Goal: Task Accomplishment & Management: Manage account settings

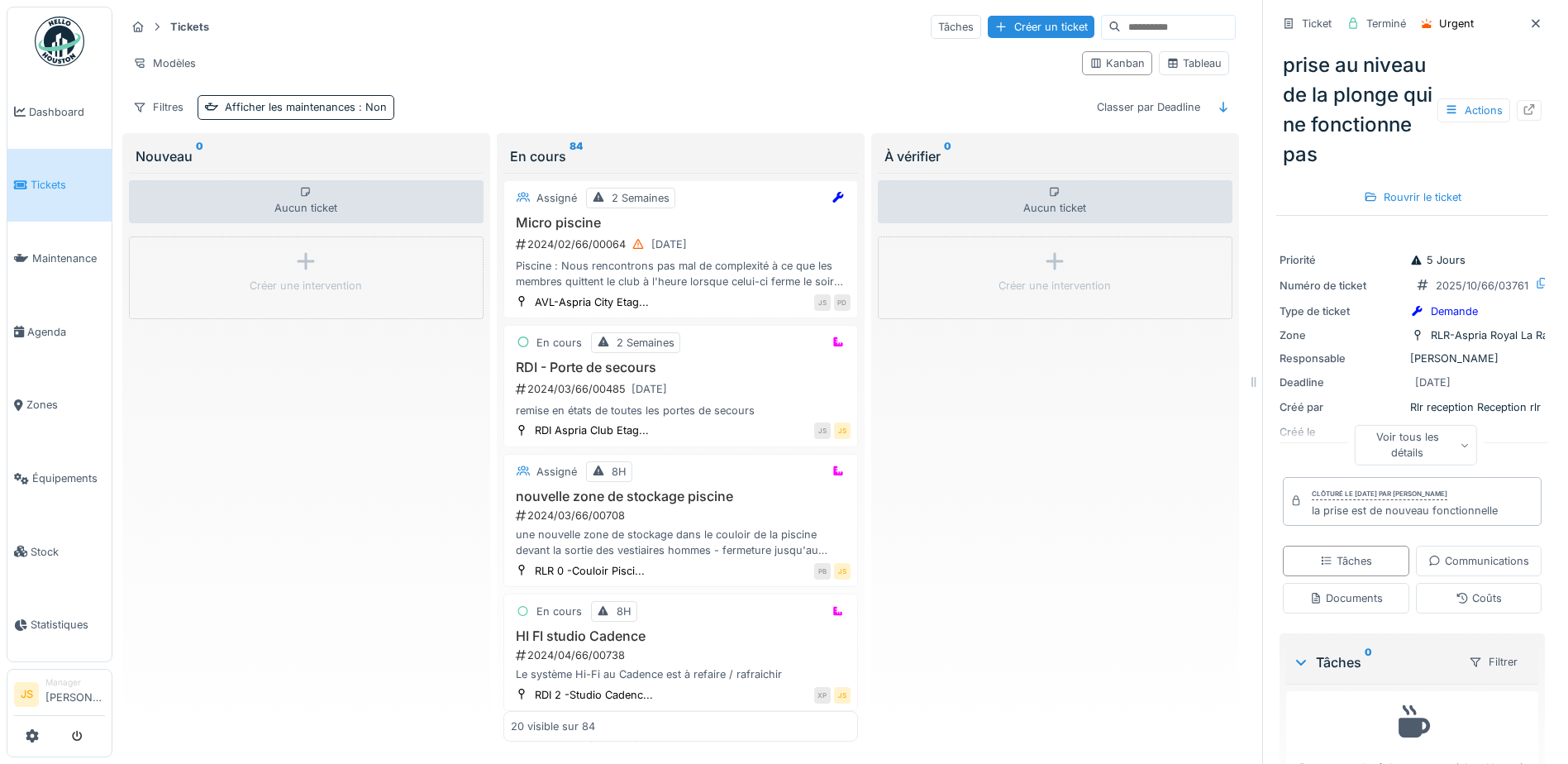
scroll to position [13, 0]
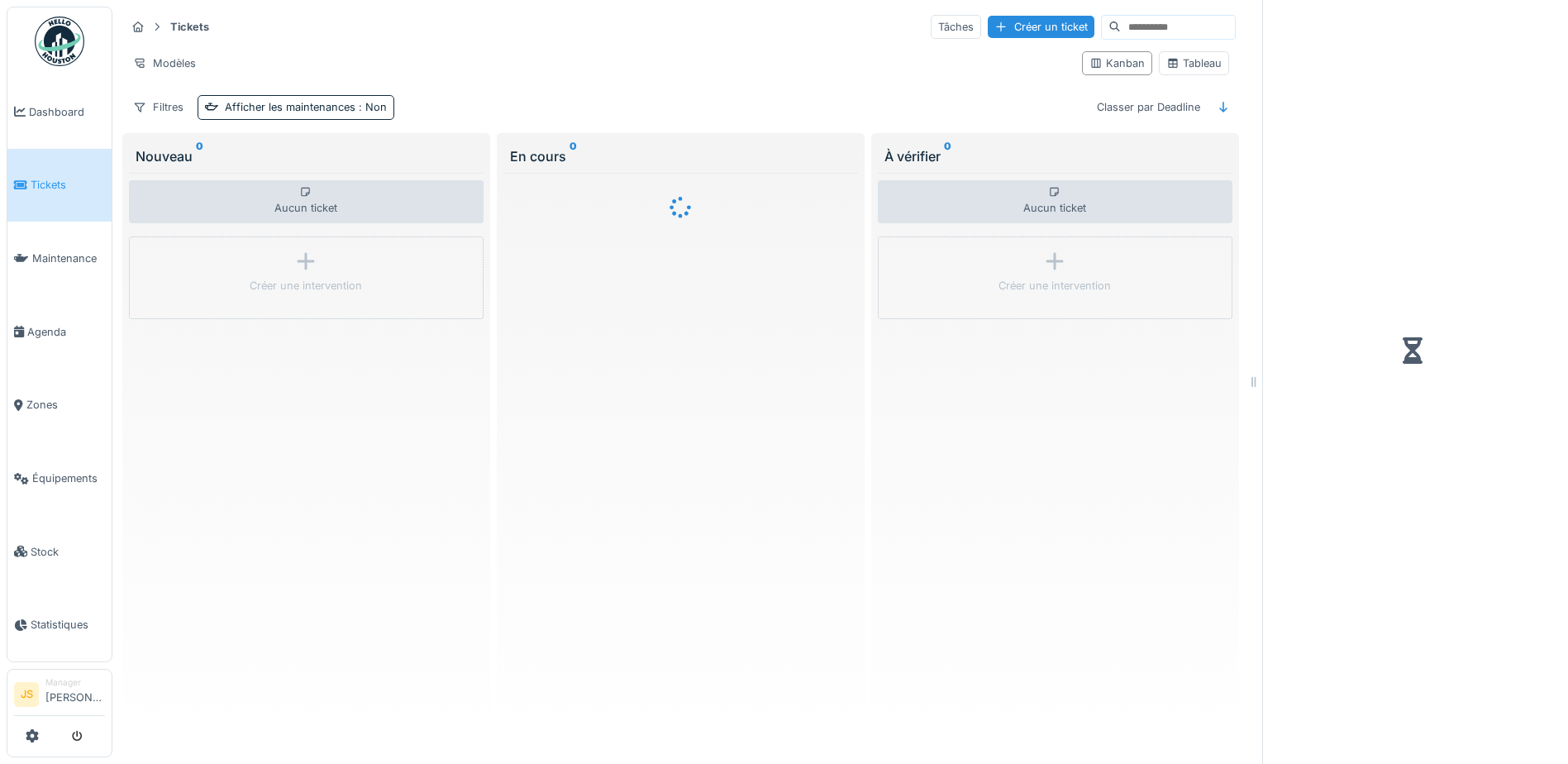
scroll to position [13, 0]
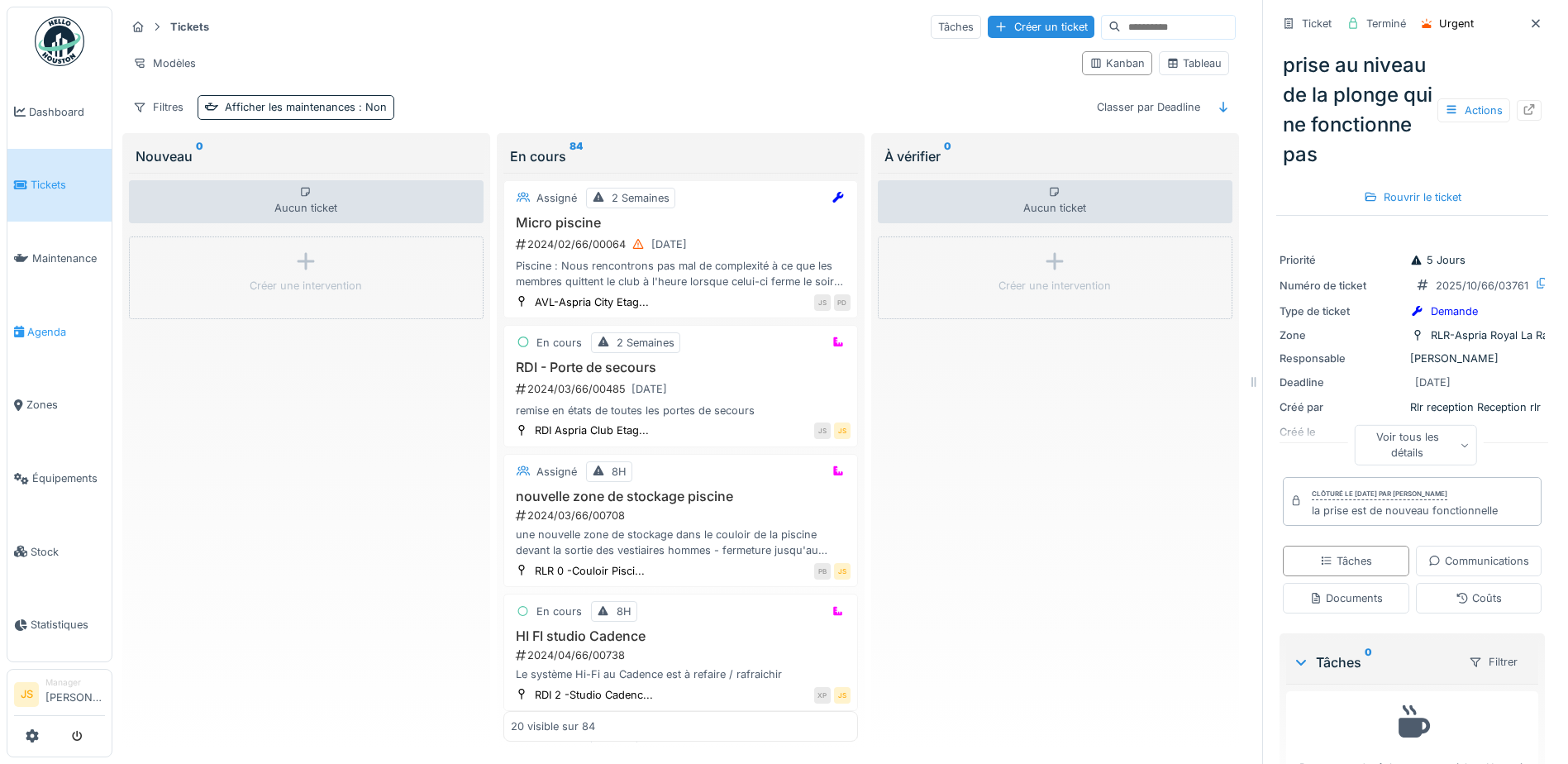
click at [20, 314] on link "Agenda" at bounding box center [59, 332] width 104 height 74
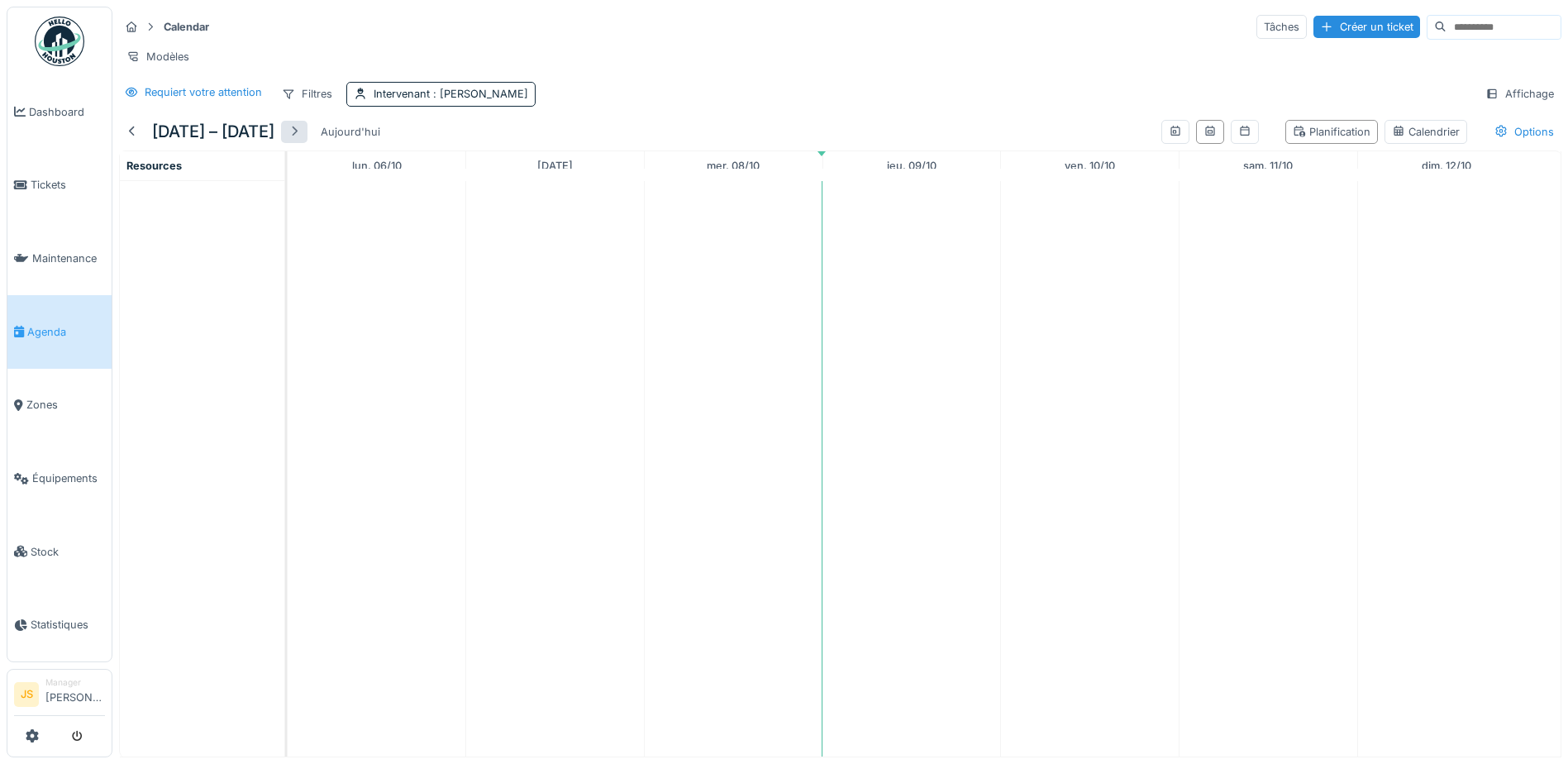
click at [297, 139] on div at bounding box center [294, 131] width 13 height 15
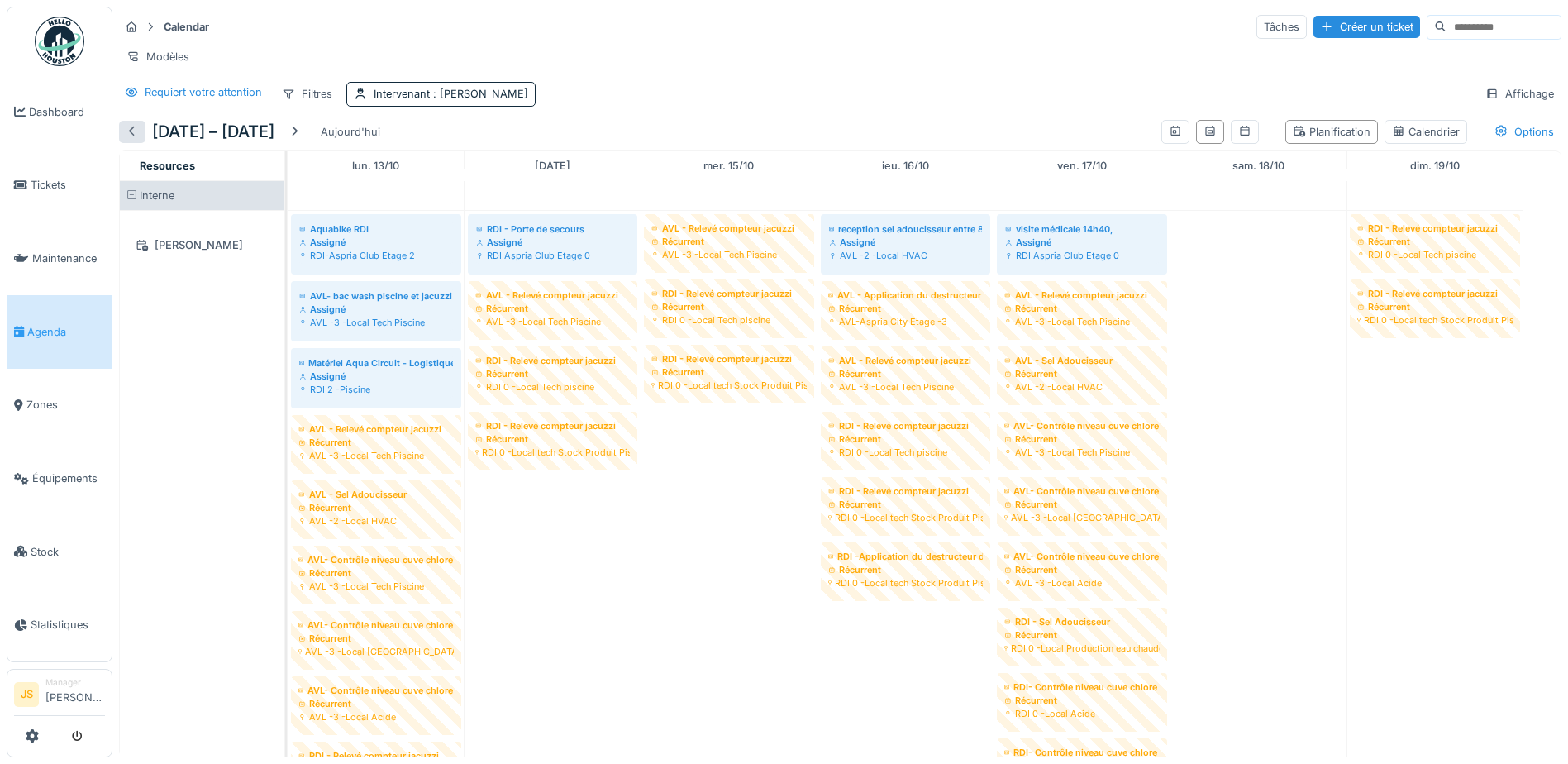
click at [135, 139] on div at bounding box center [132, 131] width 13 height 15
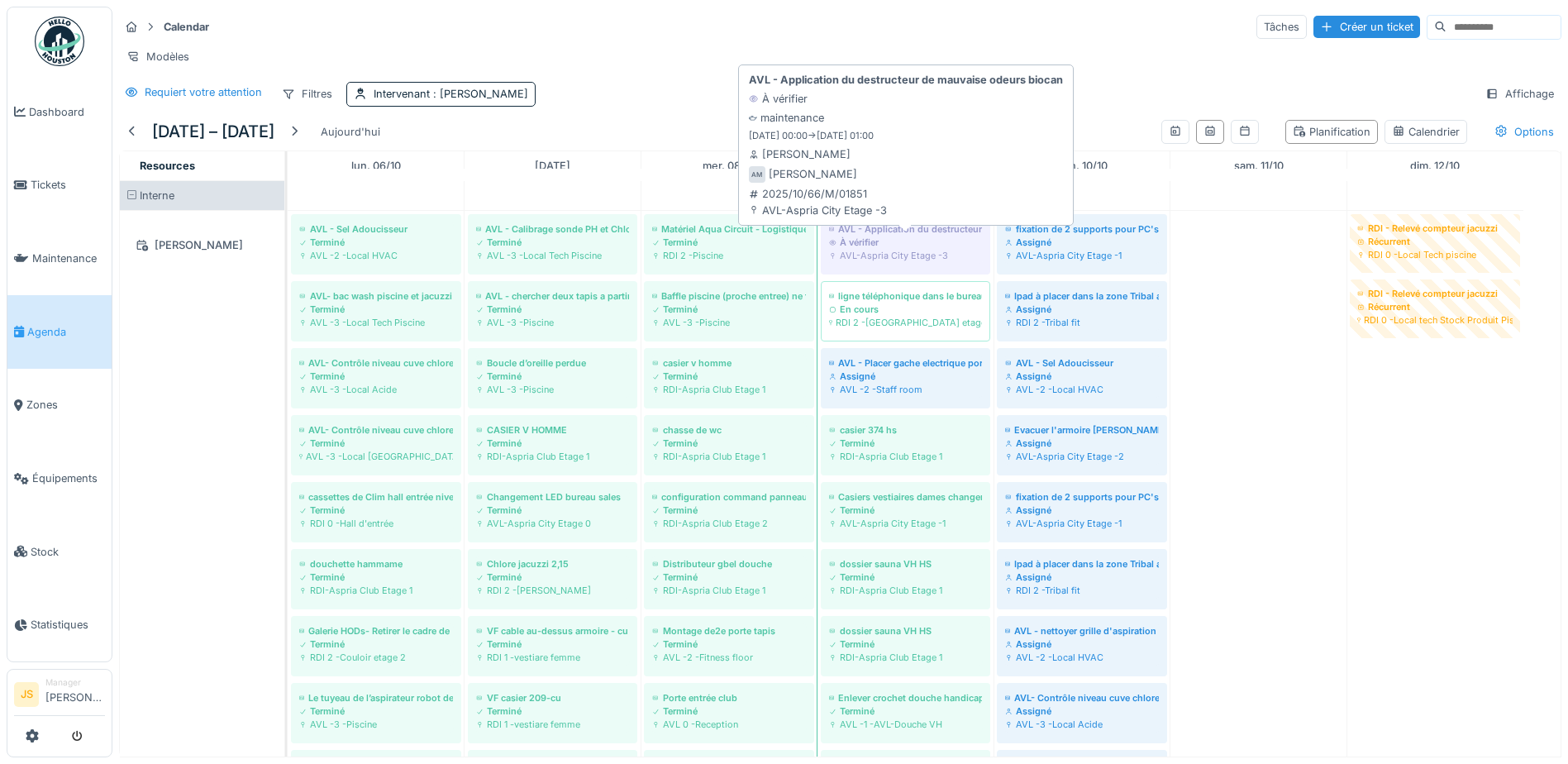
click at [900, 262] on div "AVL-Aspria City Etage -3" at bounding box center [905, 255] width 153 height 13
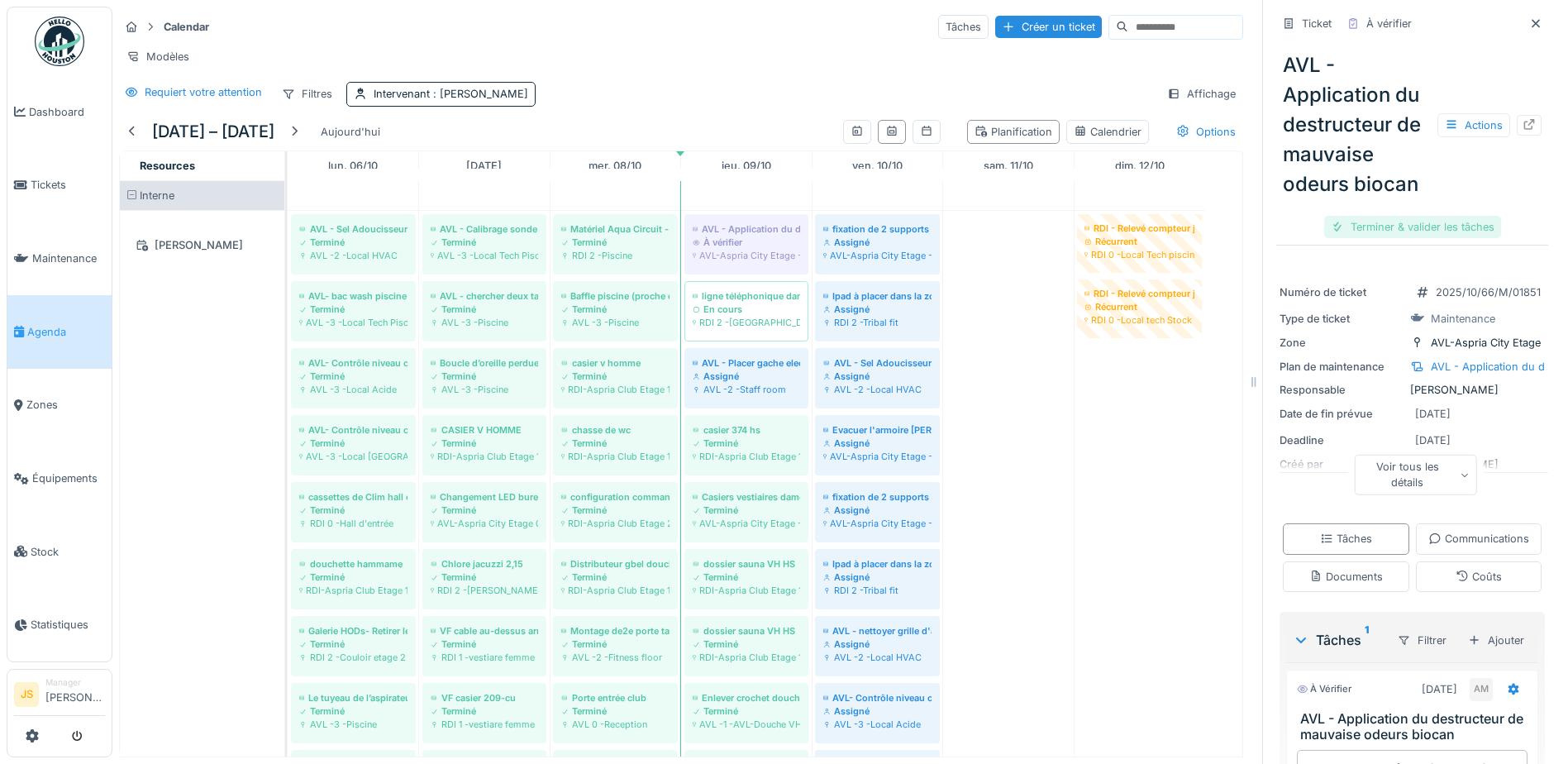
click at [1453, 223] on div "Terminer & valider les tâches" at bounding box center [1412, 227] width 177 height 22
click at [1421, 221] on div "Clôturer le ticket" at bounding box center [1412, 227] width 115 height 22
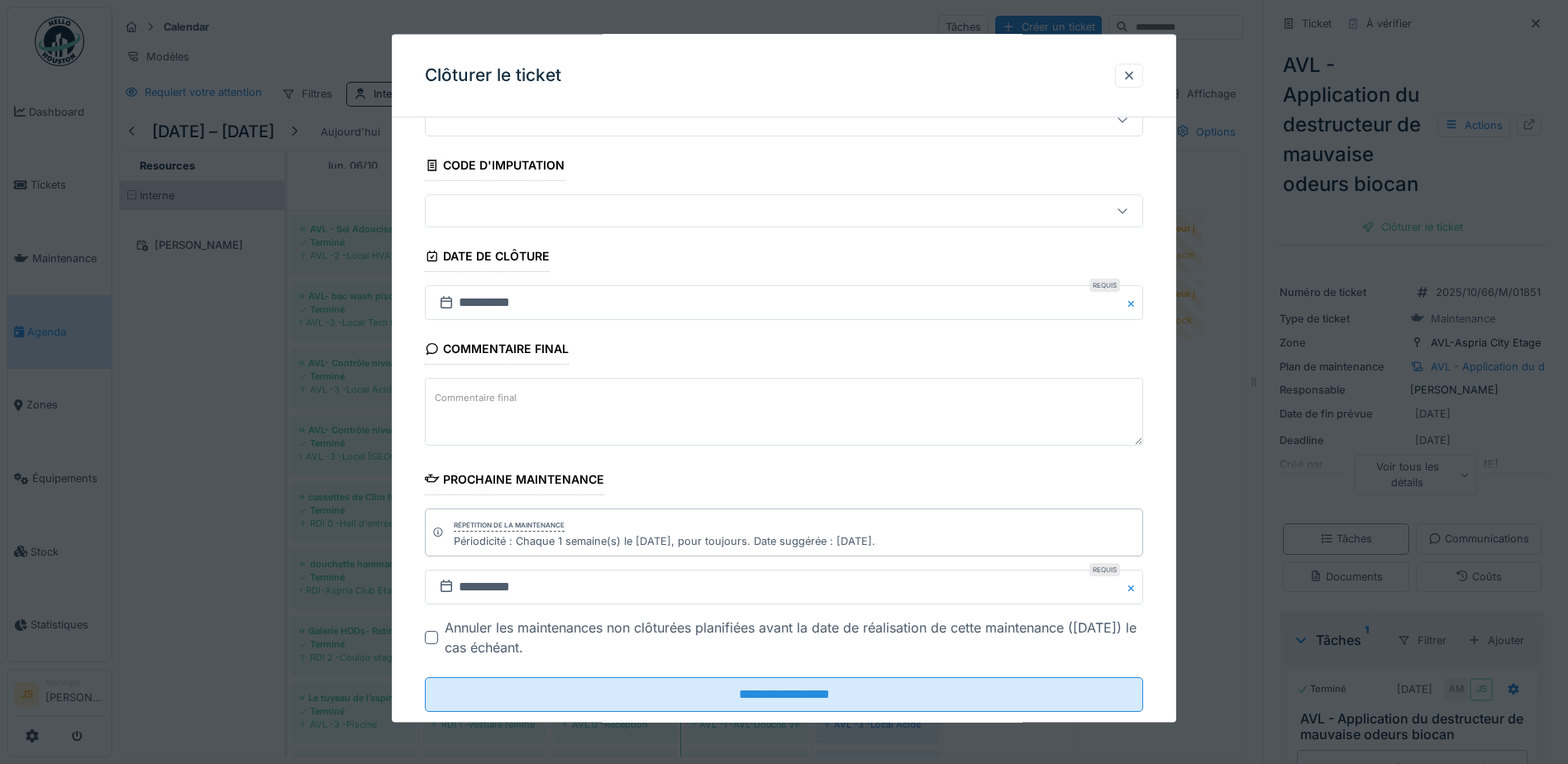
scroll to position [108, 0]
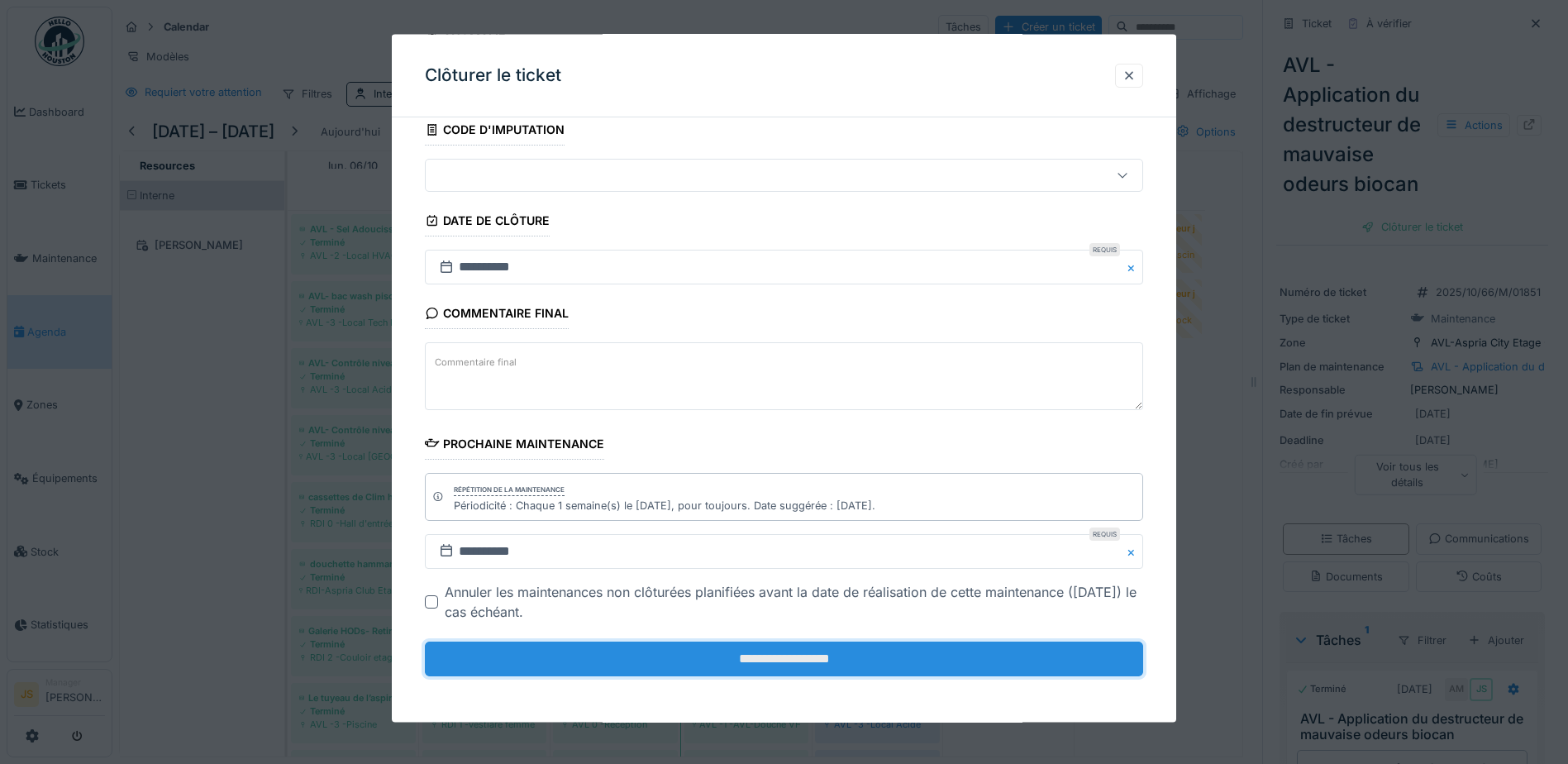
click at [824, 651] on input "**********" at bounding box center [784, 659] width 718 height 35
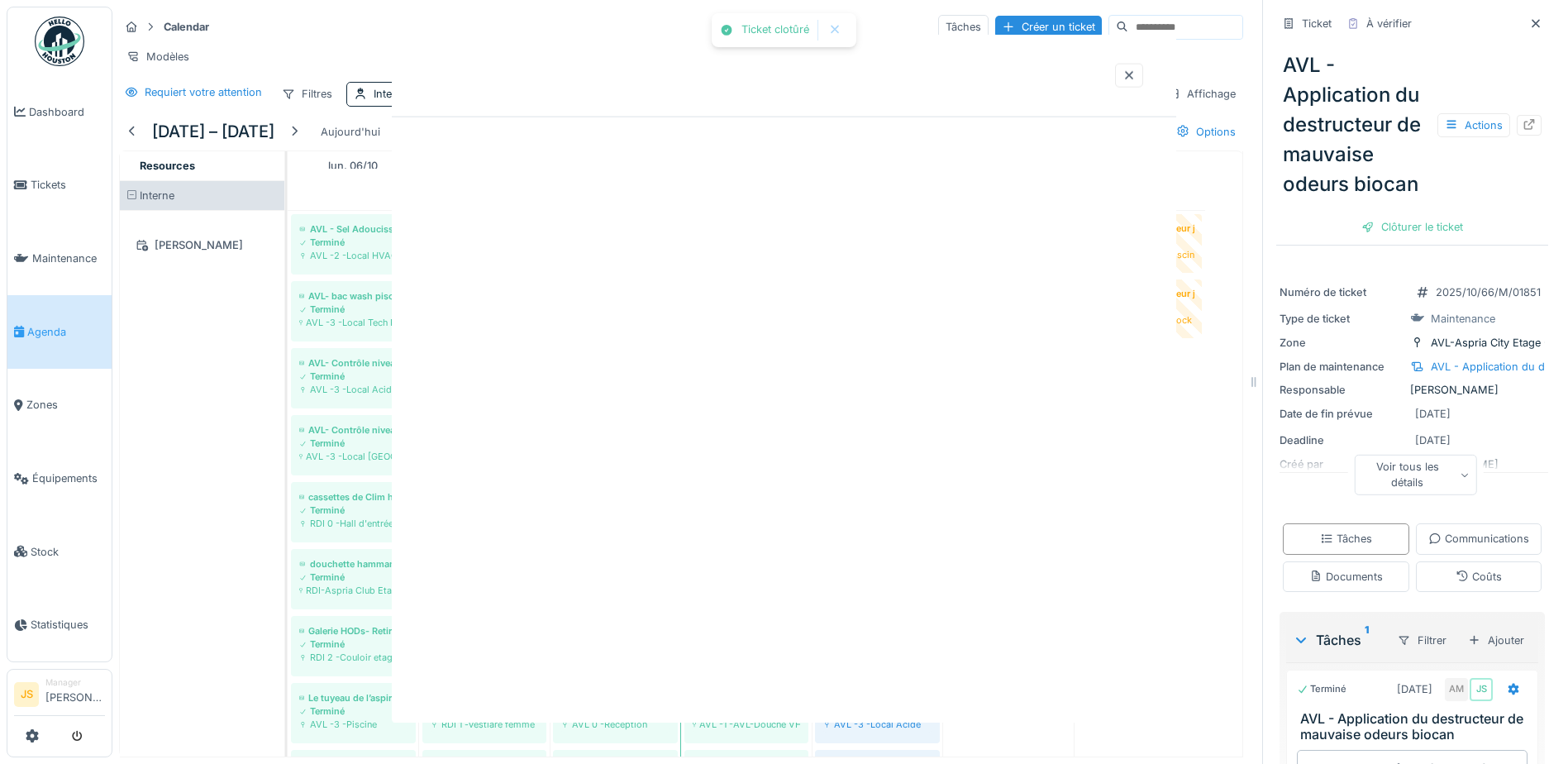
scroll to position [0, 0]
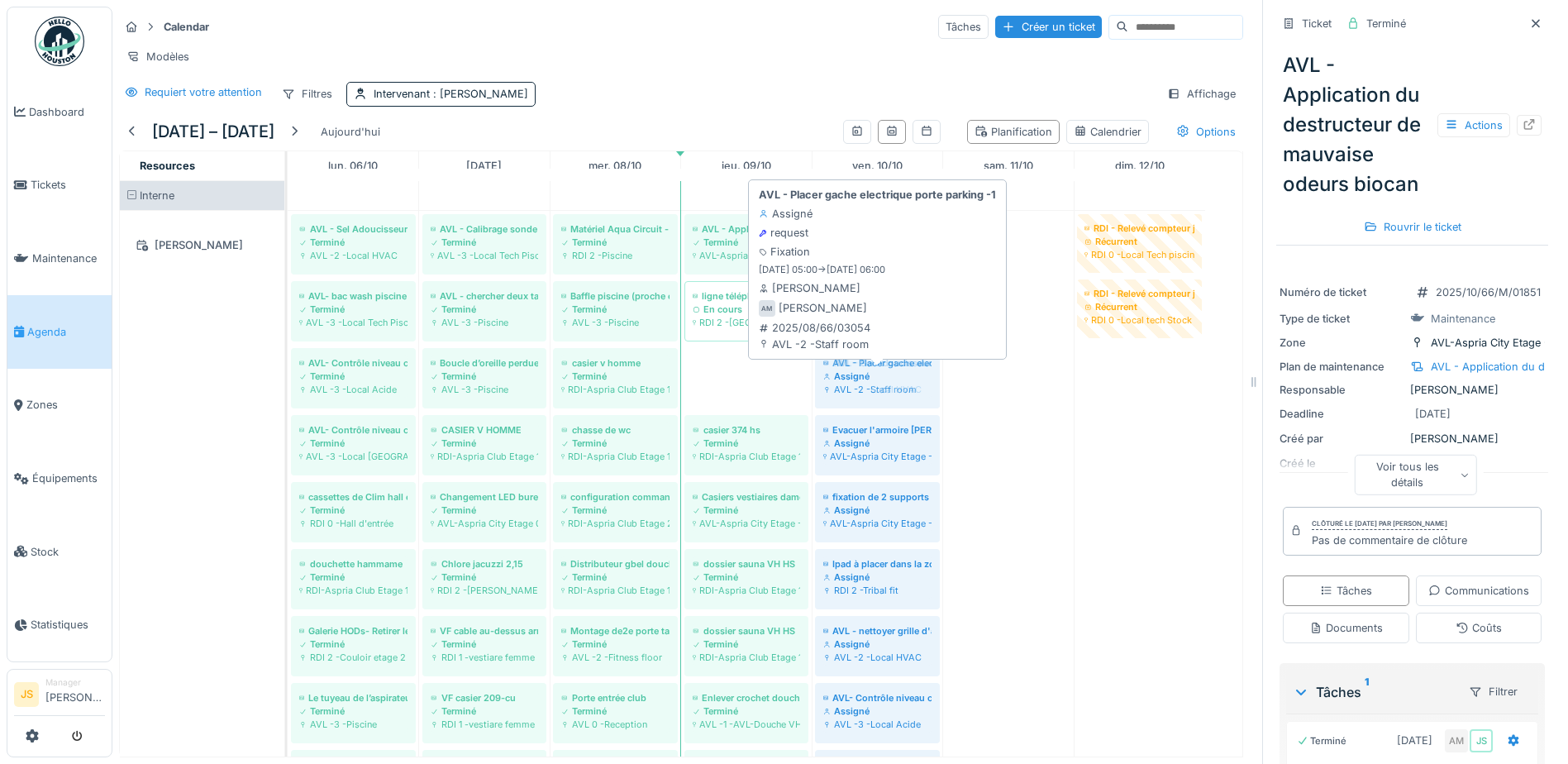
drag, startPoint x: 729, startPoint y: 383, endPoint x: 834, endPoint y: 388, distance: 105.1
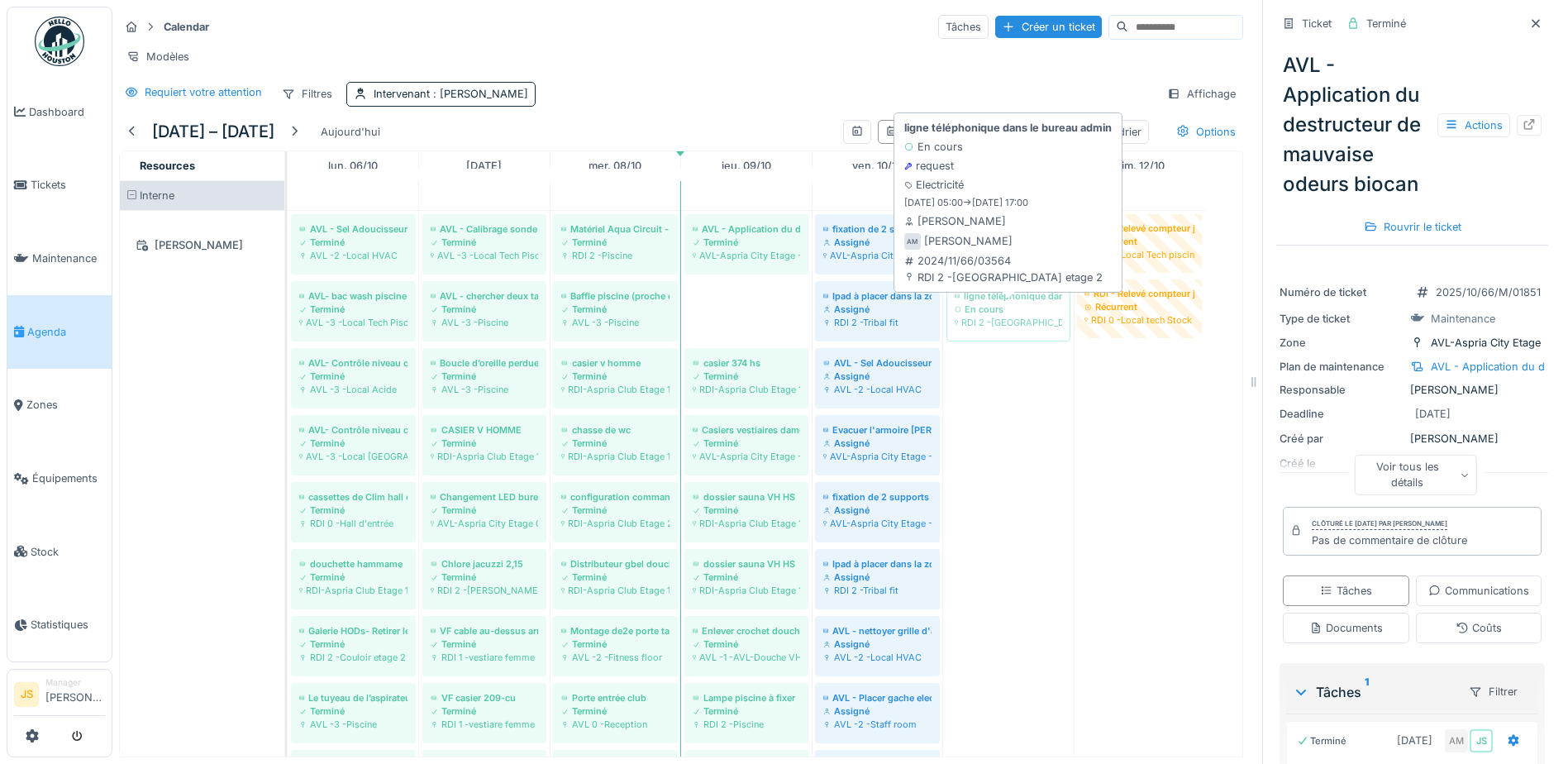
drag, startPoint x: 743, startPoint y: 330, endPoint x: 1032, endPoint y: 323, distance: 289.1
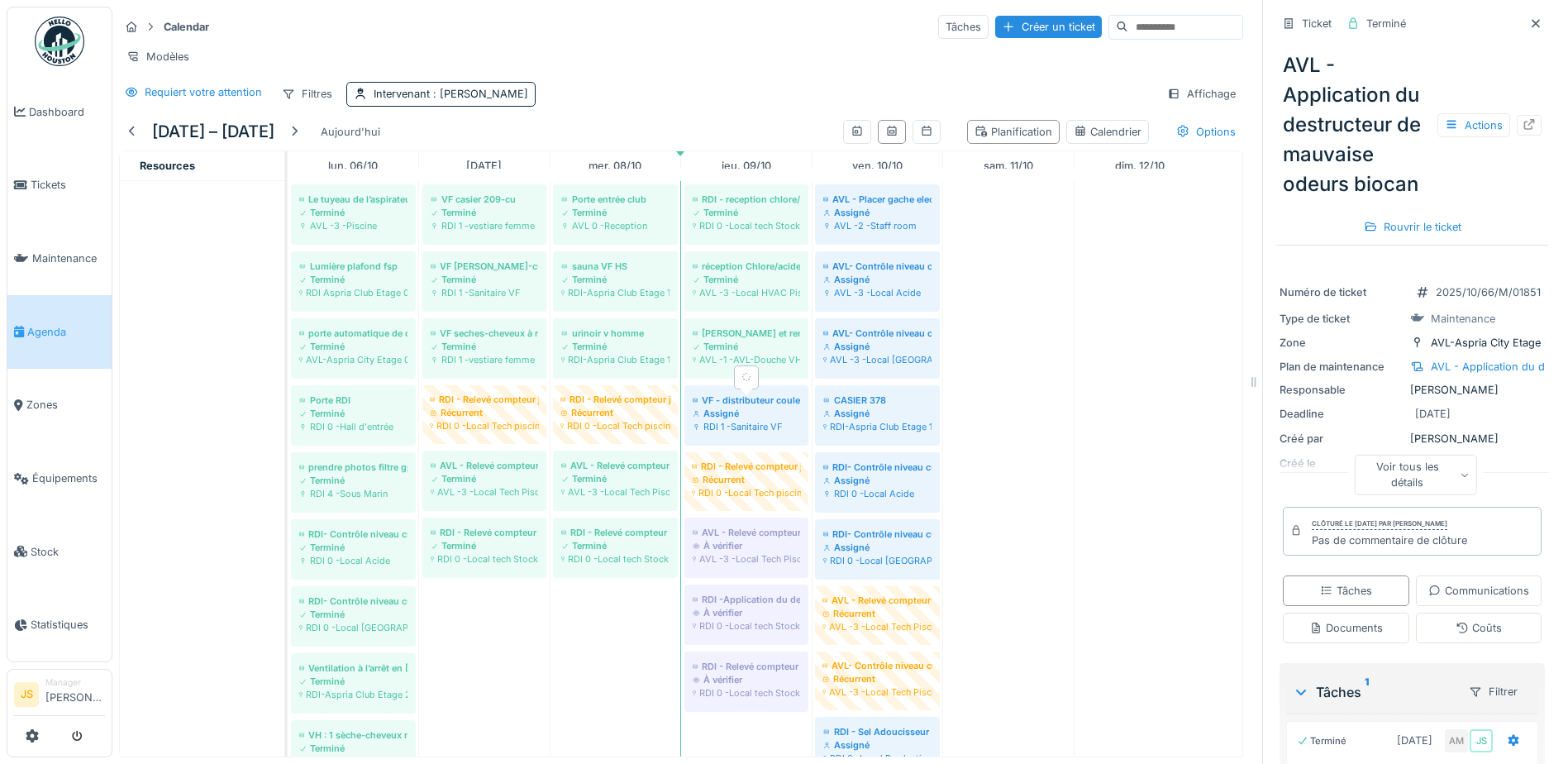
scroll to position [579, 0]
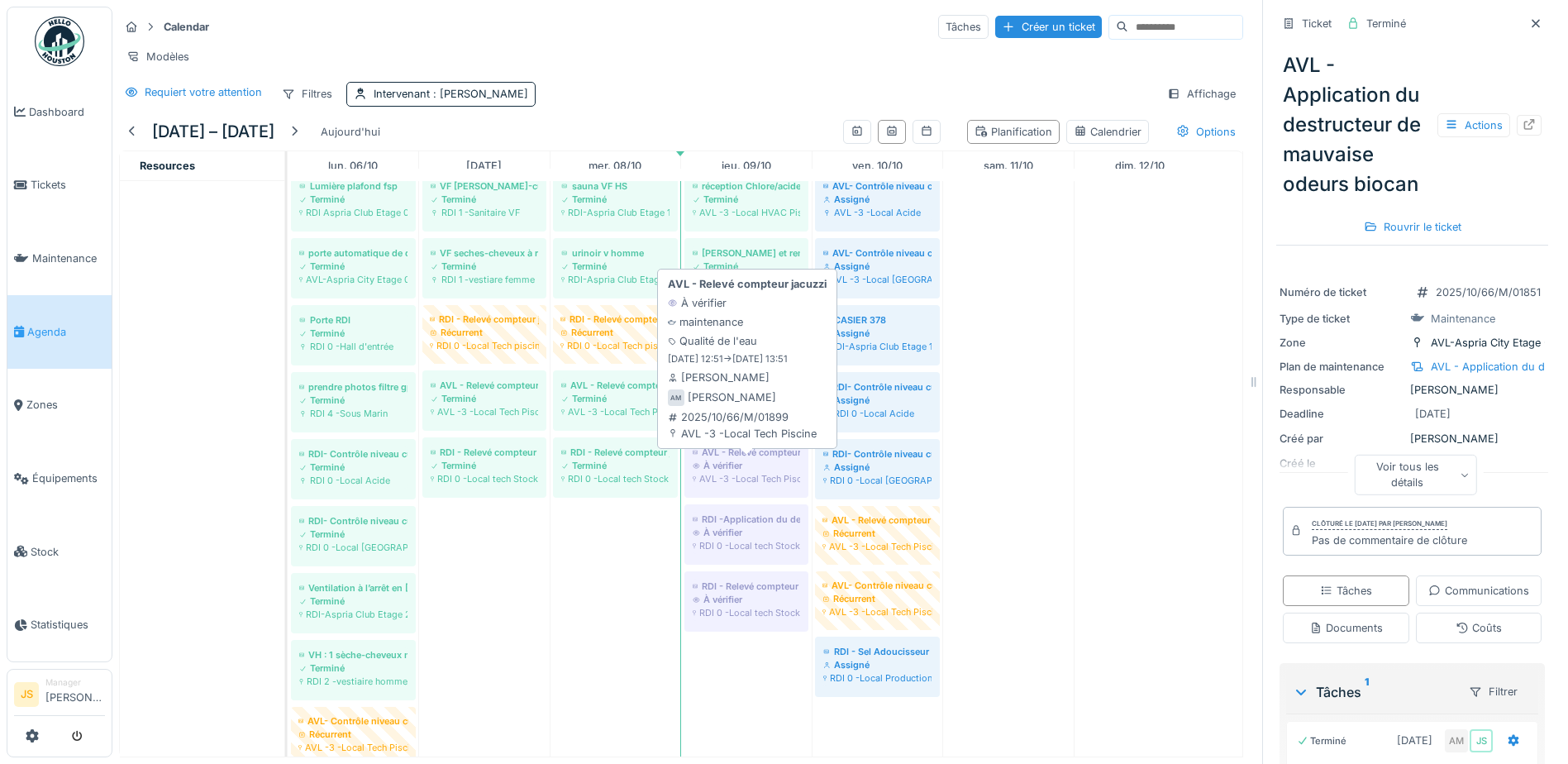
click at [768, 472] on div "À vérifier" at bounding box center [747, 465] width 108 height 13
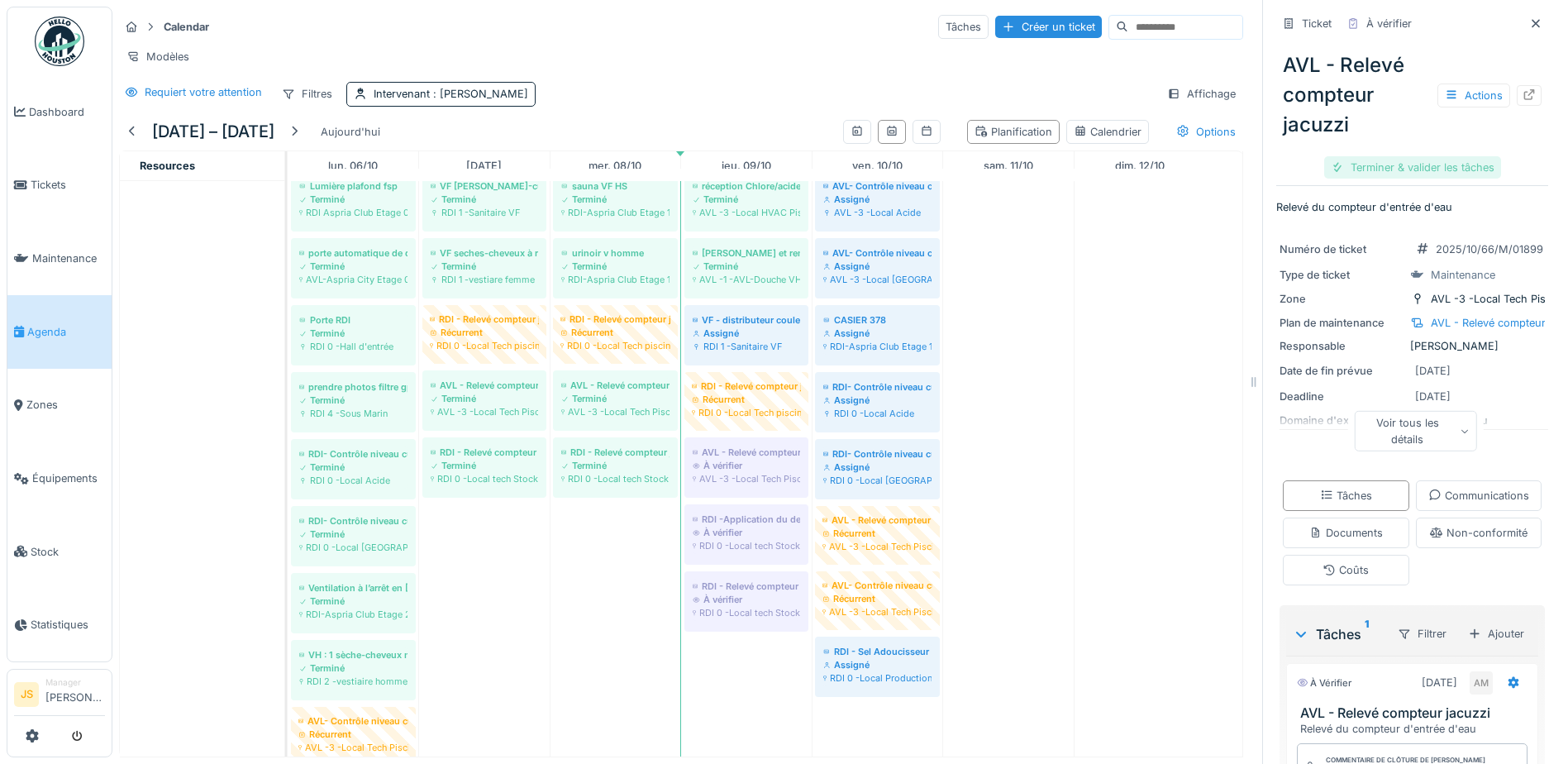
click at [1410, 164] on div "Terminer & valider les tâches" at bounding box center [1412, 167] width 177 height 22
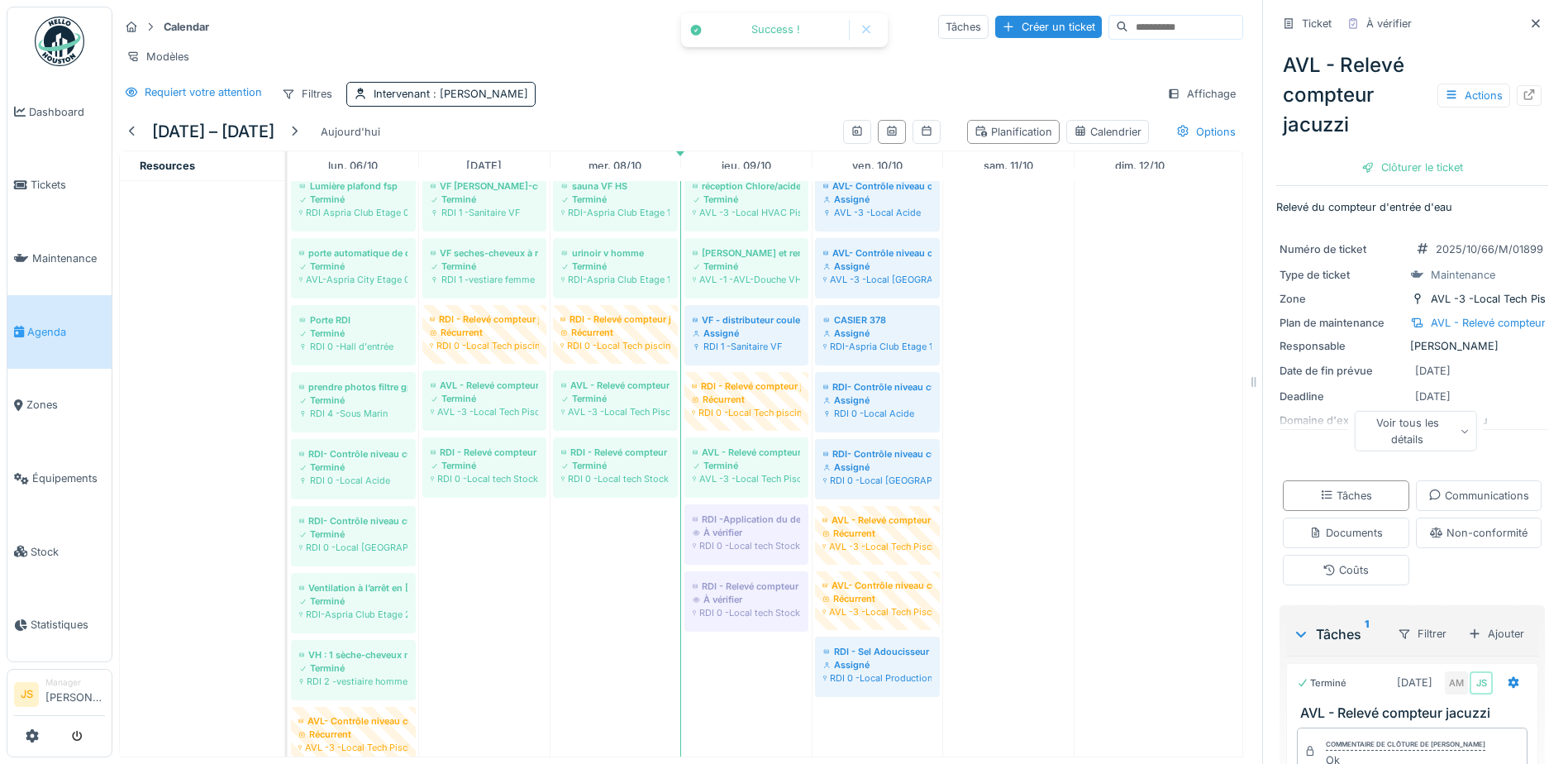
click at [1410, 164] on div "Clôturer le ticket" at bounding box center [1412, 167] width 115 height 22
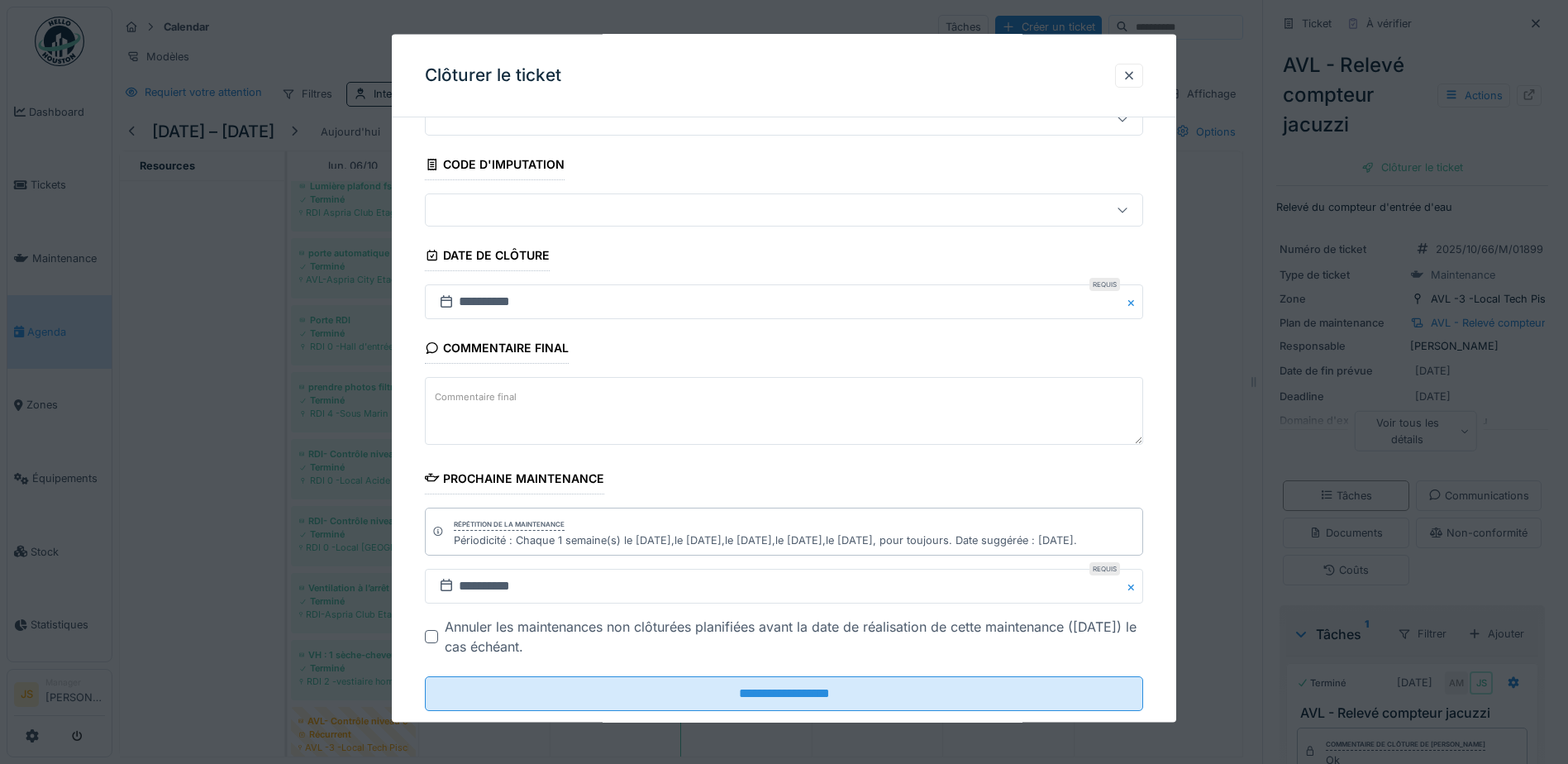
scroll to position [108, 0]
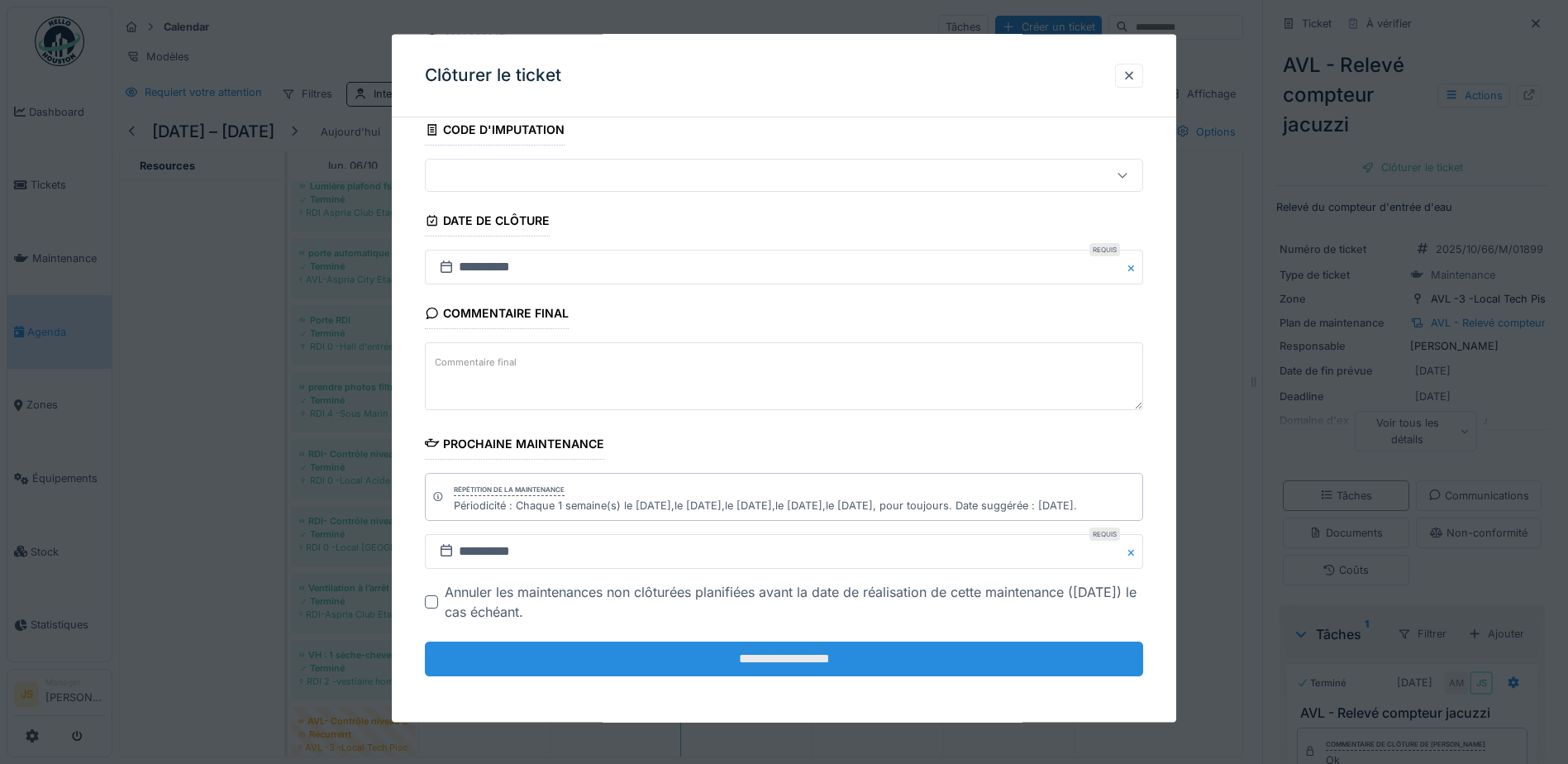
click at [826, 660] on input "**********" at bounding box center [784, 659] width 718 height 35
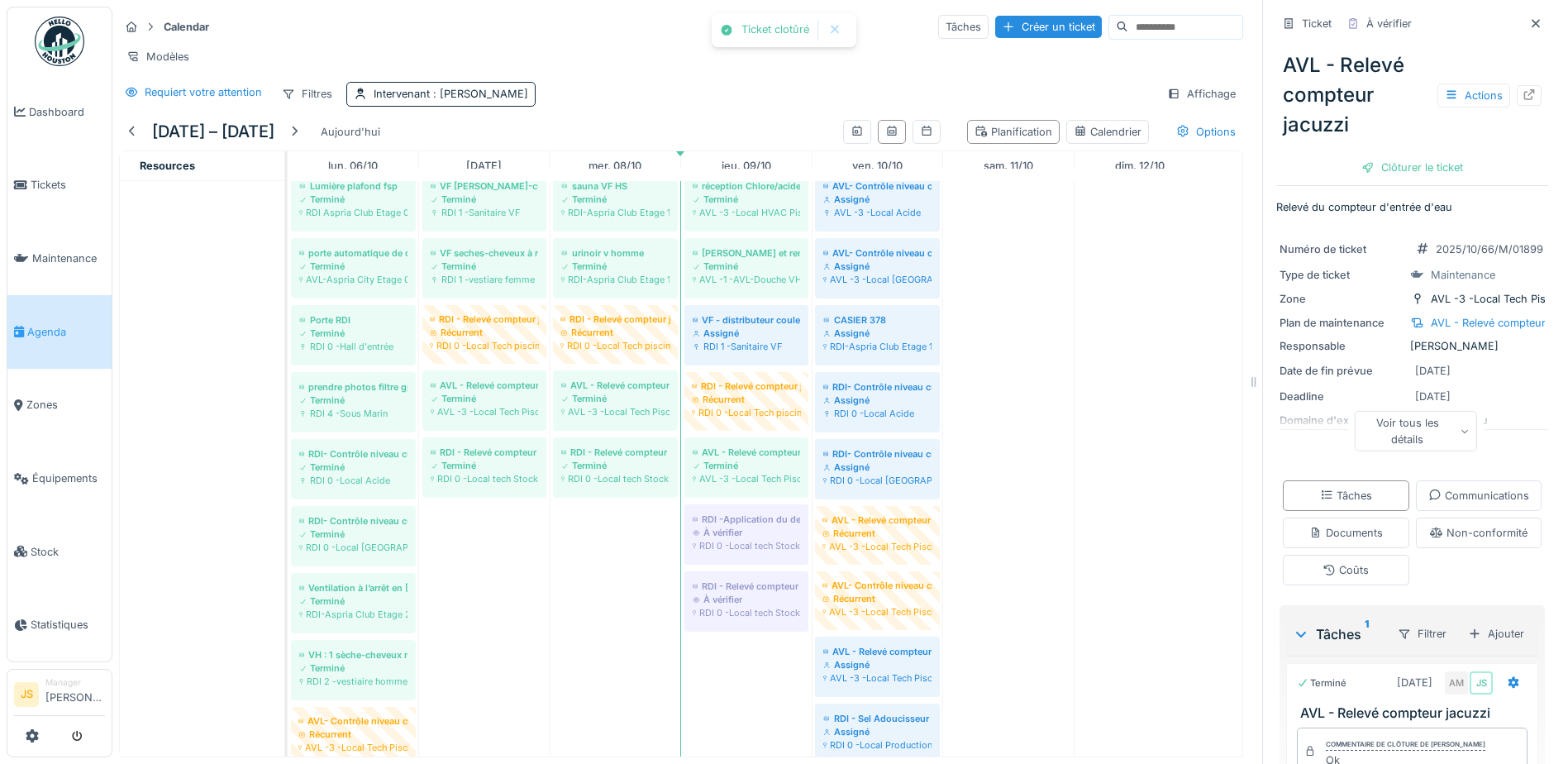
scroll to position [0, 0]
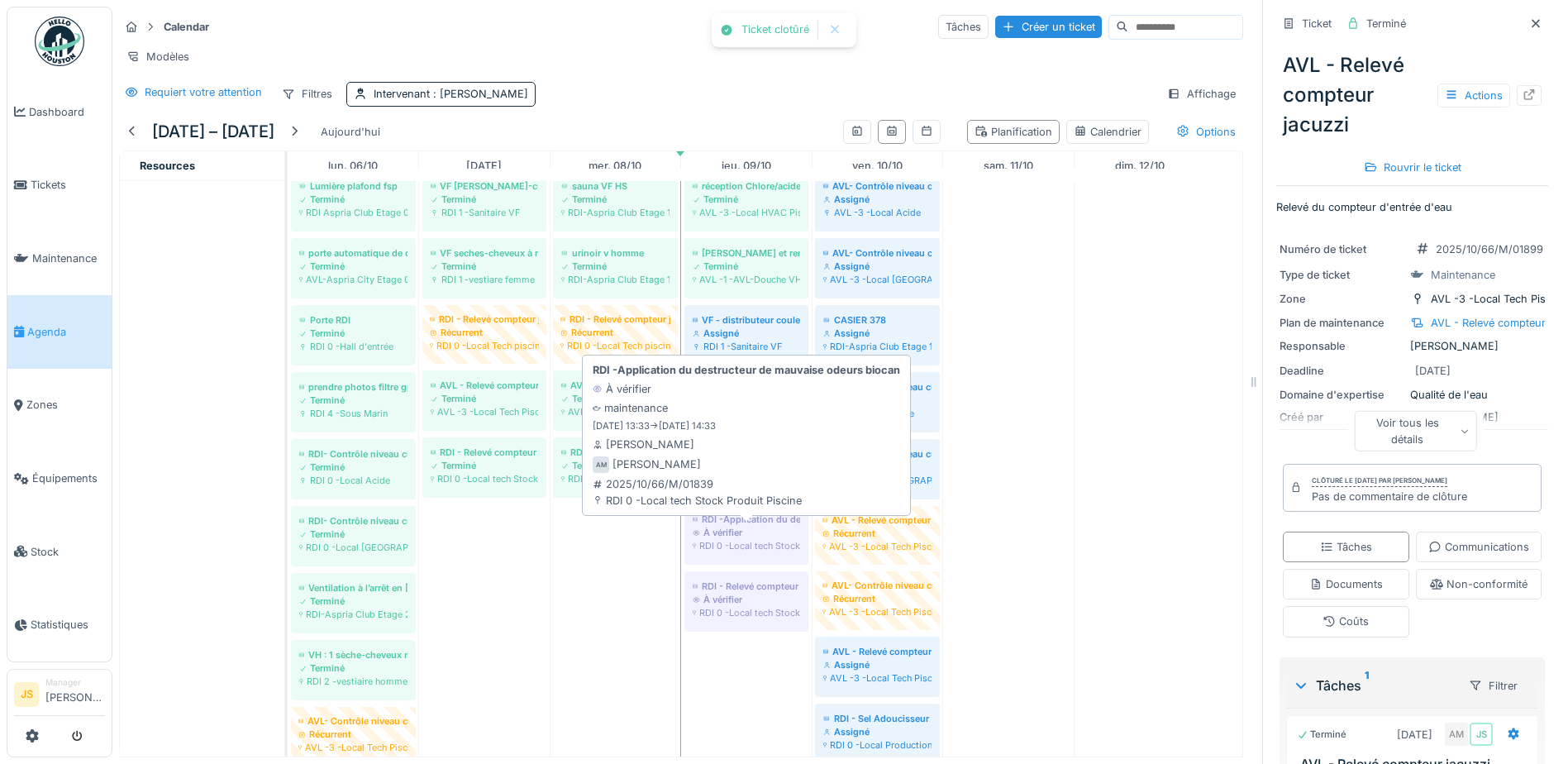
click at [742, 552] on div "RDI 0 -Local tech Stock Produit Piscine" at bounding box center [747, 546] width 108 height 13
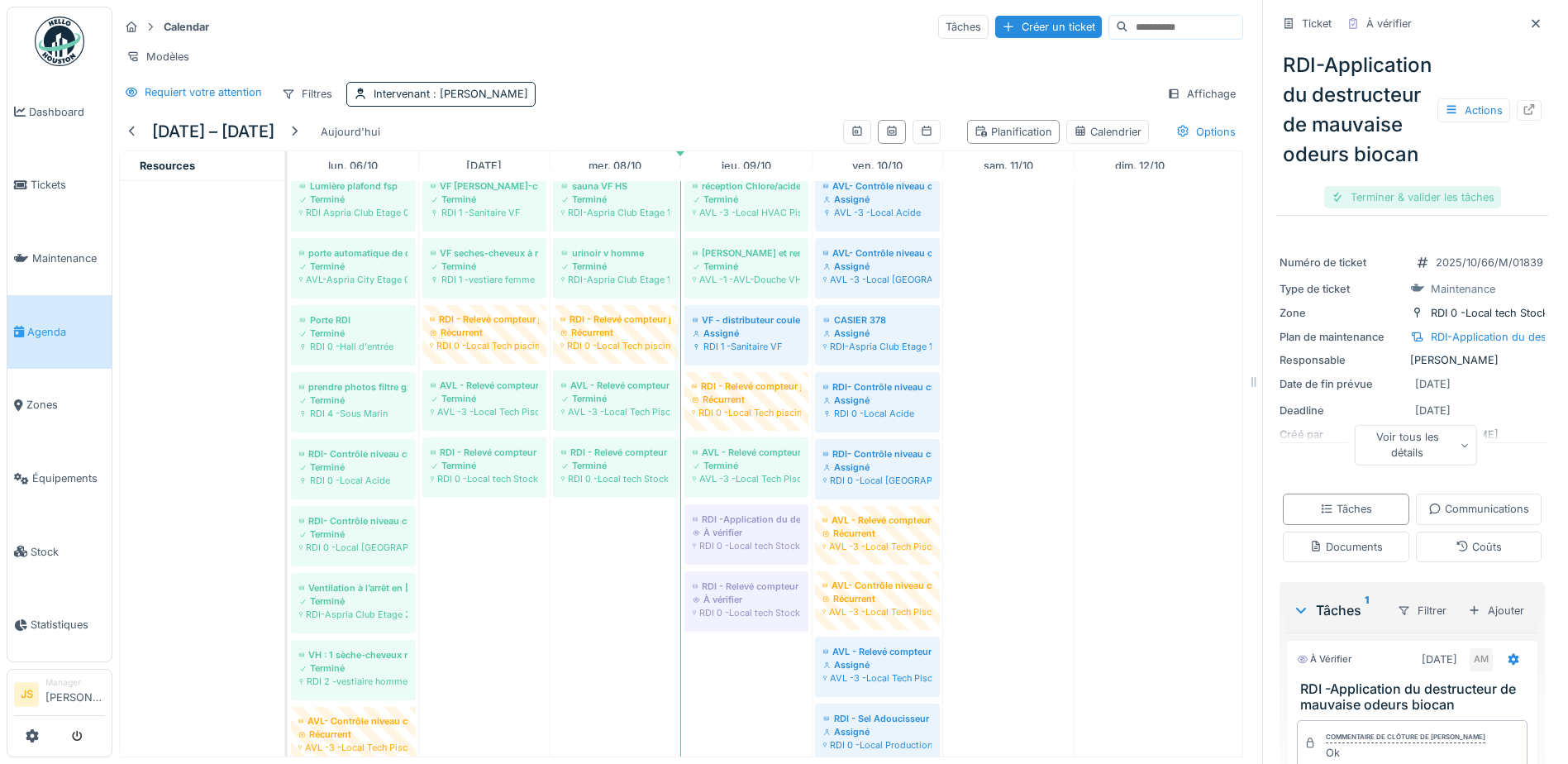
click at [1384, 209] on div "Terminer & valider les tâches" at bounding box center [1412, 197] width 177 height 22
click at [1386, 209] on div "Clôturer le ticket" at bounding box center [1412, 197] width 115 height 22
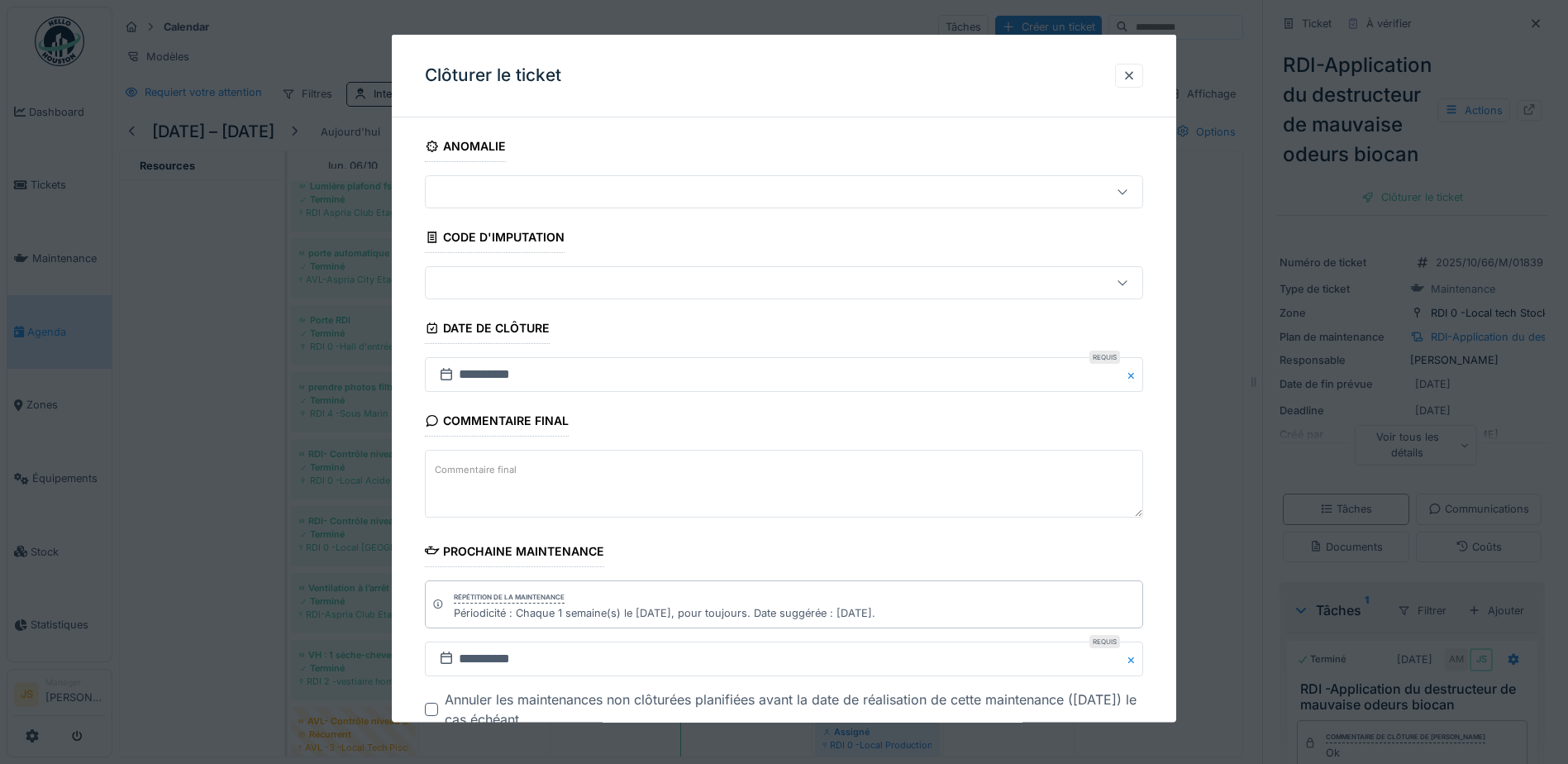
scroll to position [108, 0]
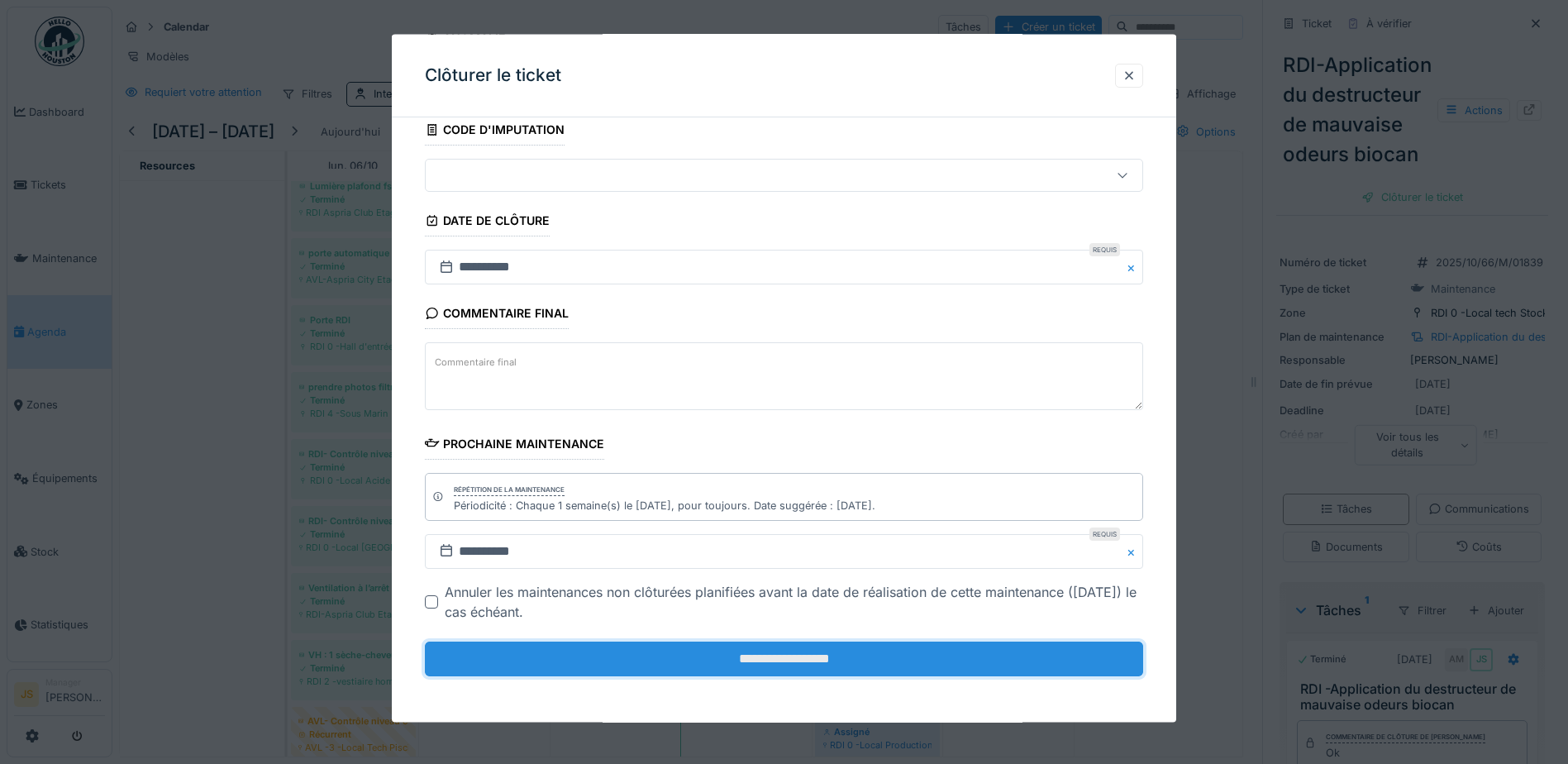
click at [695, 643] on input "**********" at bounding box center [784, 659] width 718 height 35
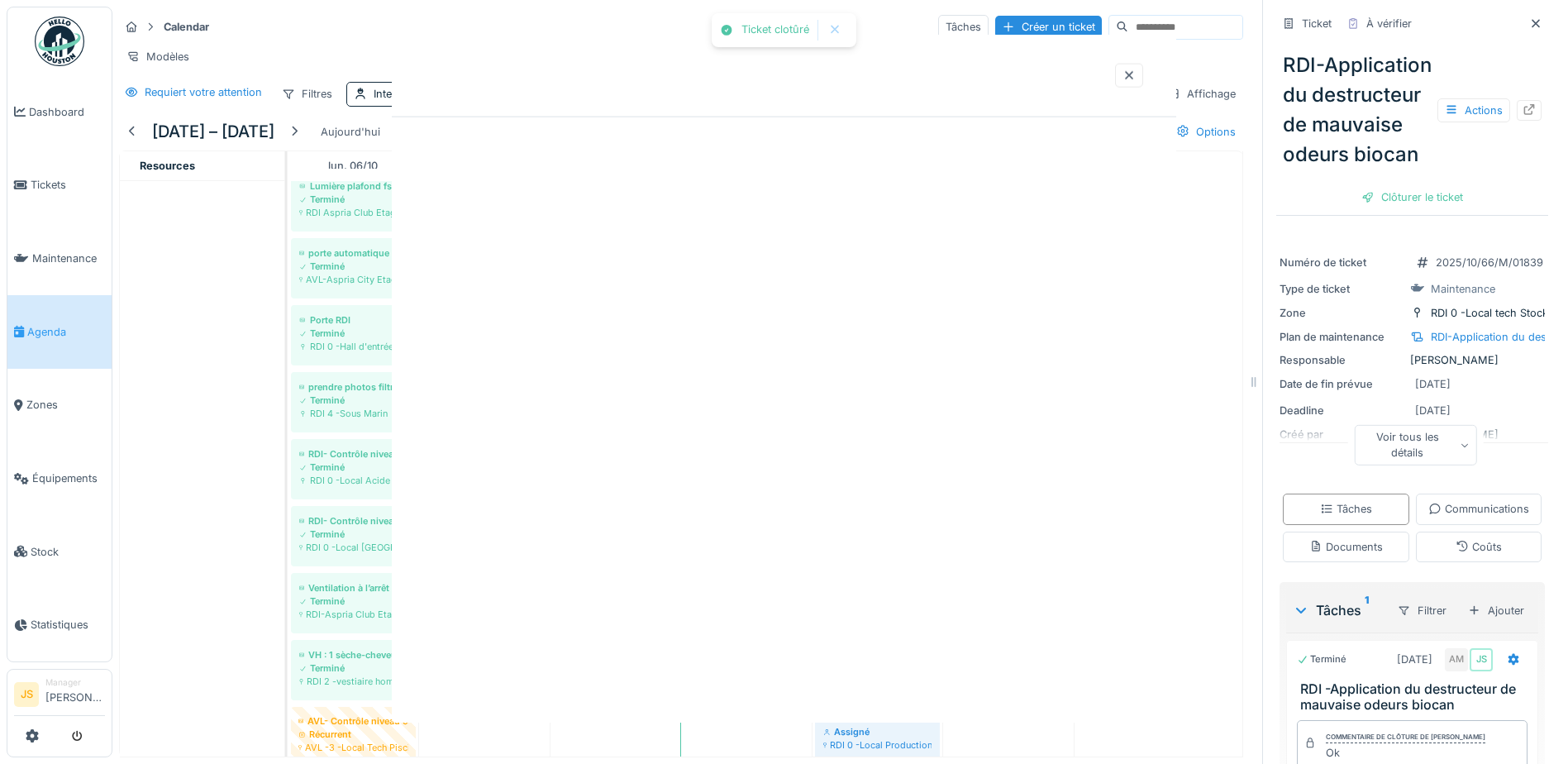
scroll to position [0, 0]
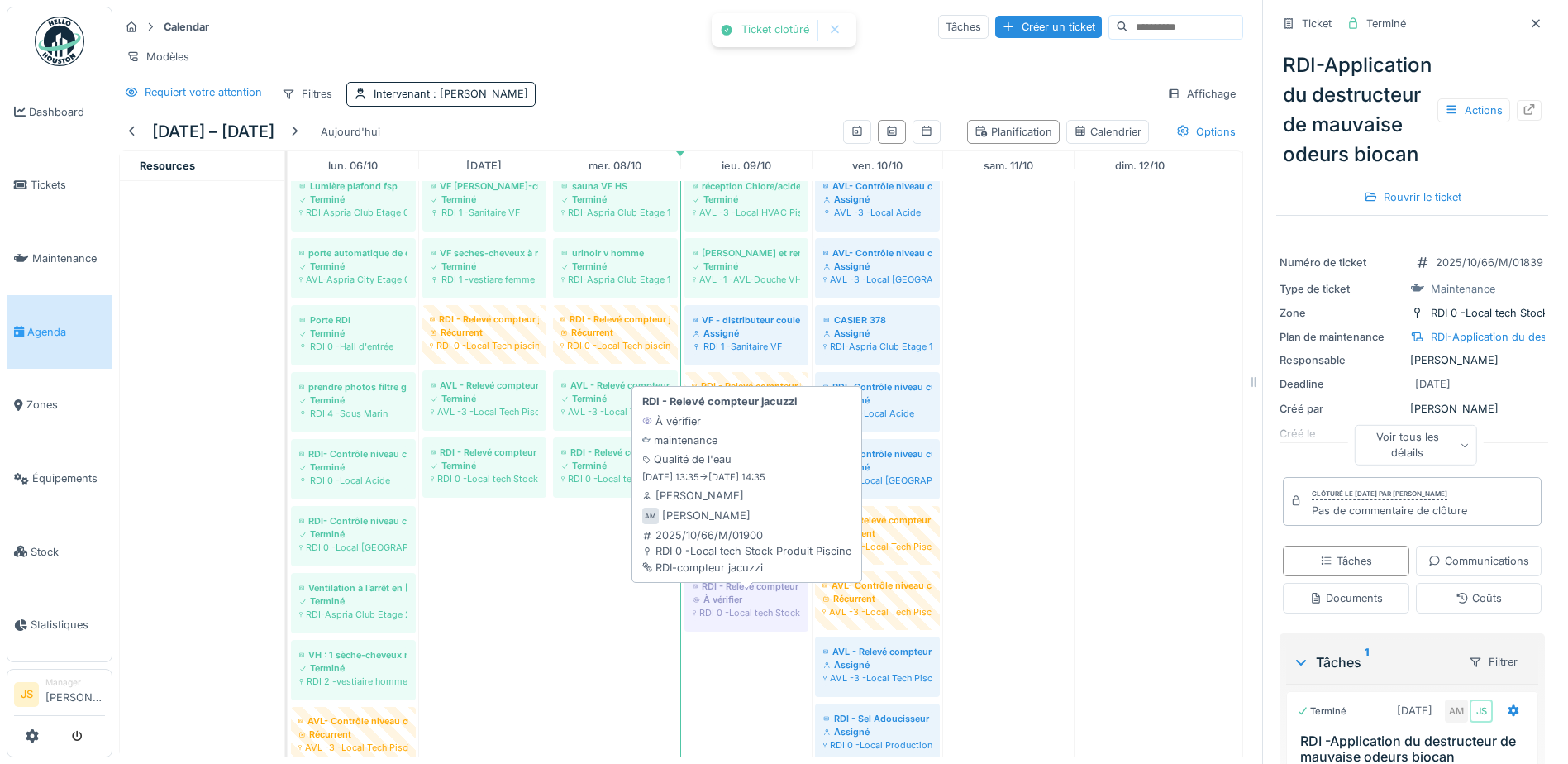
click at [771, 592] on div "RDI - Relevé compteur jacuzzi" at bounding box center [747, 586] width 108 height 13
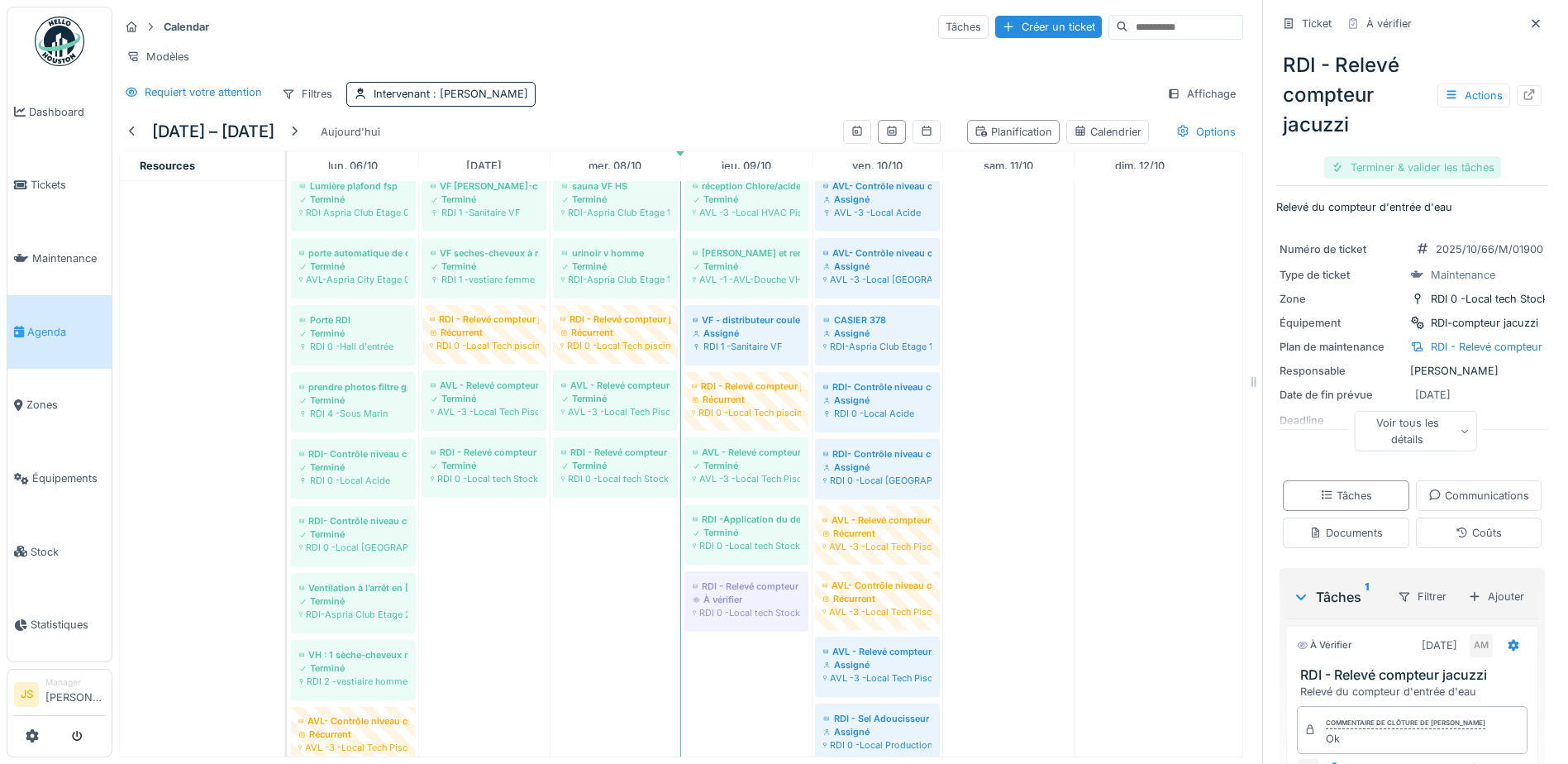
click at [1417, 167] on div "Terminer & valider les tâches" at bounding box center [1412, 167] width 177 height 22
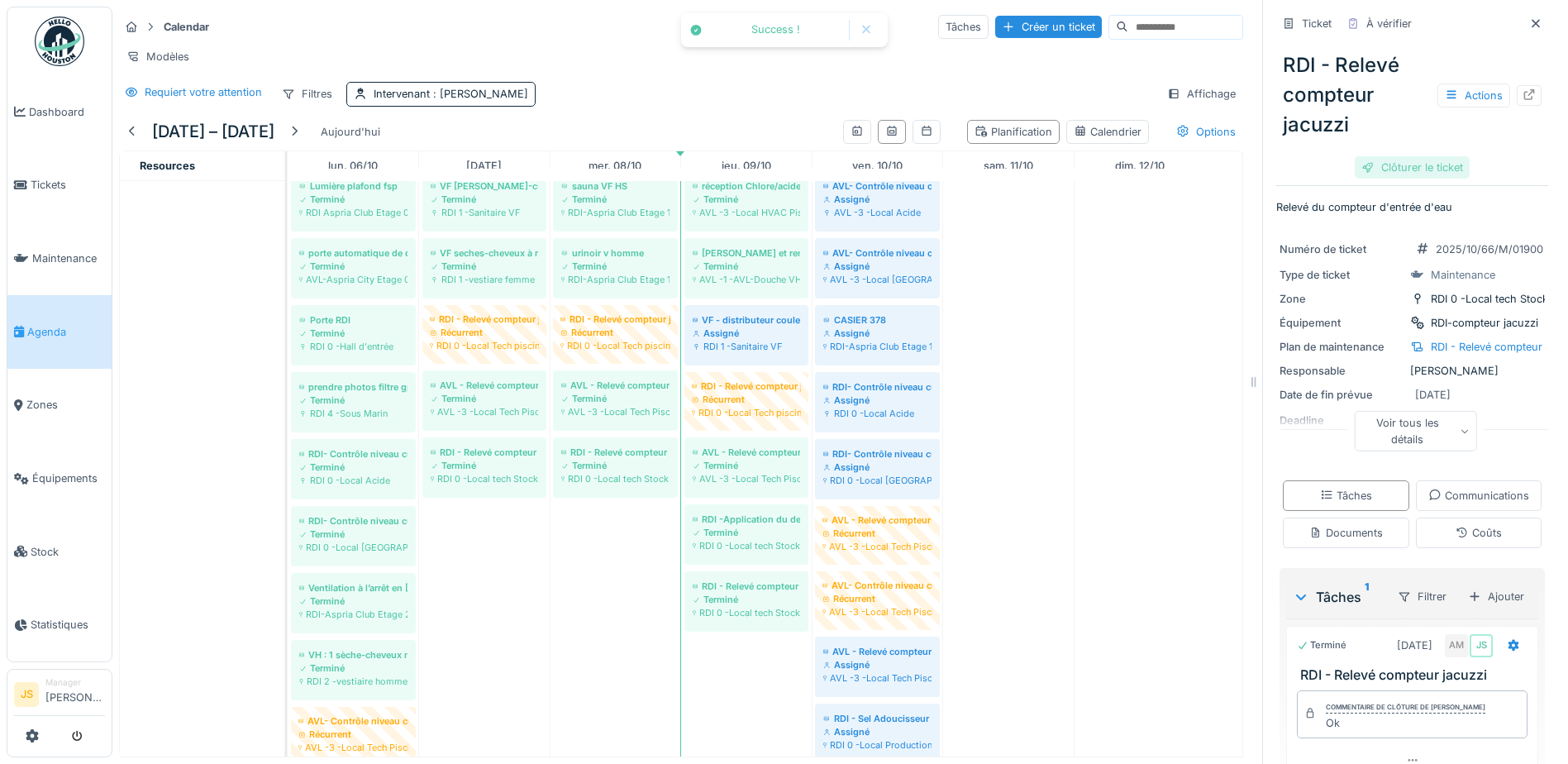
click at [1385, 164] on div "Clôturer le ticket" at bounding box center [1412, 167] width 115 height 22
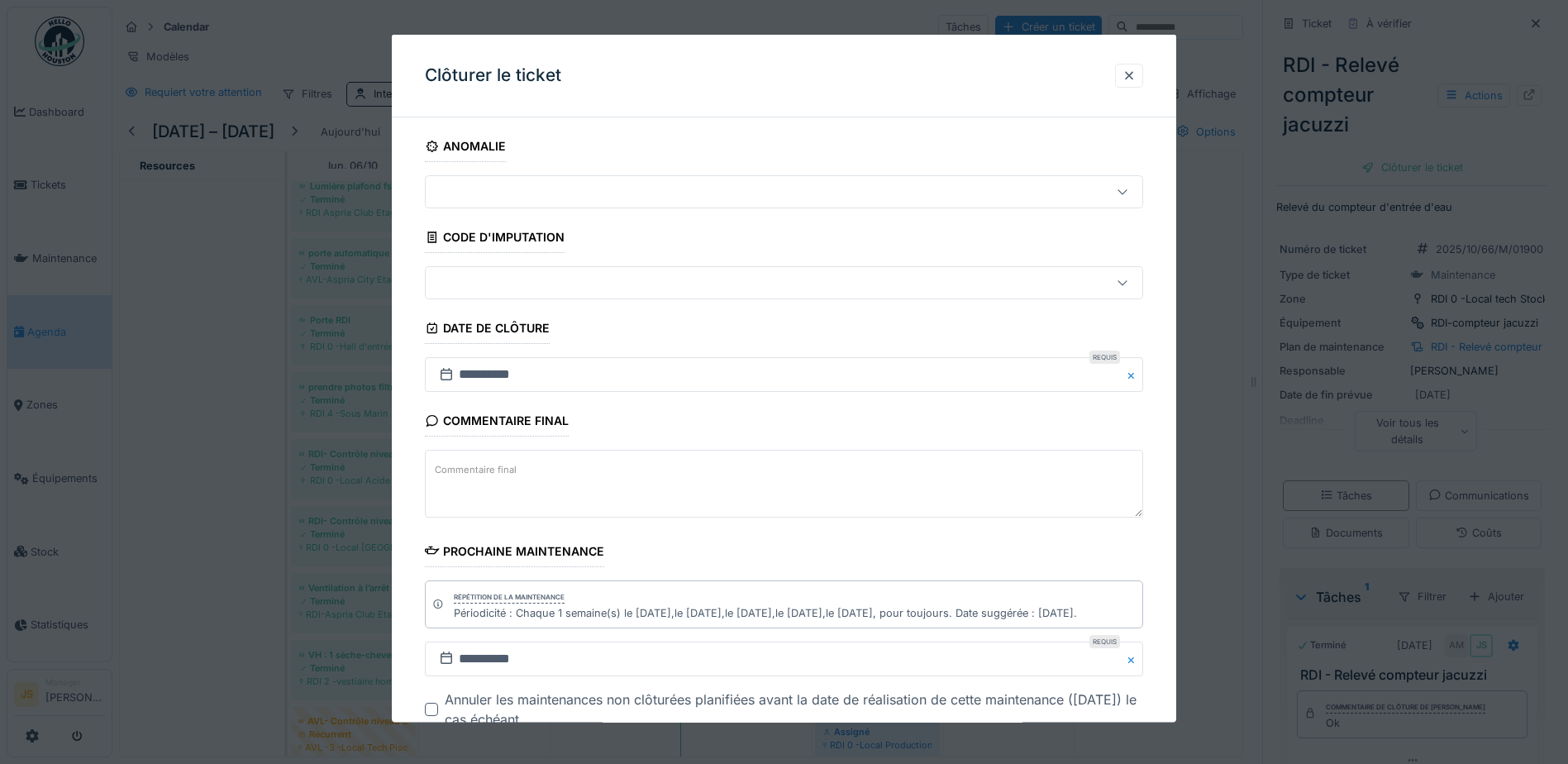
scroll to position [108, 0]
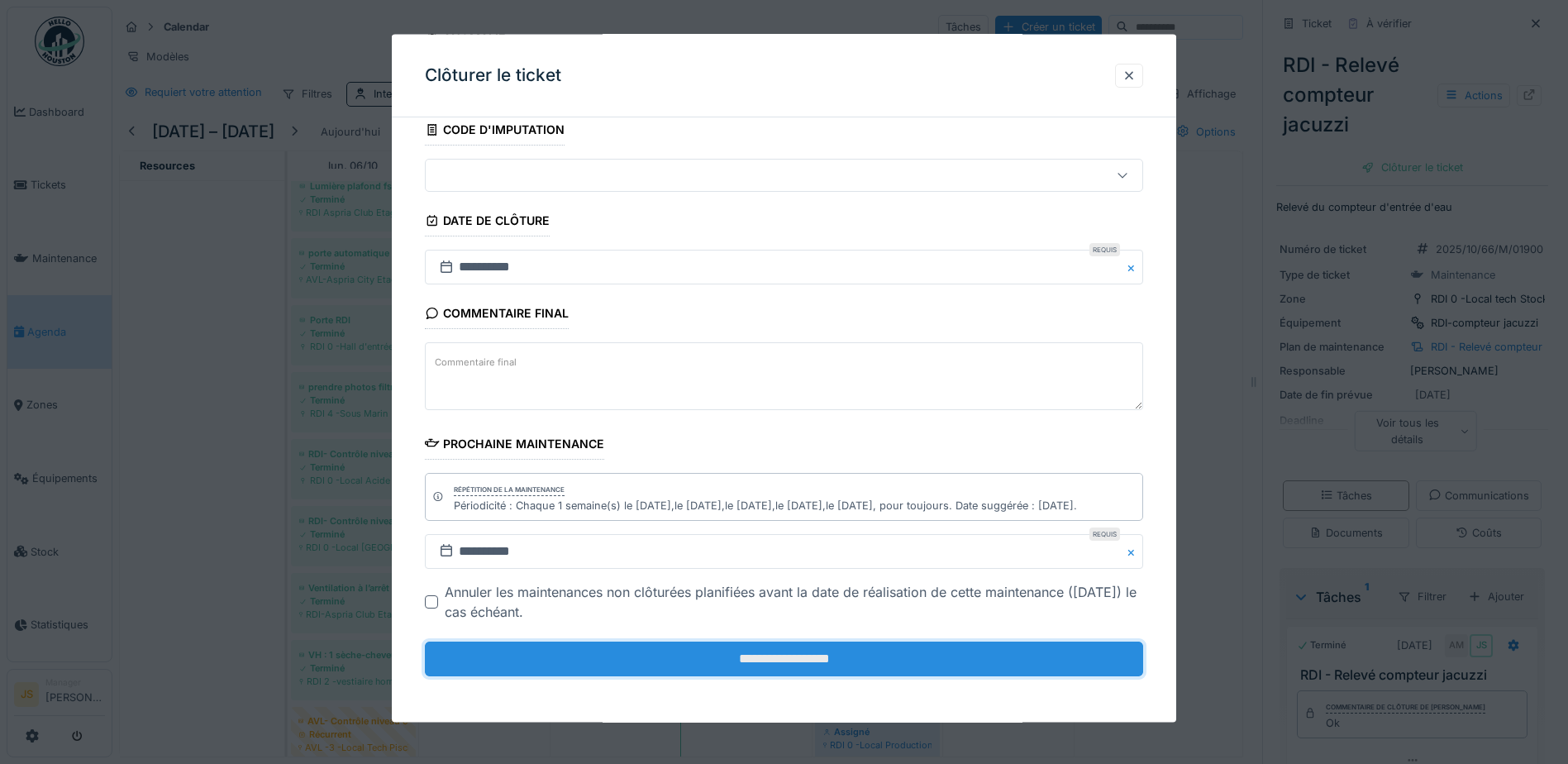
click at [806, 661] on input "**********" at bounding box center [784, 659] width 718 height 35
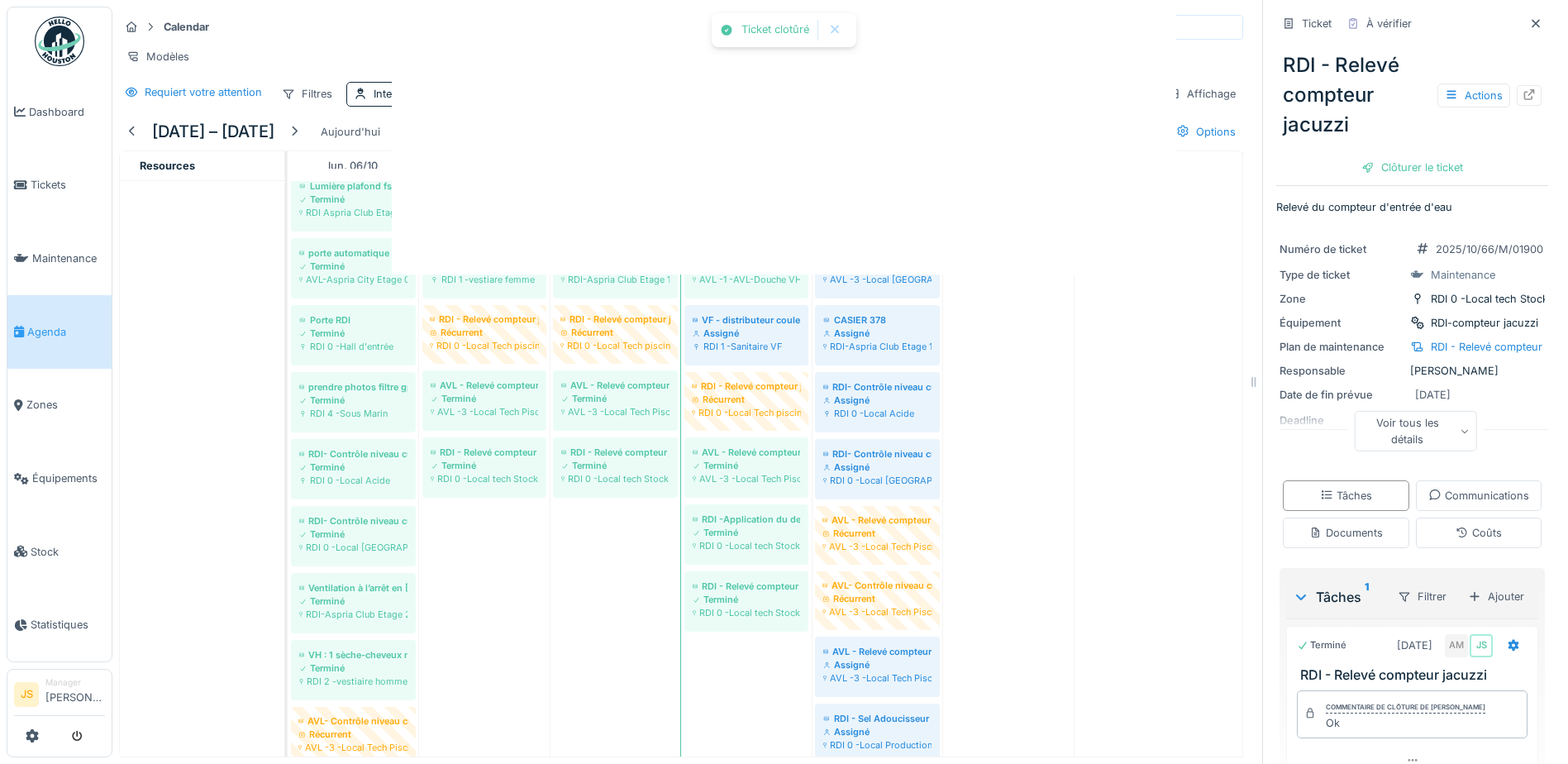
scroll to position [0, 0]
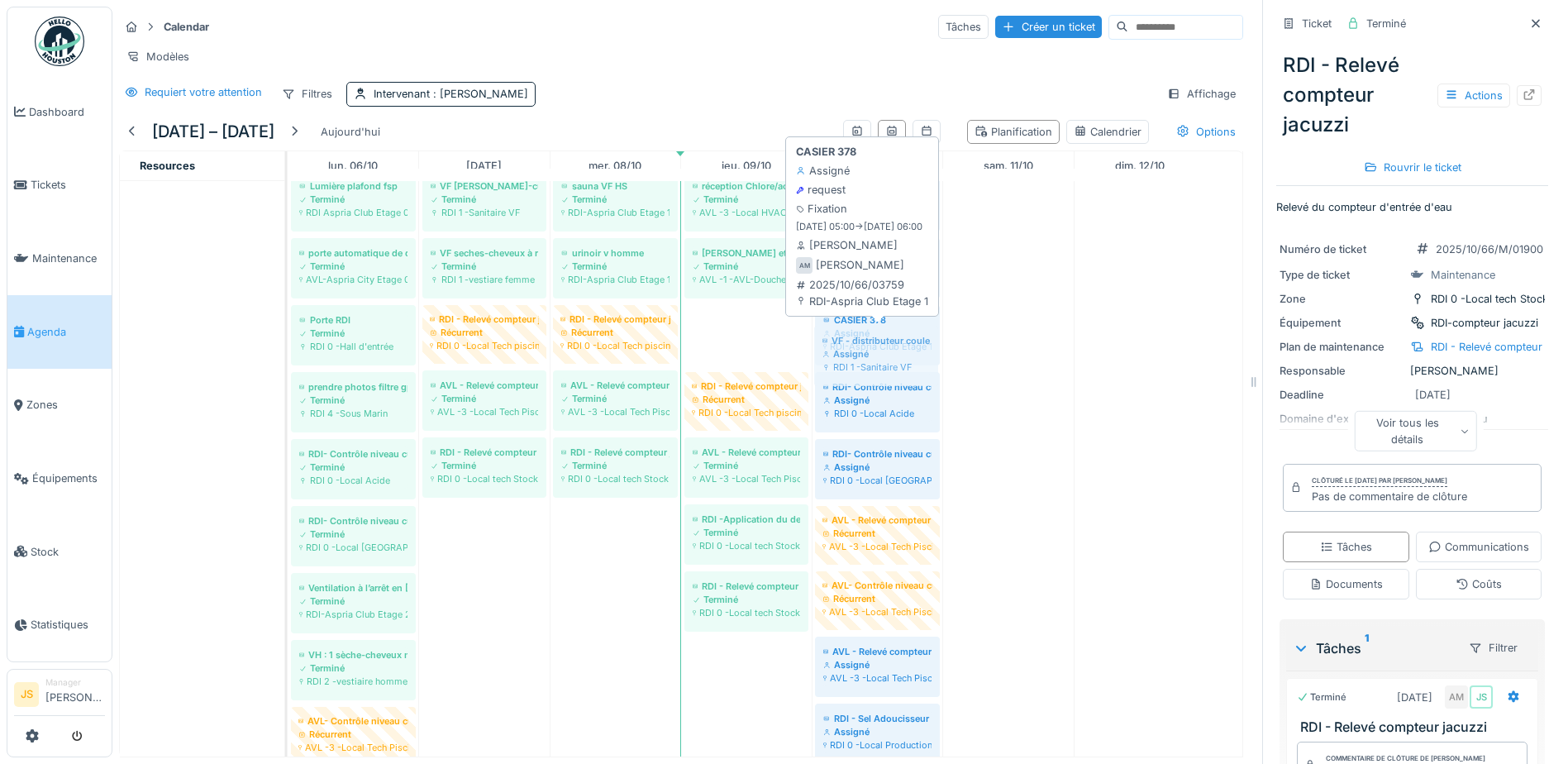
drag, startPoint x: 744, startPoint y: 346, endPoint x: 815, endPoint y: 355, distance: 71.6
click at [288, 355] on div "AVL - Sel Adoucisseur Terminé AVL -2 -Local HVAC AVL - Calibrage sonde PH et Ch…" at bounding box center [288, 338] width 0 height 1411
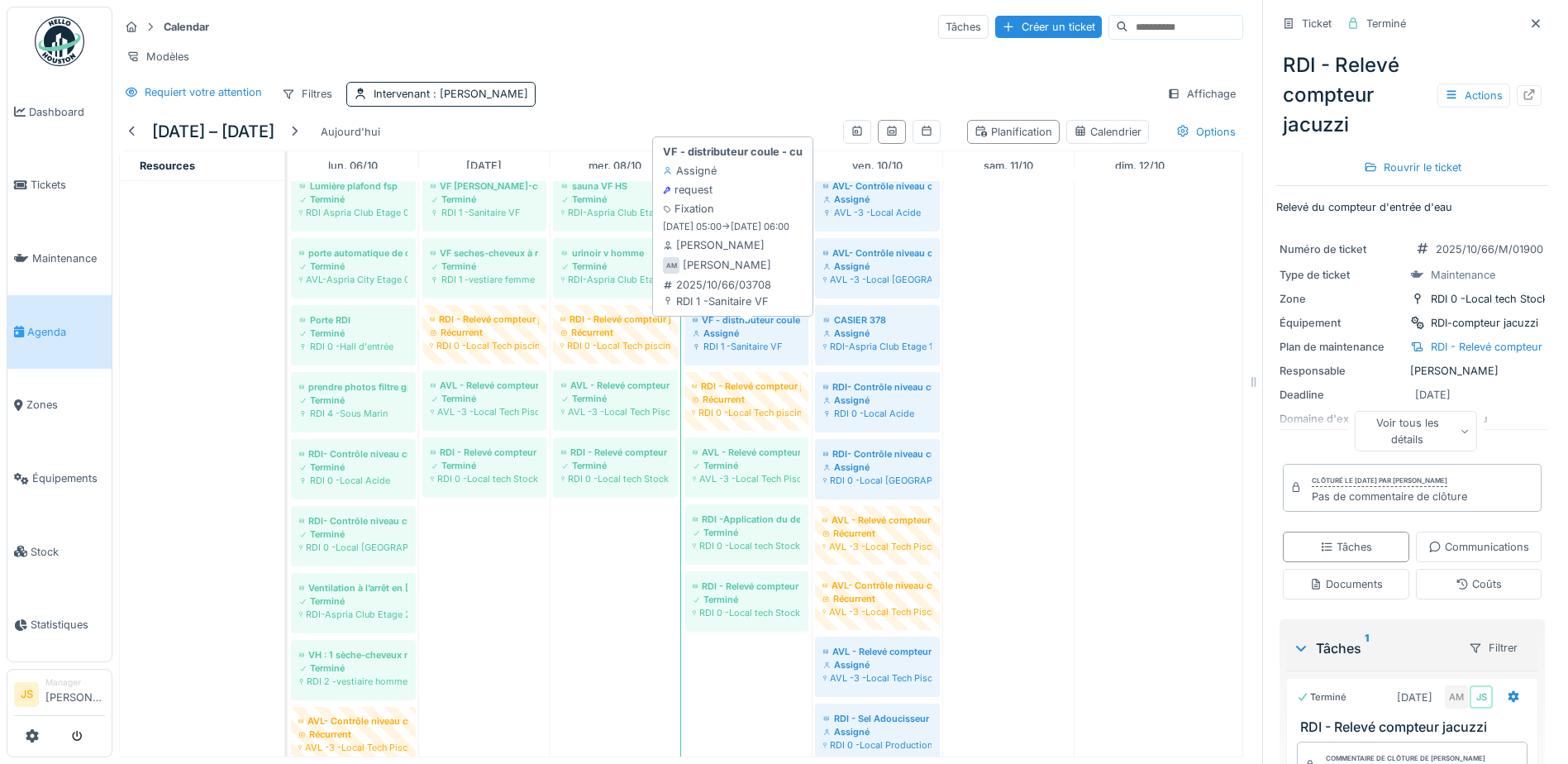
click at [762, 340] on div "Assigné" at bounding box center [747, 333] width 108 height 13
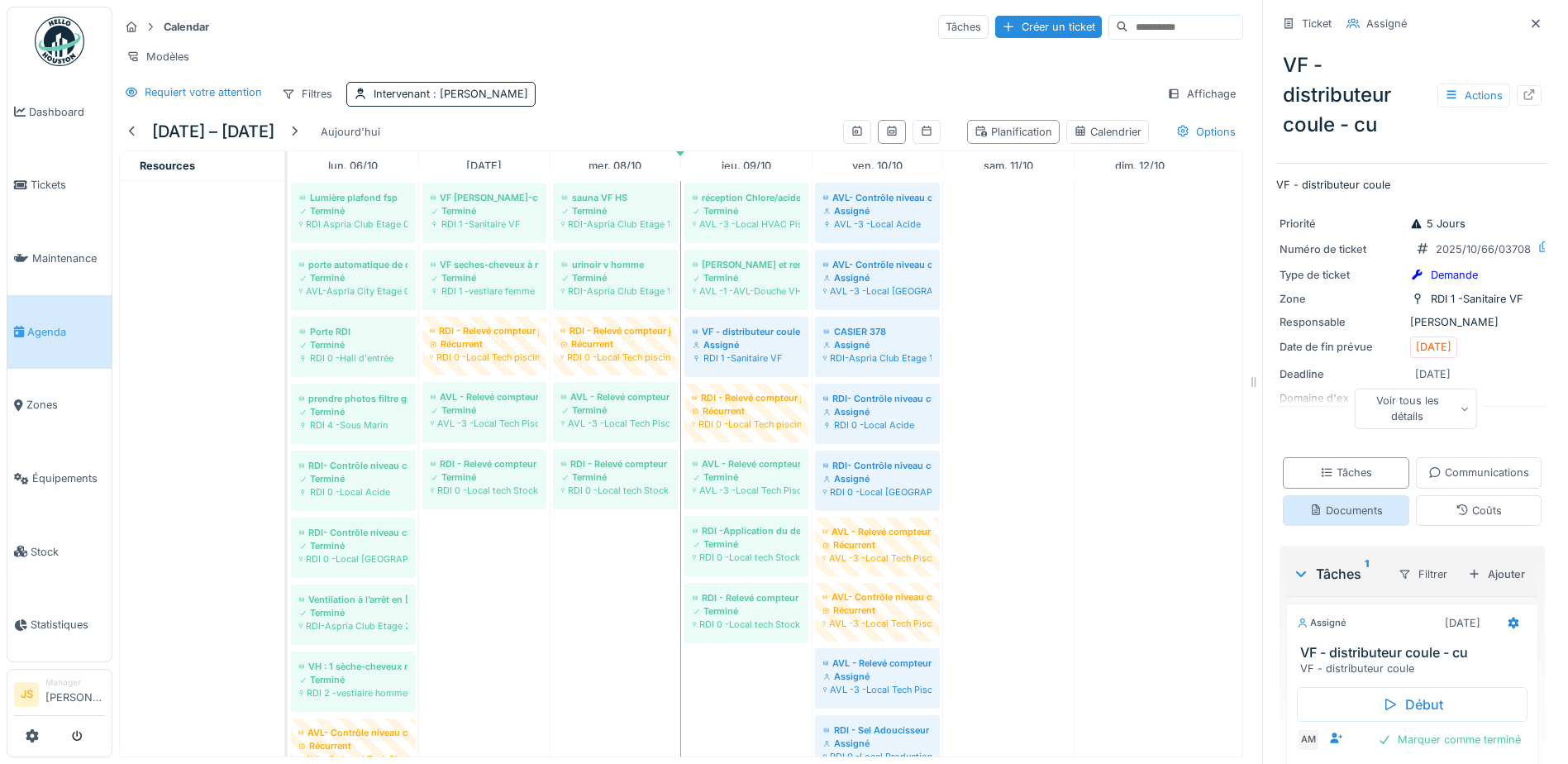
scroll to position [152, 0]
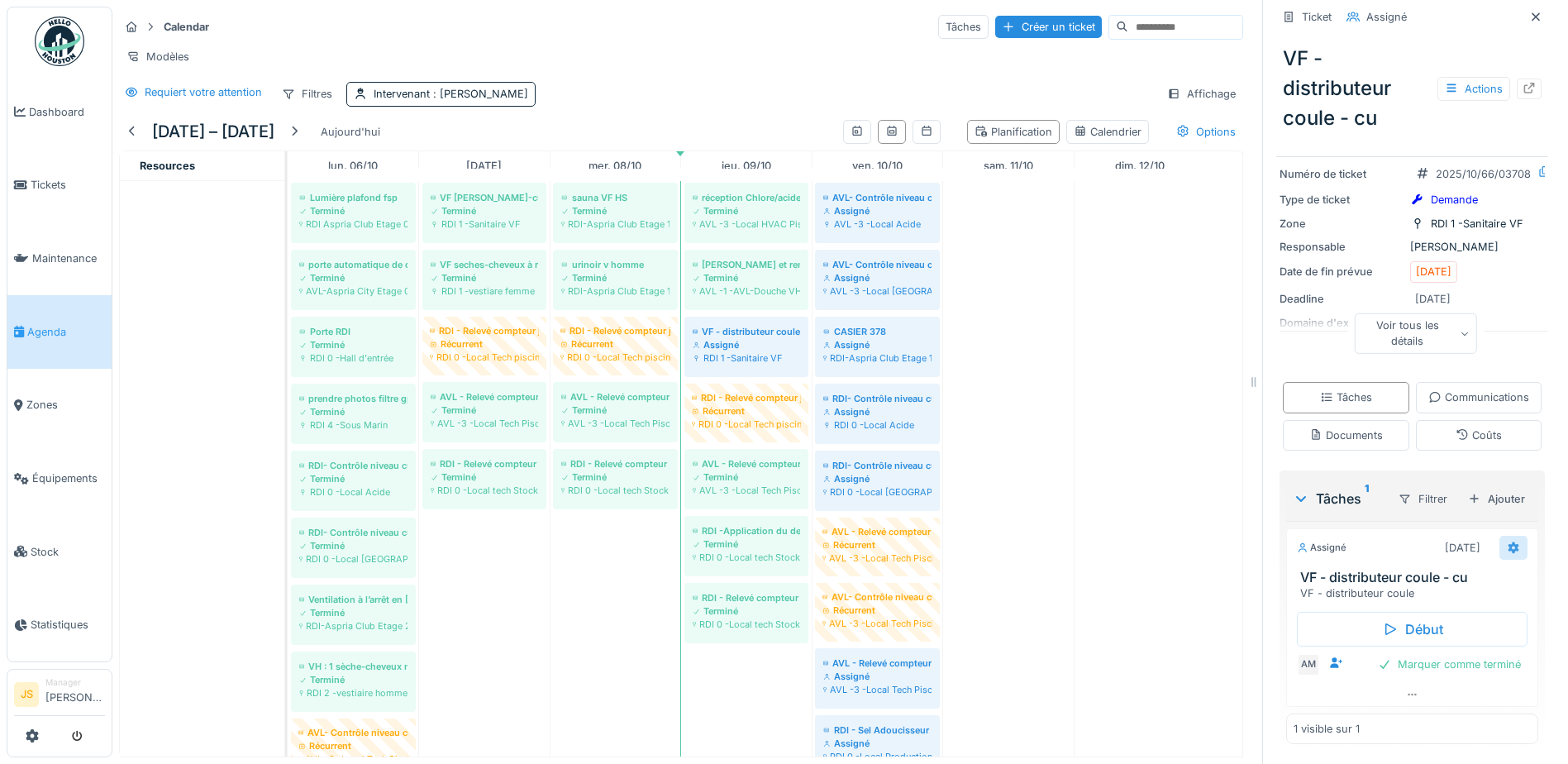
click at [1509, 546] on icon at bounding box center [1514, 546] width 11 height 12
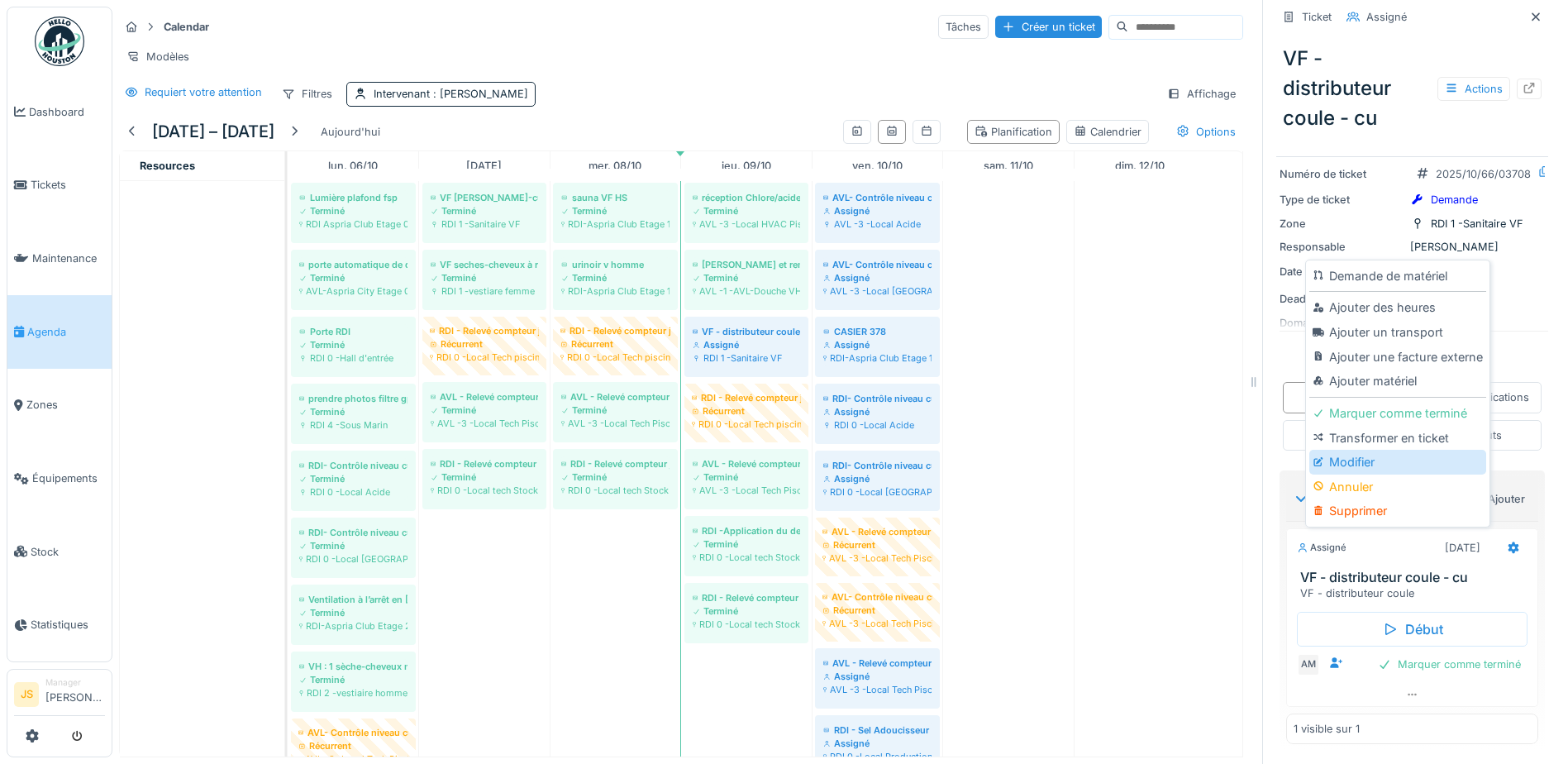
click at [1374, 465] on div "Modifier" at bounding box center [1398, 462] width 176 height 25
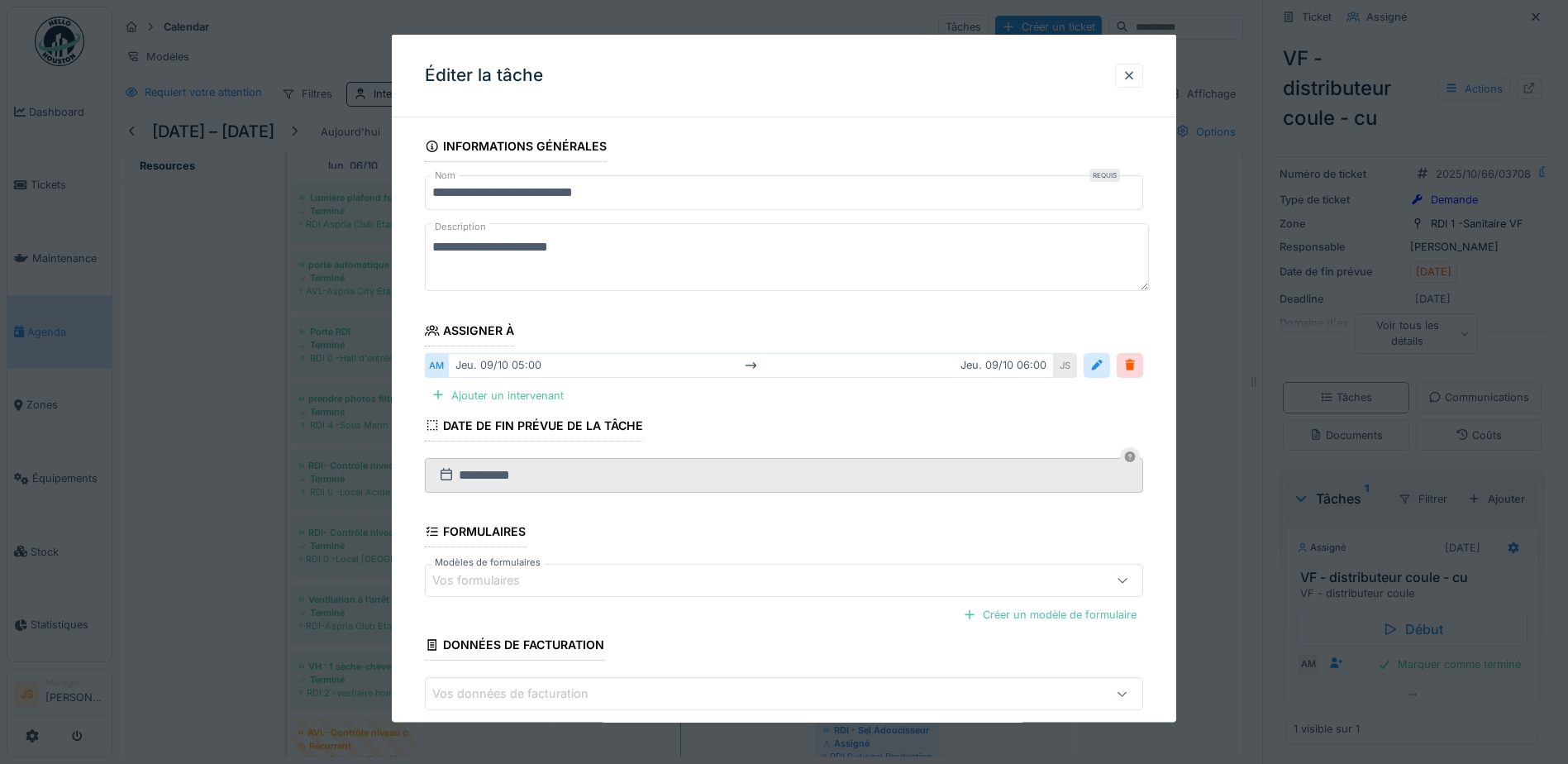
click at [1503, 193] on div at bounding box center [784, 382] width 1568 height 764
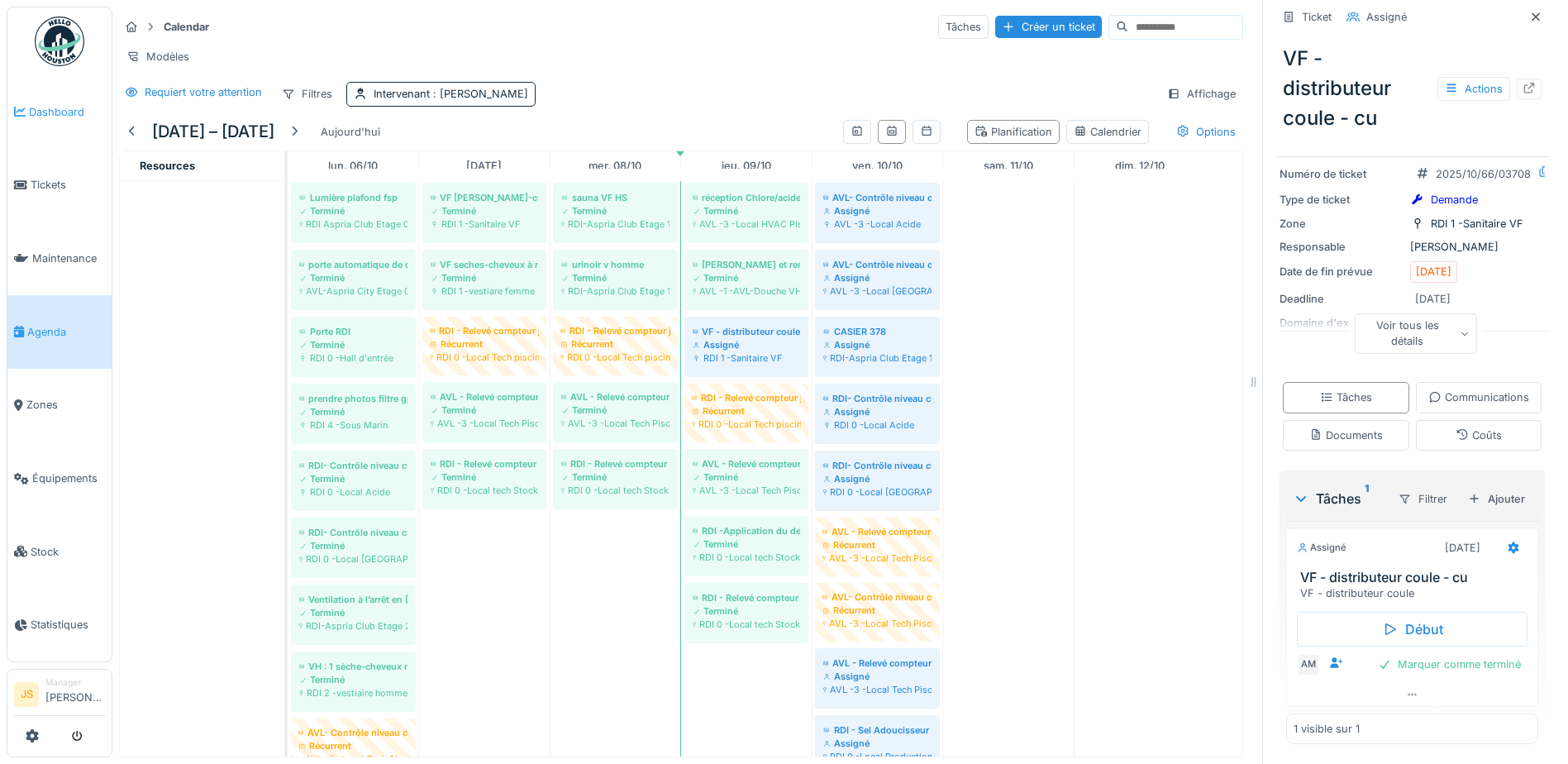
click at [82, 105] on span "Dashboard" at bounding box center [67, 111] width 76 height 15
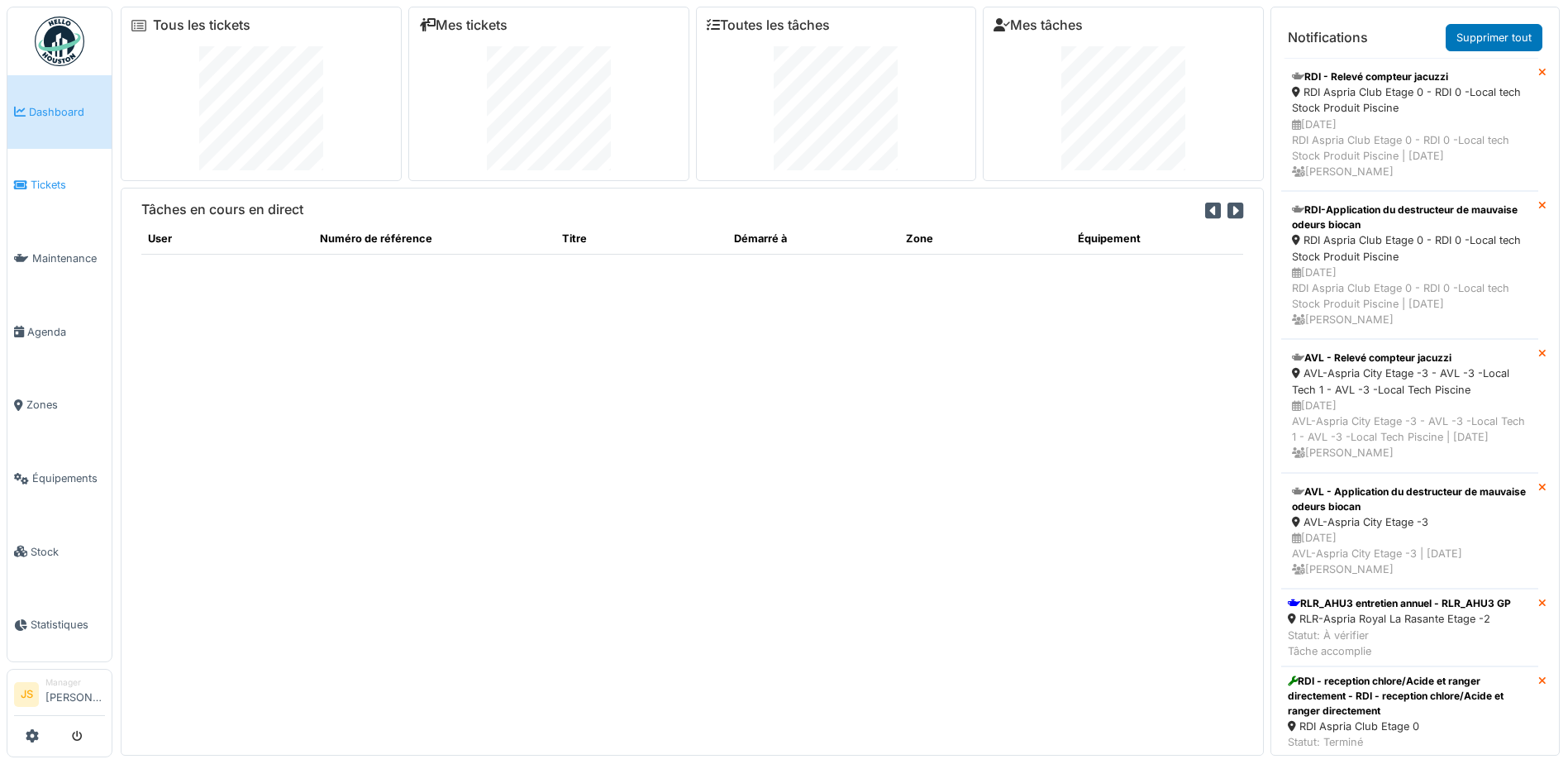
click at [65, 180] on span "Tickets" at bounding box center [67, 184] width 75 height 15
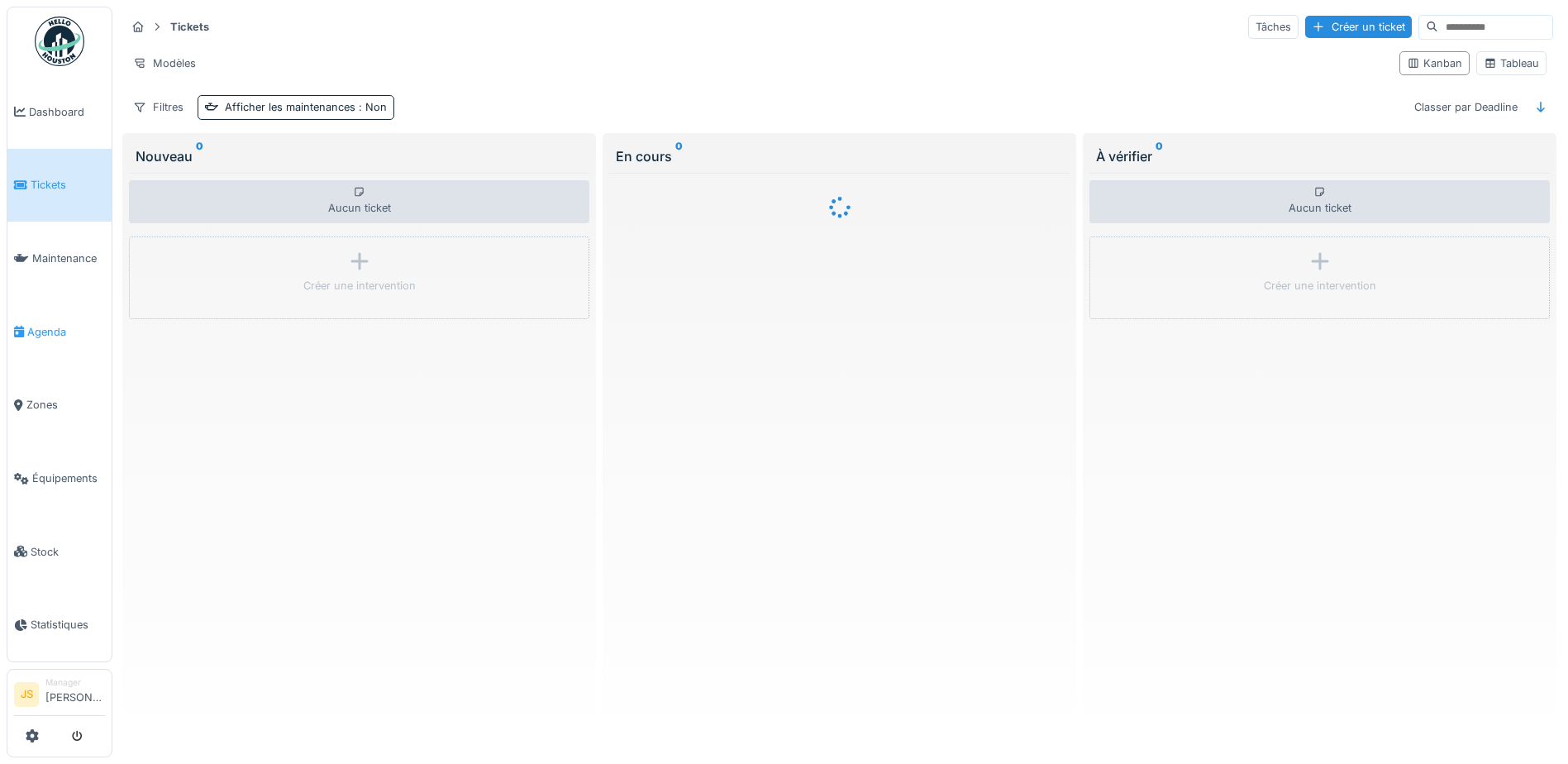
click at [54, 327] on span "Agenda" at bounding box center [66, 331] width 77 height 15
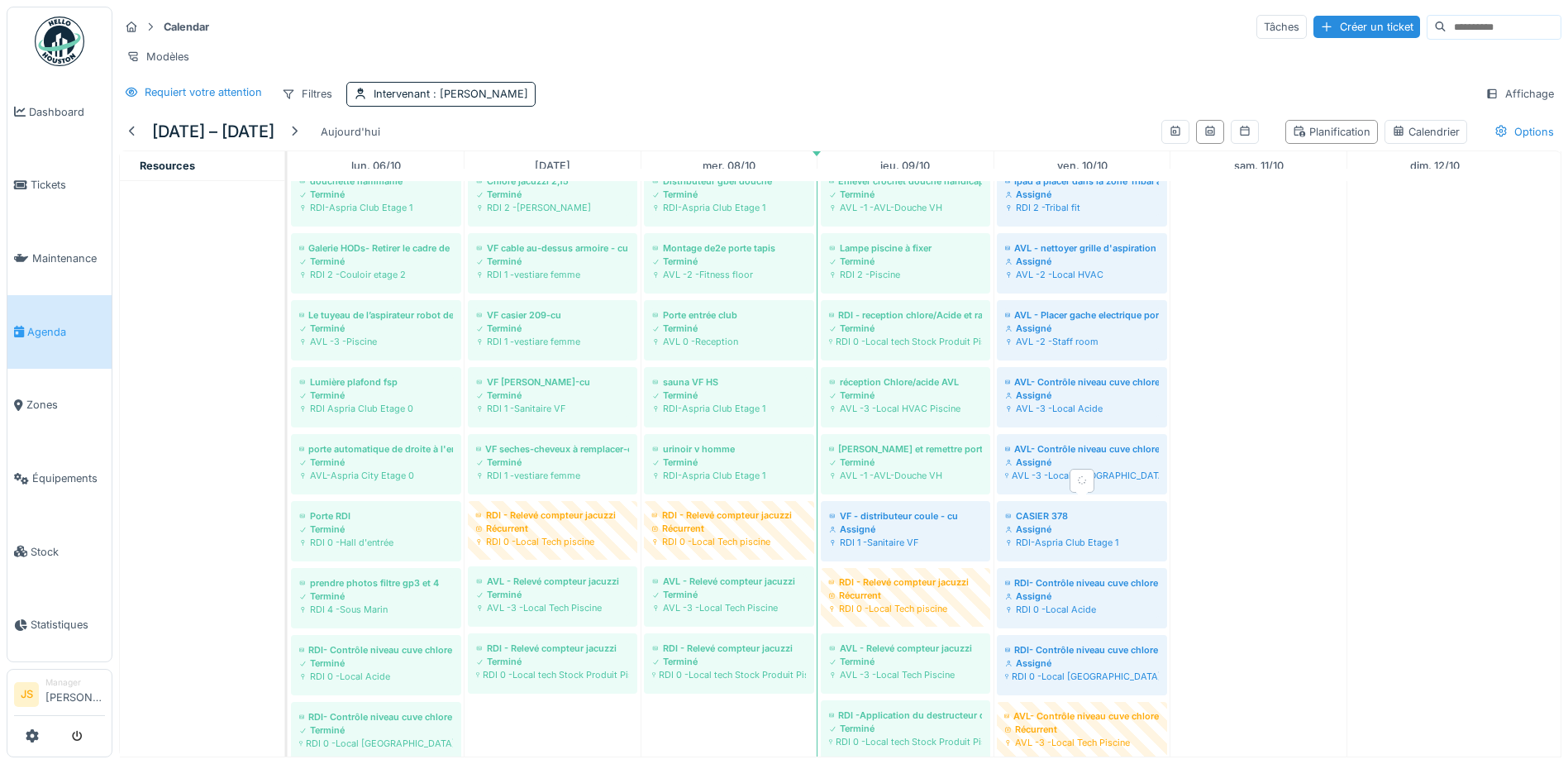
scroll to position [496, 0]
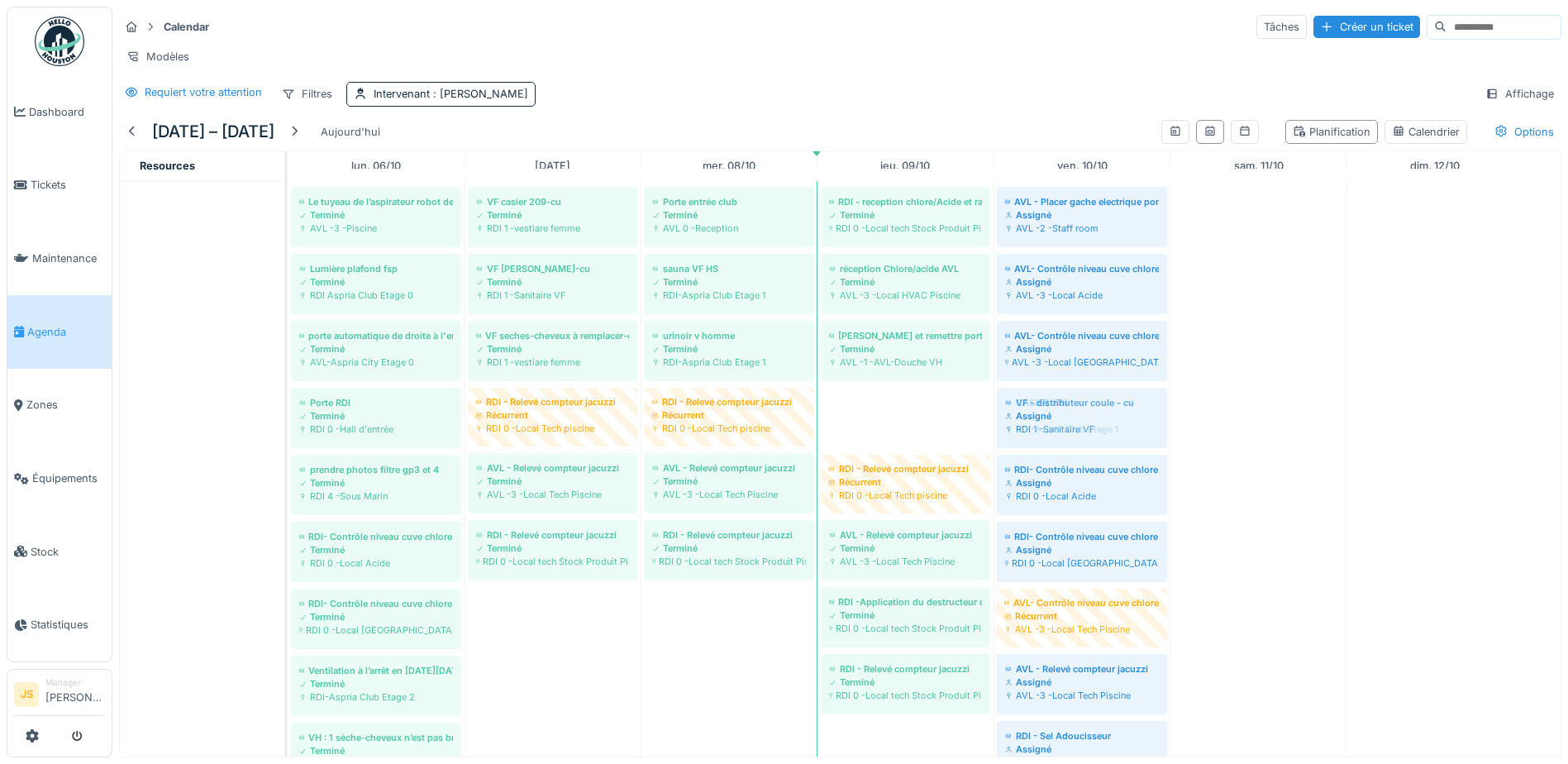
drag, startPoint x: 906, startPoint y: 437, endPoint x: 1063, endPoint y: 443, distance: 157.1
click at [288, 443] on div "AVL - Sel Adoucisseur Terminé AVL -2 -Local HVAC AVL - Calibrage sonde PH et Ch…" at bounding box center [288, 421] width 0 height 1411
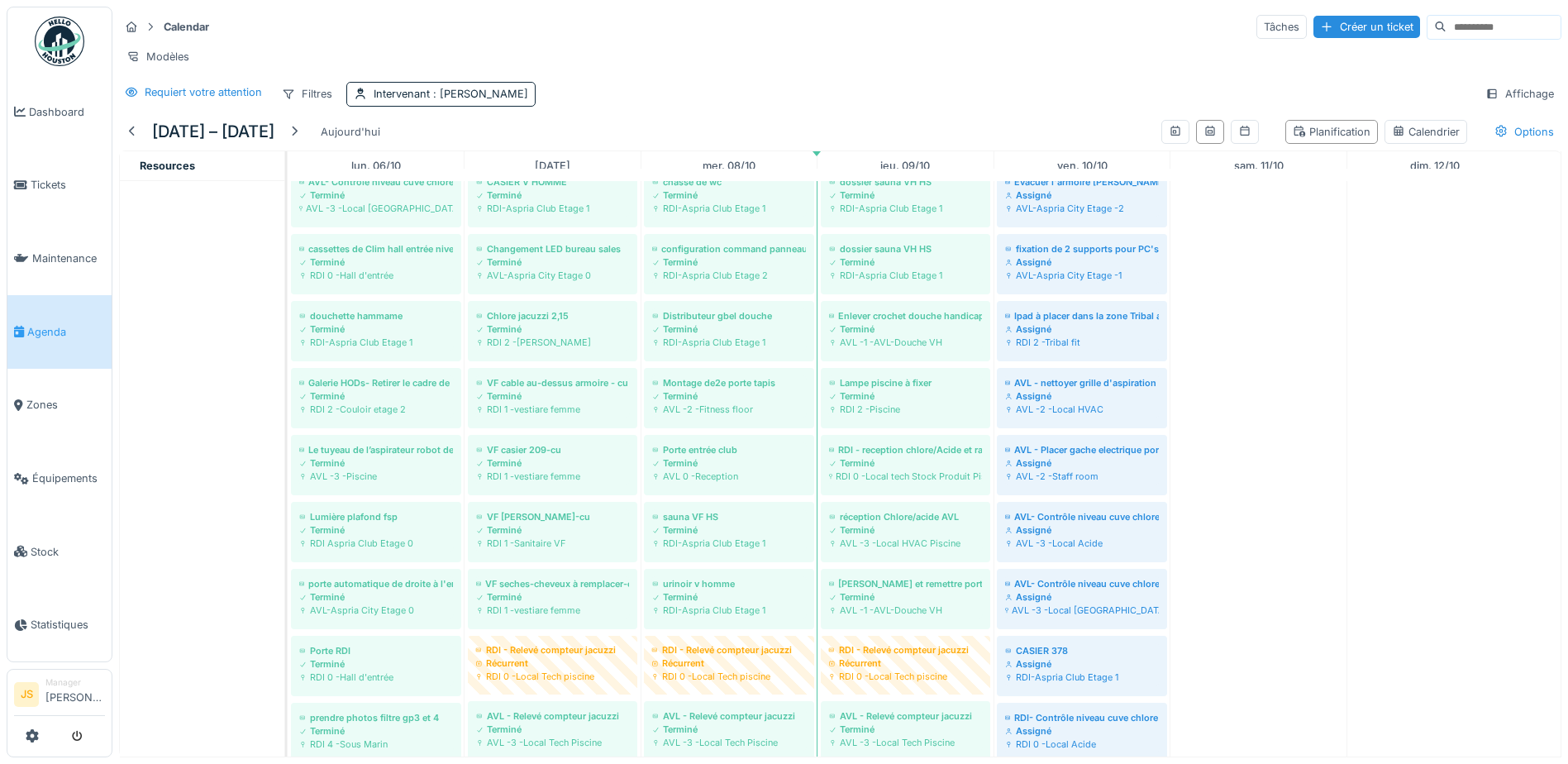
scroll to position [0, 0]
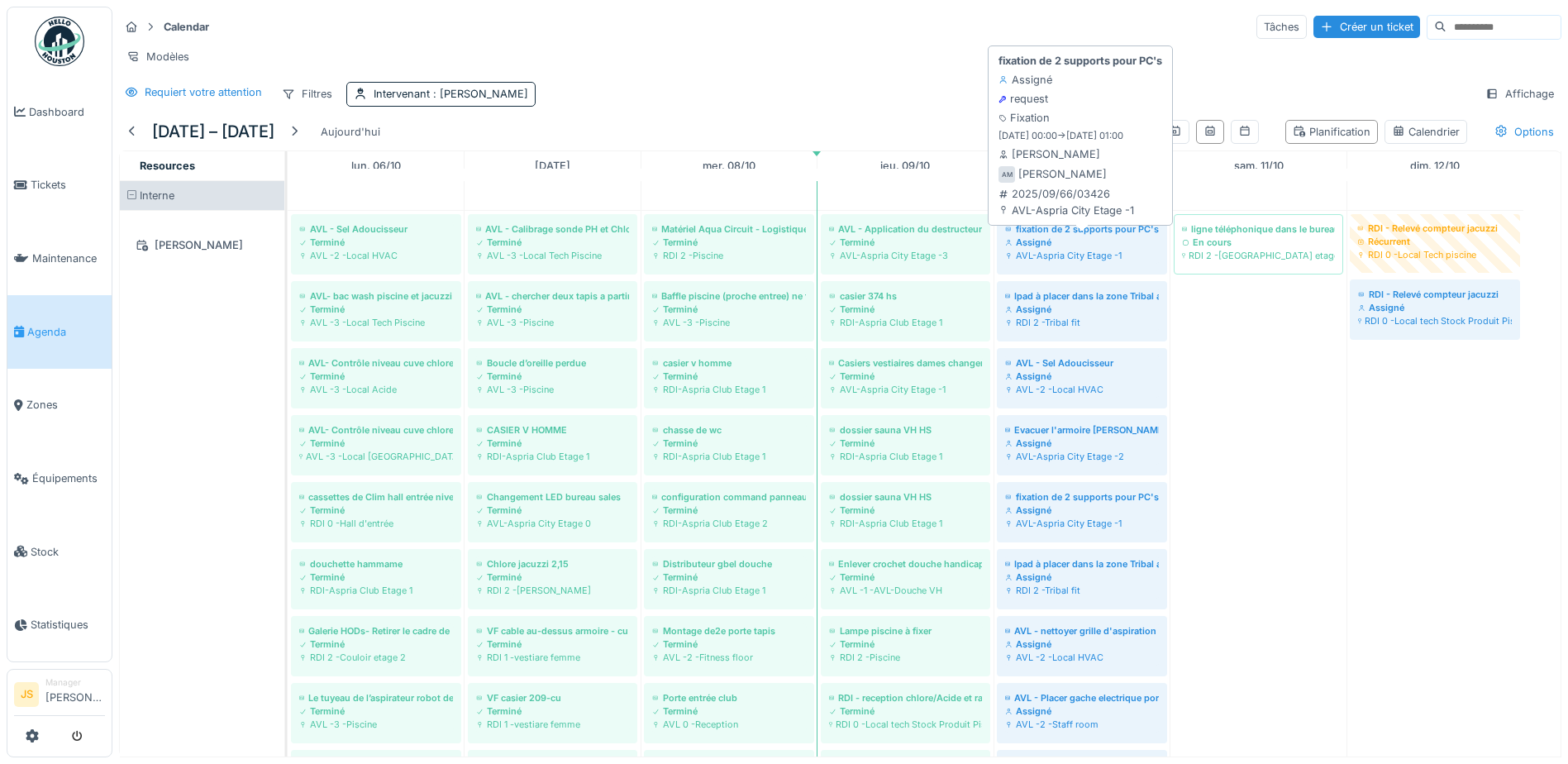
click at [1110, 249] on div "Assigné" at bounding box center [1082, 242] width 154 height 13
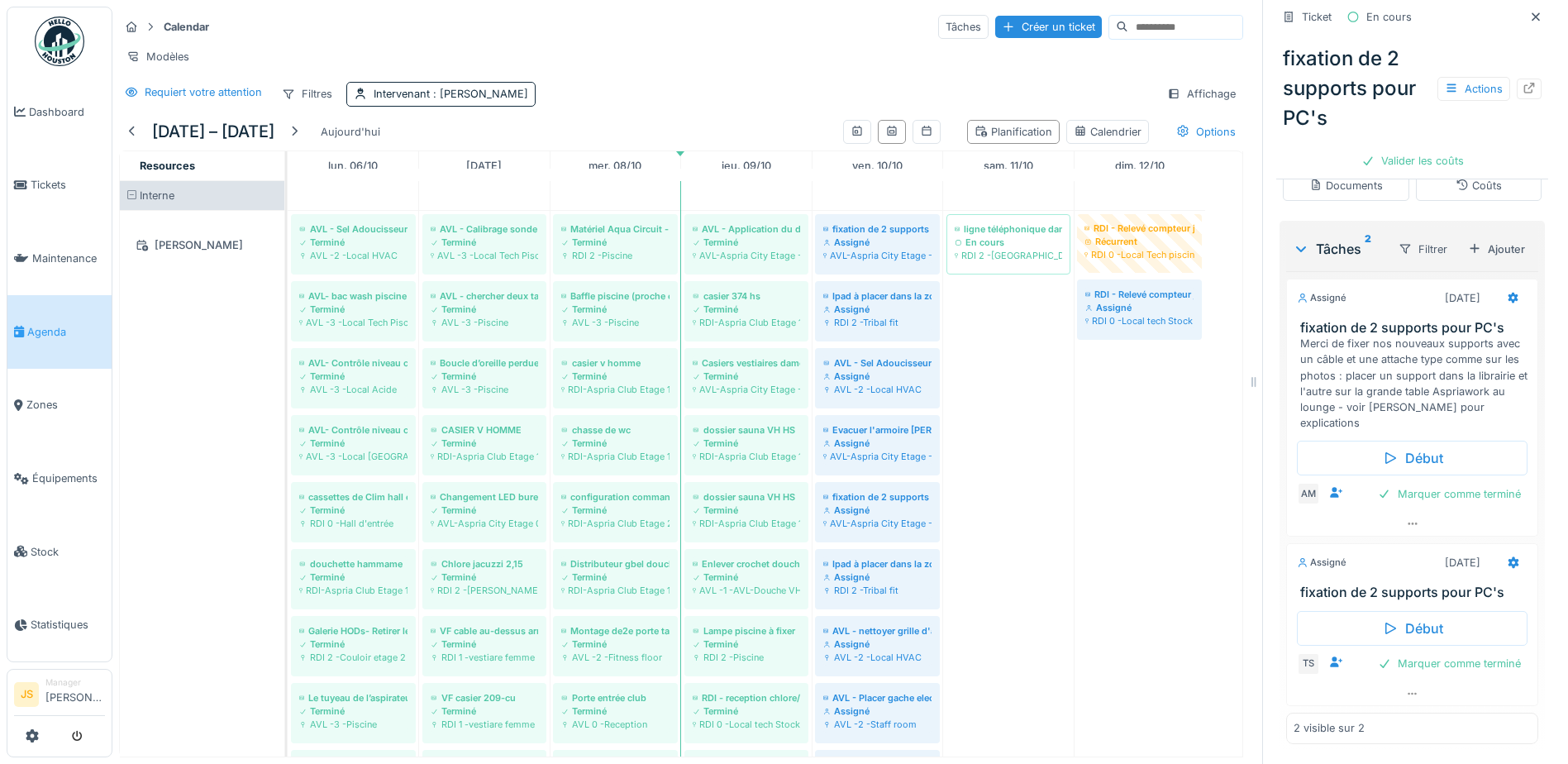
scroll to position [488, 0]
click at [1429, 660] on div "Marquer comme terminé" at bounding box center [1450, 663] width 156 height 22
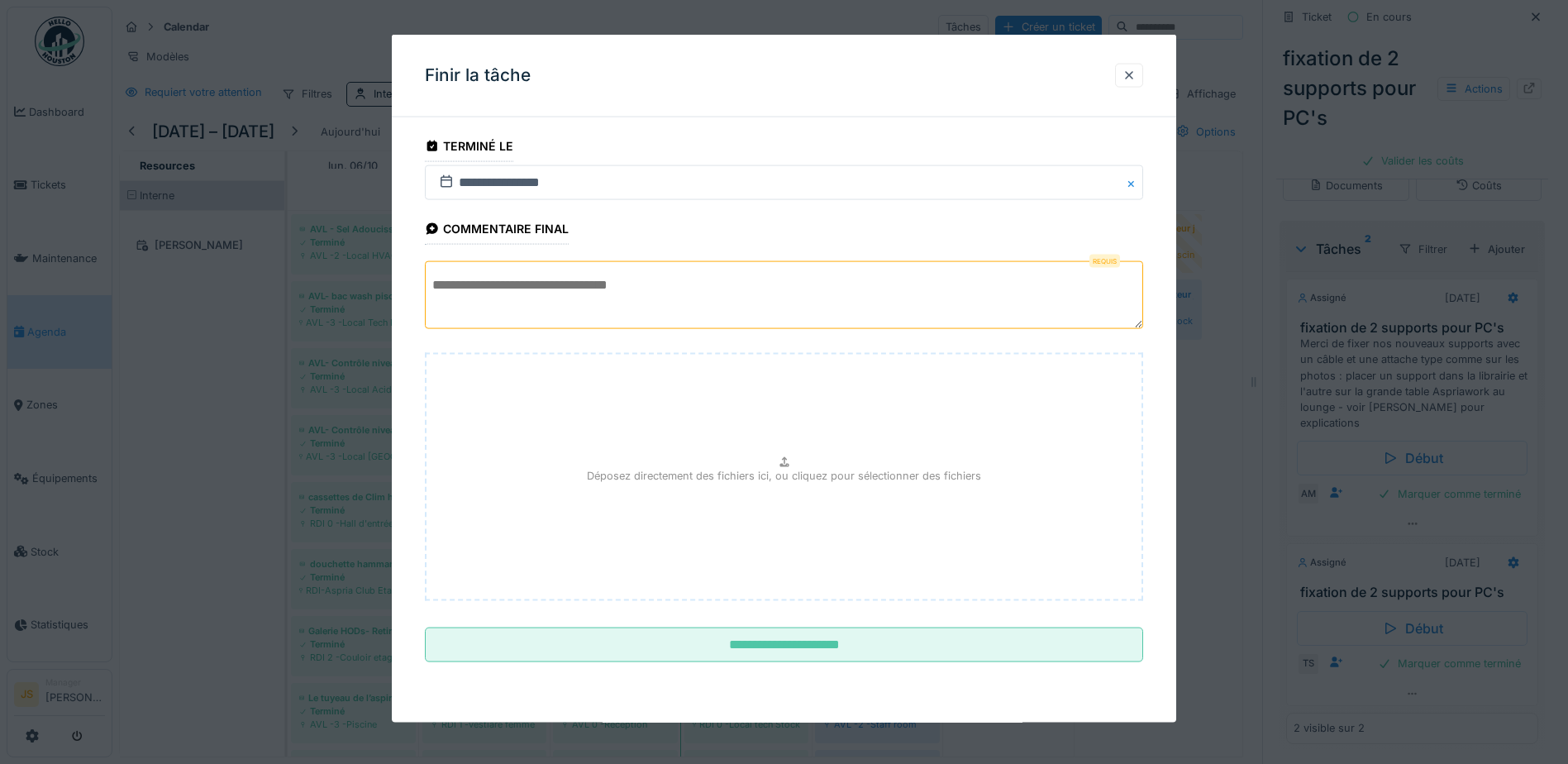
click at [725, 299] on textarea at bounding box center [784, 295] width 718 height 67
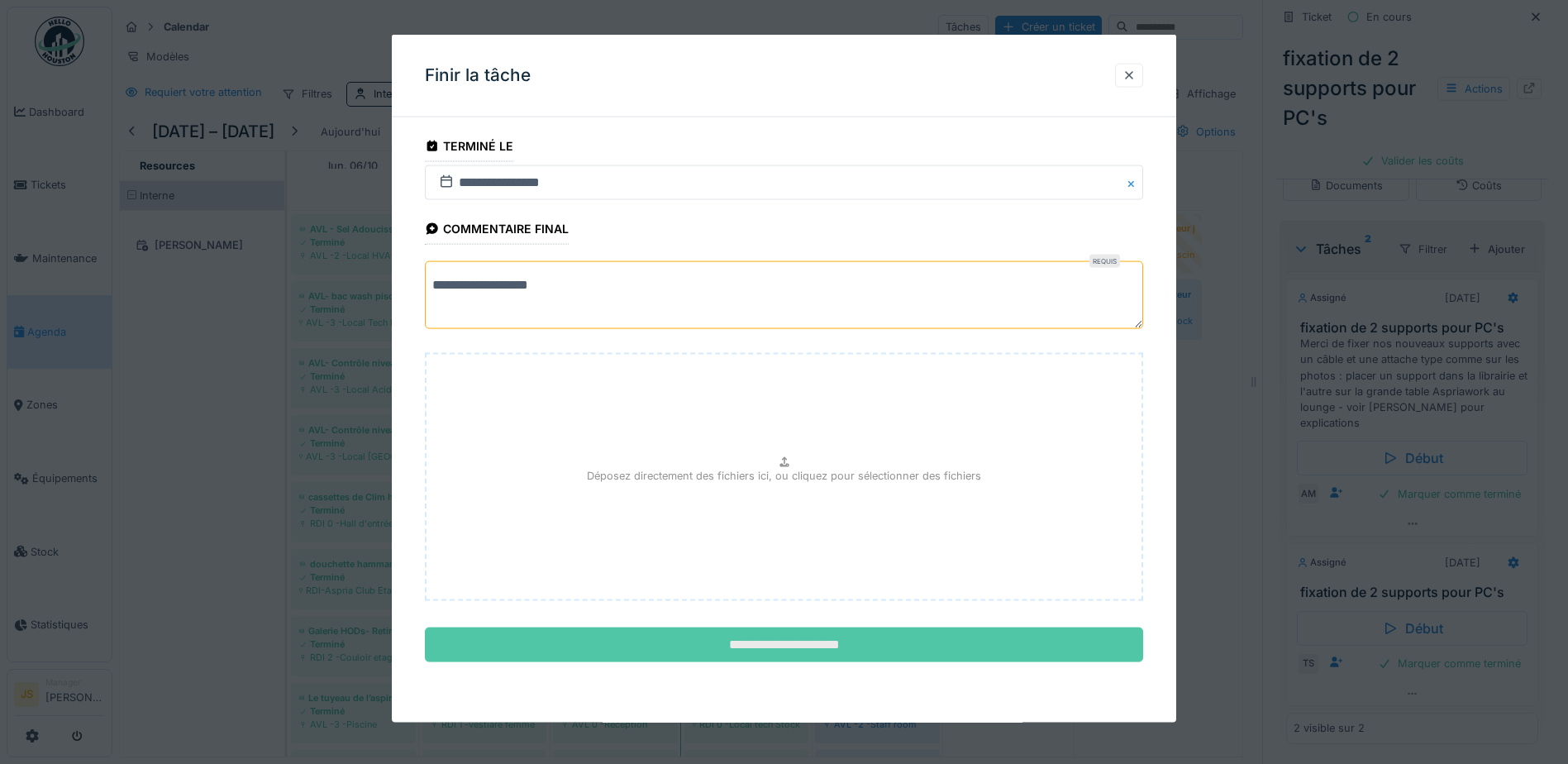
type textarea "**********"
click at [839, 644] on input "**********" at bounding box center [784, 644] width 718 height 35
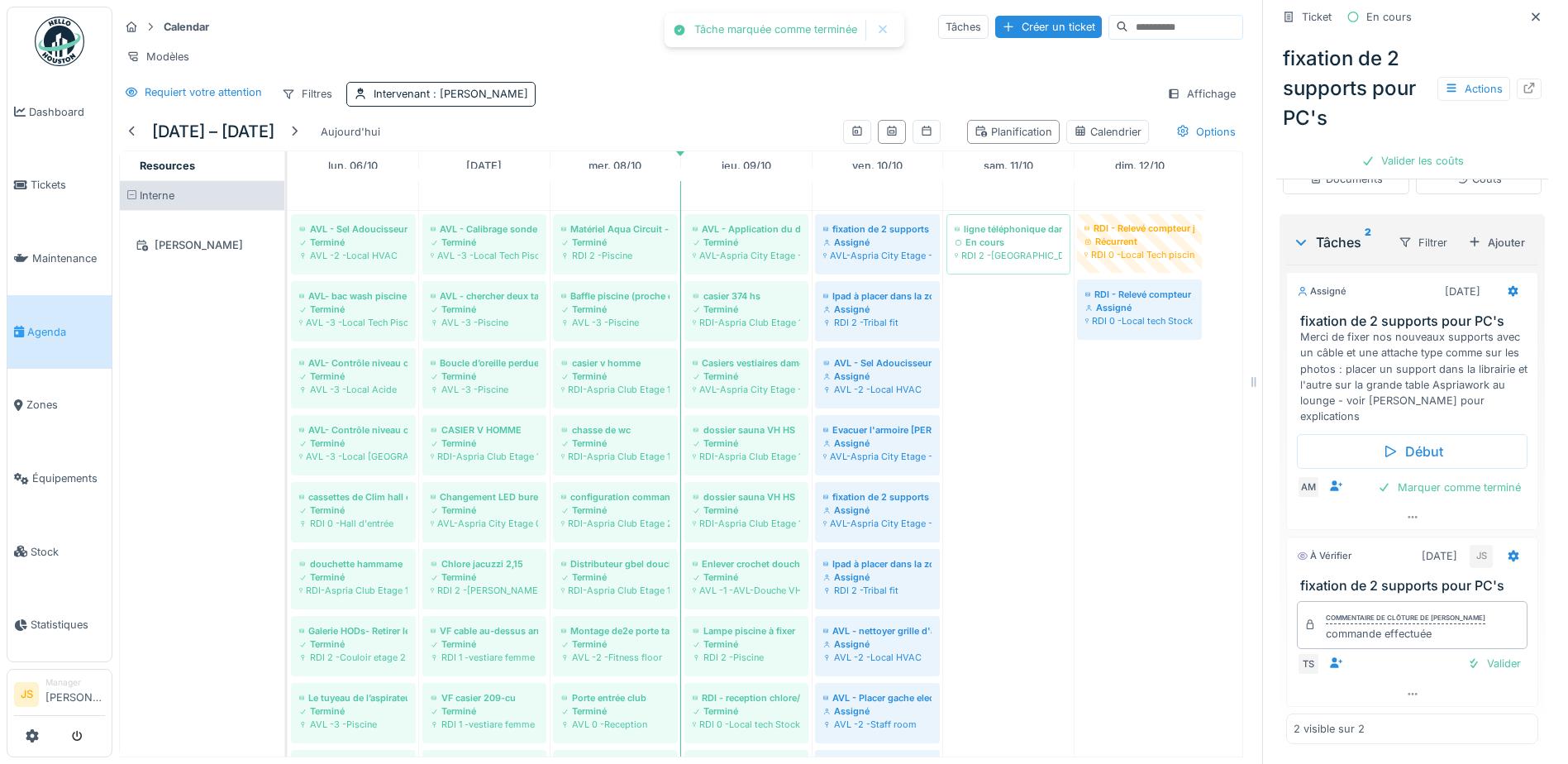
scroll to position [486, 0]
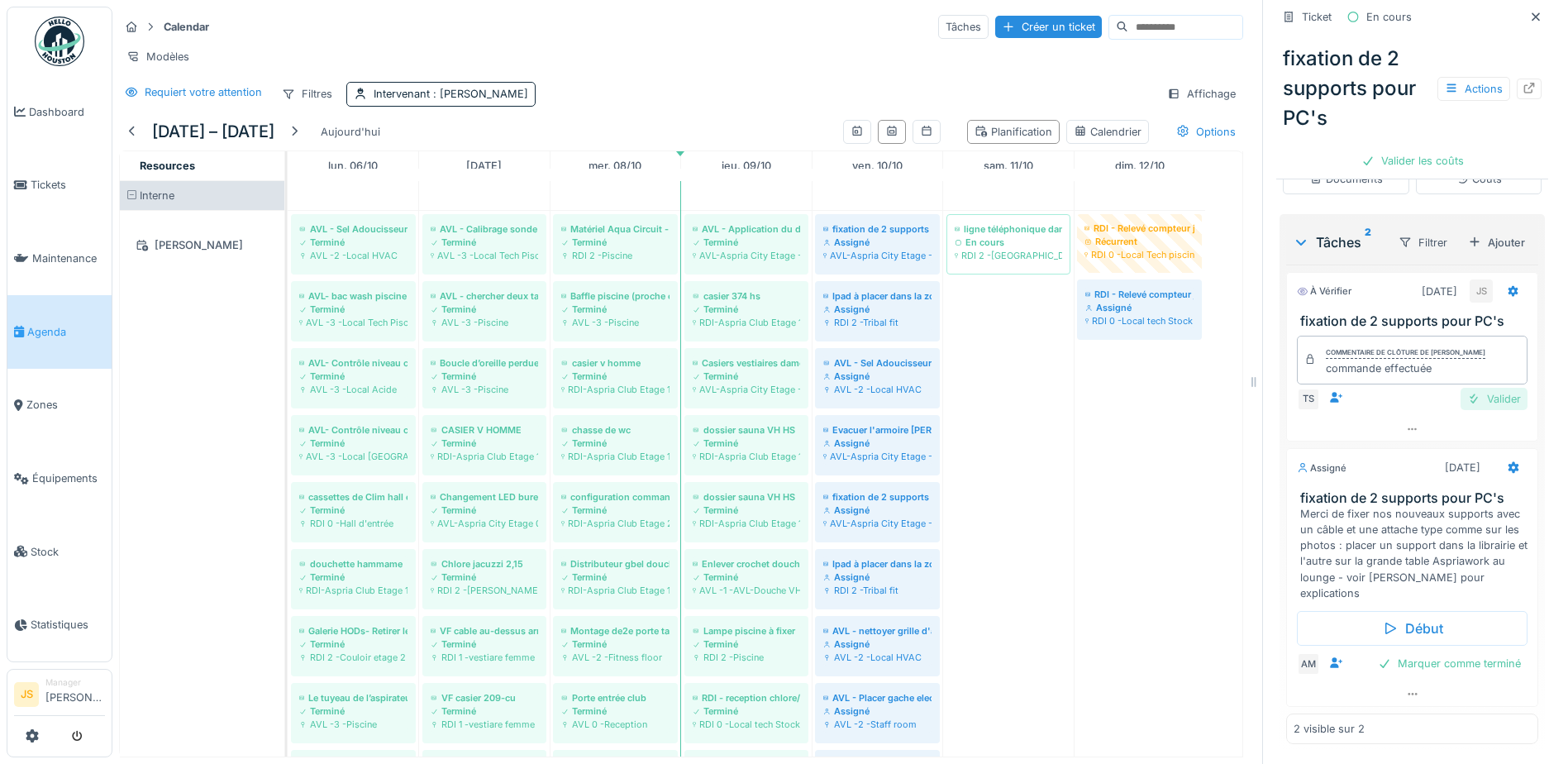
click at [1470, 405] on div "Valider" at bounding box center [1494, 398] width 67 height 22
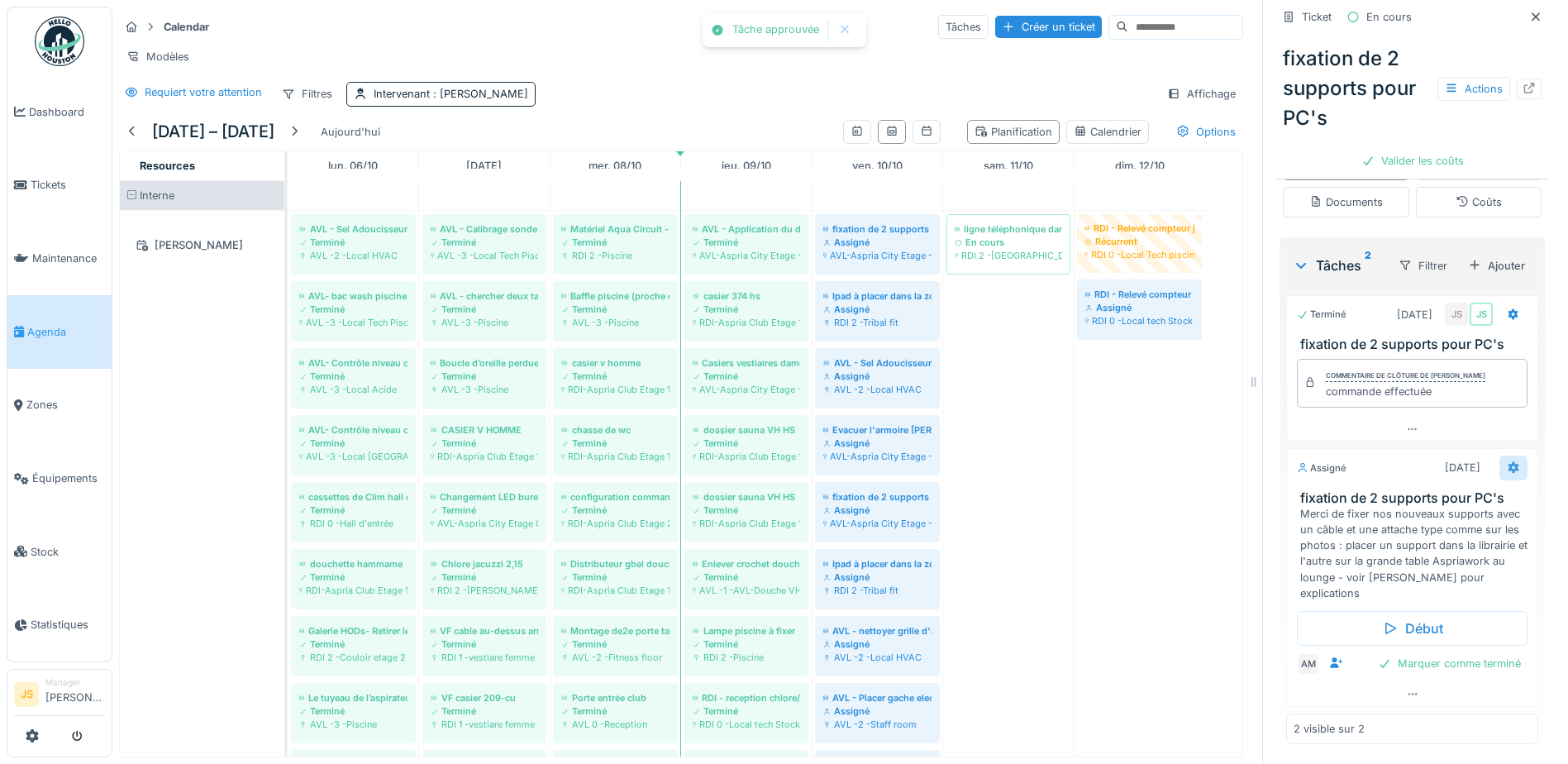
click at [1509, 466] on icon at bounding box center [1514, 467] width 11 height 12
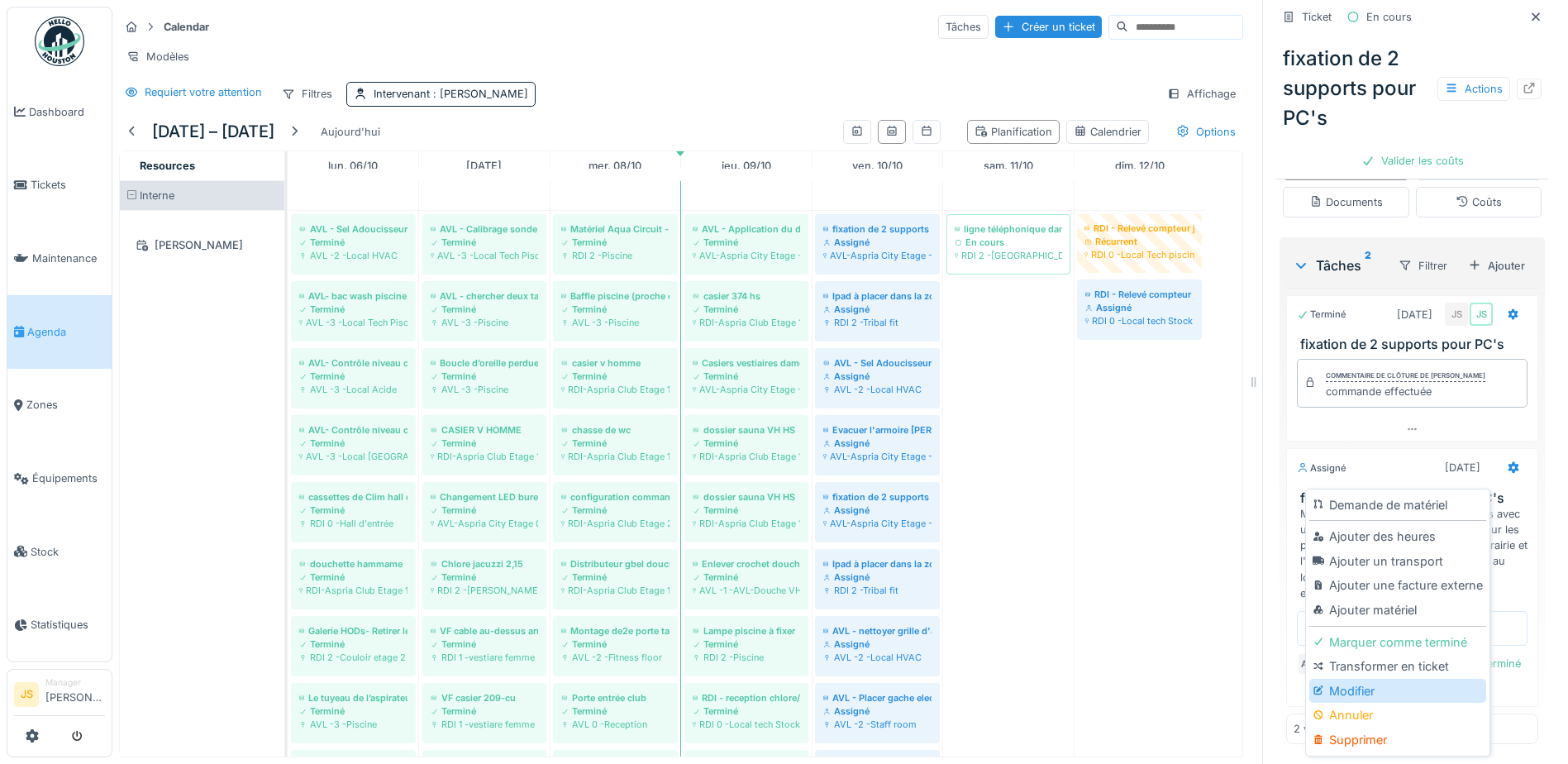
click at [1358, 691] on div "Modifier" at bounding box center [1398, 691] width 176 height 25
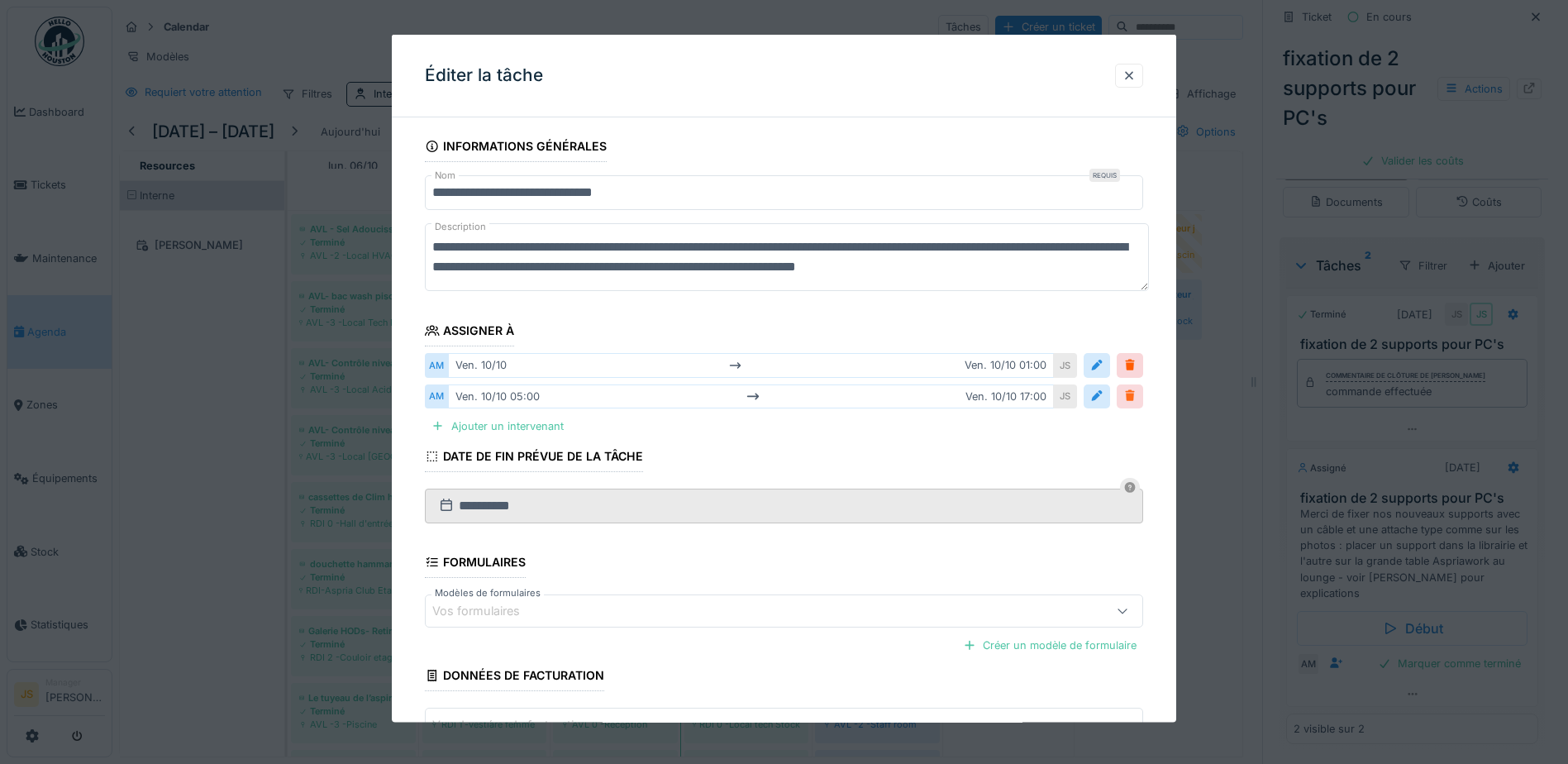
click at [1136, 398] on div at bounding box center [1130, 395] width 13 height 15
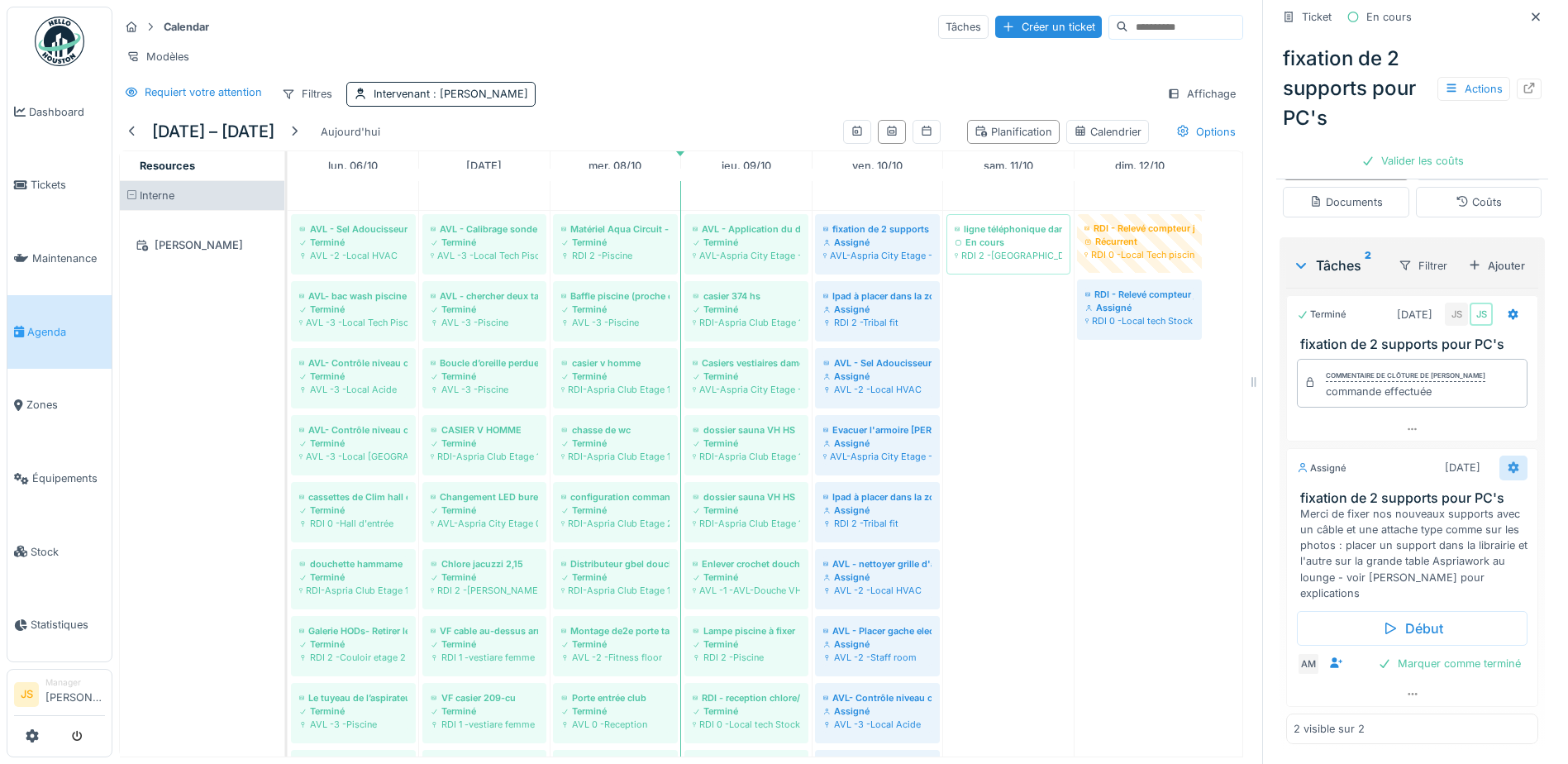
click at [1509, 466] on icon at bounding box center [1514, 467] width 11 height 12
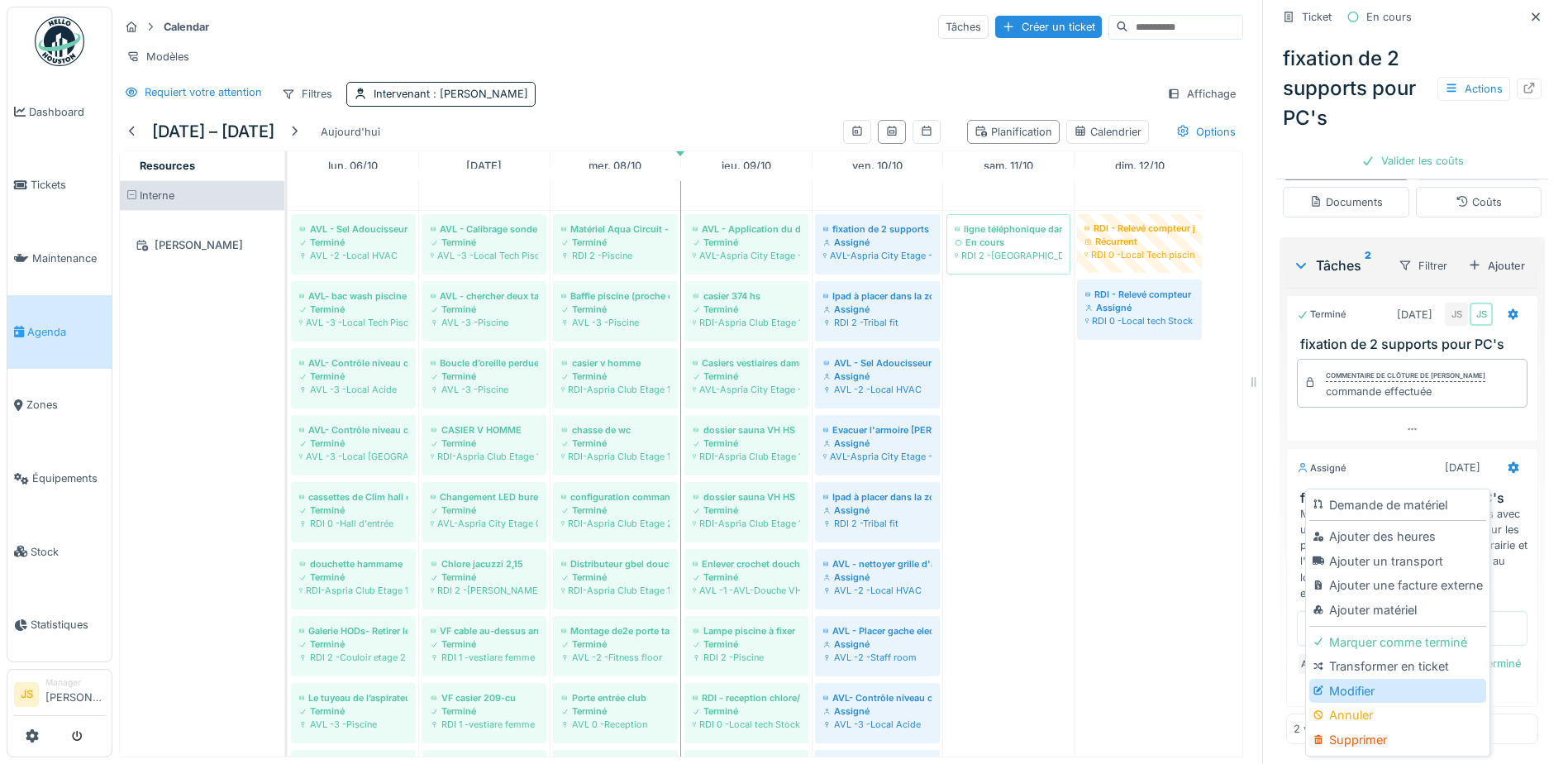
click at [1361, 693] on div "Modifier" at bounding box center [1398, 691] width 176 height 25
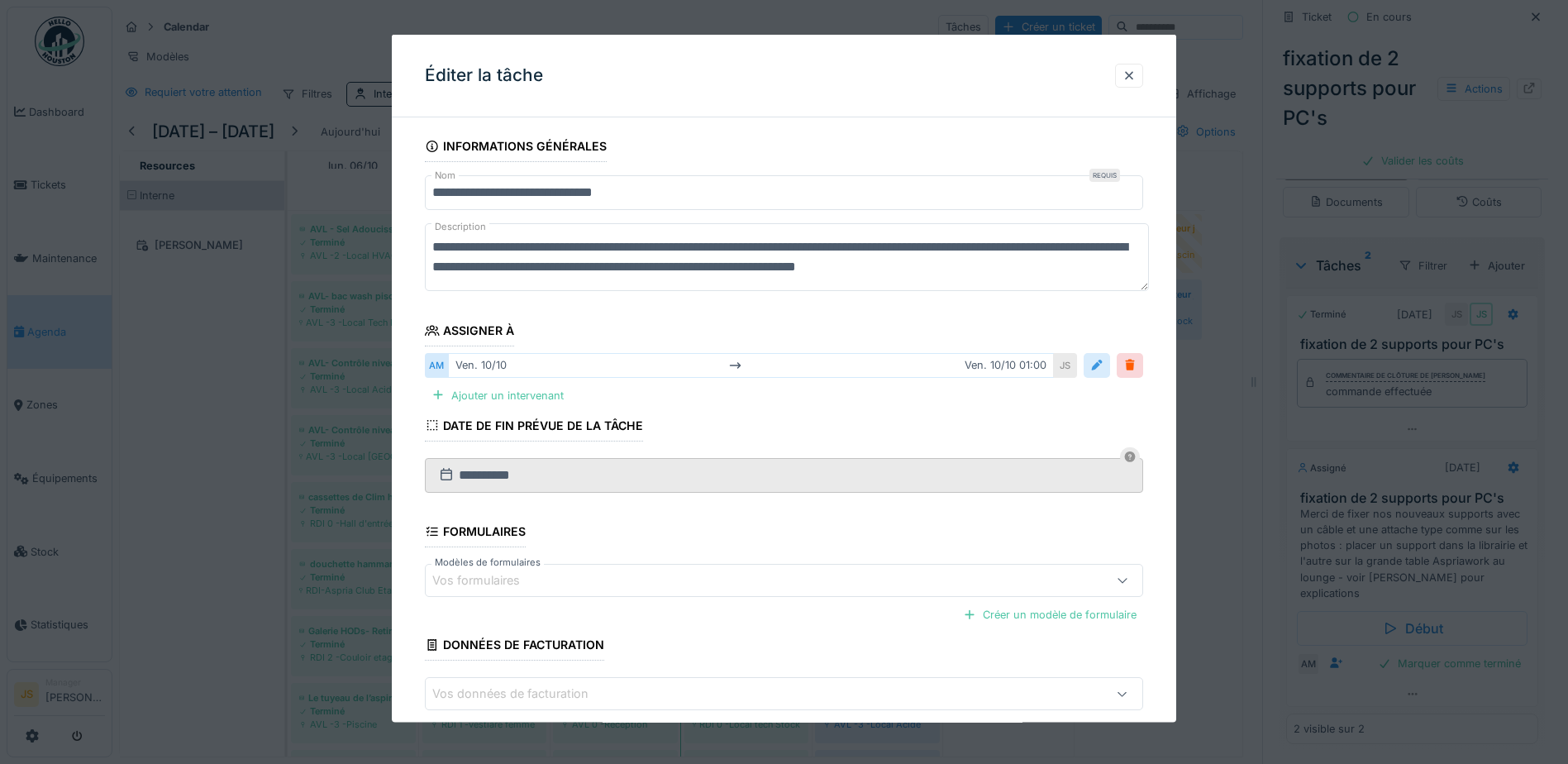
click at [1104, 367] on div at bounding box center [1097, 364] width 13 height 15
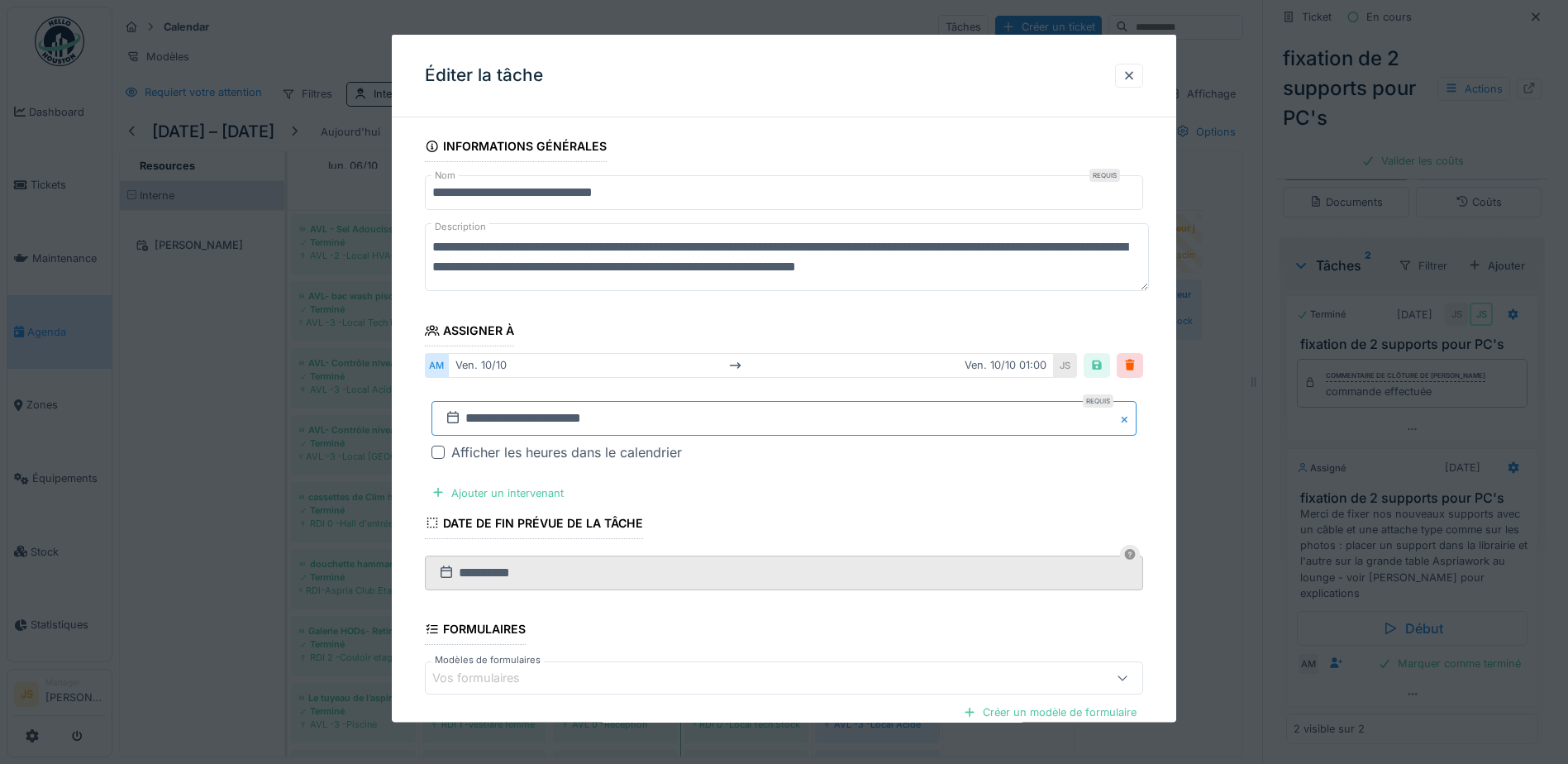
click at [505, 420] on input "**********" at bounding box center [784, 417] width 705 height 35
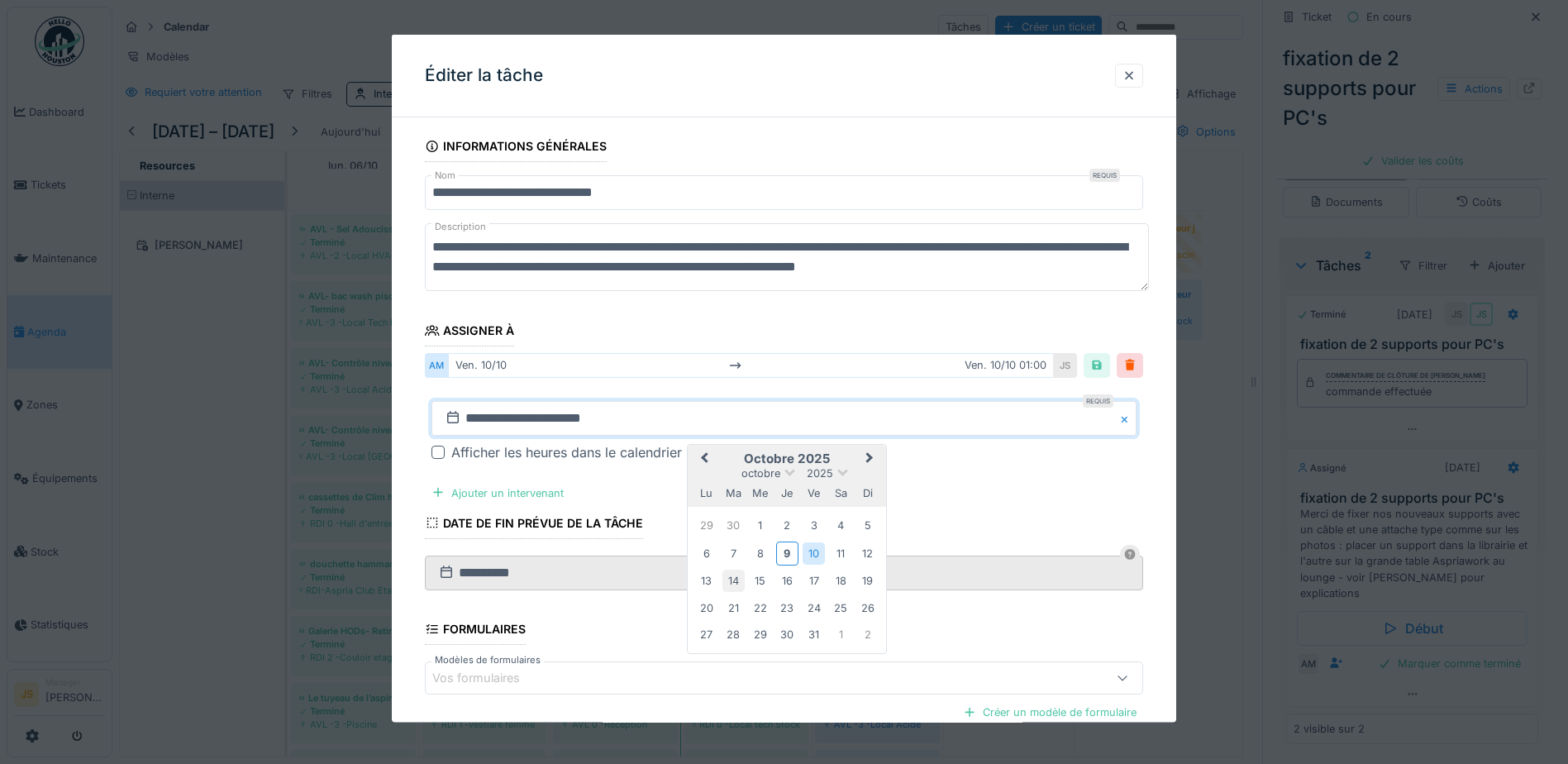
click at [742, 579] on div "14" at bounding box center [734, 581] width 22 height 22
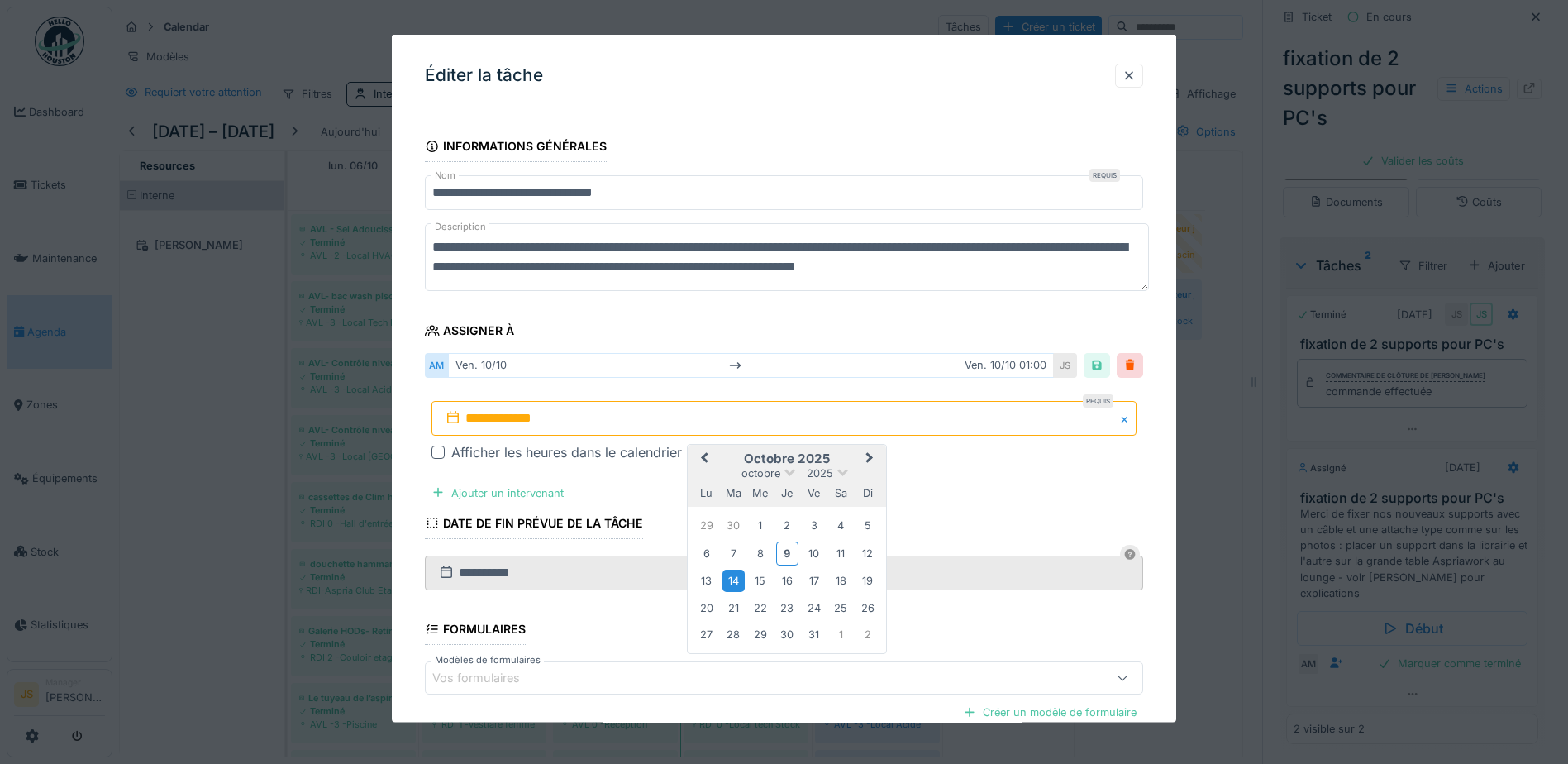
click at [742, 579] on div "14" at bounding box center [734, 581] width 22 height 22
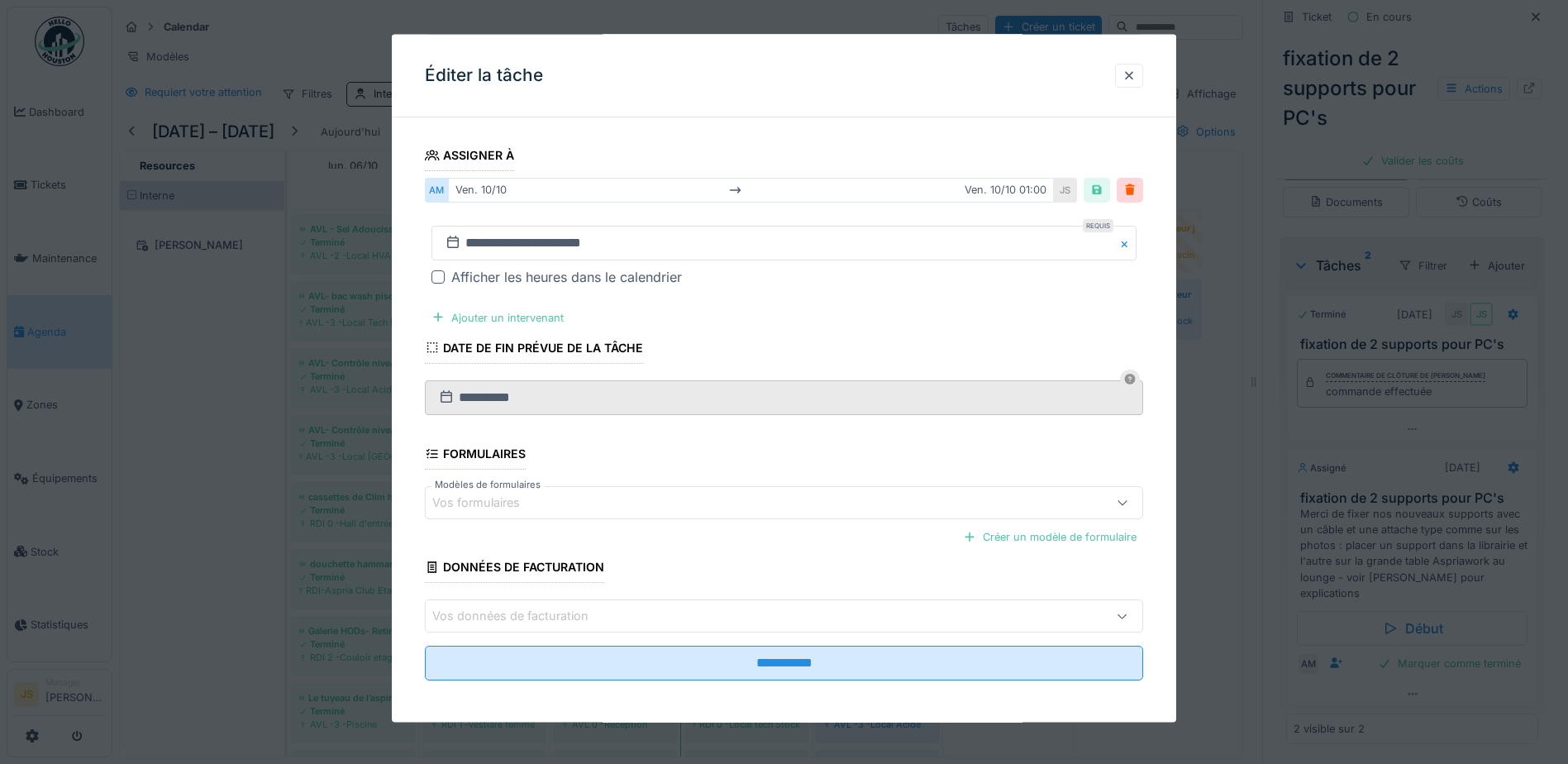
scroll to position [180, 0]
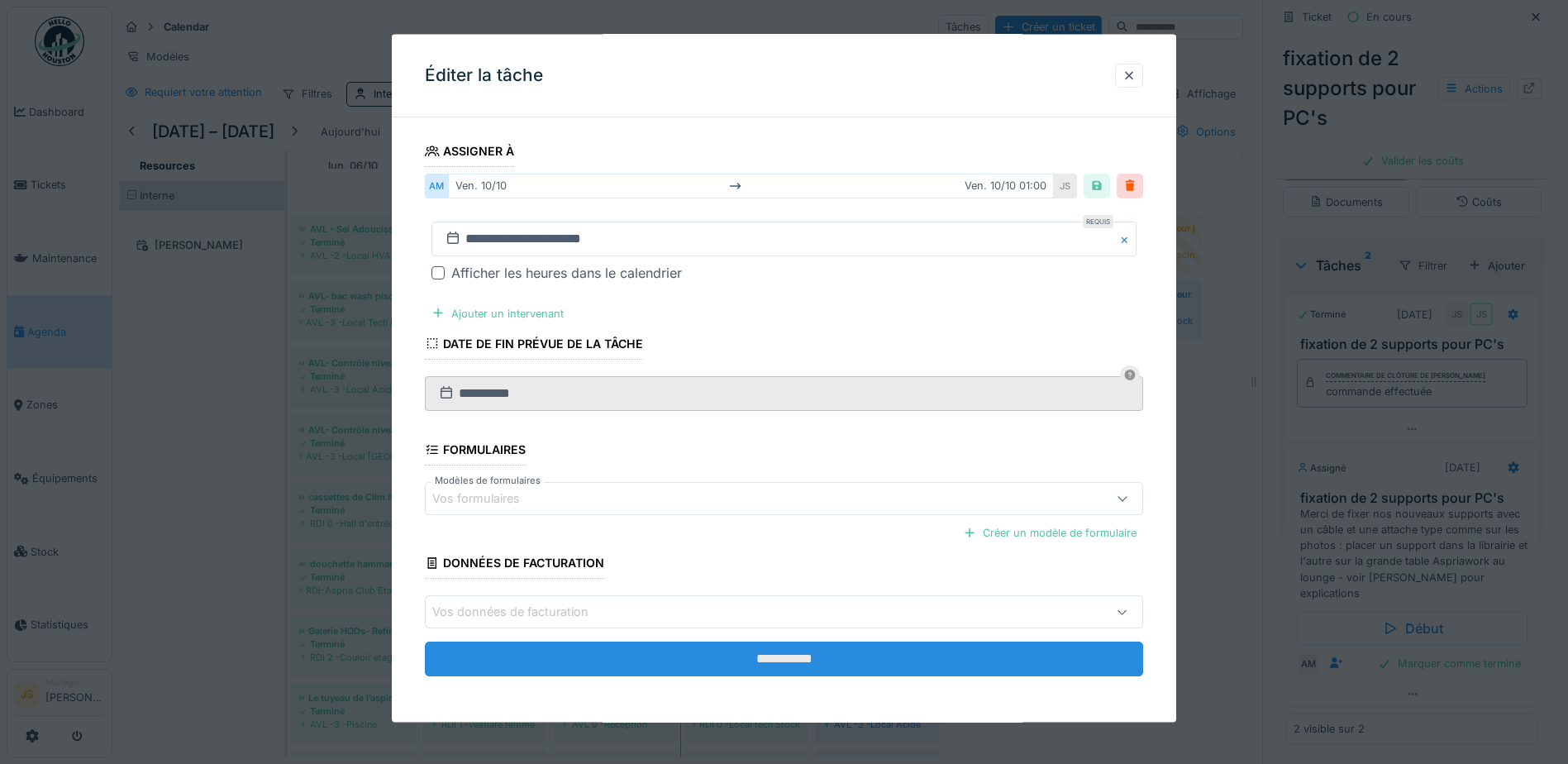
click at [904, 655] on input "**********" at bounding box center [784, 659] width 718 height 35
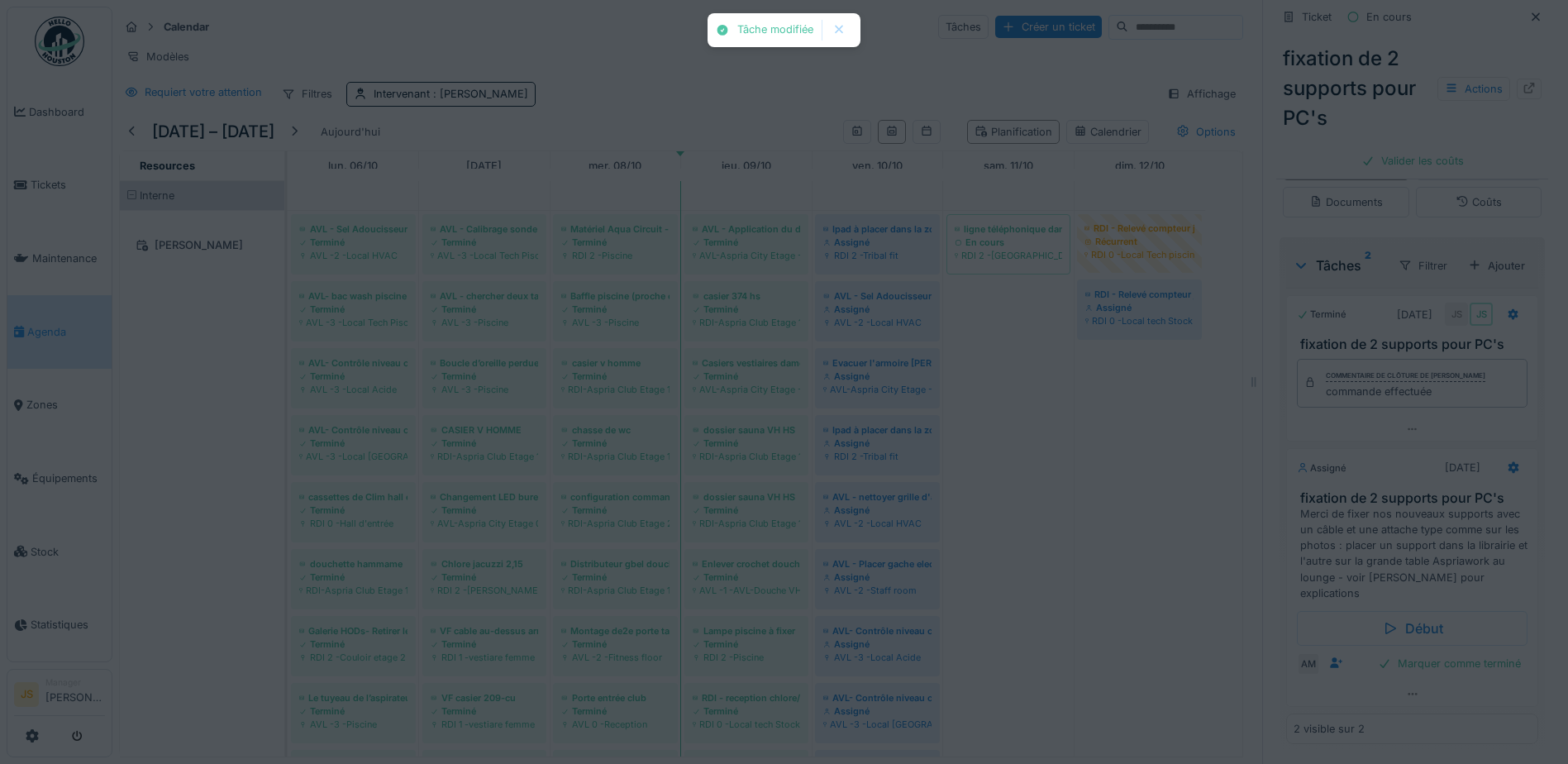
scroll to position [0, 0]
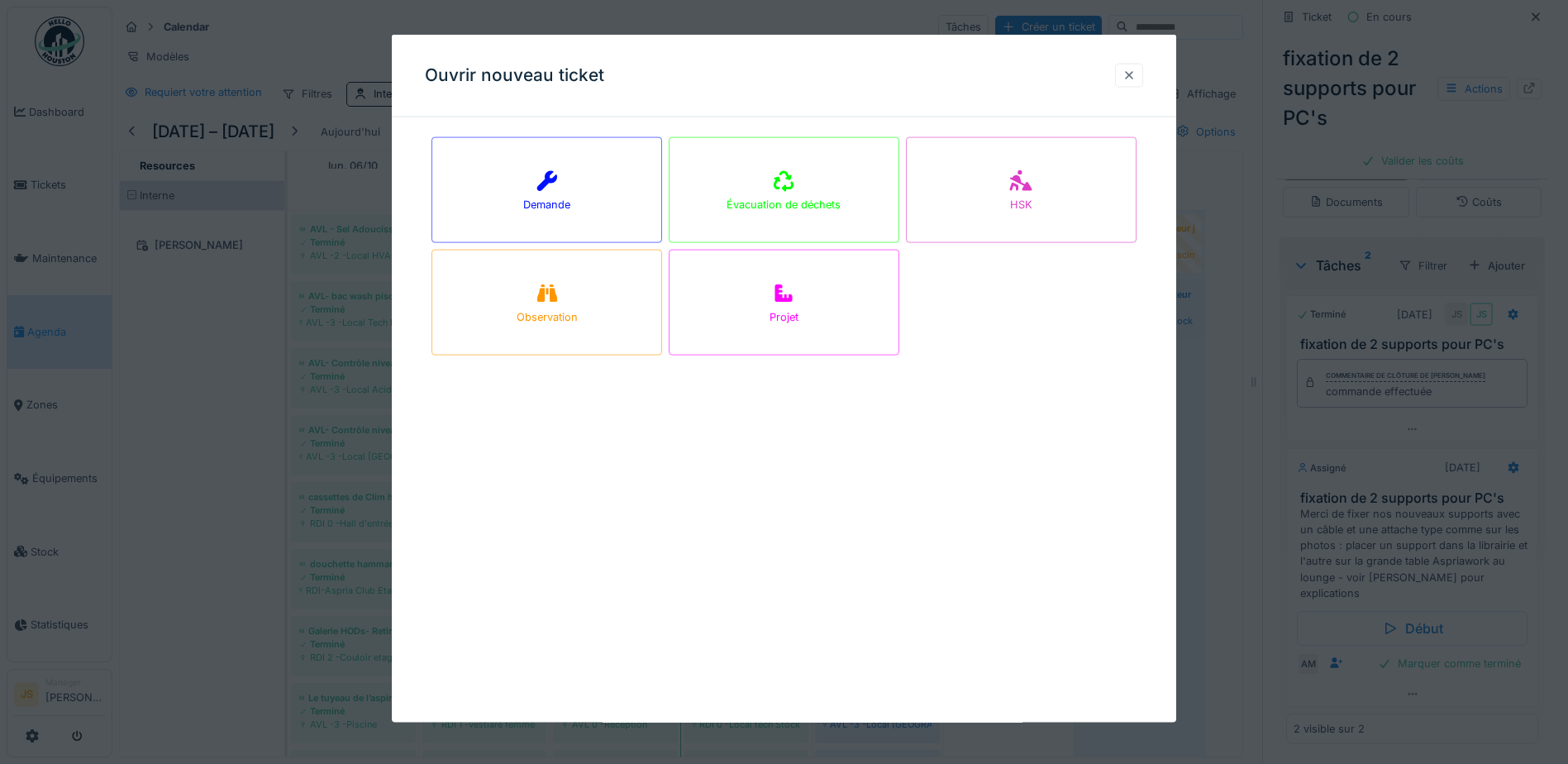
click at [1136, 69] on div at bounding box center [1129, 74] width 13 height 15
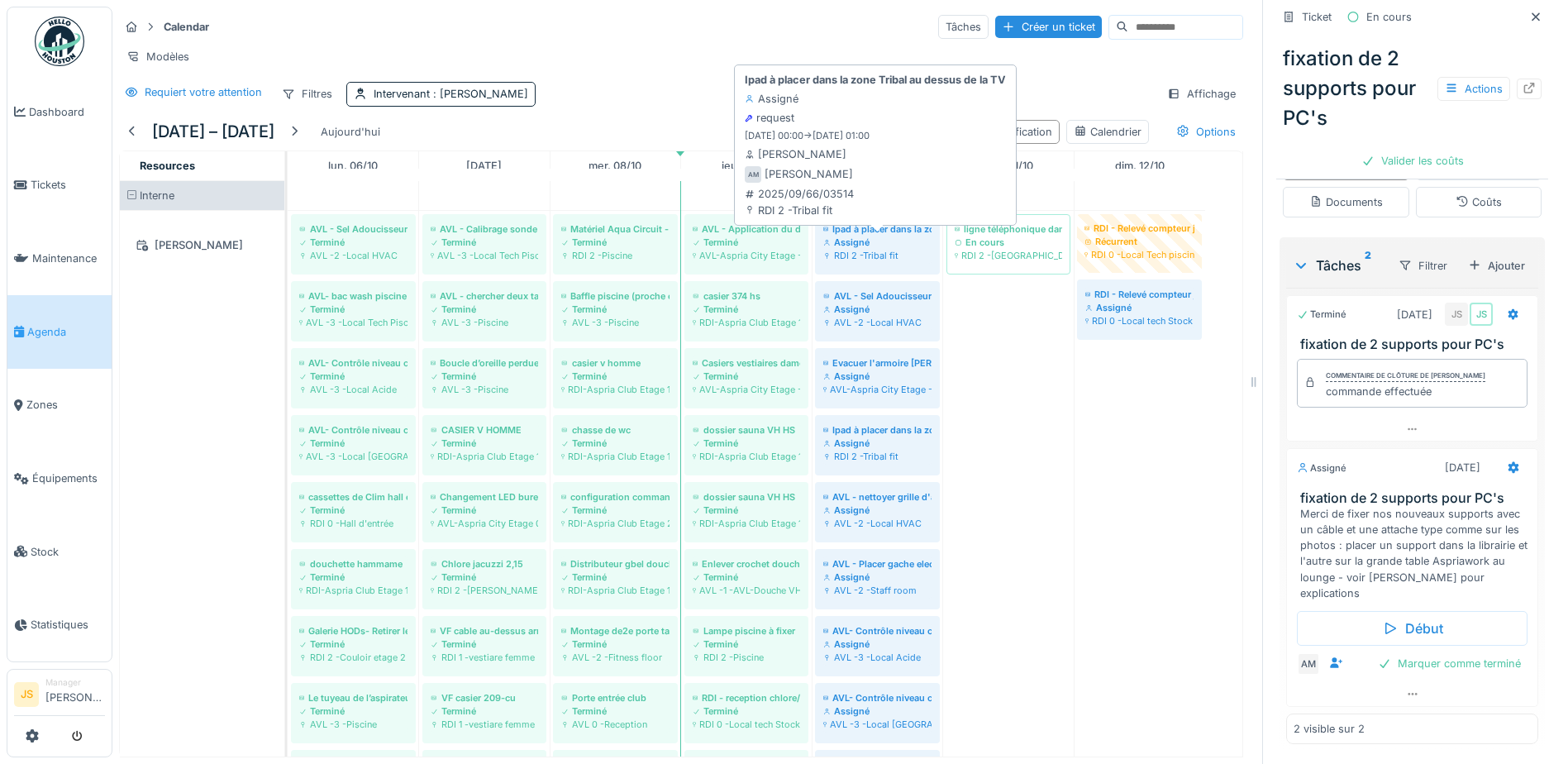
click at [903, 249] on div "Assigné" at bounding box center [878, 242] width 108 height 13
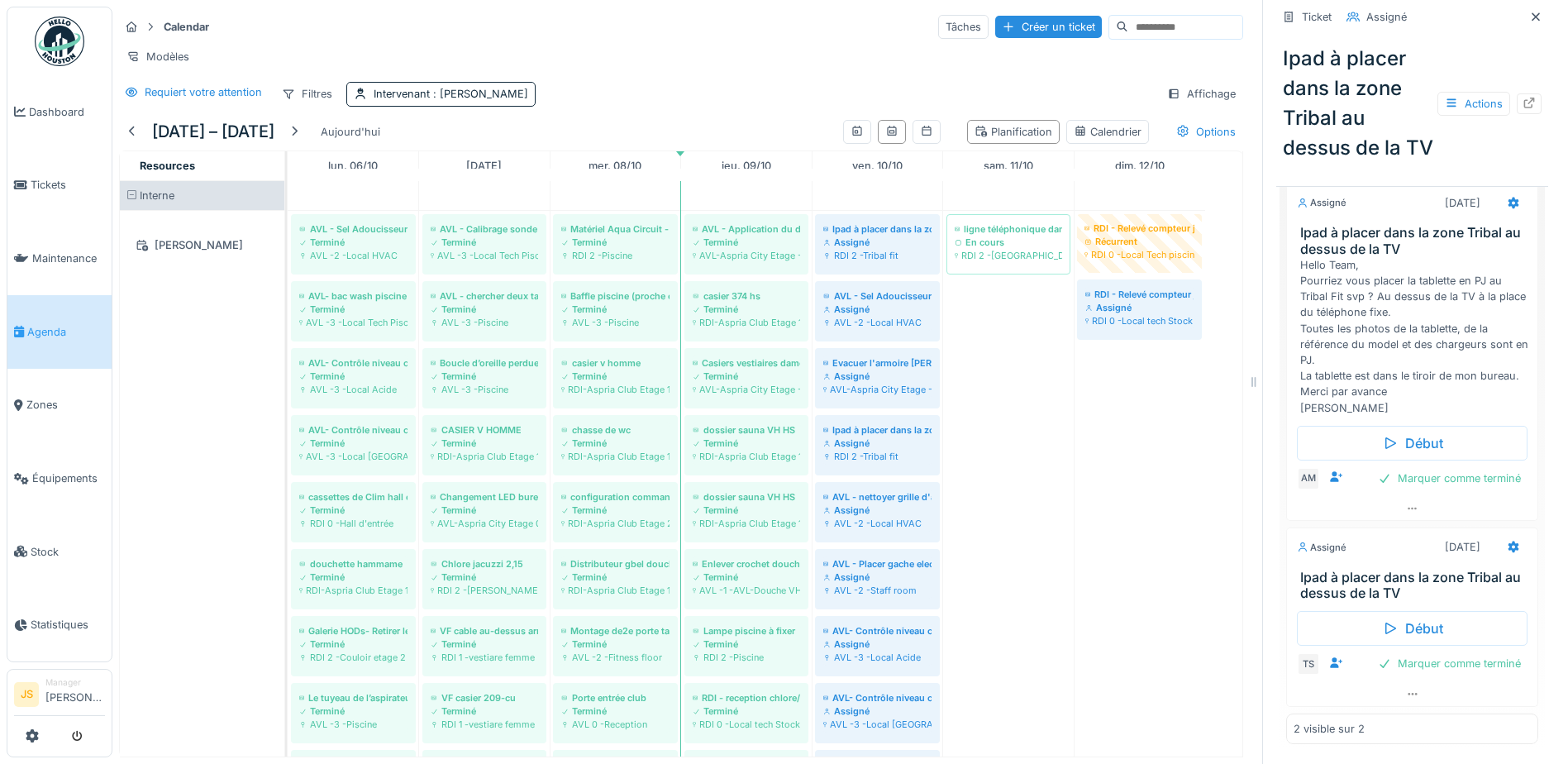
scroll to position [683, 0]
click at [1460, 663] on div "Marquer comme terminé" at bounding box center [1450, 663] width 156 height 22
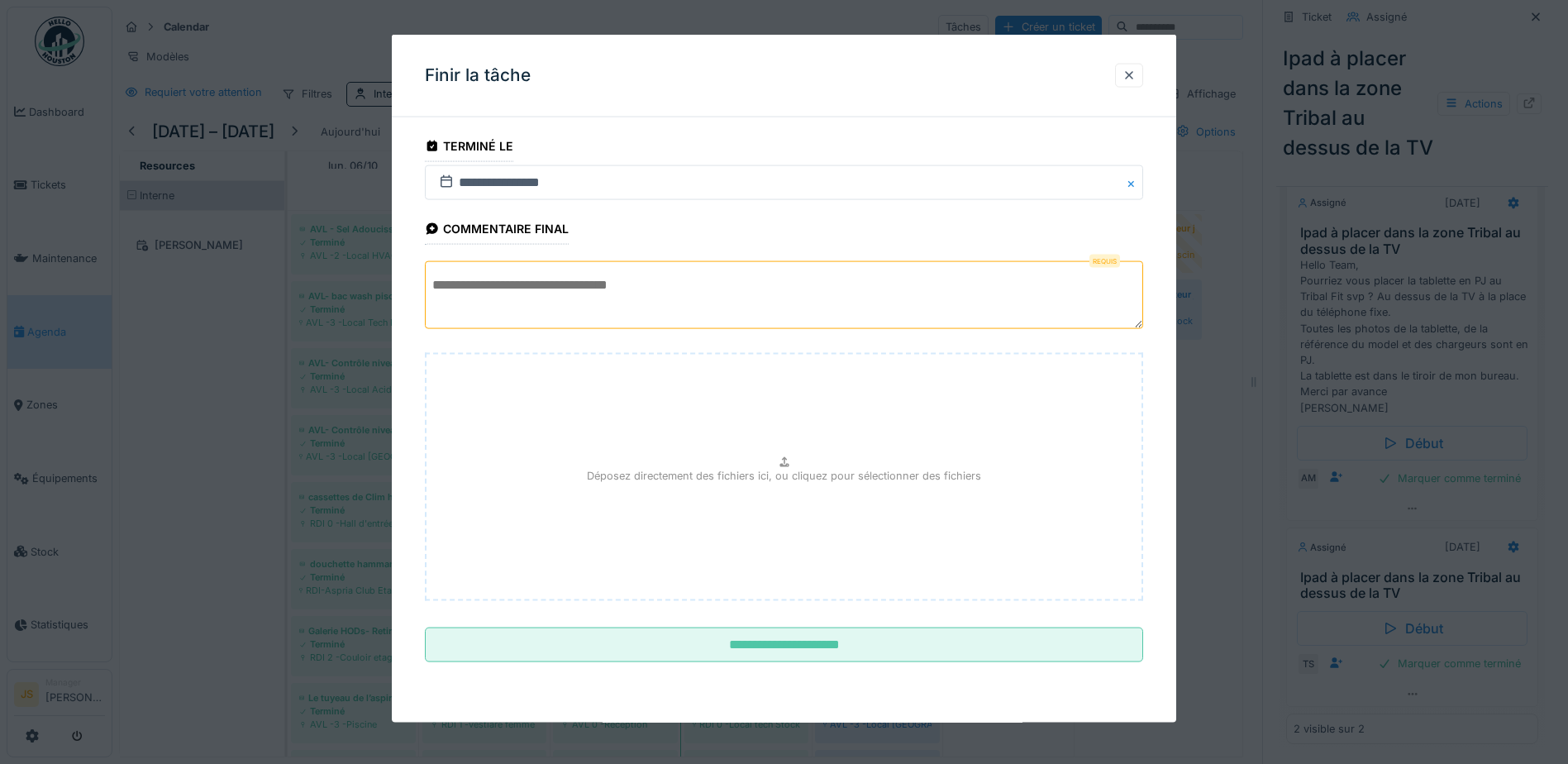
click at [714, 308] on textarea at bounding box center [784, 295] width 718 height 67
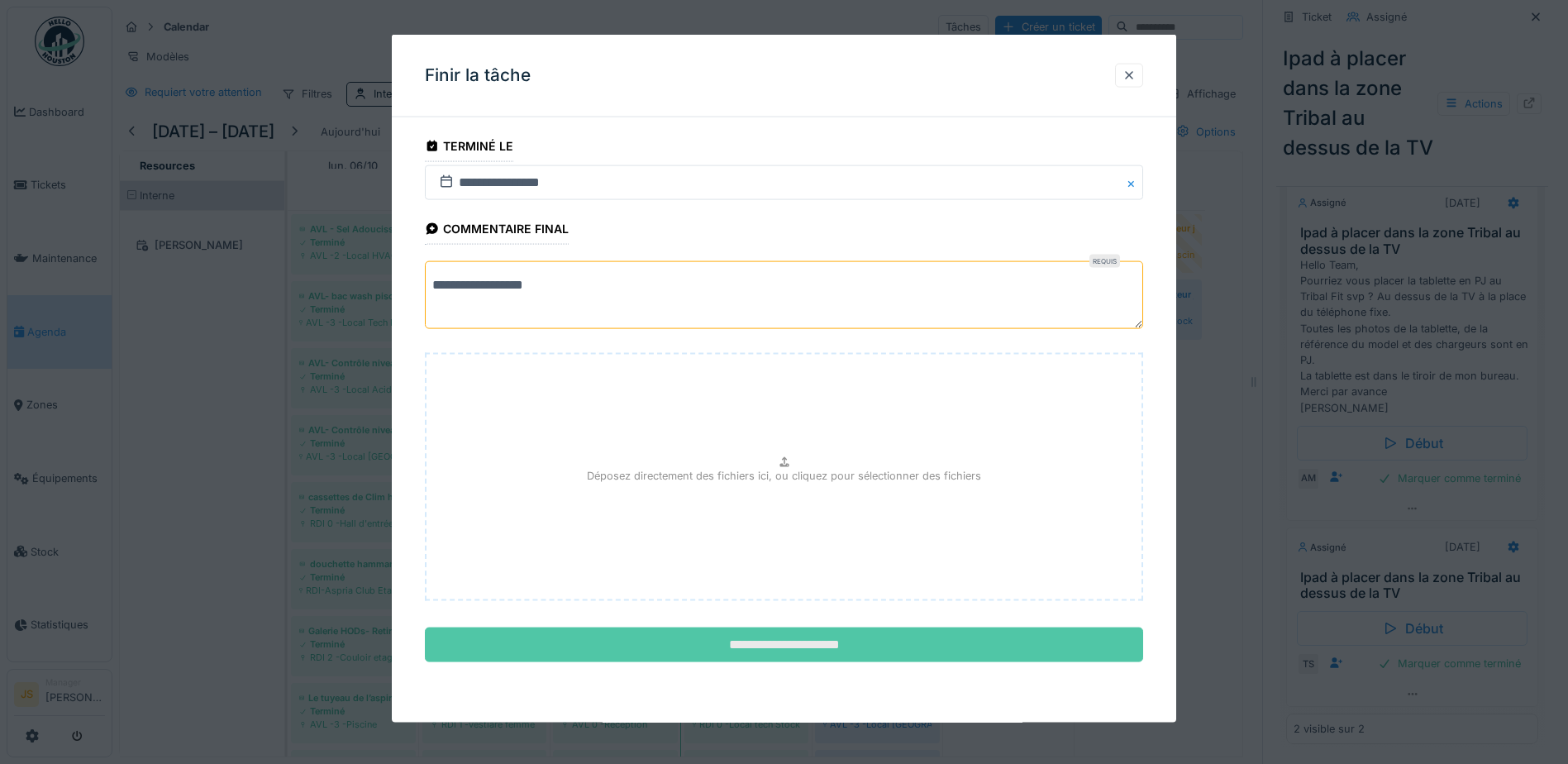
type textarea "**********"
click at [897, 641] on input "**********" at bounding box center [784, 644] width 718 height 35
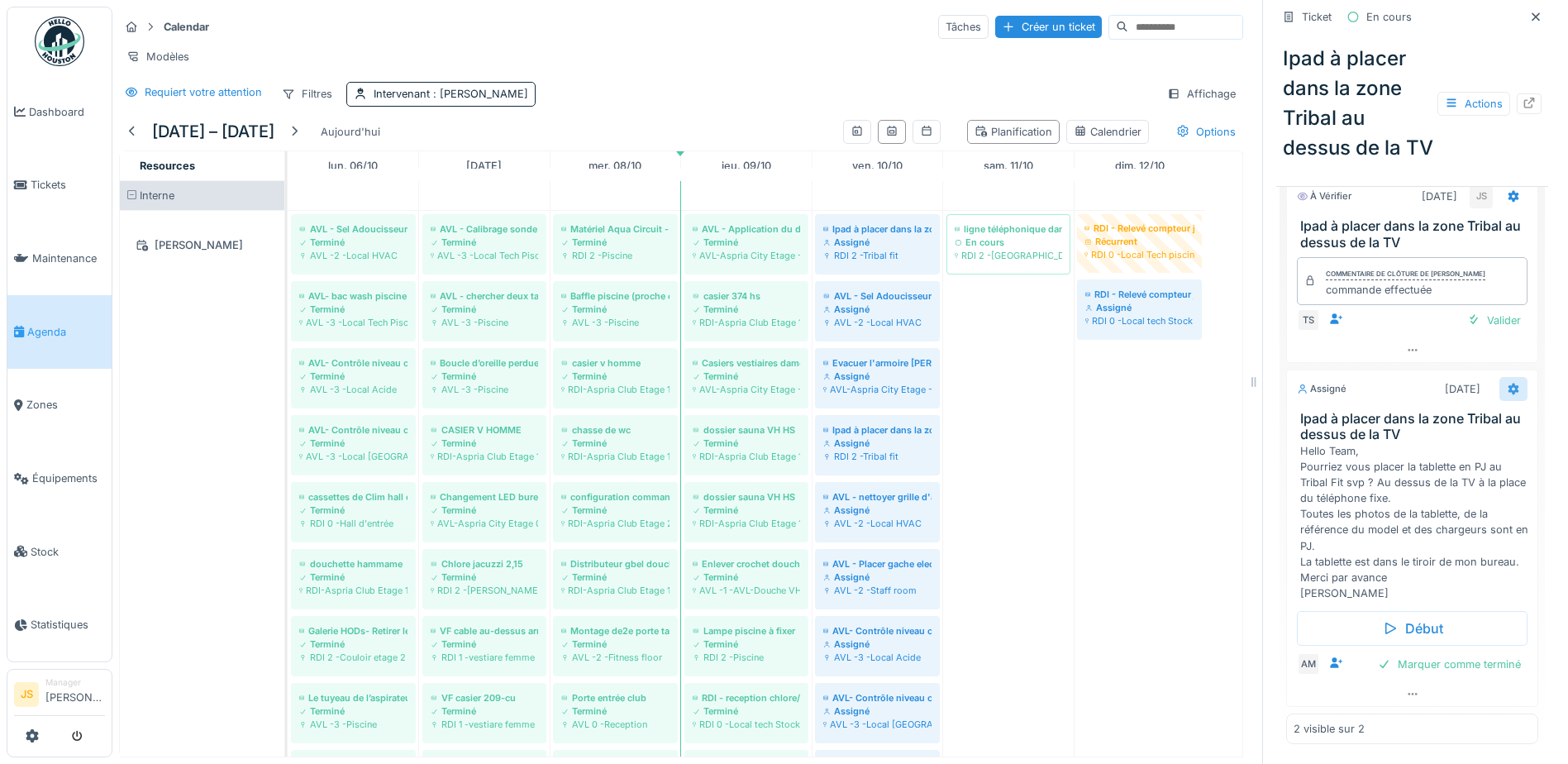
click at [1507, 395] on icon at bounding box center [1513, 389] width 13 height 11
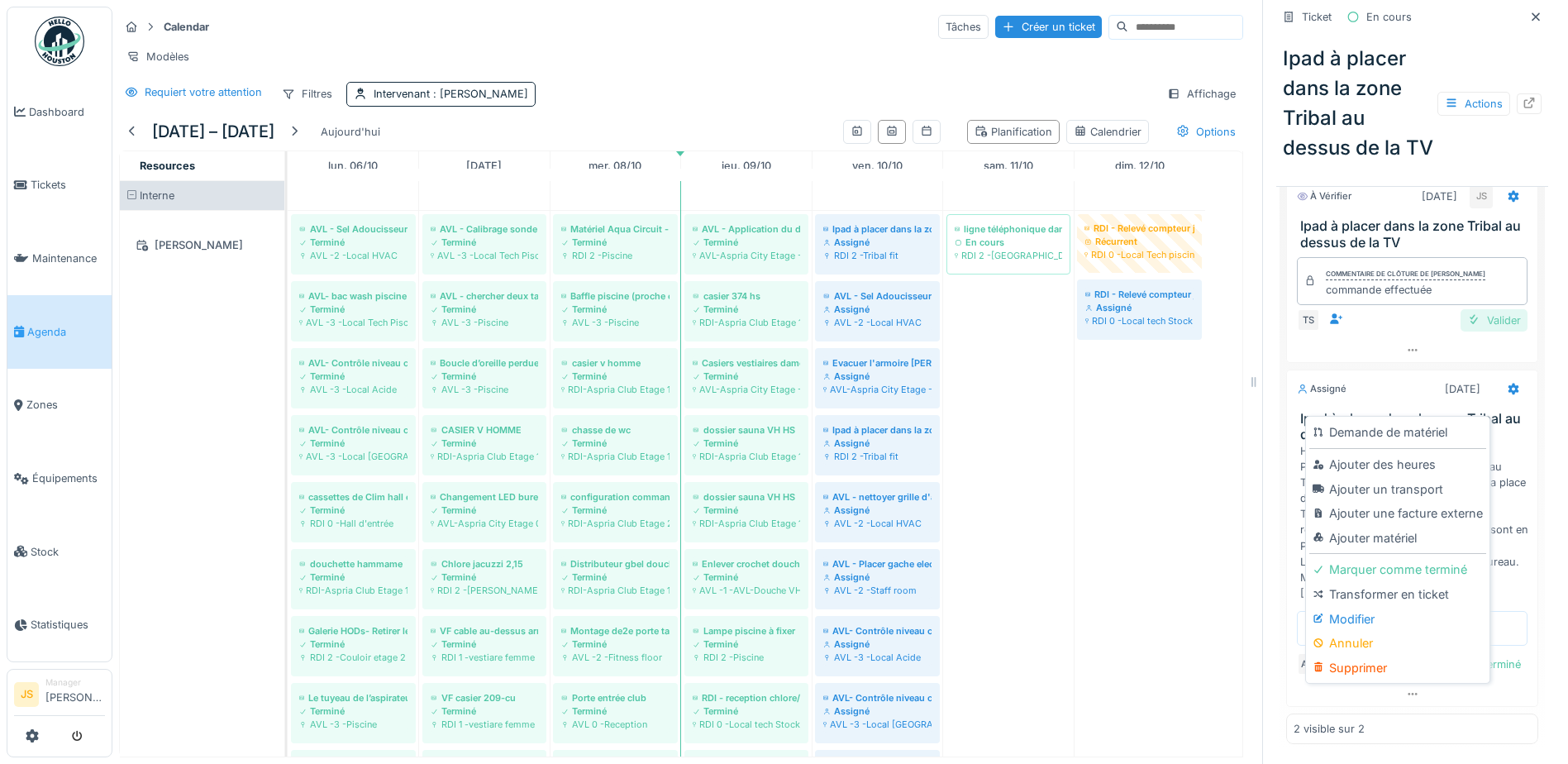
click at [1486, 331] on div "Valider" at bounding box center [1494, 320] width 67 height 22
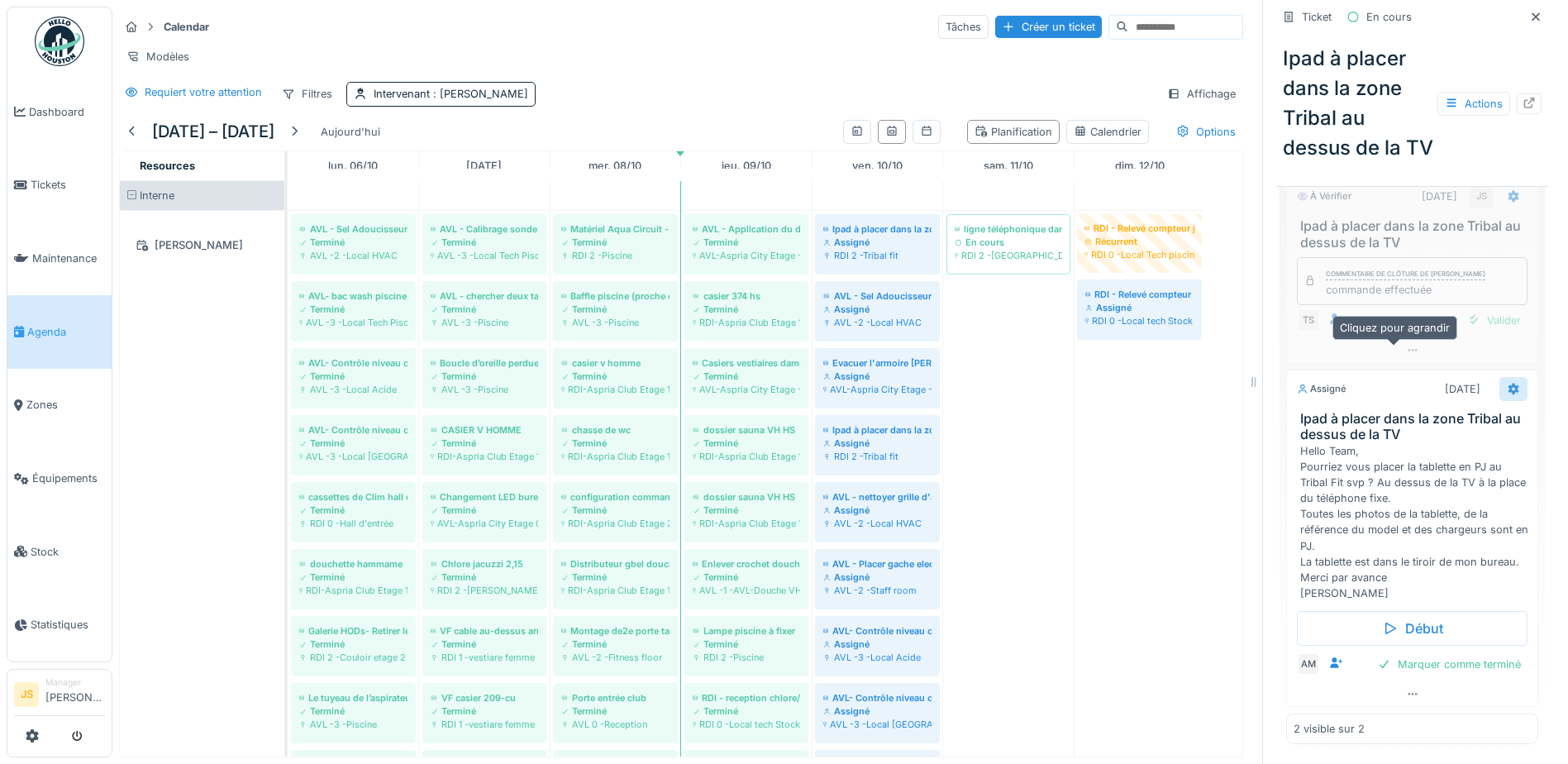
scroll to position [667, 0]
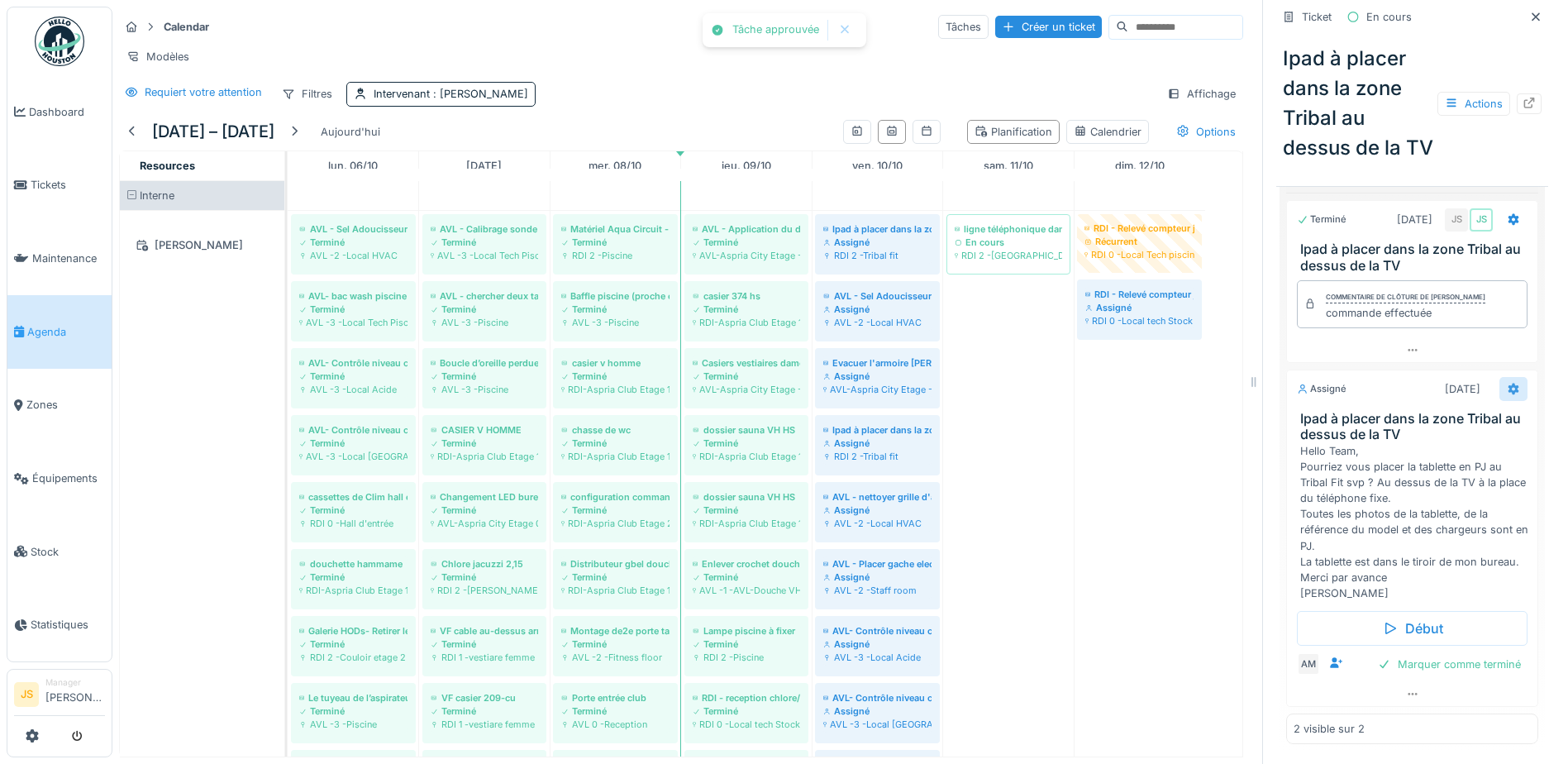
click at [1509, 386] on icon at bounding box center [1514, 388] width 11 height 12
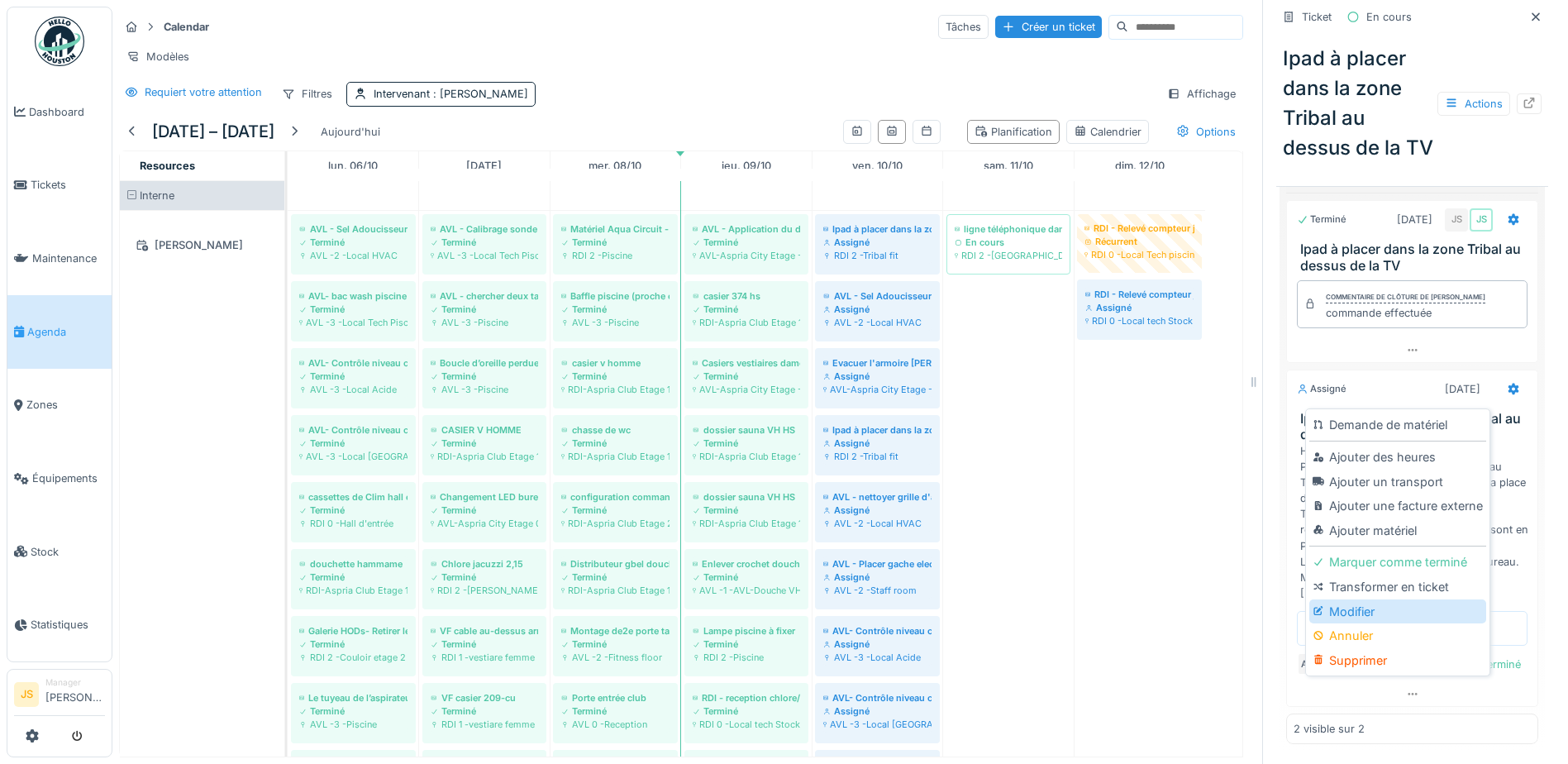
click at [1347, 617] on div "Modifier" at bounding box center [1398, 612] width 176 height 25
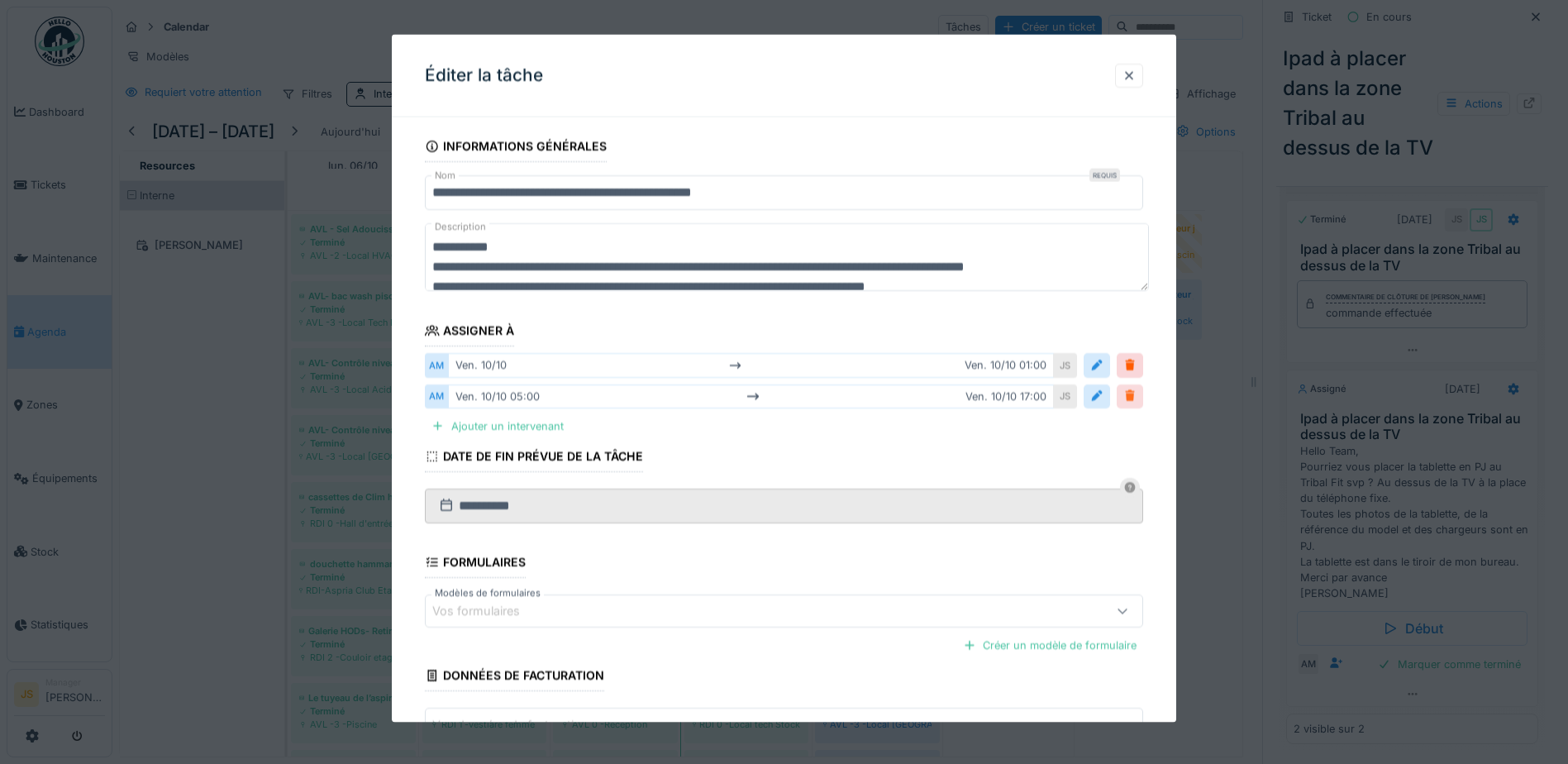
click at [1136, 397] on div at bounding box center [1130, 395] width 13 height 15
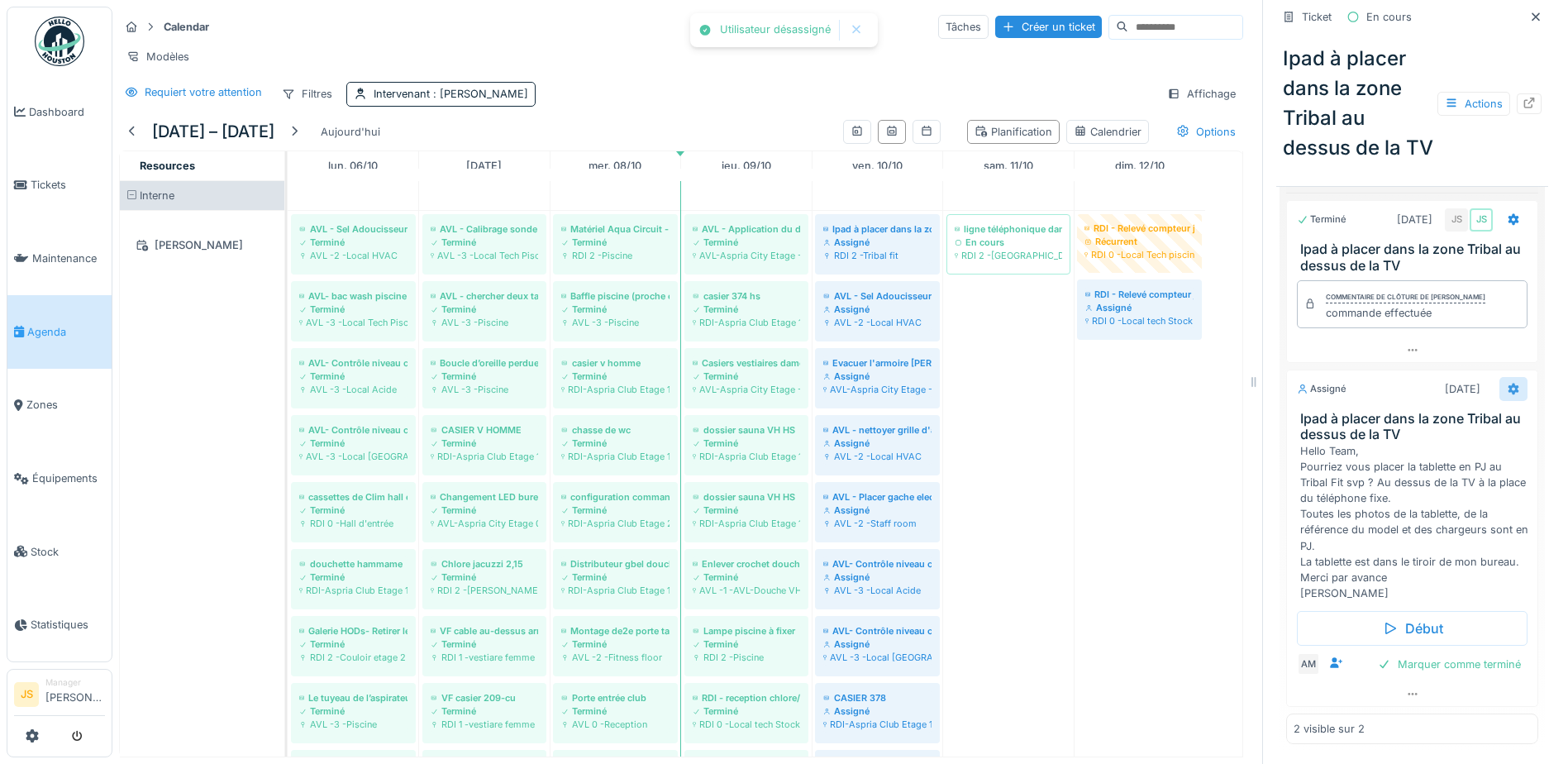
click at [1509, 388] on icon at bounding box center [1514, 388] width 11 height 12
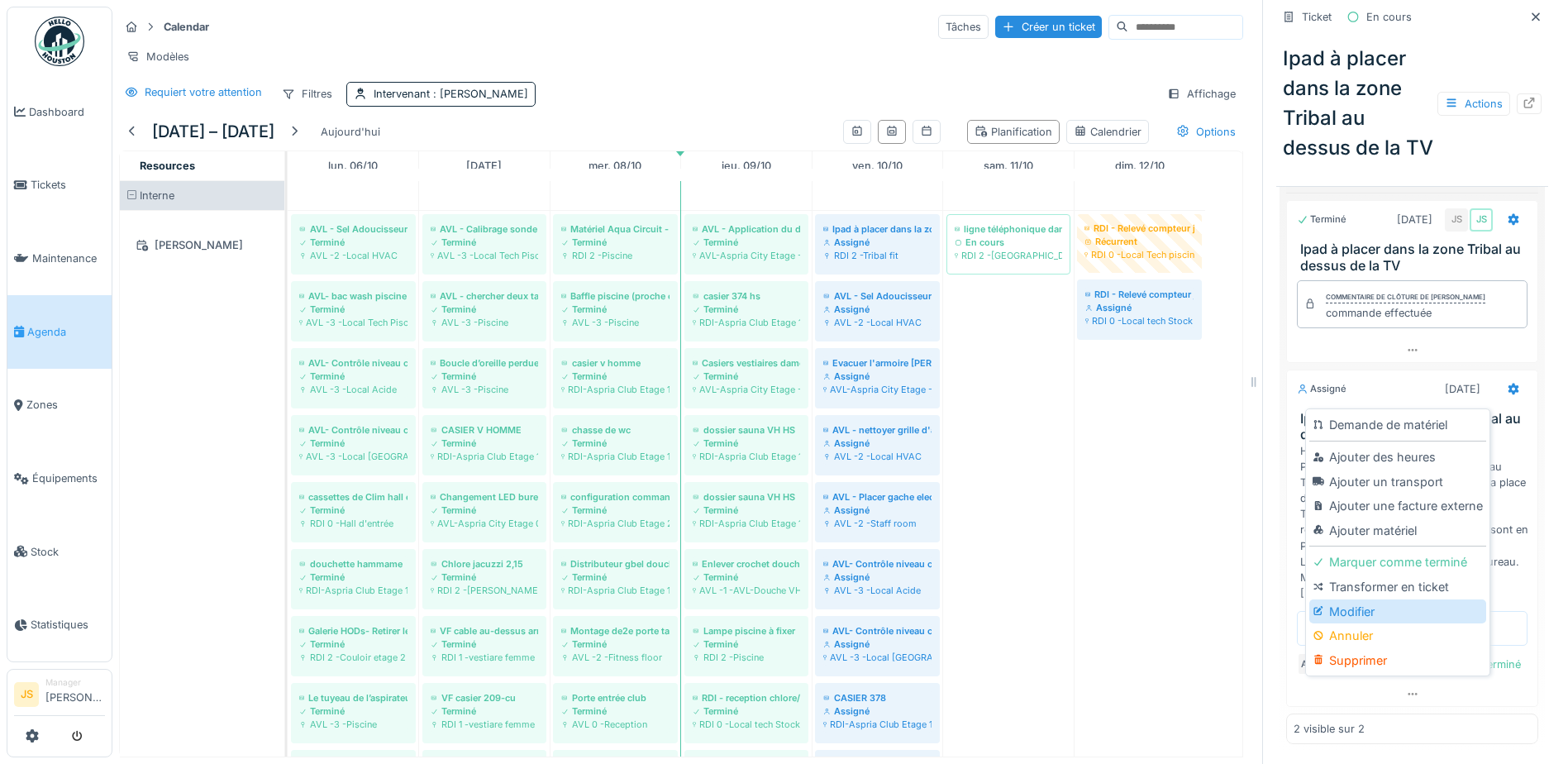
click at [1341, 609] on div "Modifier" at bounding box center [1398, 612] width 176 height 25
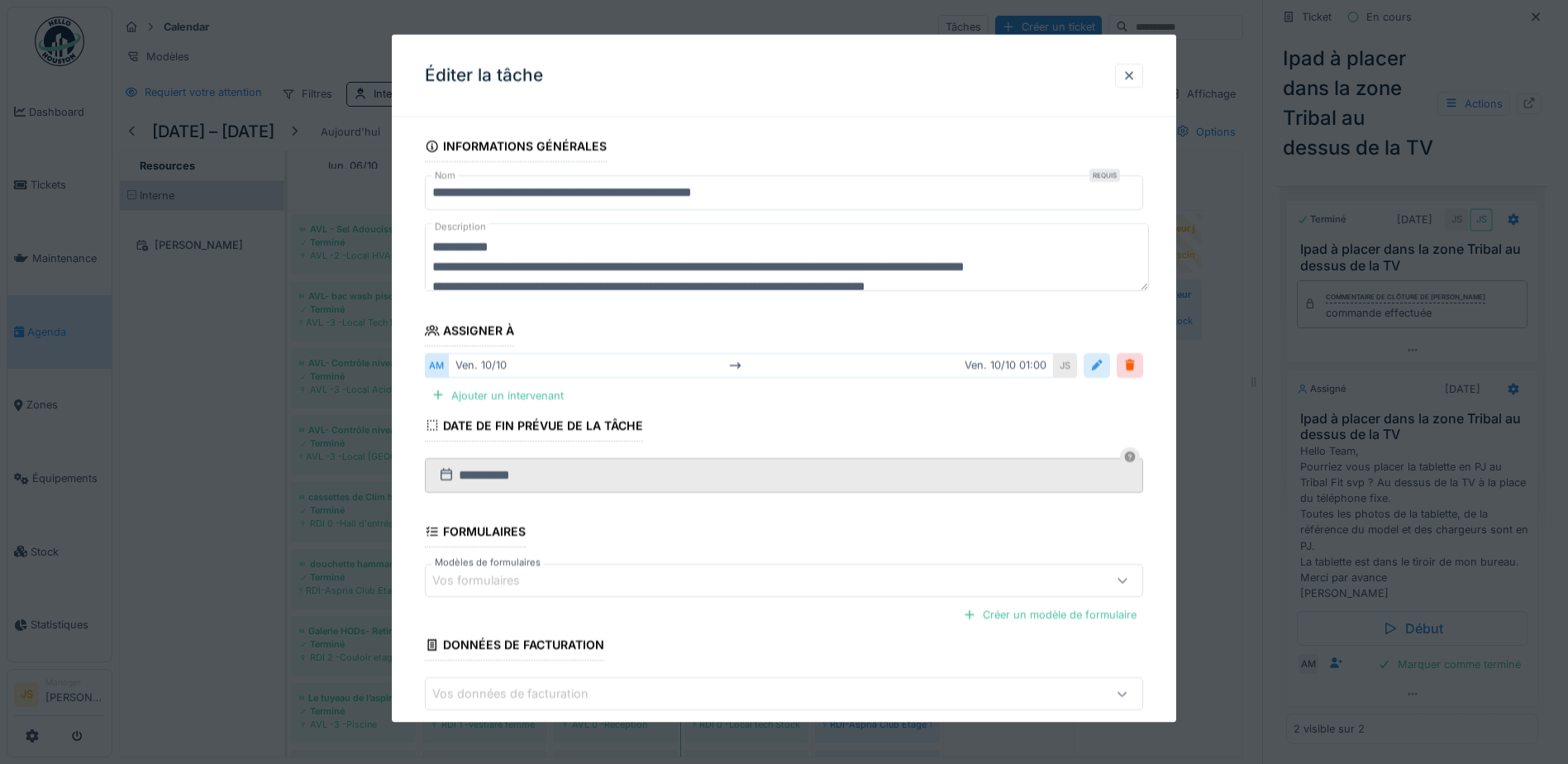
click at [1099, 367] on div at bounding box center [1097, 364] width 13 height 15
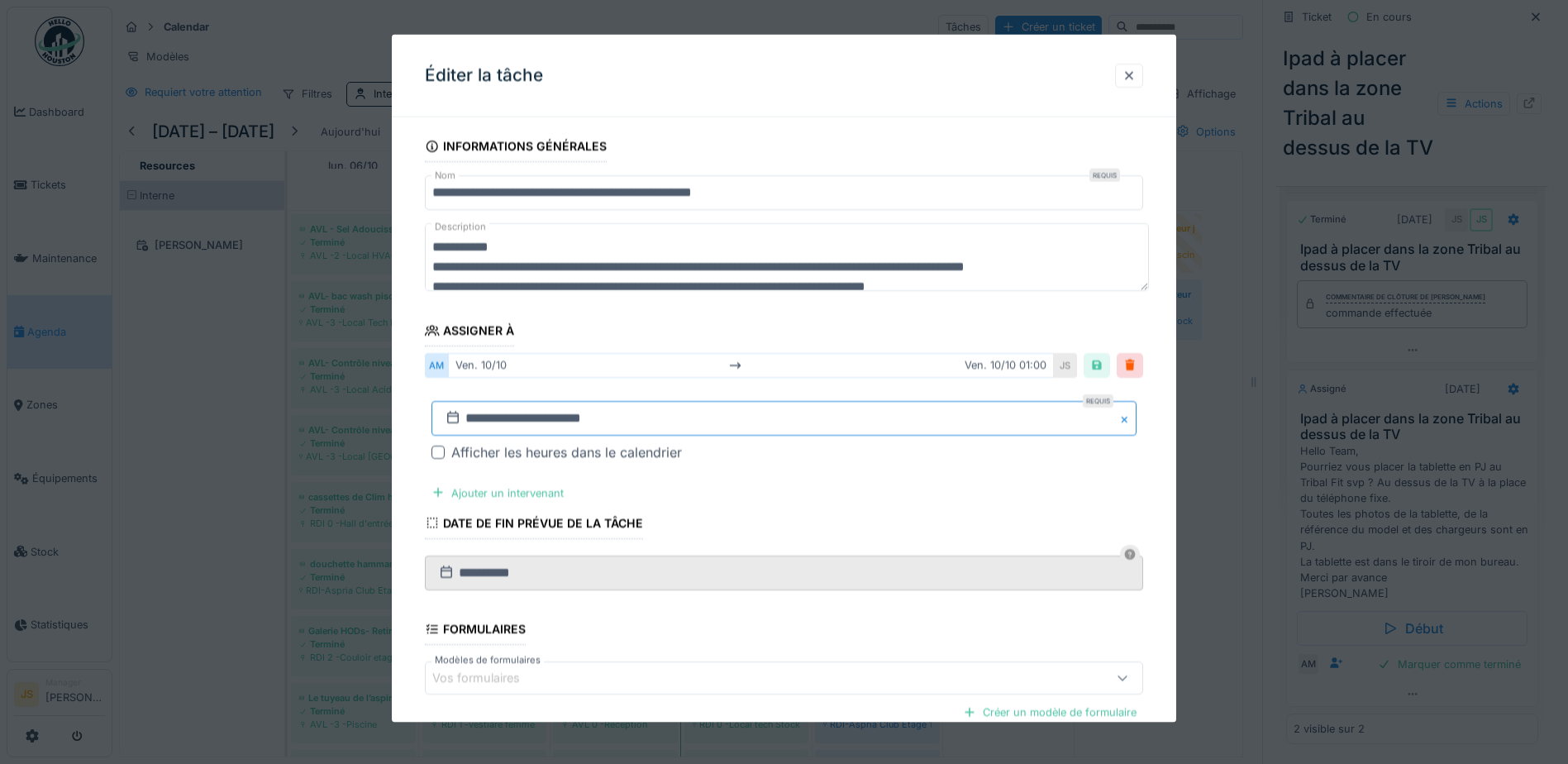
click at [503, 413] on input "**********" at bounding box center [784, 417] width 705 height 35
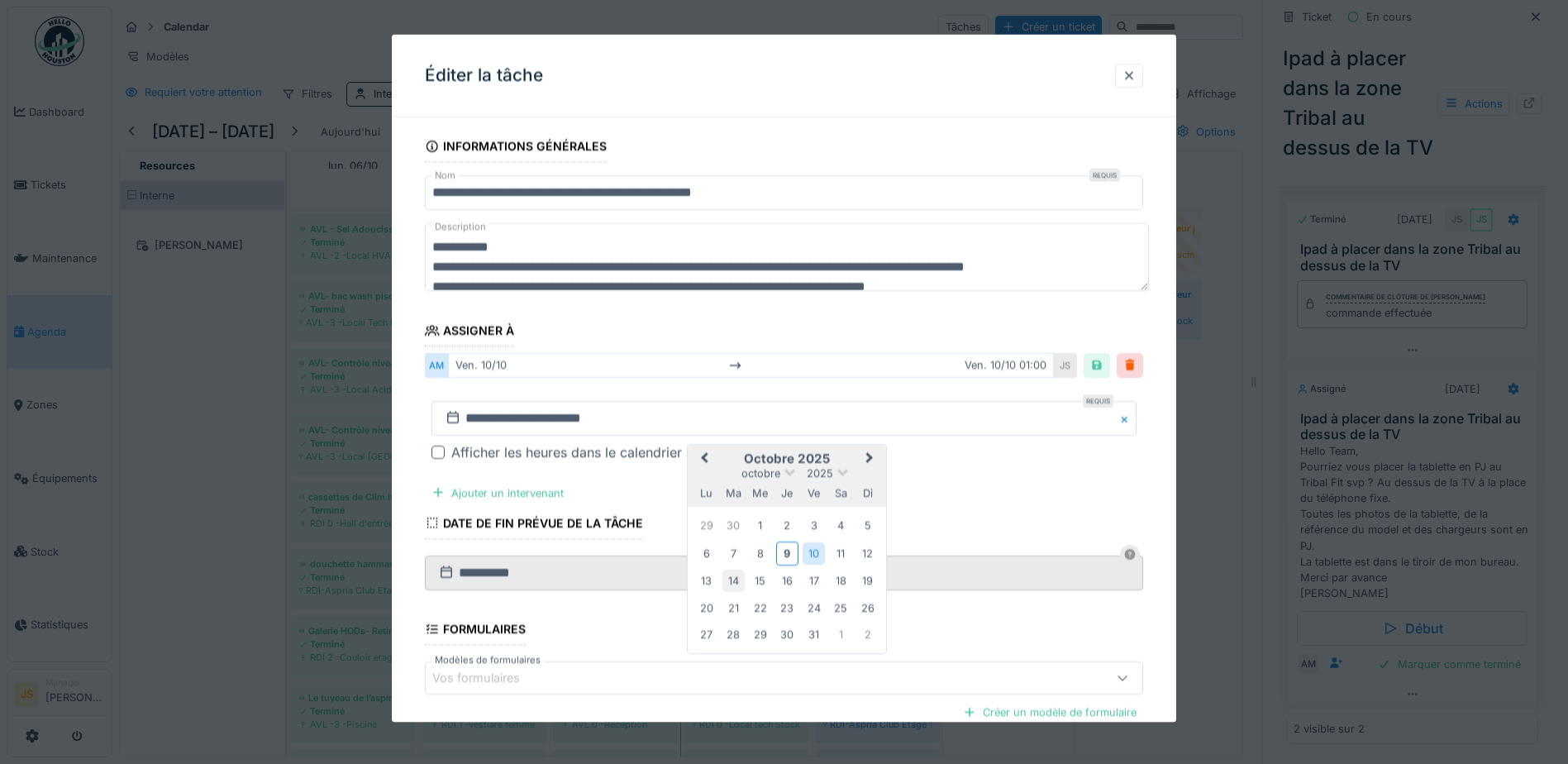
click at [729, 579] on div "14" at bounding box center [734, 581] width 22 height 22
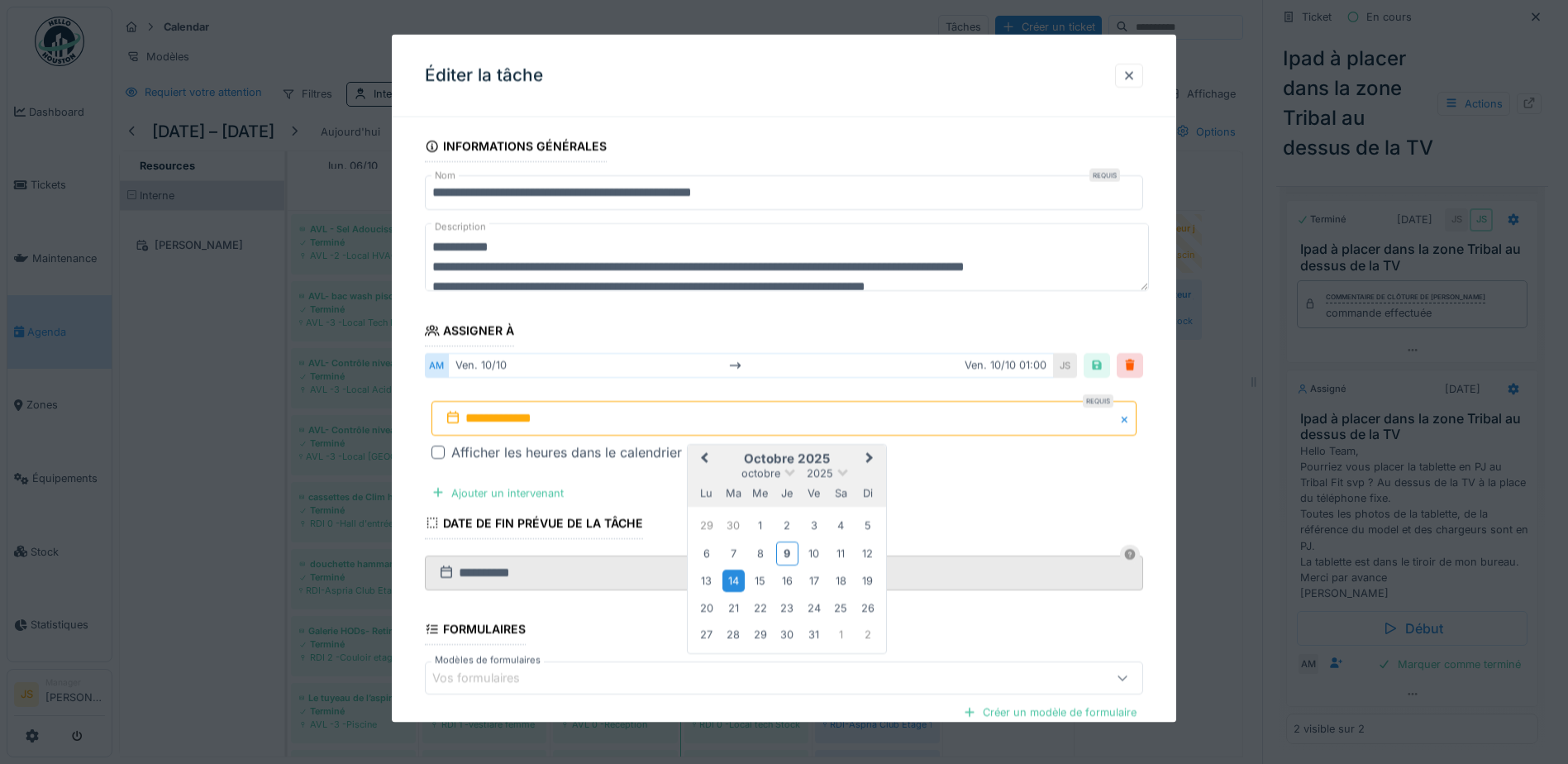
click at [733, 579] on div "14" at bounding box center [734, 581] width 22 height 22
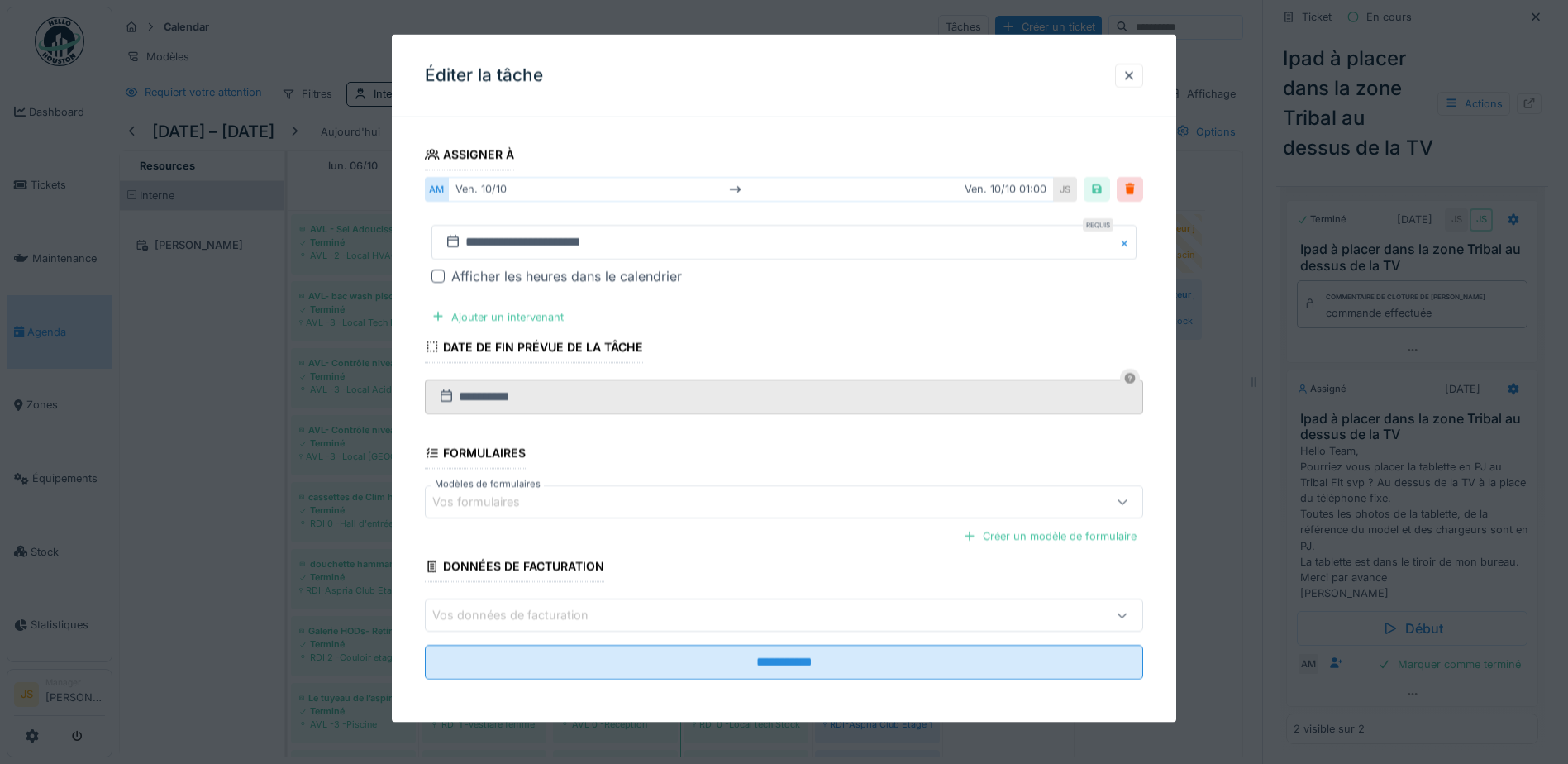
scroll to position [180, 0]
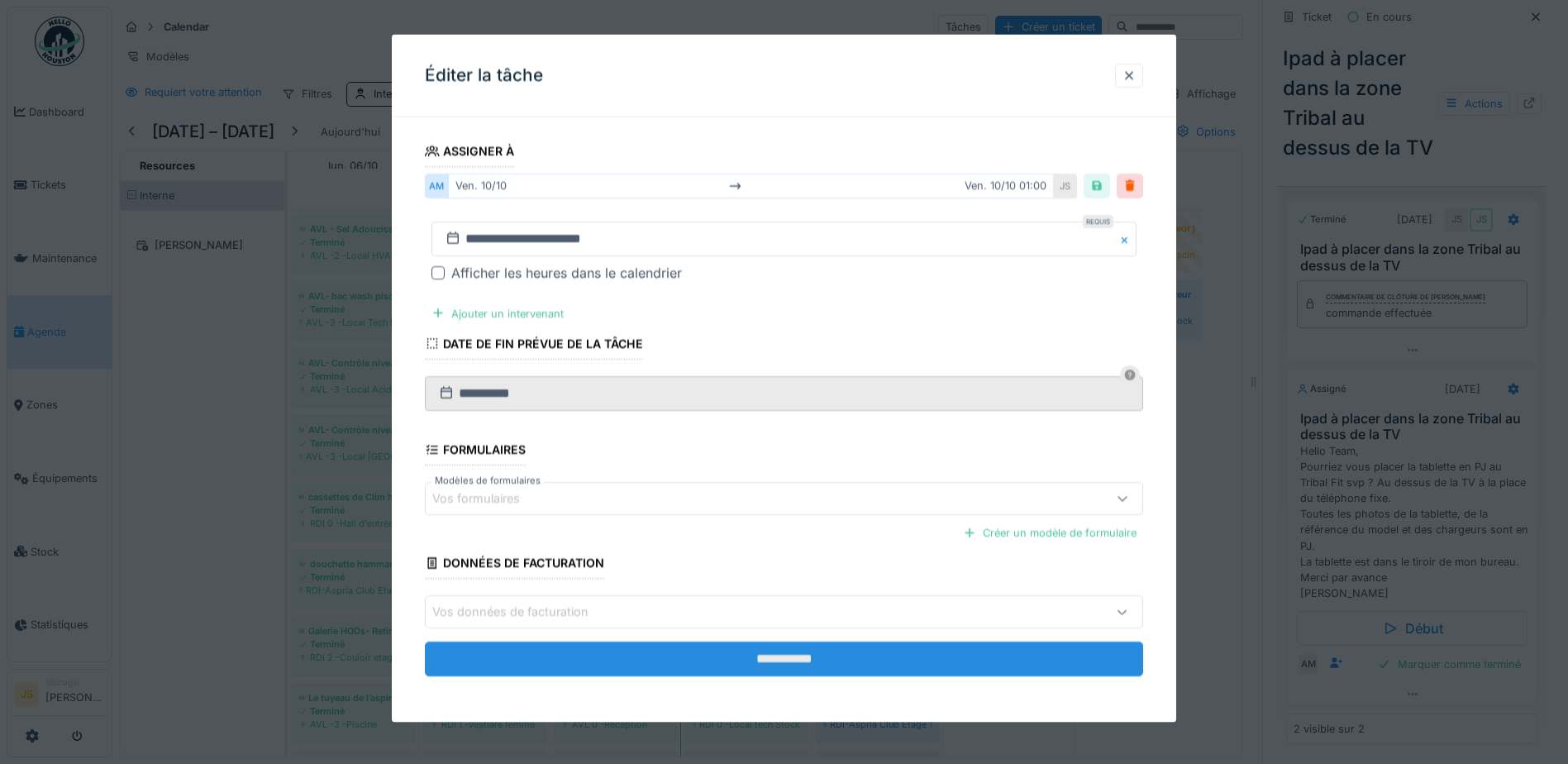
click at [774, 662] on input "**********" at bounding box center [784, 659] width 718 height 35
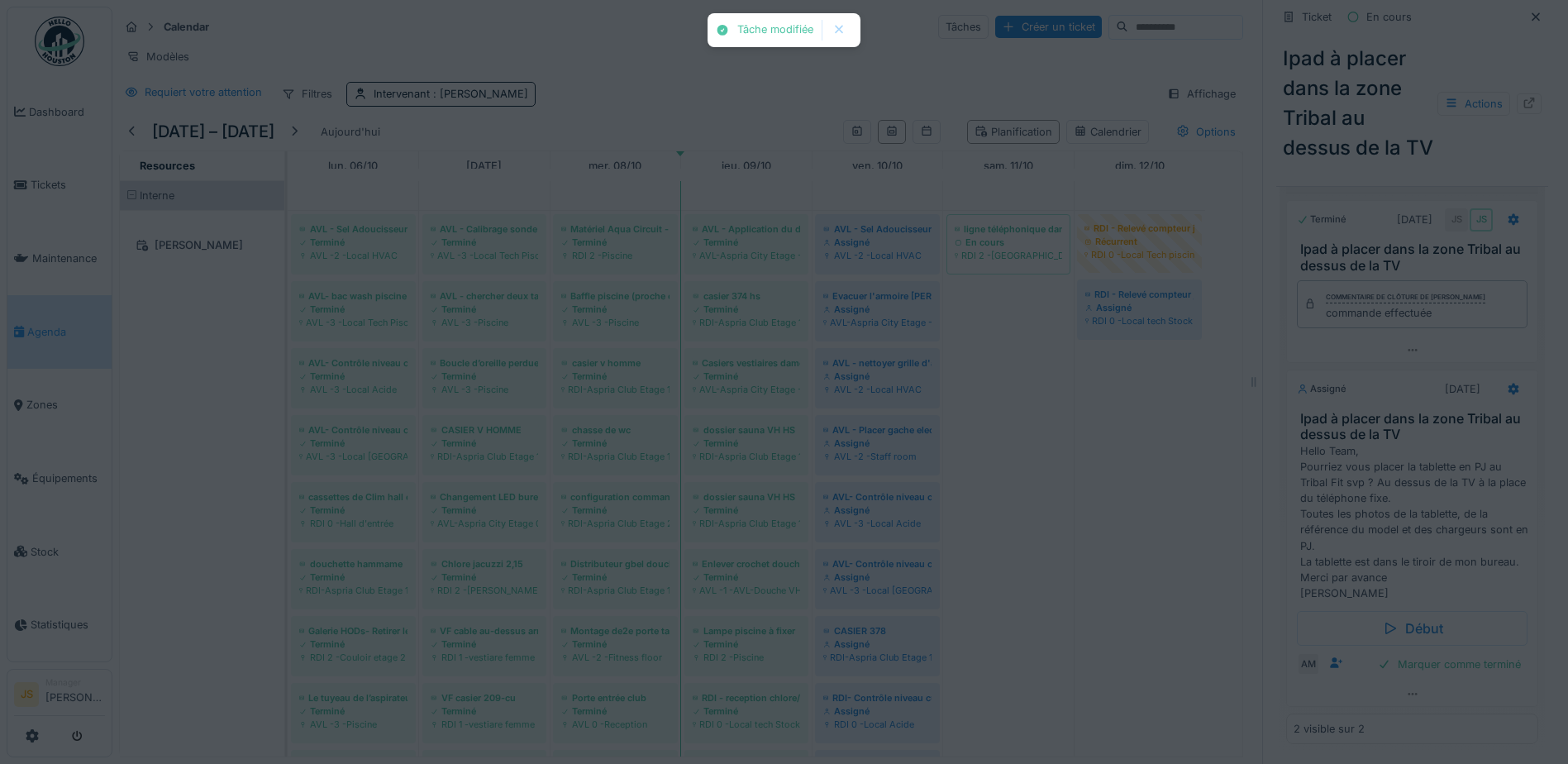
scroll to position [0, 0]
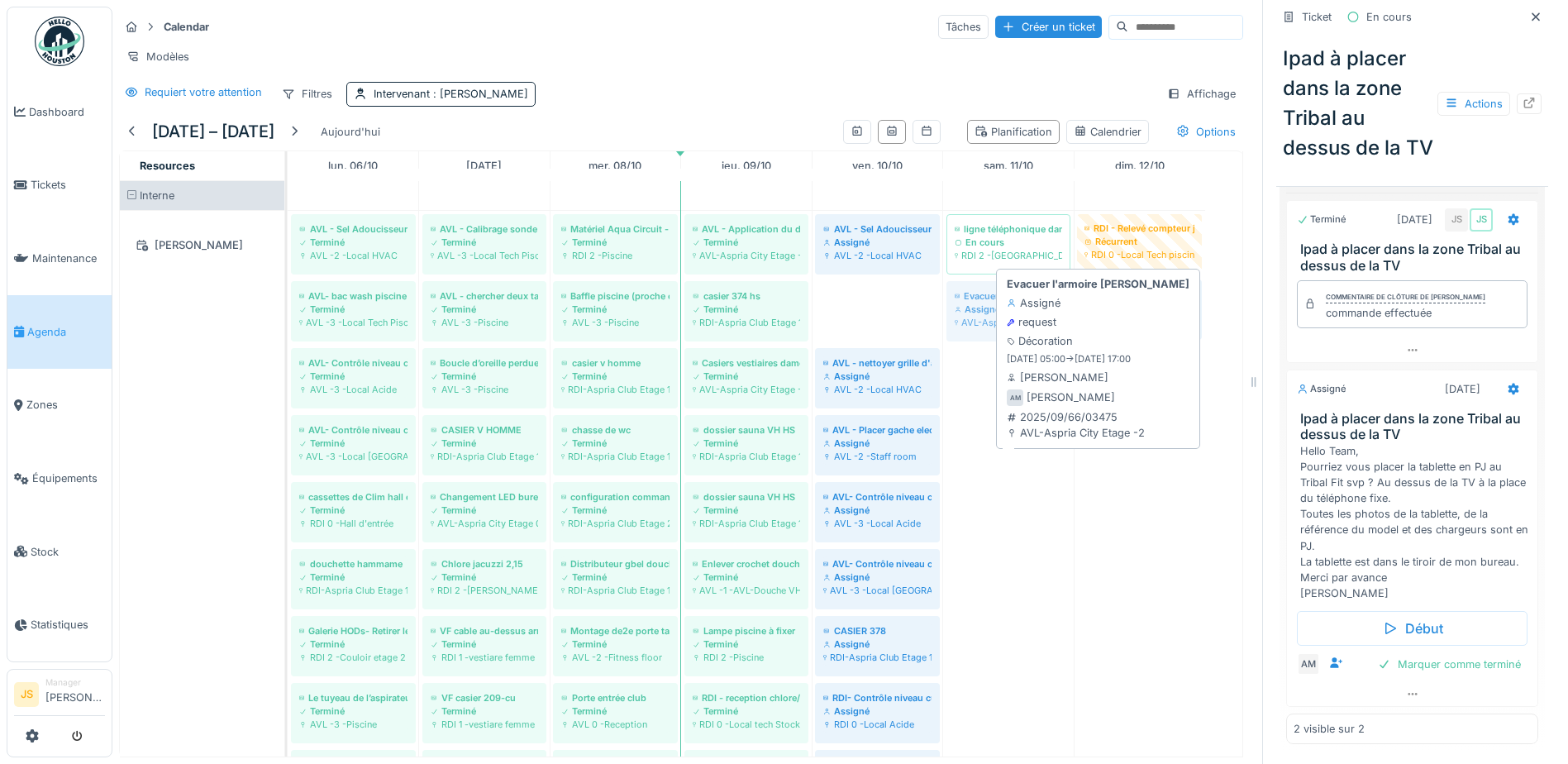
drag, startPoint x: 879, startPoint y: 320, endPoint x: 1001, endPoint y: 325, distance: 122.1
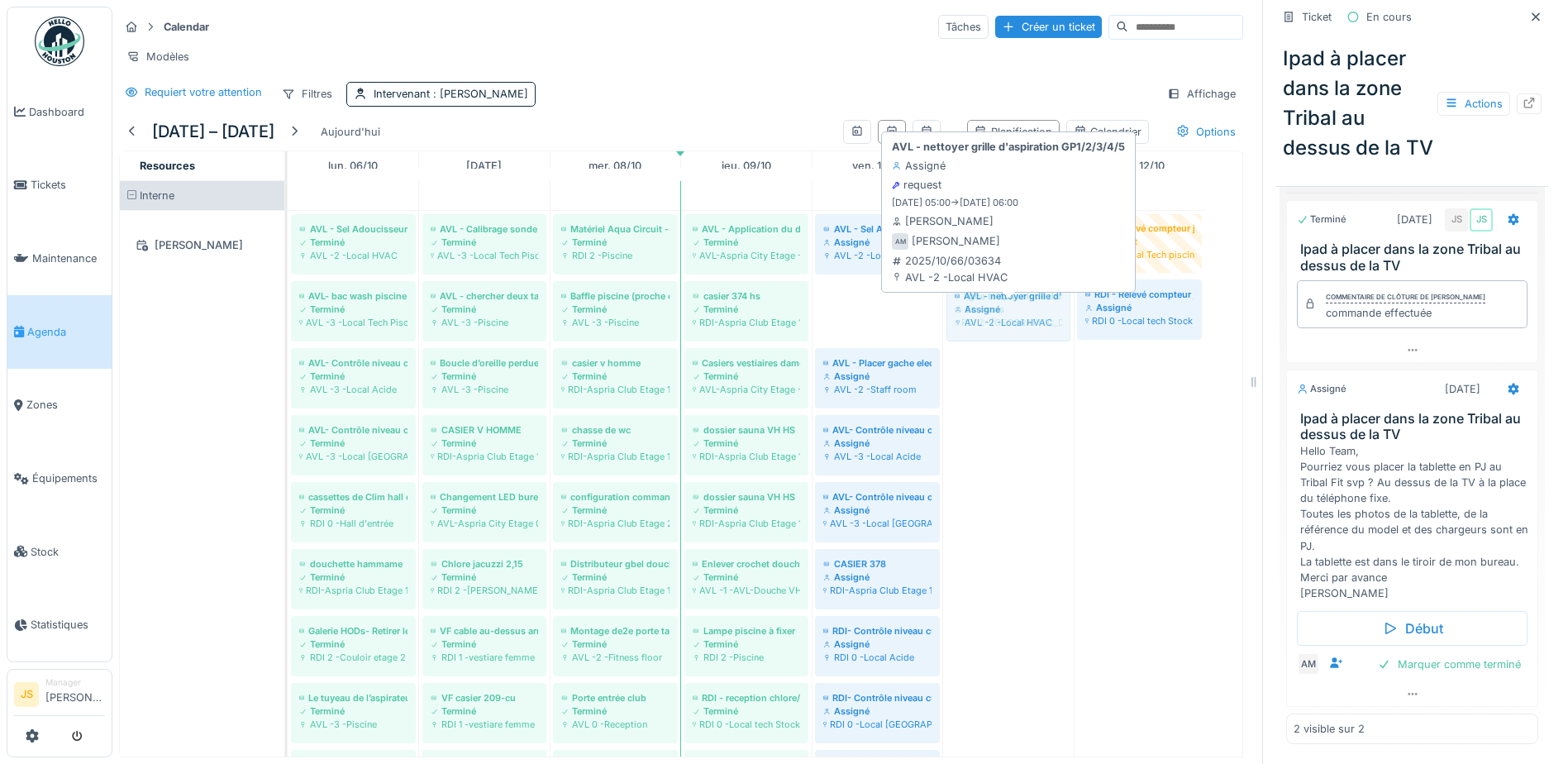
drag, startPoint x: 877, startPoint y: 320, endPoint x: 976, endPoint y: 315, distance: 99.1
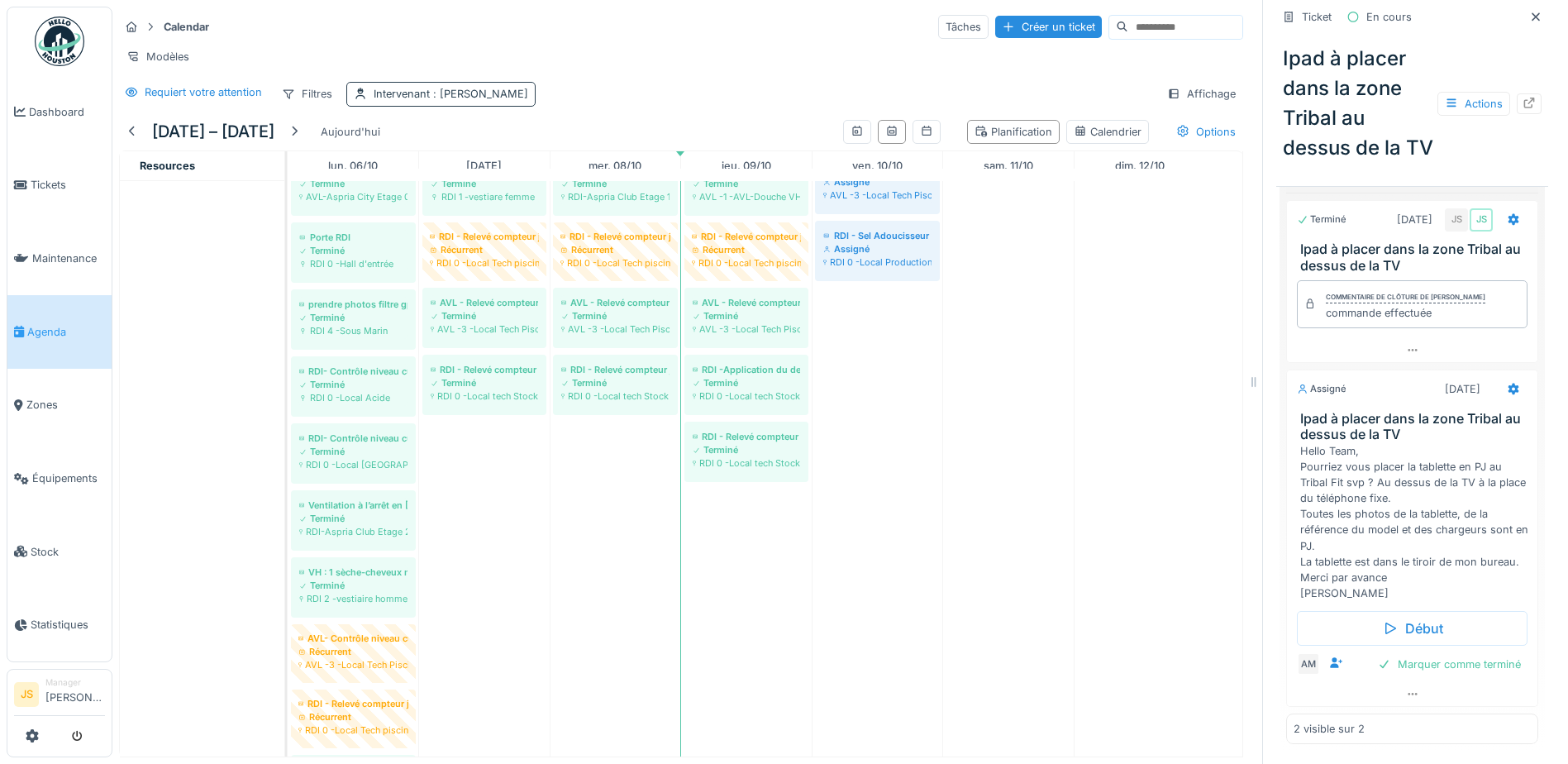
click at [436, 100] on span ": [PERSON_NAME]" at bounding box center [478, 93] width 98 height 13
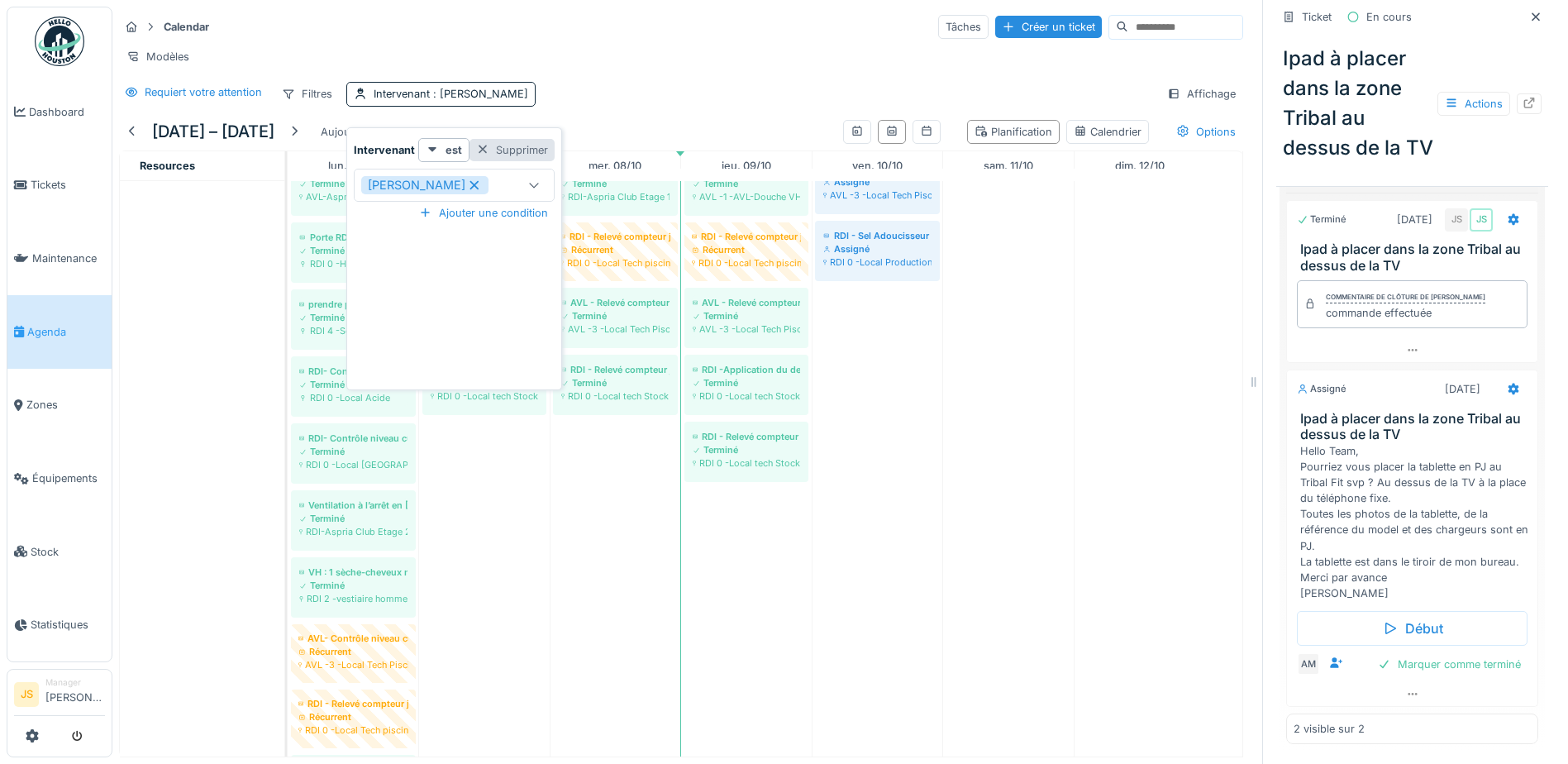
click at [499, 145] on div "Supprimer" at bounding box center [512, 149] width 85 height 22
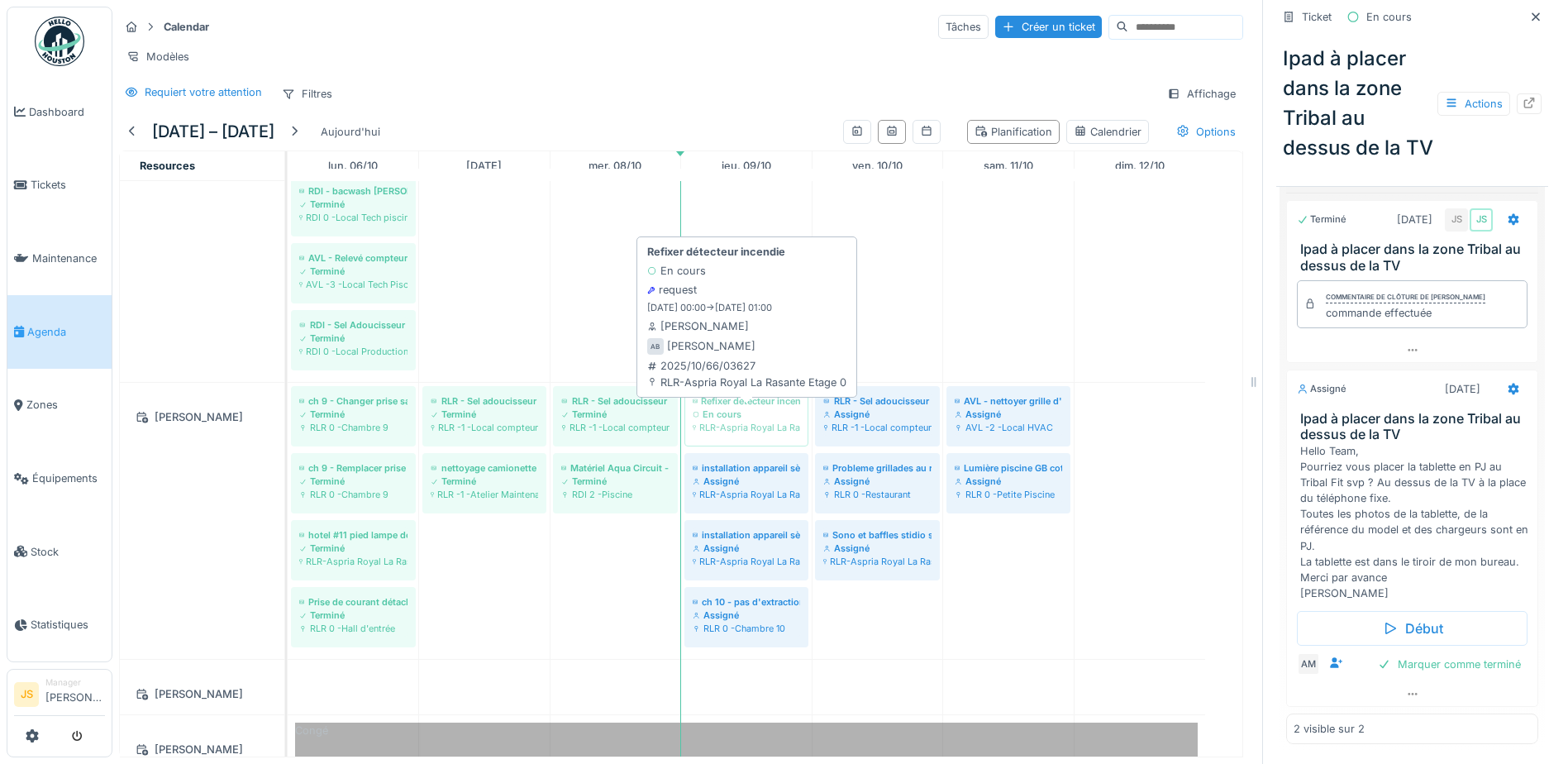
drag, startPoint x: 745, startPoint y: 431, endPoint x: 781, endPoint y: 425, distance: 36.5
click at [288, 425] on div "ch 9 - Changer prise salle de bain Terminé RLR 0 -Chambre 9 RLR - Sel adoucisse…" at bounding box center [288, 520] width 0 height 276
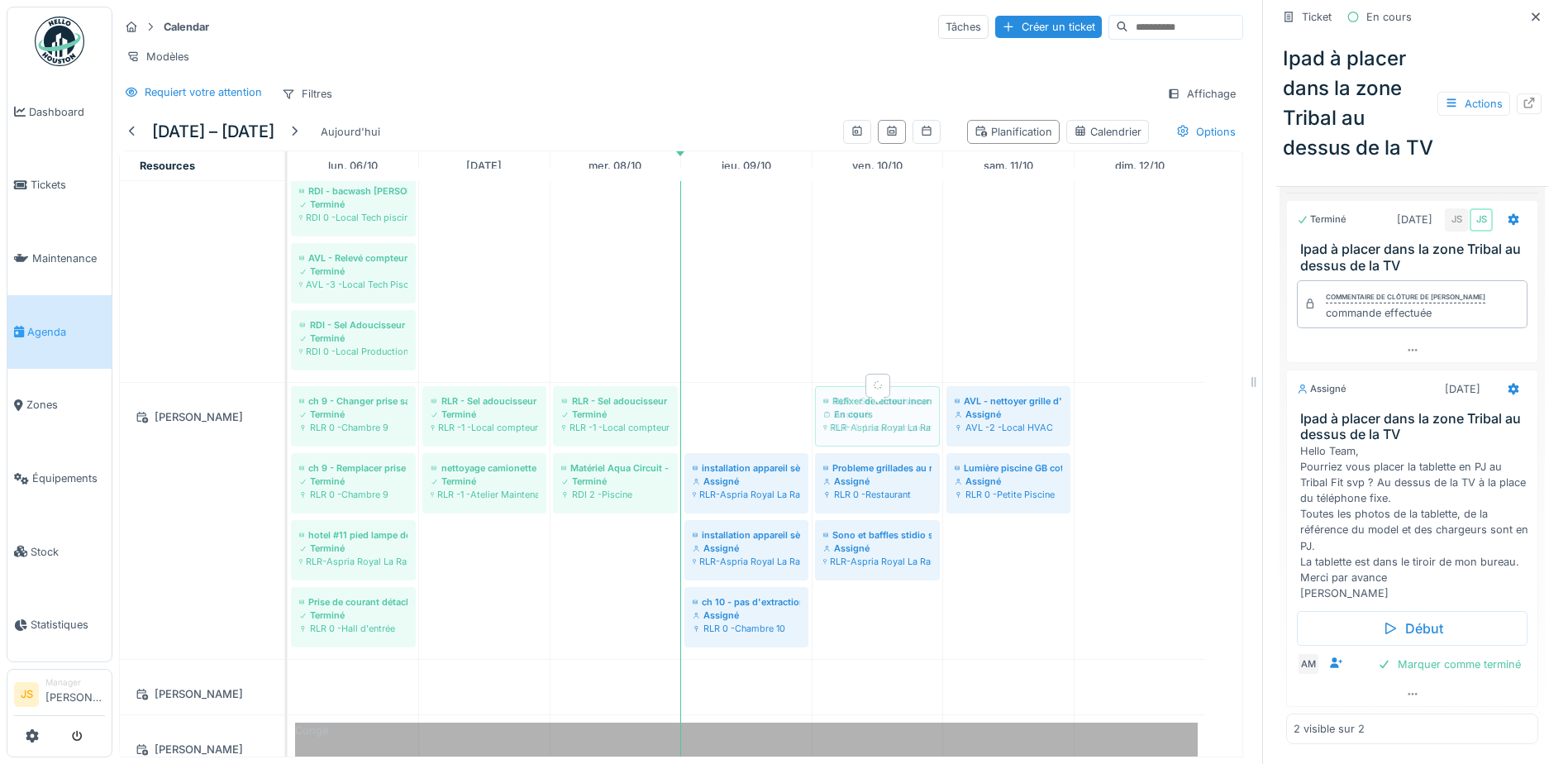
drag, startPoint x: 744, startPoint y: 437, endPoint x: 863, endPoint y: 436, distance: 119.0
click at [288, 436] on div "ch 9 - Changer prise salle de bain Terminé RLR 0 -Chambre 9 RLR - Sel adoucisse…" at bounding box center [288, 520] width 0 height 276
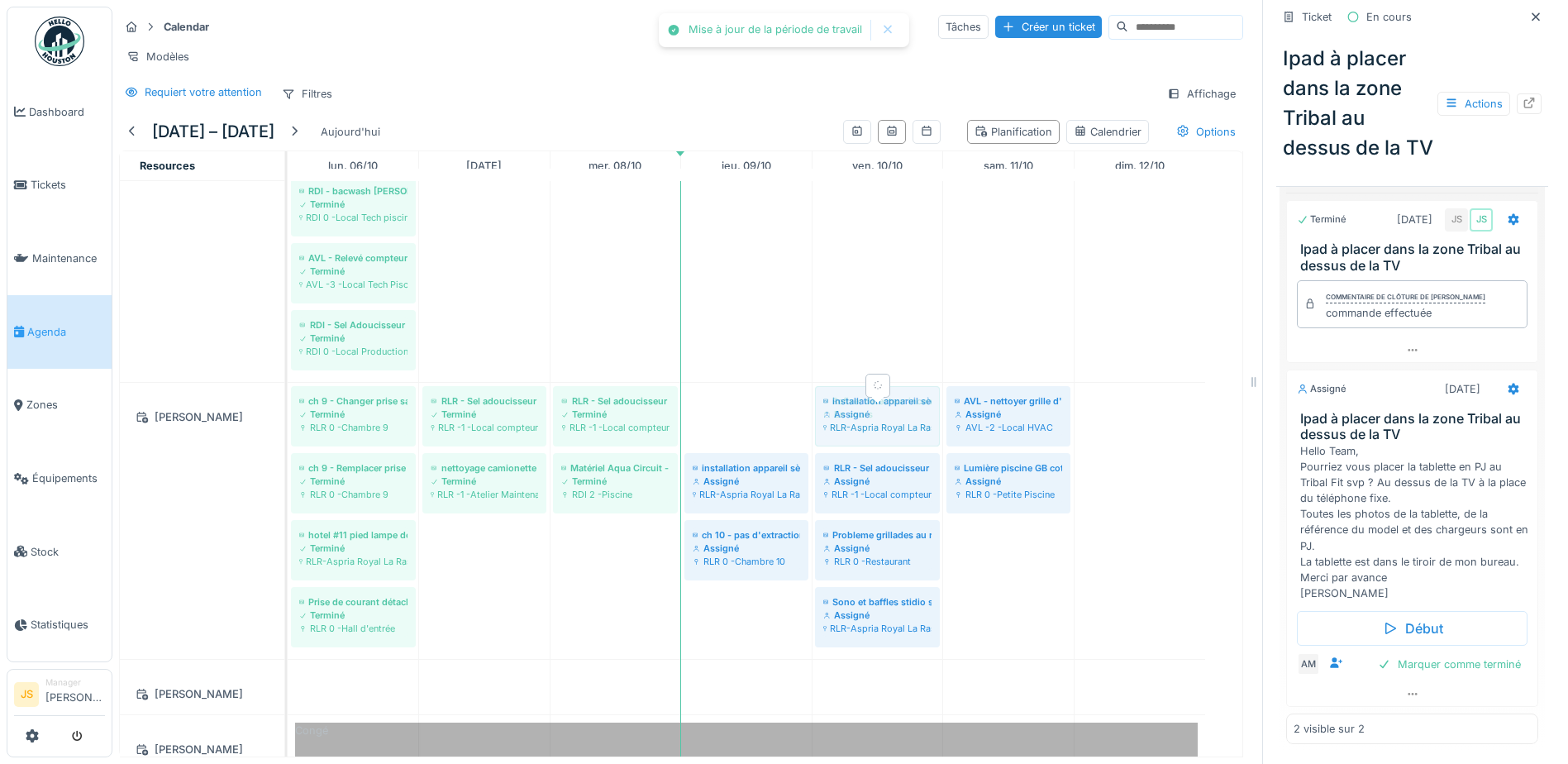
drag, startPoint x: 766, startPoint y: 437, endPoint x: 896, endPoint y: 423, distance: 130.8
click at [288, 423] on div "ch 9 - Changer prise salle de bain Terminé RLR 0 -Chambre 9 RLR - Sel adoucisse…" at bounding box center [288, 520] width 0 height 276
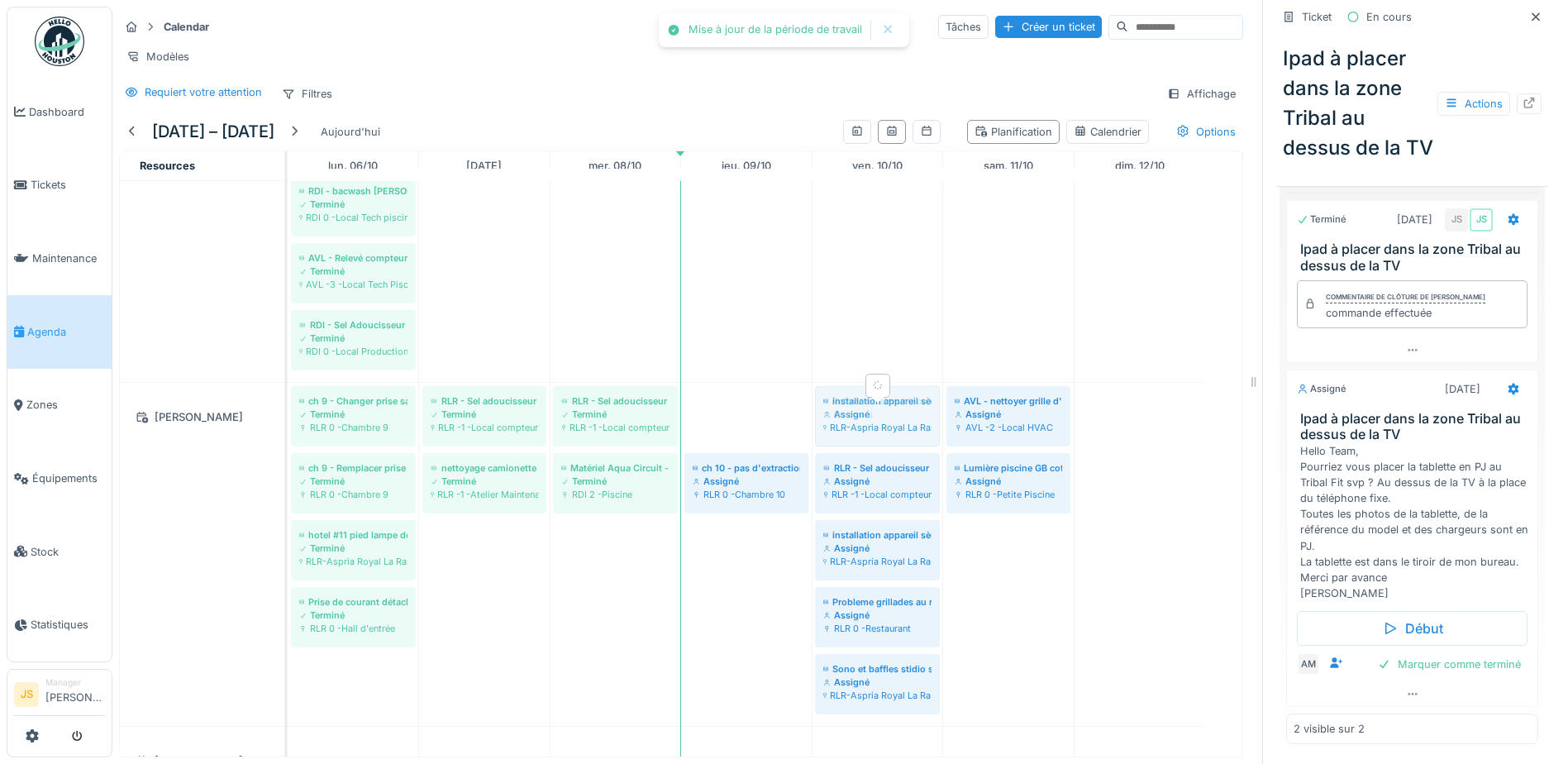
click at [288, 428] on div "ch 9 - Changer prise salle de bain Terminé RLR 0 -Chambre 9 RLR - Sel adoucisse…" at bounding box center [288, 555] width 0 height 343
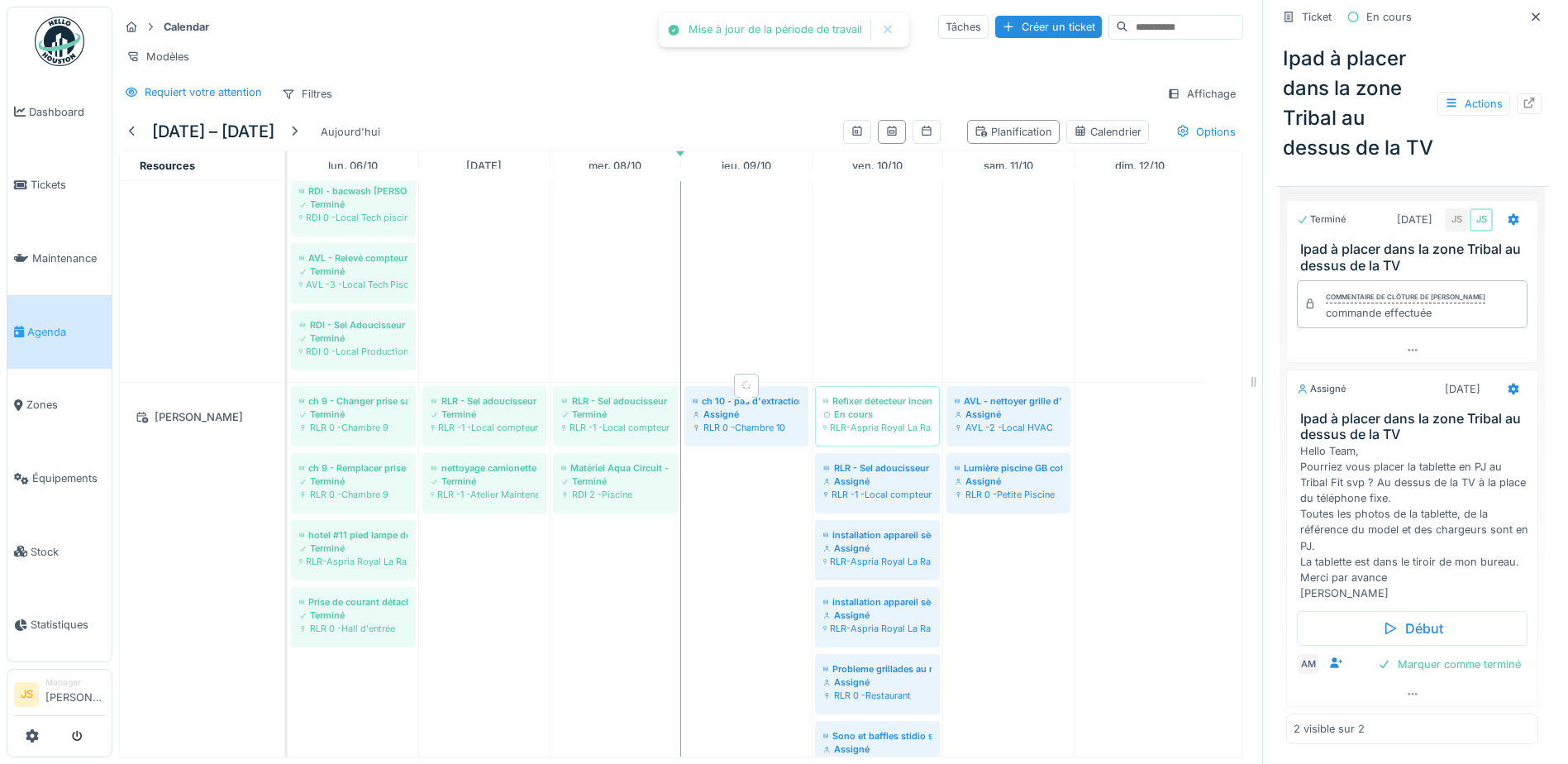
click at [288, 431] on div "ch 9 - Changer prise salle de bain Terminé RLR 0 -Chambre 9 RLR - Sel adoucisse…" at bounding box center [288, 588] width 0 height 410
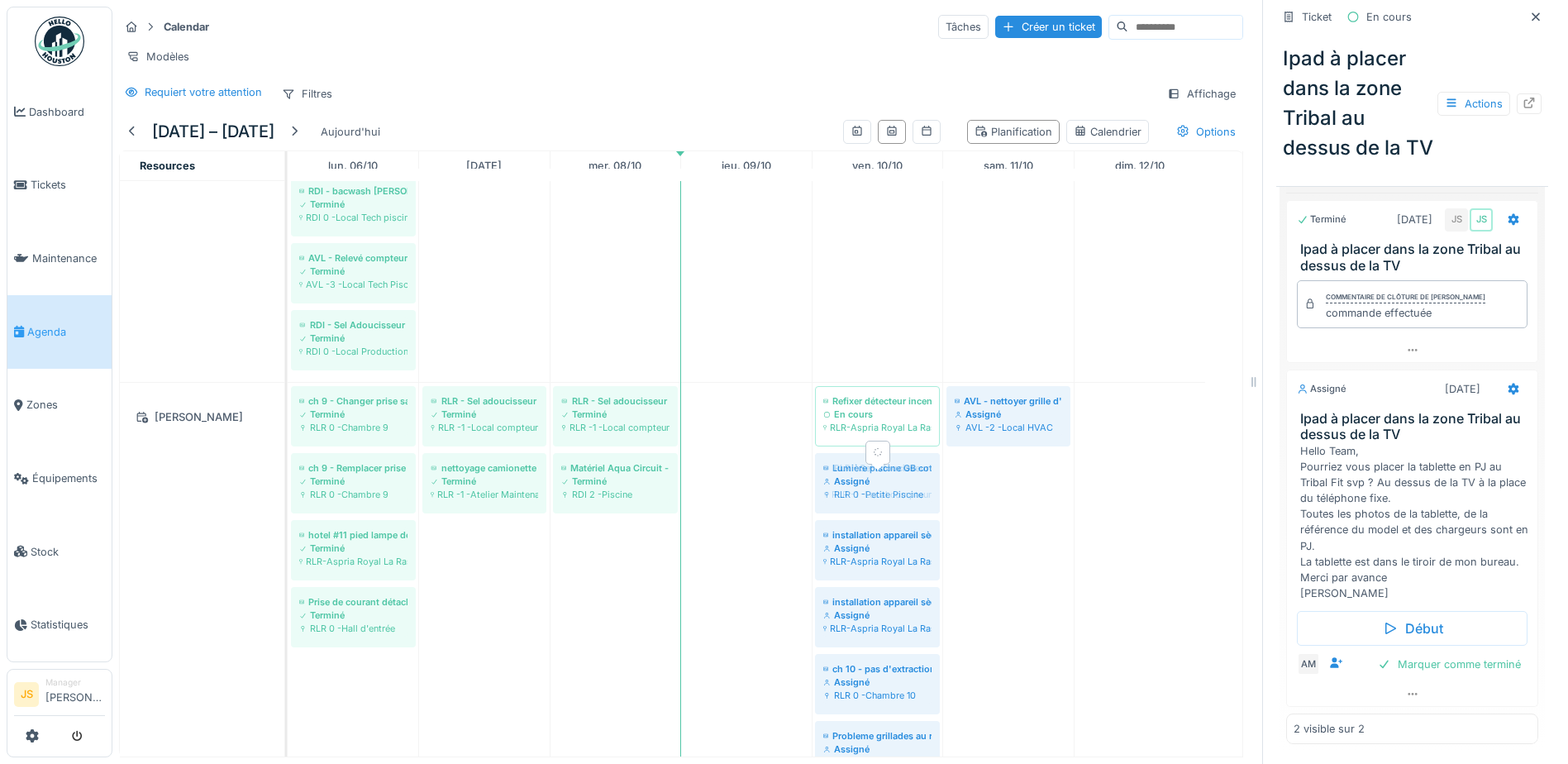
drag, startPoint x: 1007, startPoint y: 499, endPoint x: 900, endPoint y: 505, distance: 107.2
click at [288, 505] on div "ch 9 - Changer prise salle de bain Terminé RLR 0 -Chambre 9 RLR - Sel adoucisse…" at bounding box center [288, 621] width 0 height 477
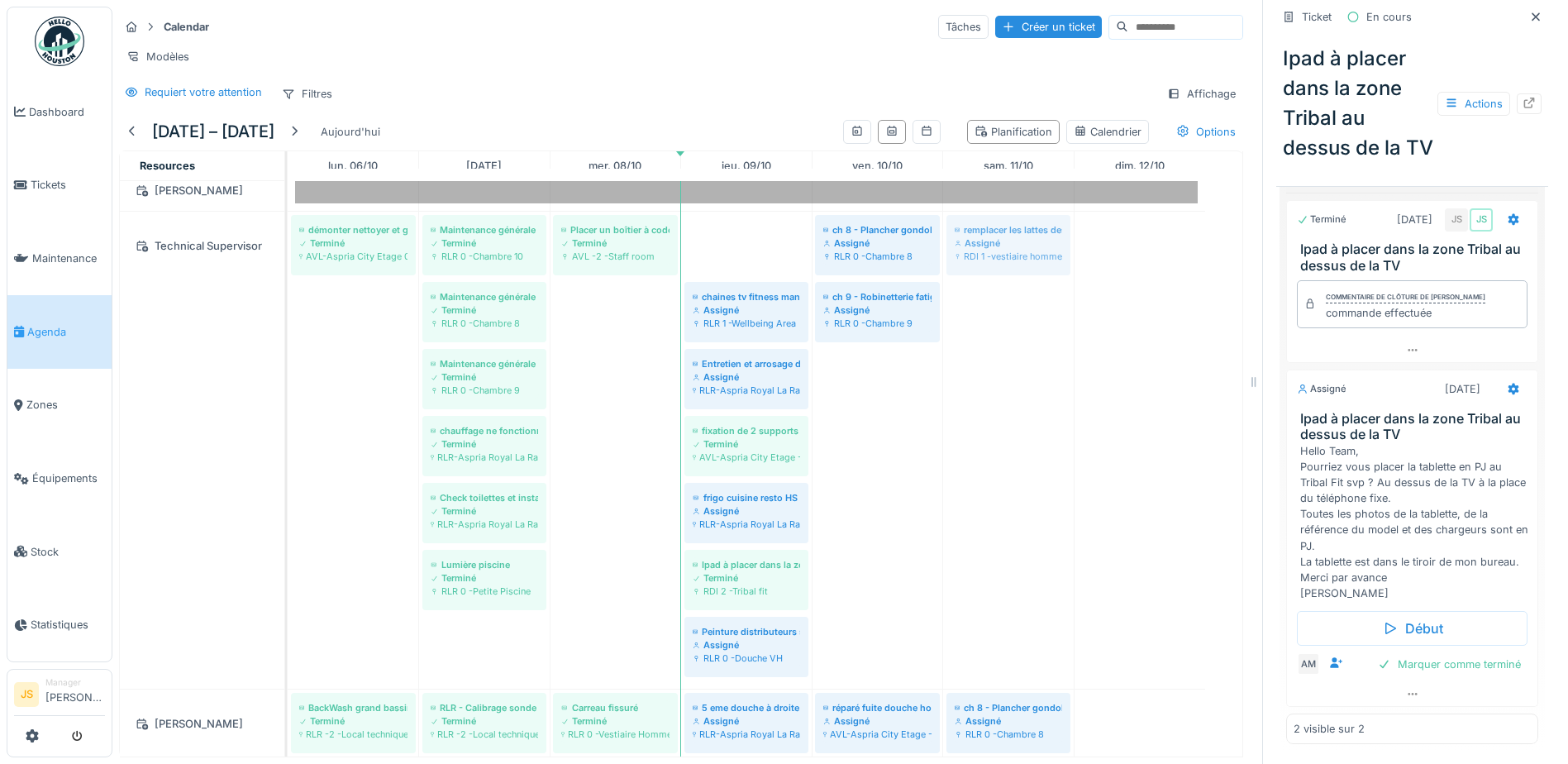
drag, startPoint x: 746, startPoint y: 259, endPoint x: 982, endPoint y: 243, distance: 236.5
click at [288, 243] on div "démonter nettoyer et graisser les roues des chariots à linge HskP Terminé AVL-A…" at bounding box center [288, 449] width 0 height 477
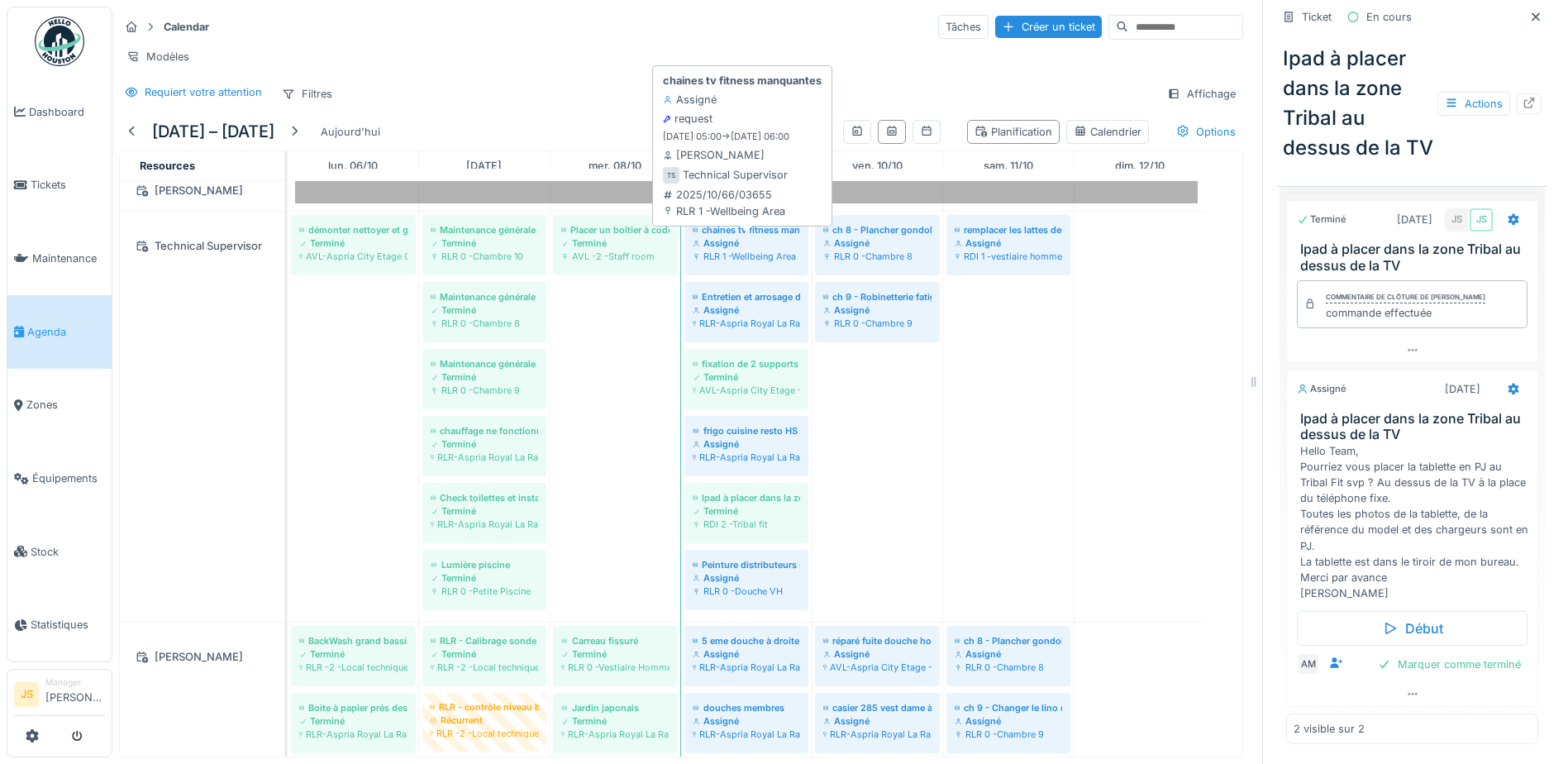
click at [749, 250] on div "Assigné" at bounding box center [747, 243] width 108 height 13
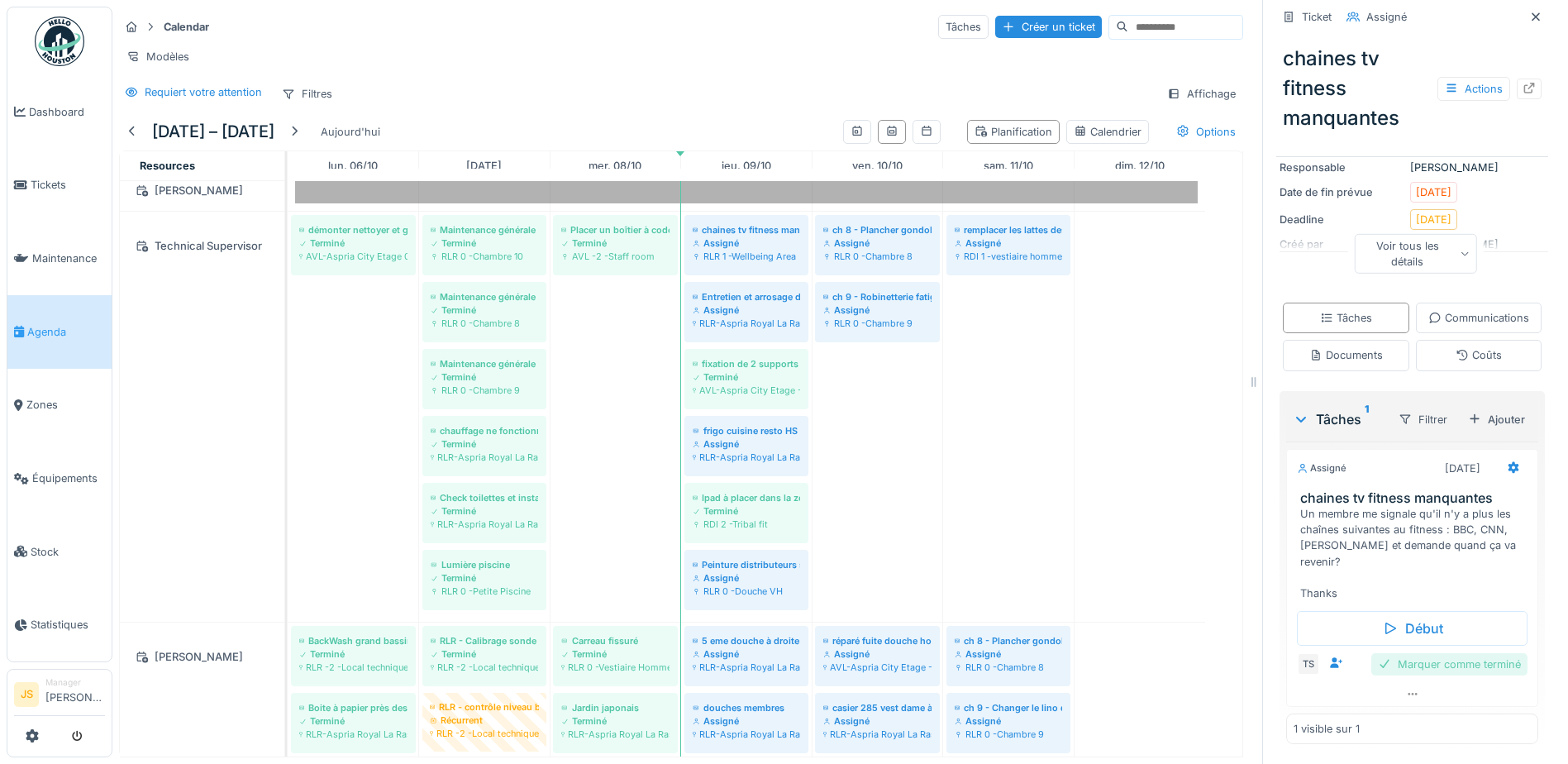
click at [1455, 666] on div "Marquer comme terminé" at bounding box center [1450, 663] width 156 height 22
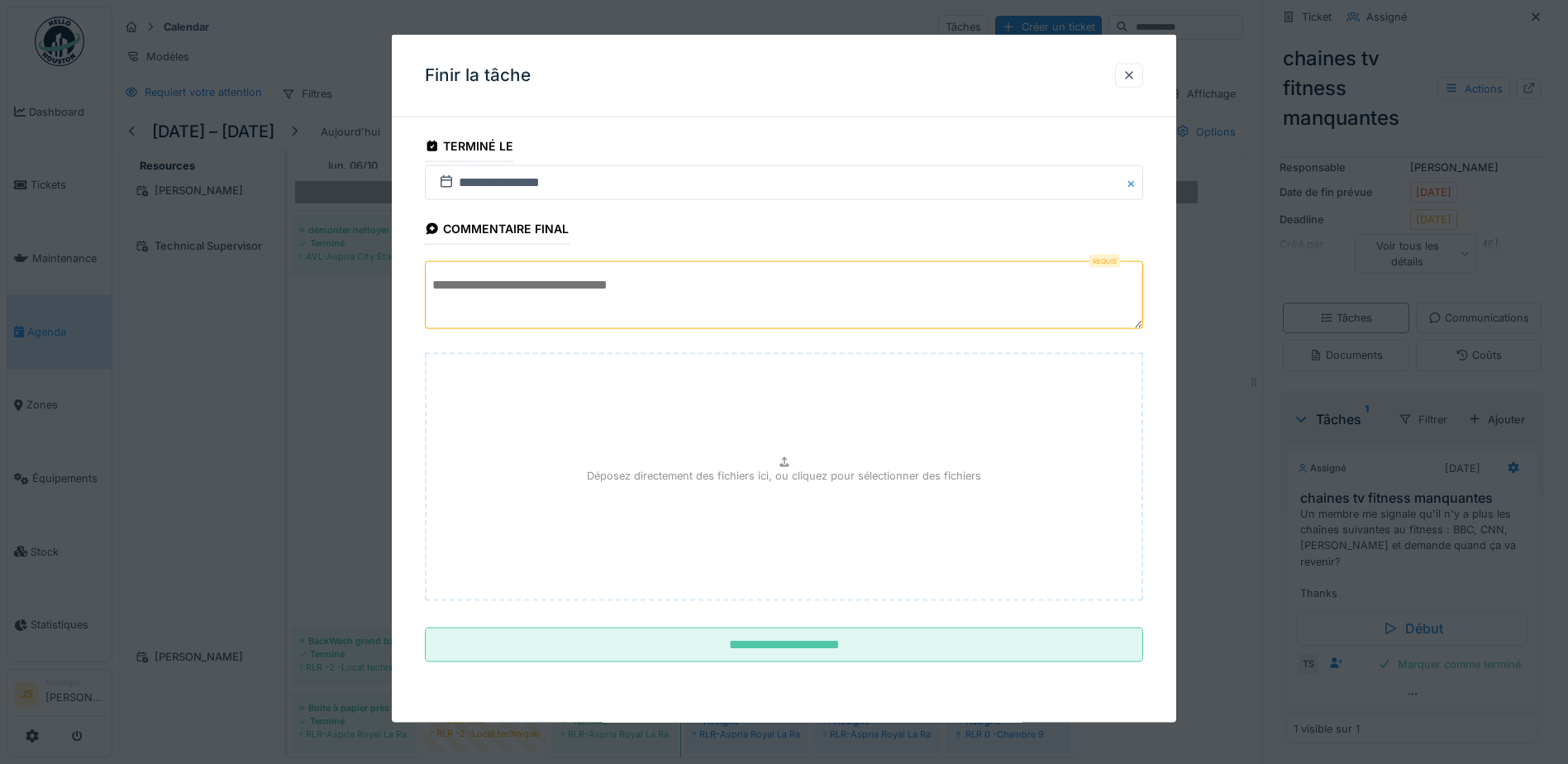
click at [594, 293] on textarea at bounding box center [784, 295] width 718 height 67
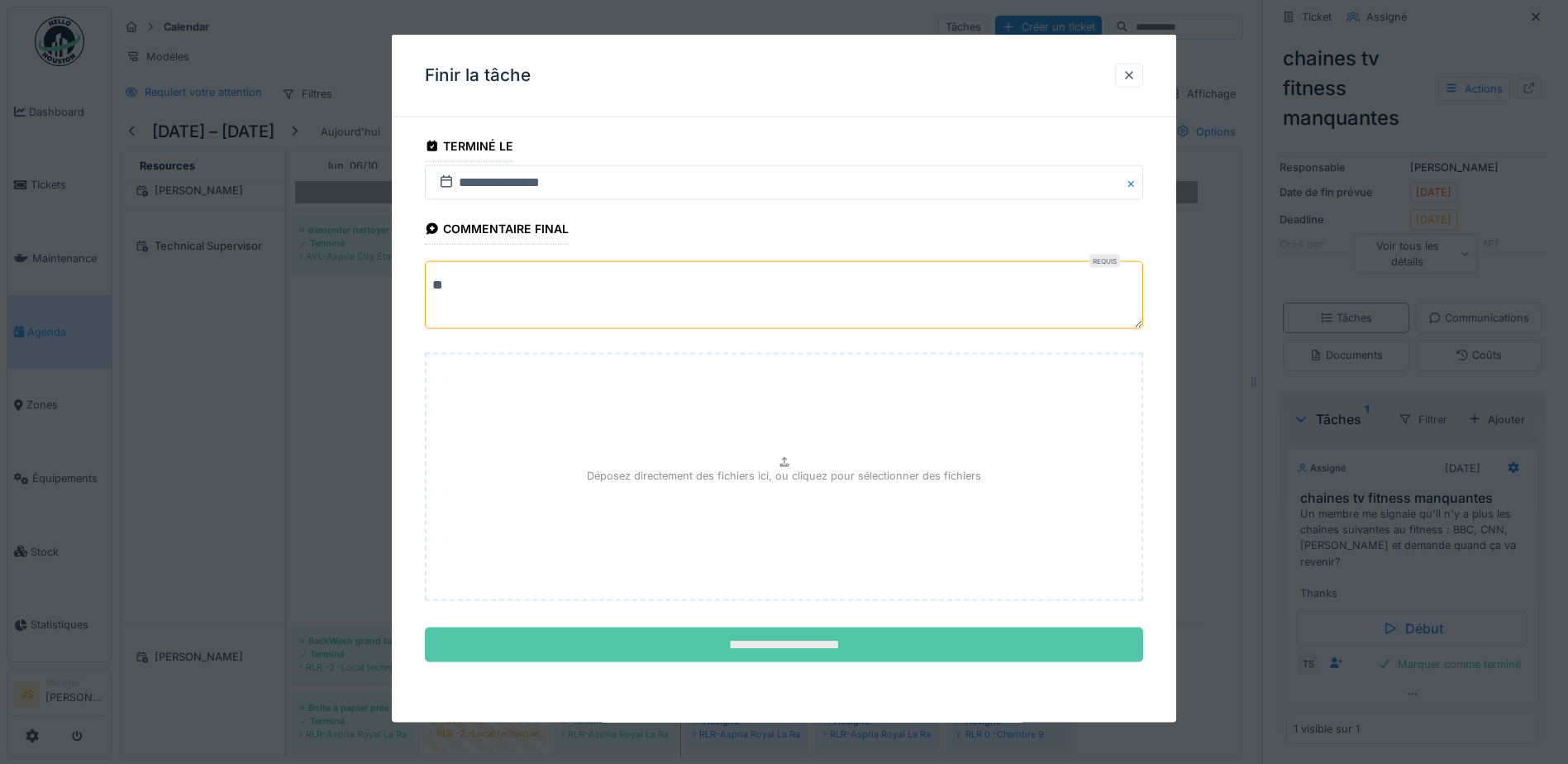
type textarea "**"
click at [796, 635] on input "**********" at bounding box center [784, 644] width 718 height 35
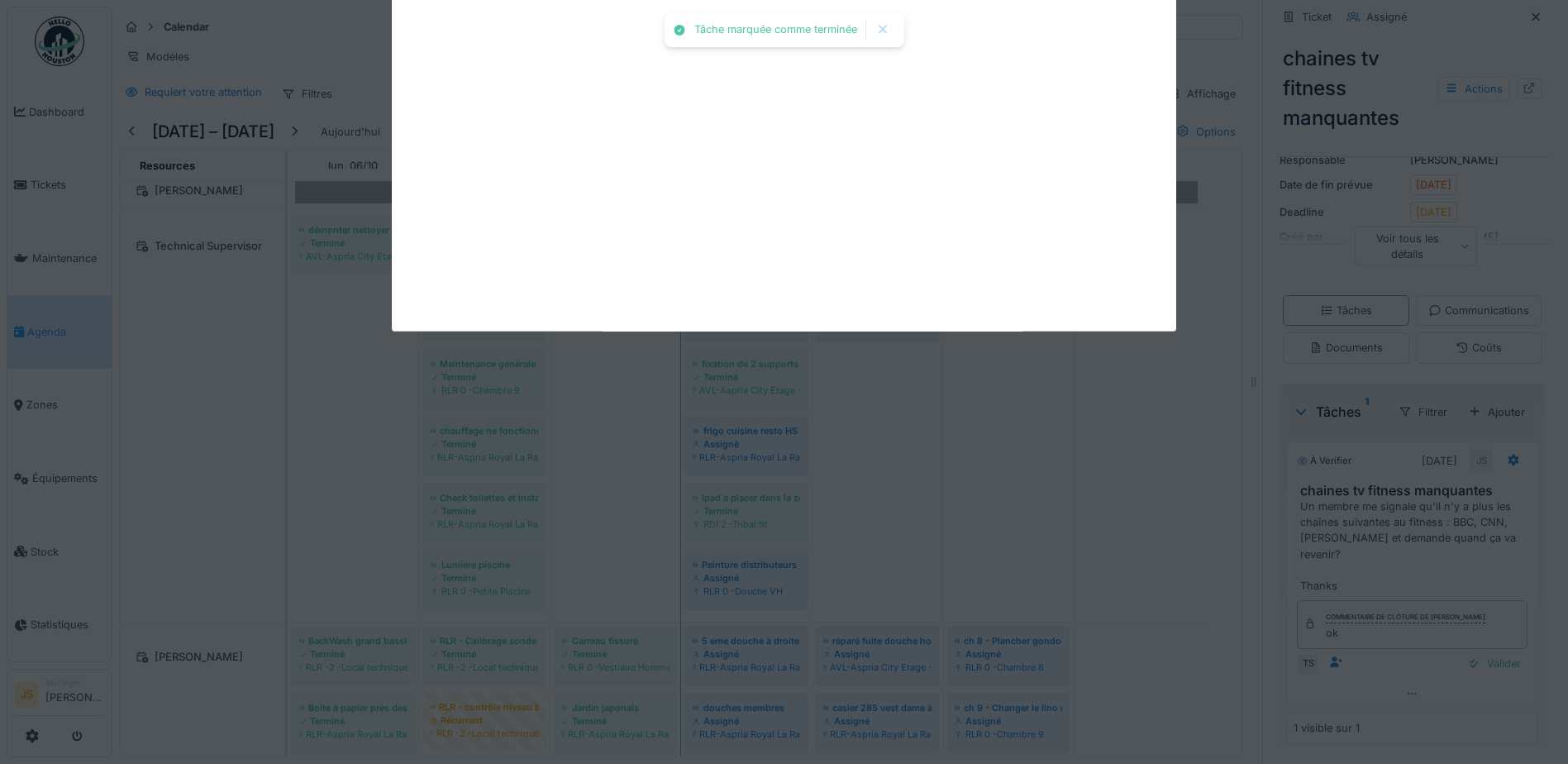
scroll to position [302, 0]
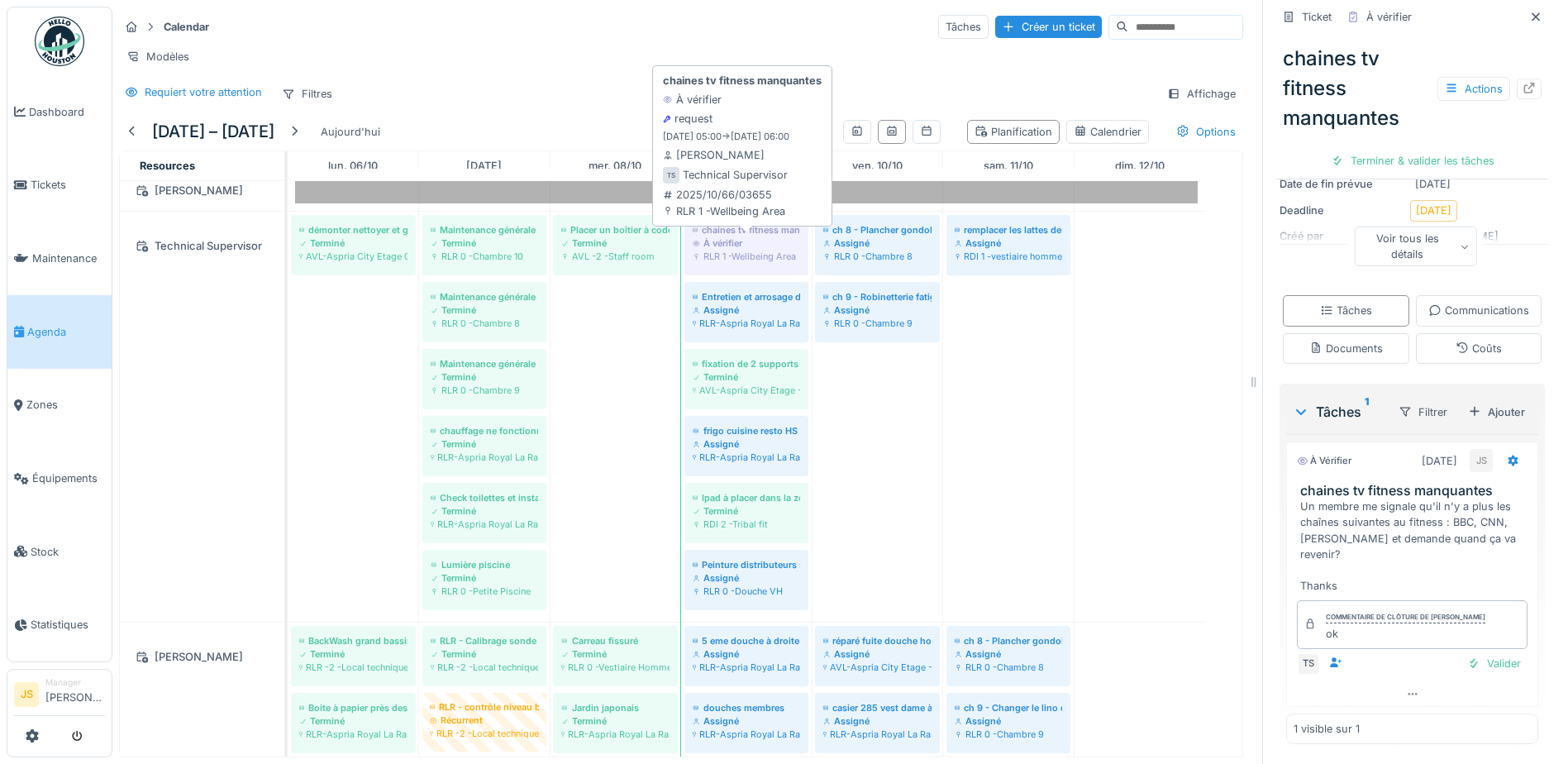
click at [747, 250] on div "À vérifier" at bounding box center [747, 243] width 108 height 13
click at [1446, 153] on div "Terminer & valider les tâches" at bounding box center [1412, 160] width 177 height 22
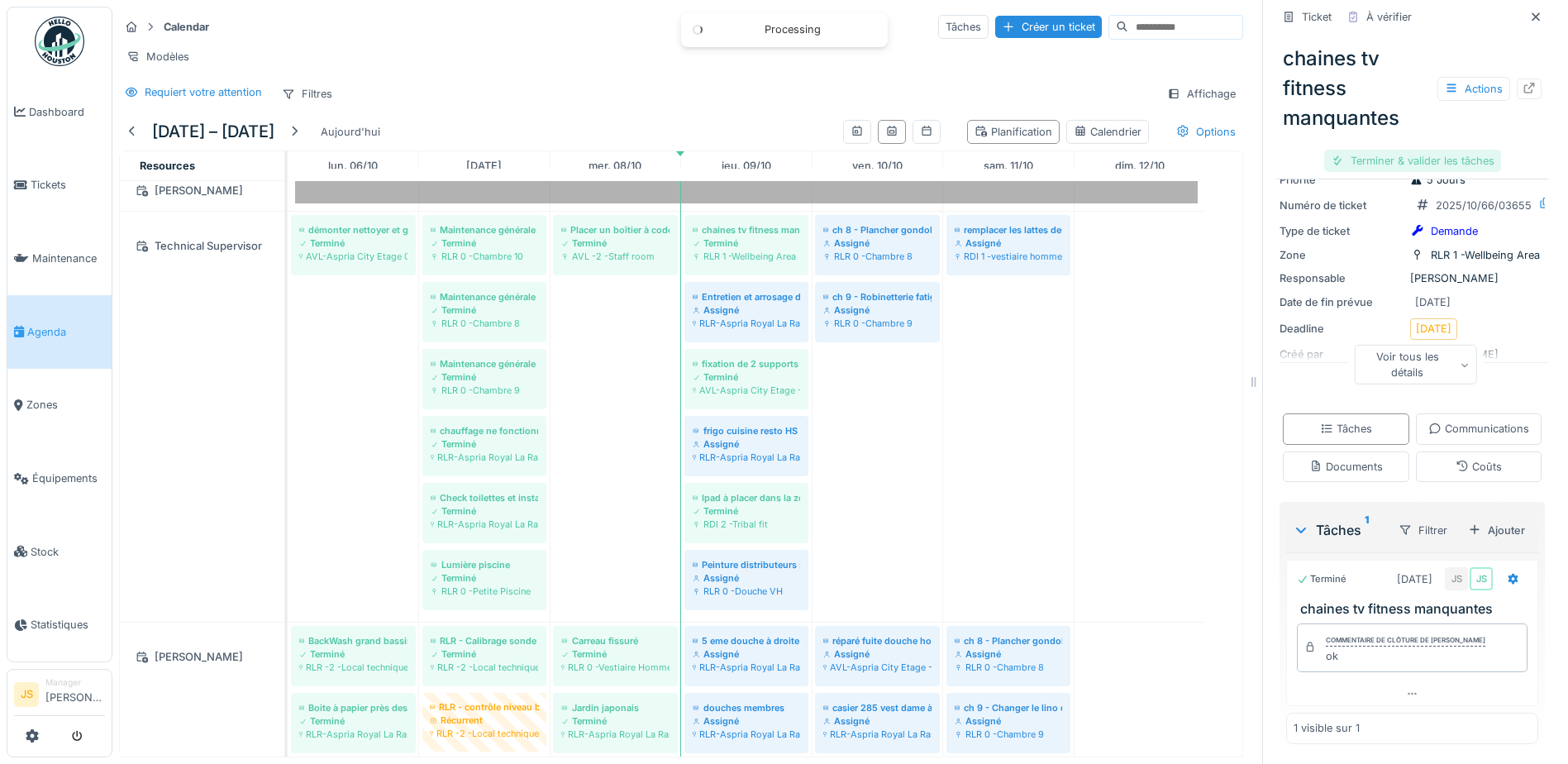
scroll to position [207, 0]
click at [1442, 155] on div "Clôturer le ticket" at bounding box center [1412, 160] width 115 height 22
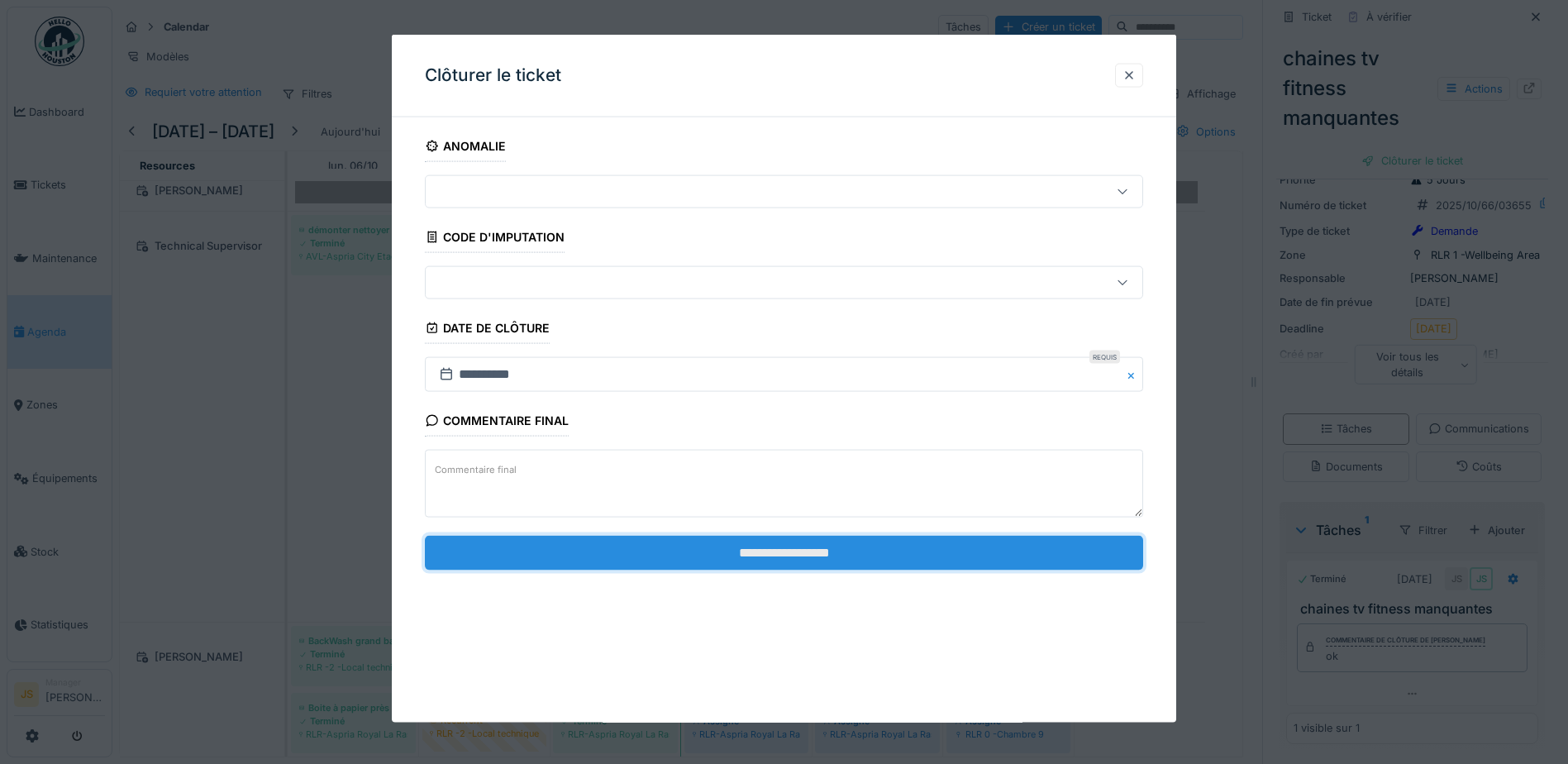
click at [817, 547] on input "**********" at bounding box center [784, 552] width 718 height 35
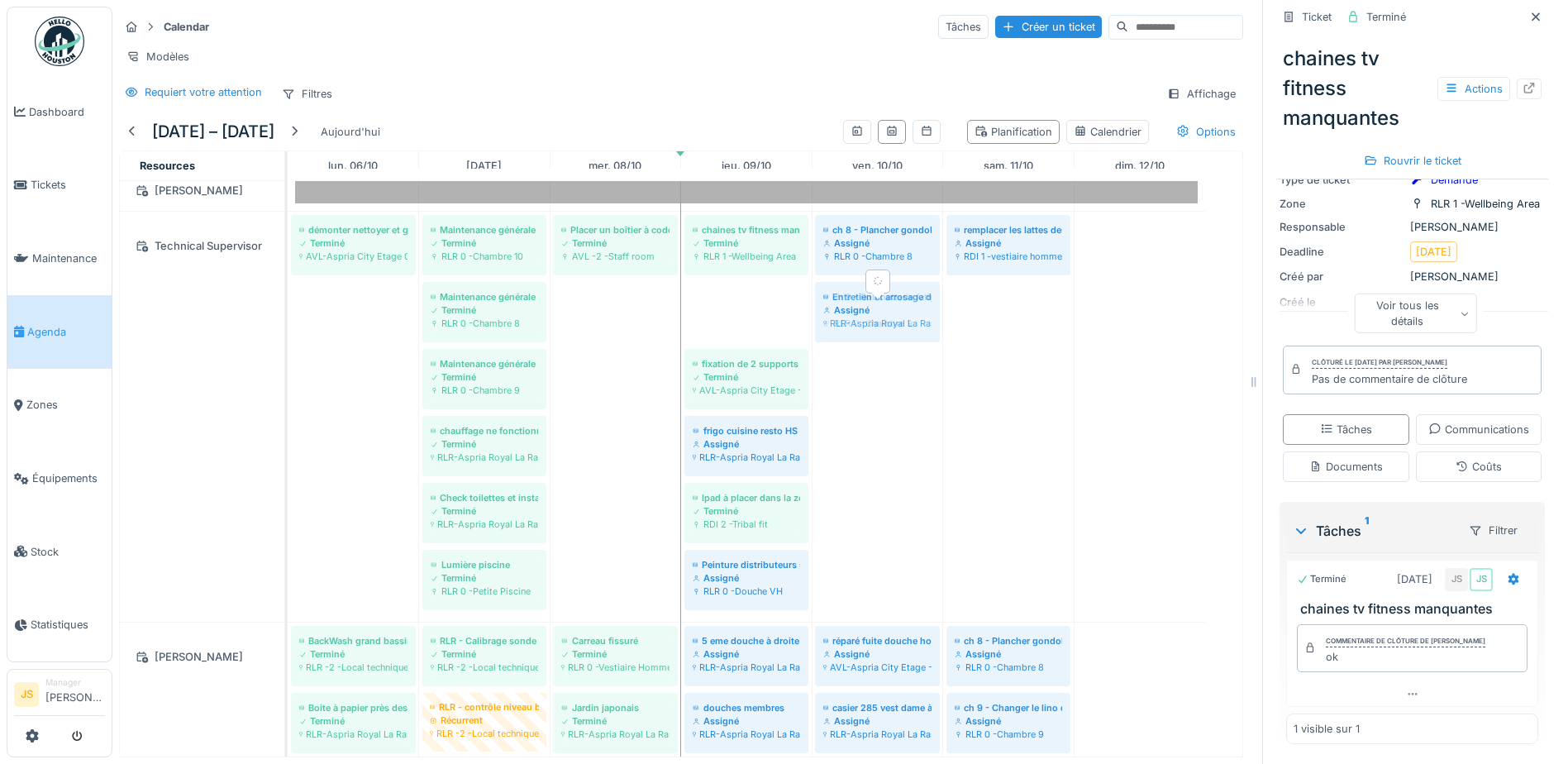
click at [288, 320] on div "démonter nettoyer et graisser les roues des chariots à linge HskP Terminé AVL-A…" at bounding box center [288, 416] width 0 height 410
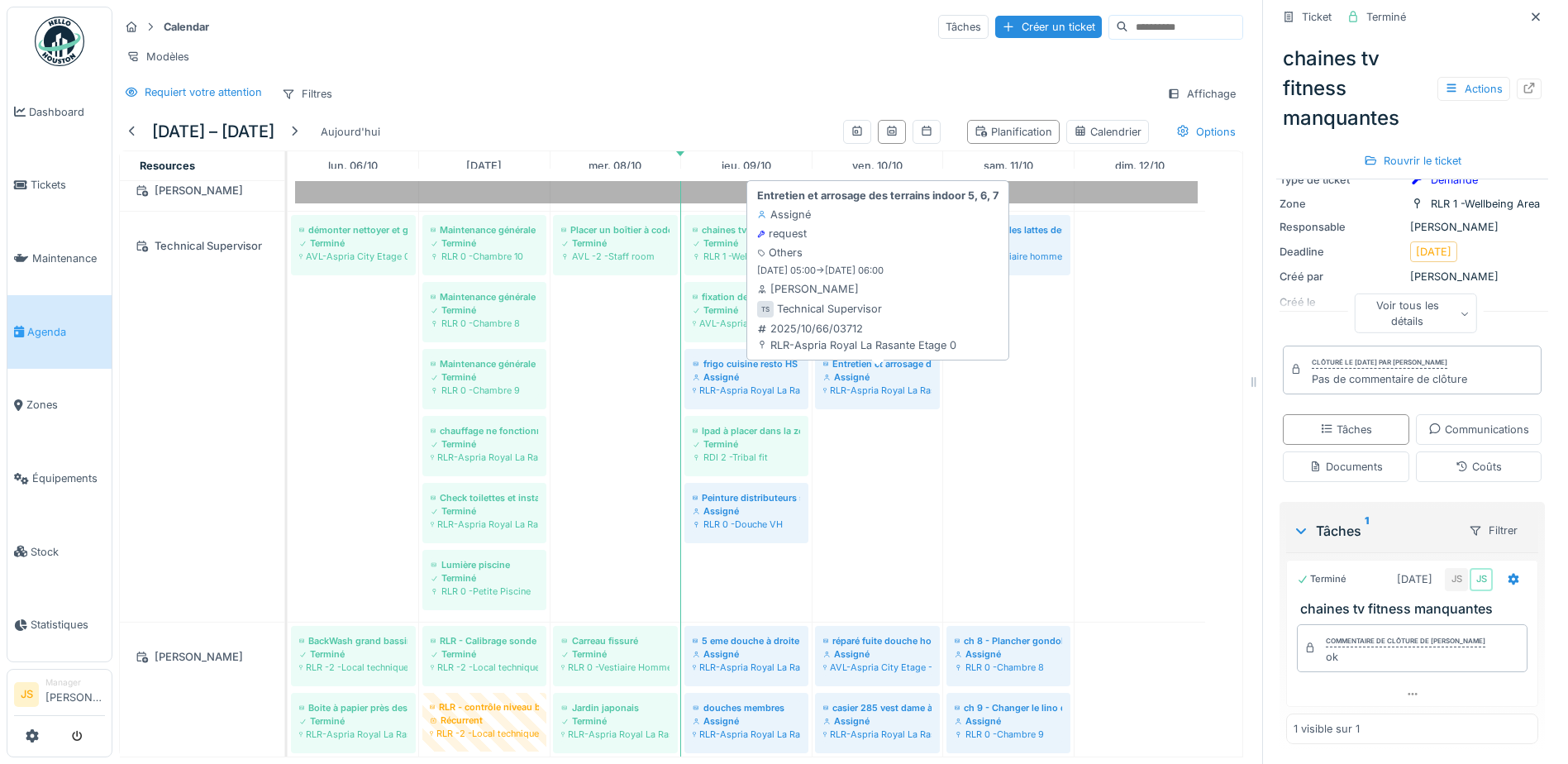
click at [881, 370] on div "Entretien et arrosage des terrains indoor 5, 6, 7" at bounding box center [878, 363] width 108 height 13
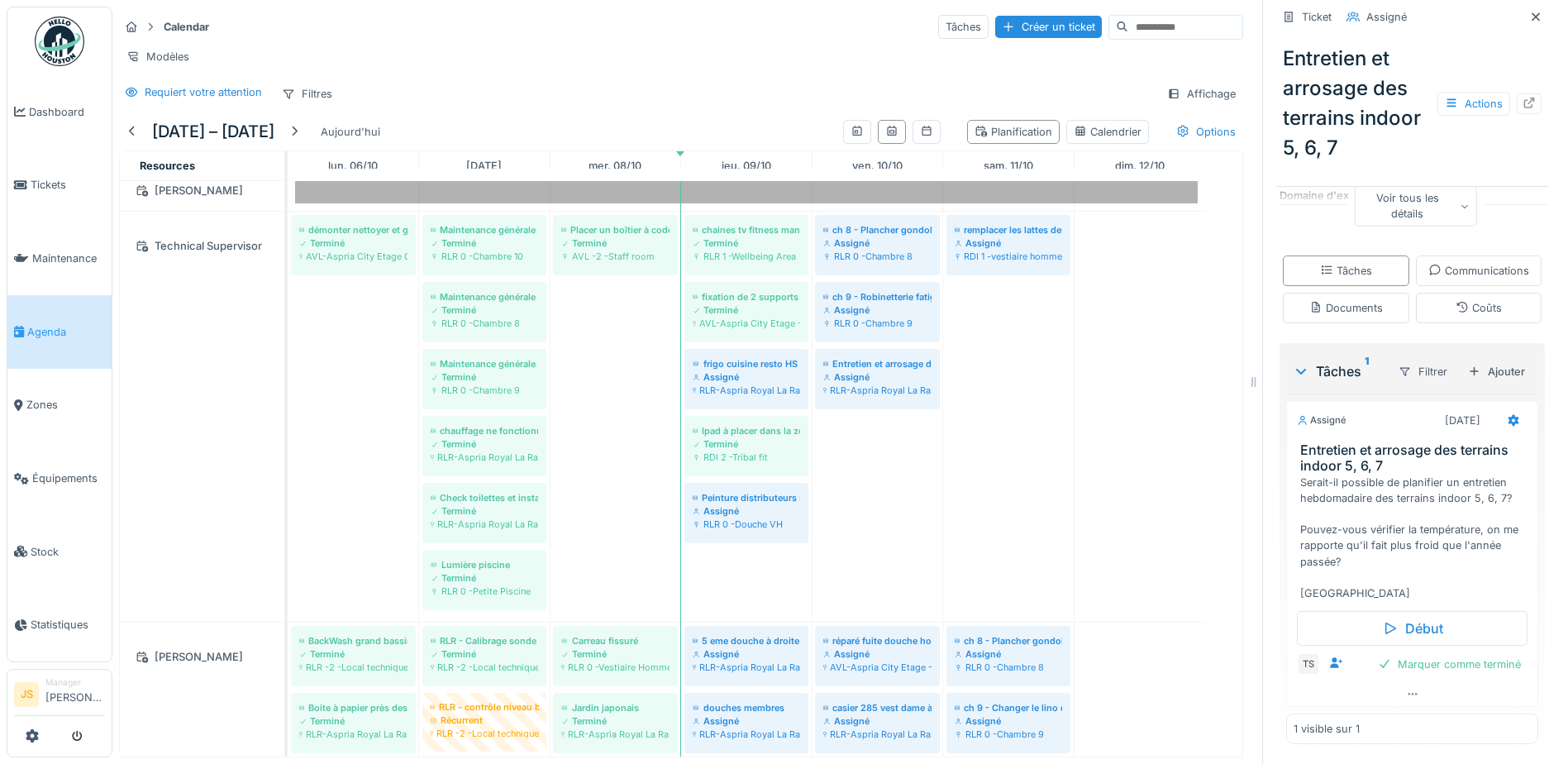
scroll to position [13, 0]
drag, startPoint x: 879, startPoint y: 382, endPoint x: 951, endPoint y: 382, distance: 72.0
click at [288, 383] on div "démonter nettoyer et graisser les roues des chariots à linge HskP Terminé AVL-A…" at bounding box center [288, 416] width 0 height 410
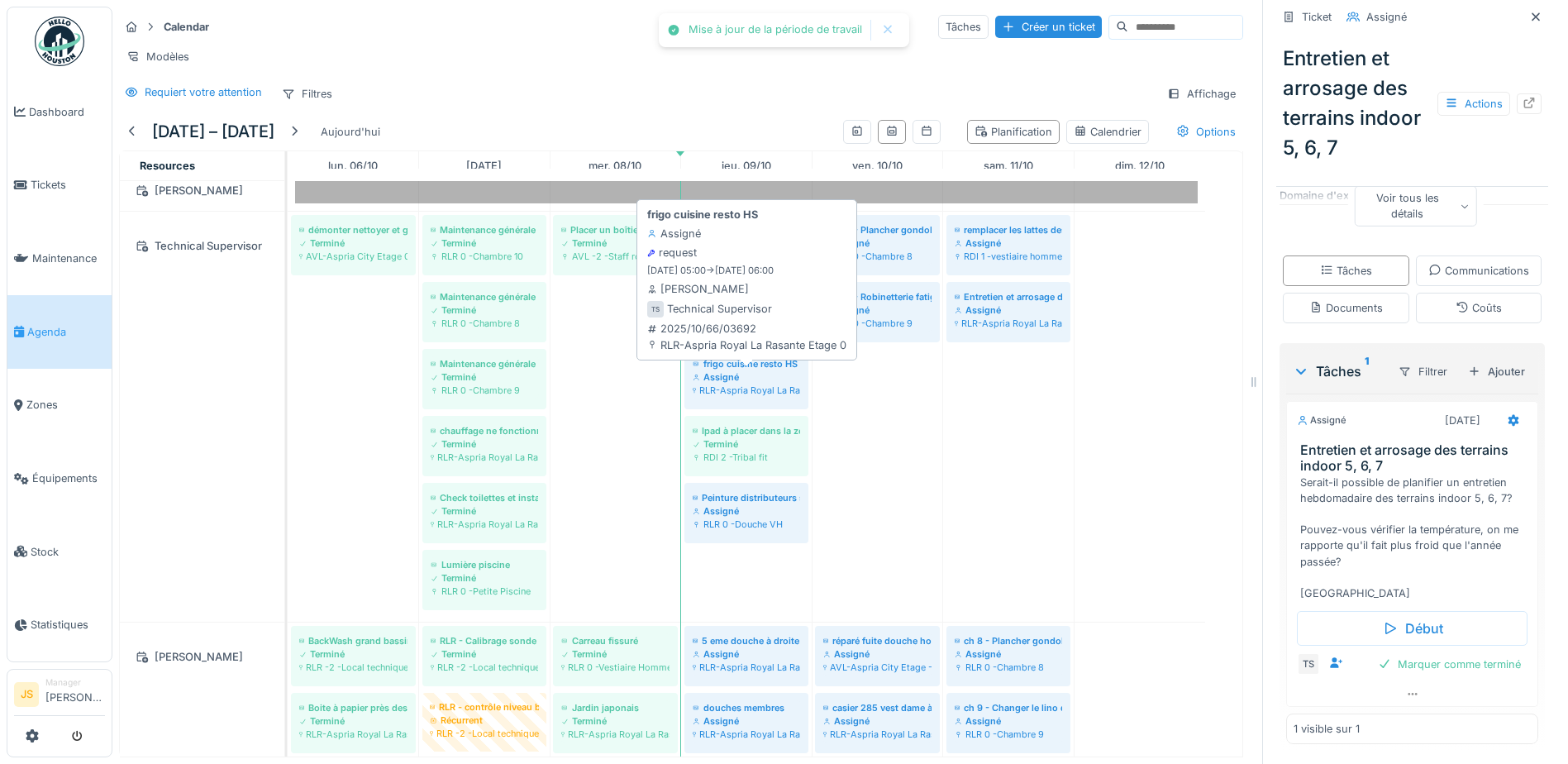
click at [745, 372] on div "Assigné" at bounding box center [747, 377] width 108 height 13
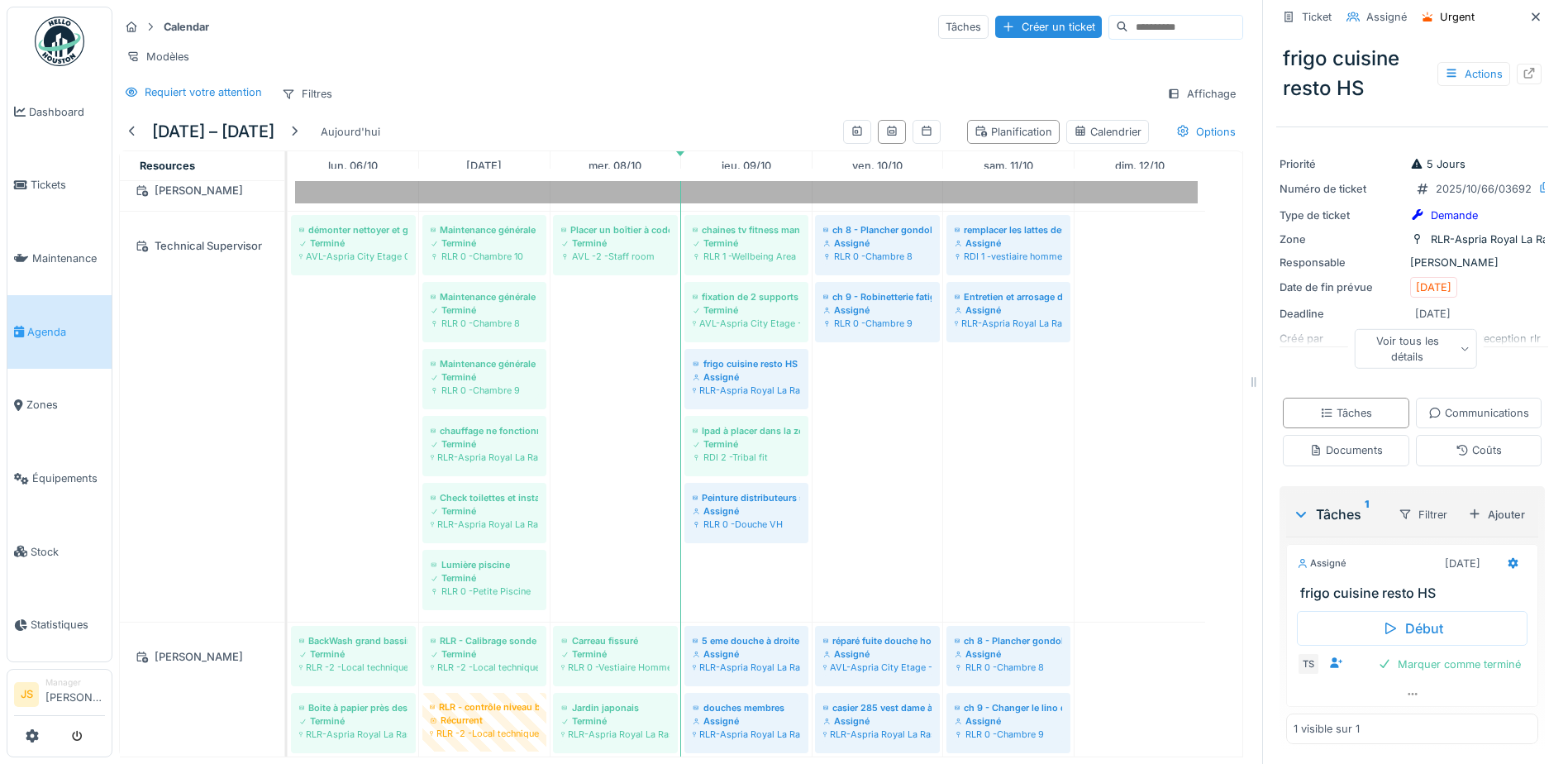
scroll to position [91, 0]
click at [1450, 653] on div "Marquer comme terminé" at bounding box center [1450, 663] width 156 height 22
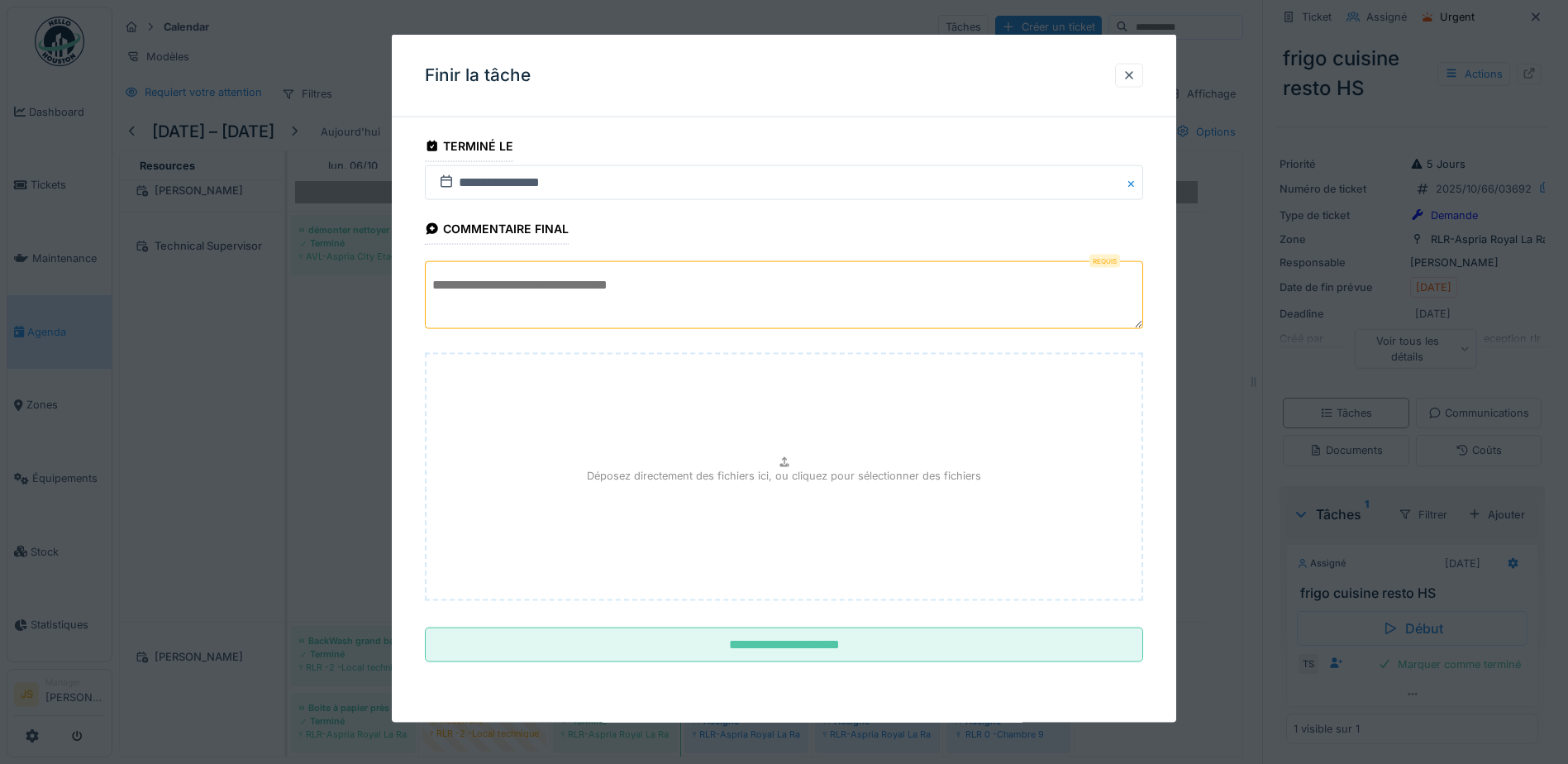
click at [601, 303] on textarea at bounding box center [784, 295] width 718 height 67
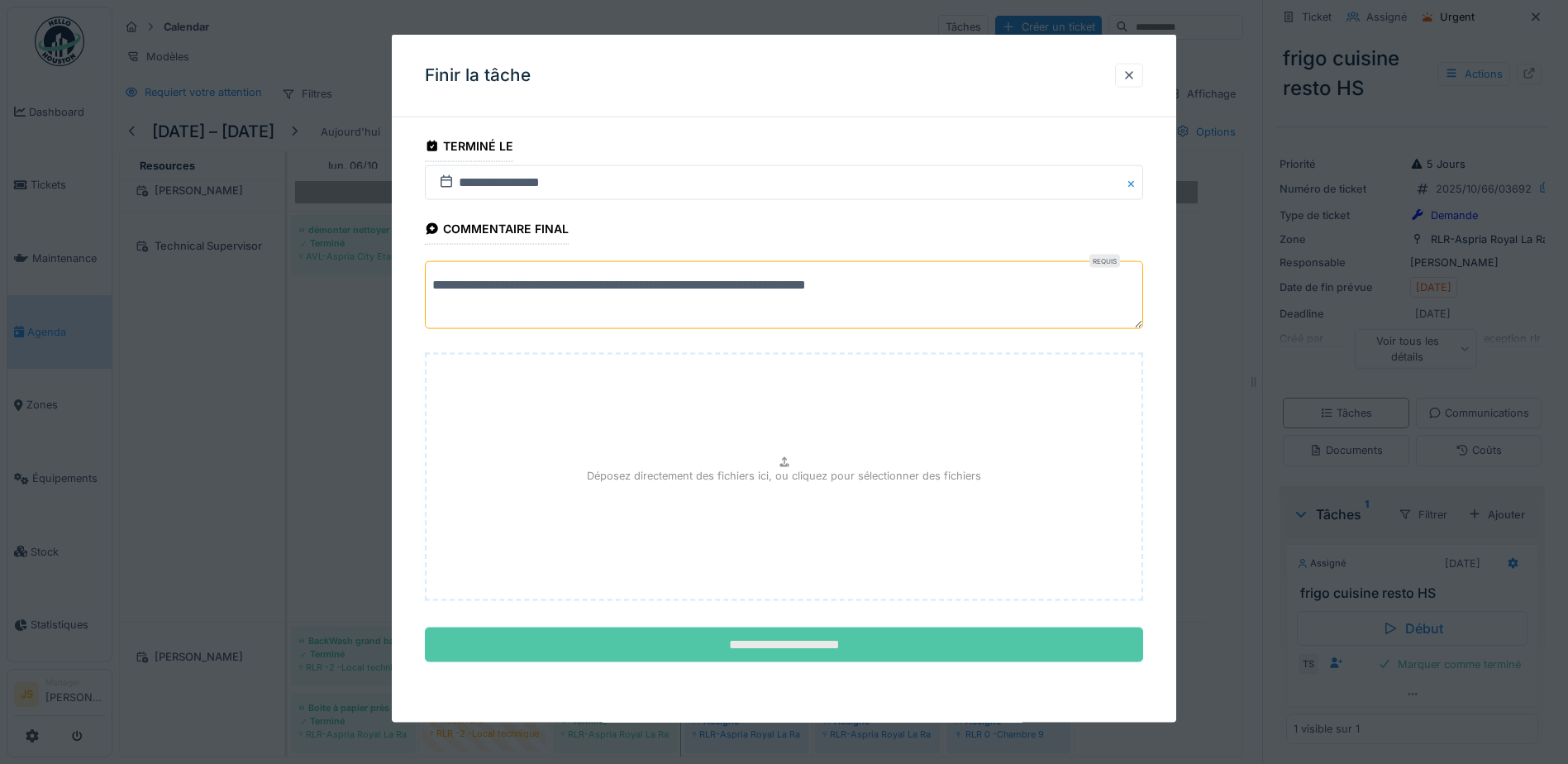
type textarea "**********"
click at [754, 649] on input "**********" at bounding box center [784, 644] width 718 height 35
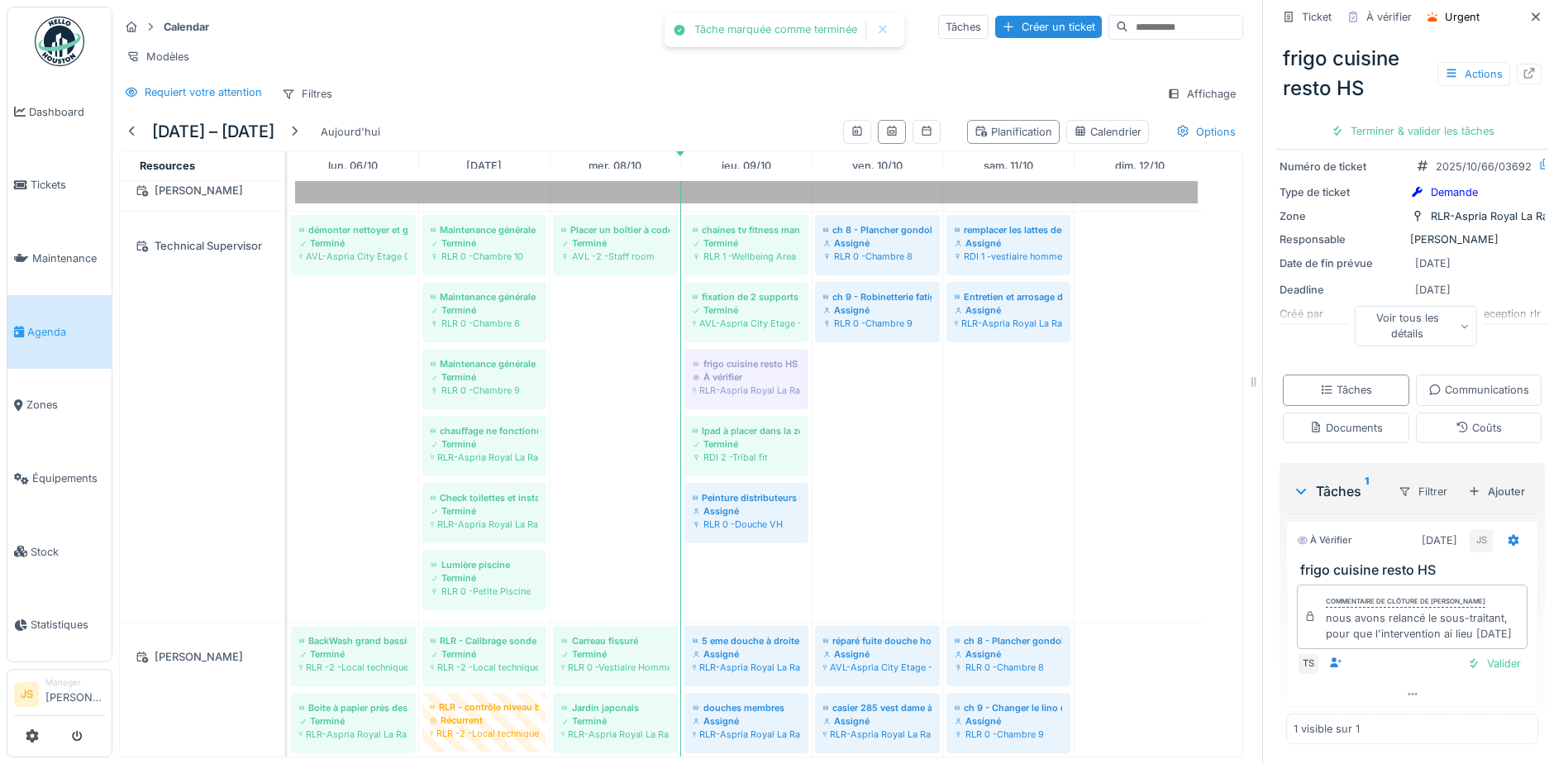
scroll to position [113, 0]
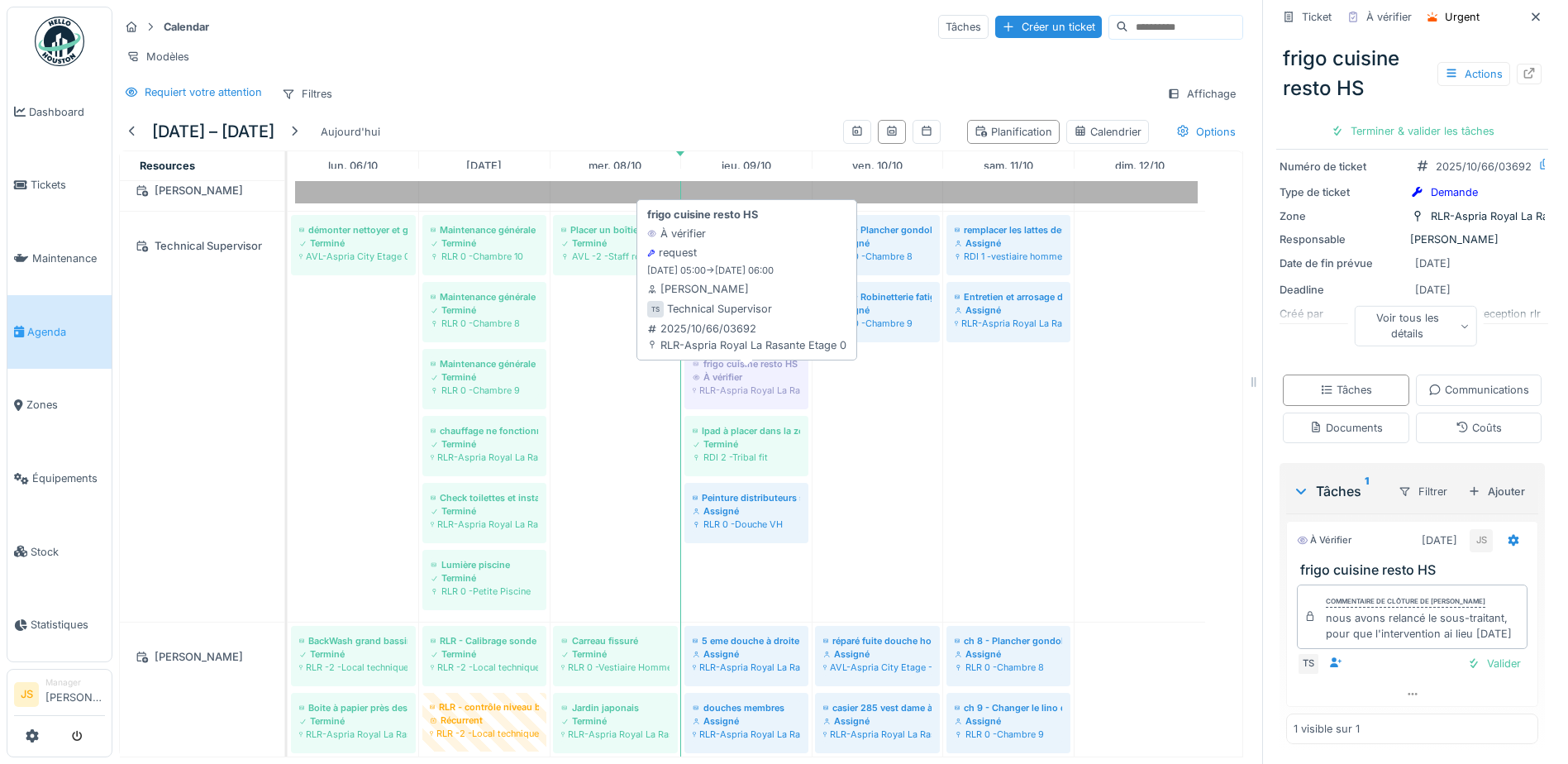
click at [753, 379] on div "À vérifier" at bounding box center [747, 377] width 108 height 13
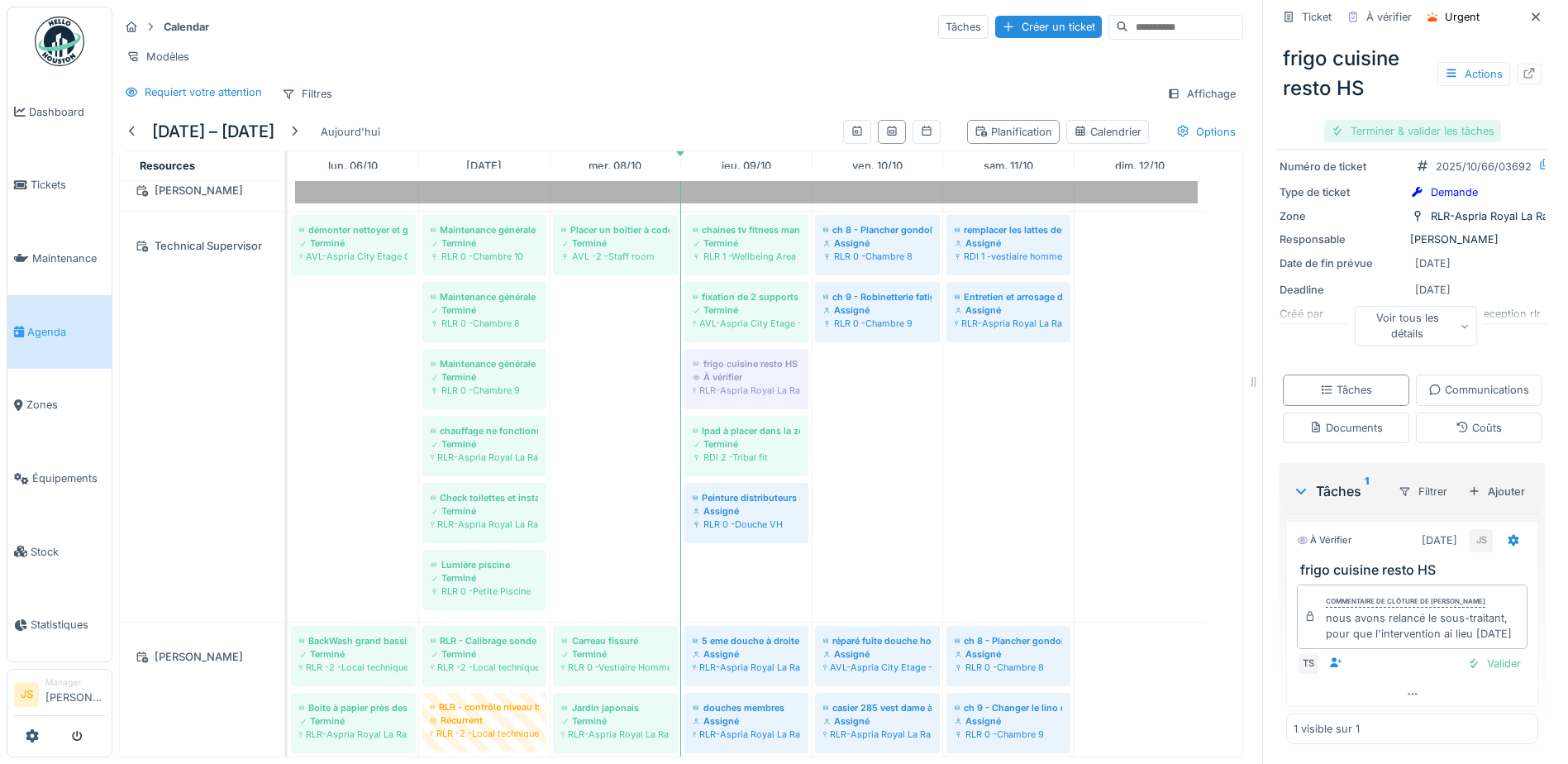
click at [1405, 125] on div "Terminer & valider les tâches" at bounding box center [1412, 130] width 177 height 22
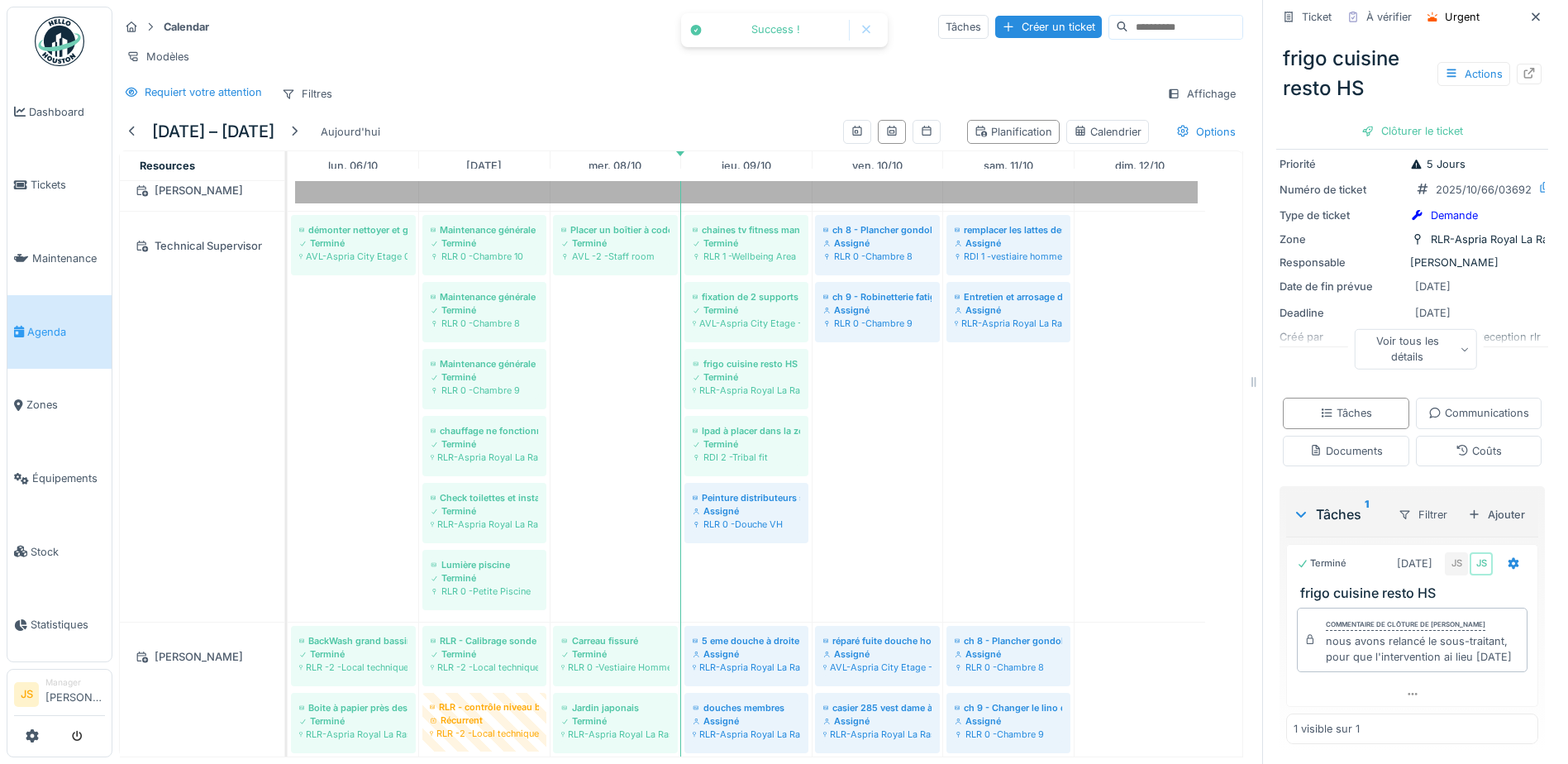
click at [1414, 120] on div "Clôturer le ticket" at bounding box center [1412, 130] width 115 height 22
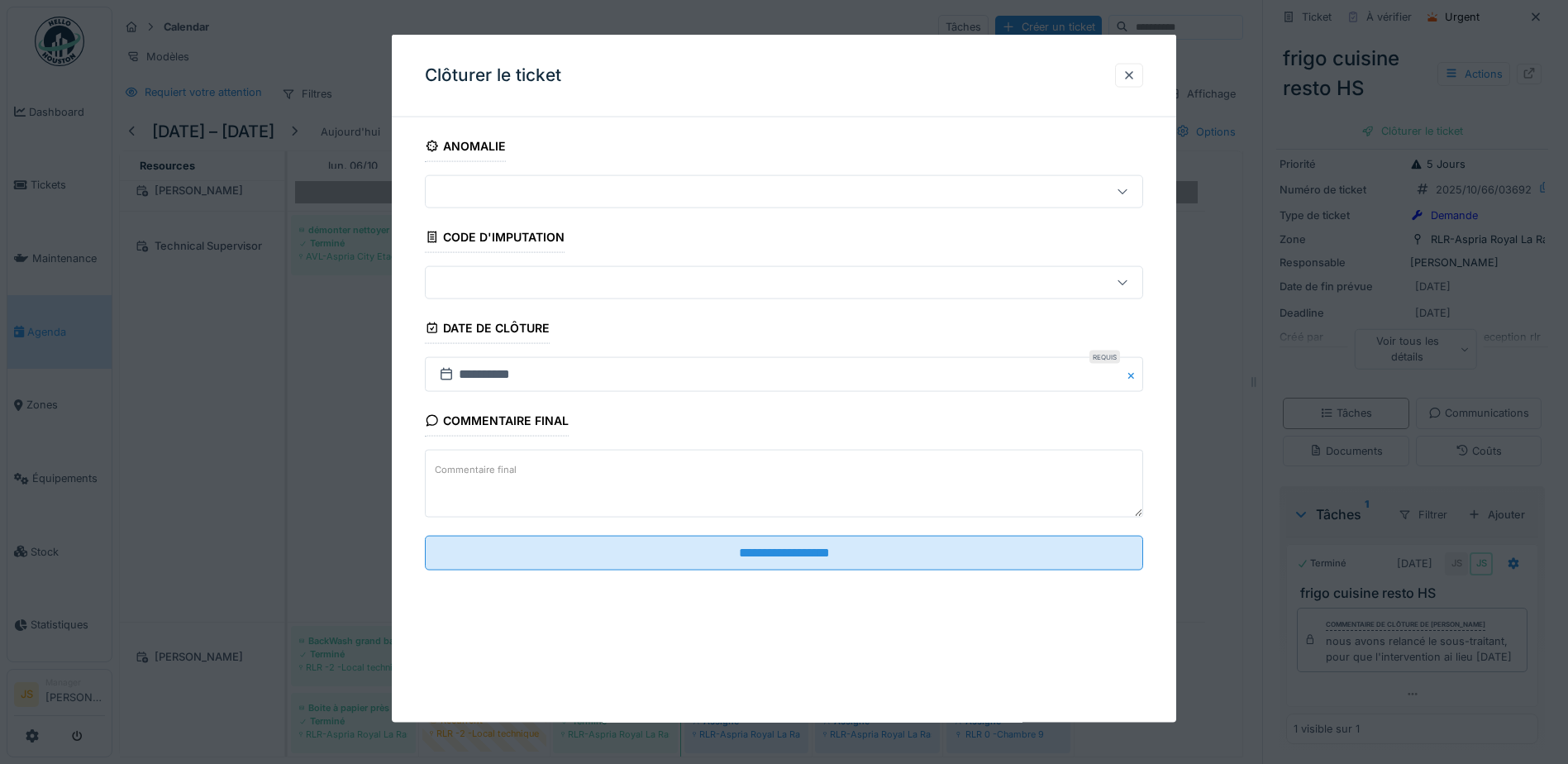
click at [1312, 631] on div at bounding box center [784, 382] width 1568 height 764
click at [1135, 73] on div at bounding box center [1129, 74] width 13 height 15
click at [1360, 662] on div at bounding box center [784, 382] width 1568 height 764
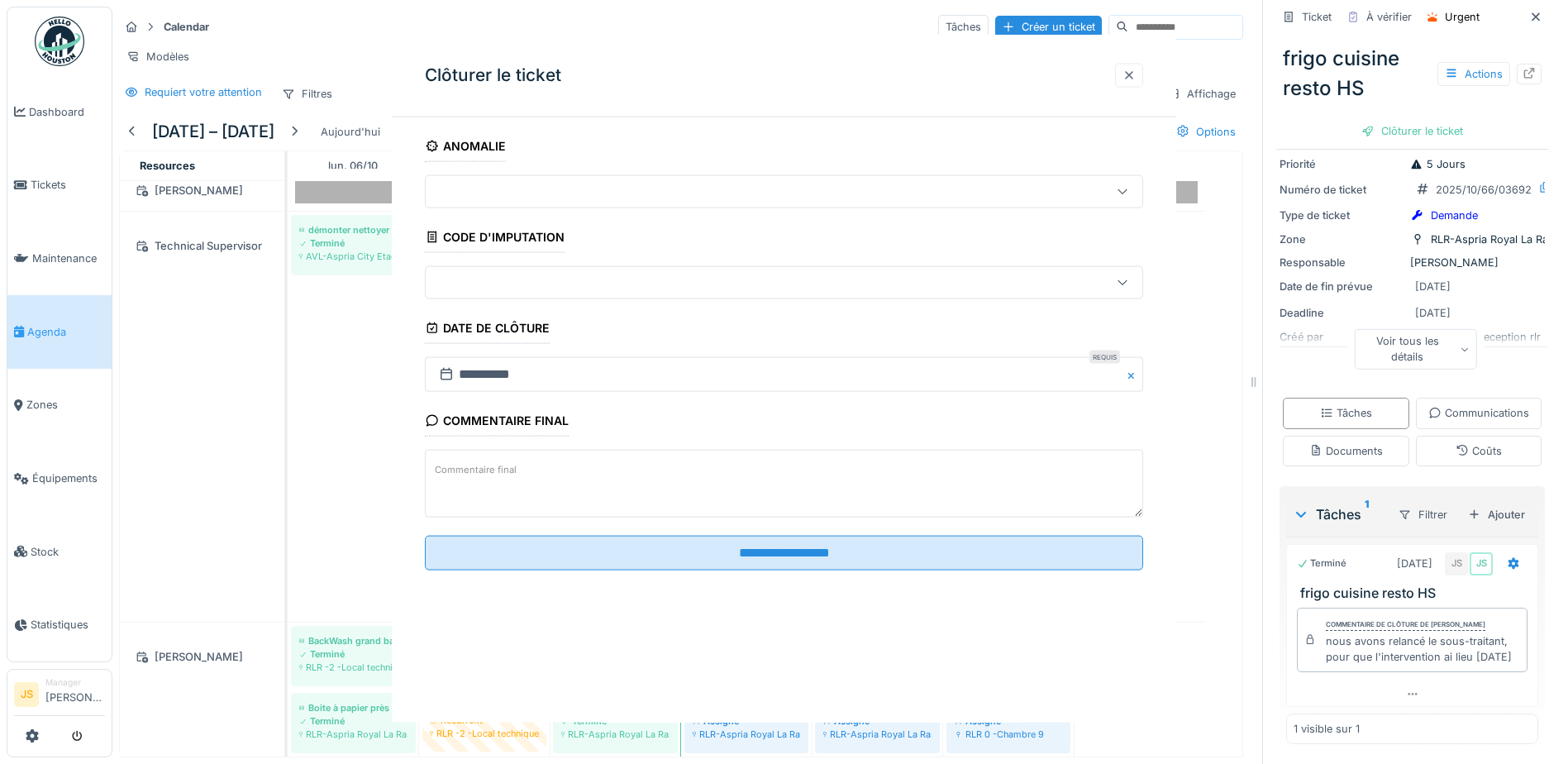
click at [1145, 77] on div "**********" at bounding box center [784, 378] width 785 height 688
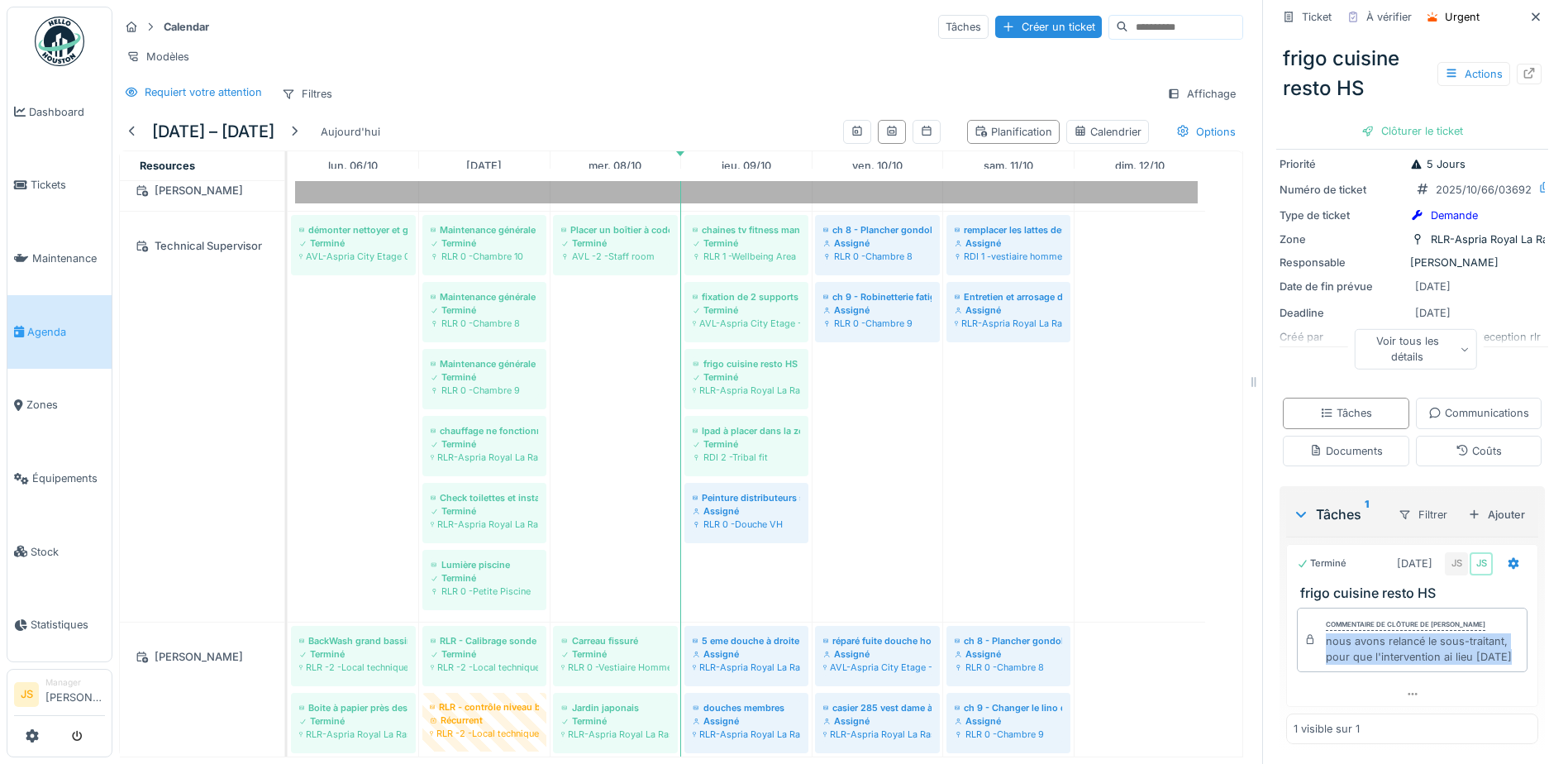
drag, startPoint x: 1314, startPoint y: 629, endPoint x: 1360, endPoint y: 665, distance: 58.4
click at [1360, 664] on div "nous avons relancé le sous-traitant, pour que l'intervention ai lieu [DATE]" at bounding box center [1423, 648] width 194 height 31
copy div "nous avons relancé le sous-traitant, pour que l'intervention ai lieu [DATE]"
click at [1402, 120] on div "Clôturer le ticket" at bounding box center [1412, 130] width 115 height 22
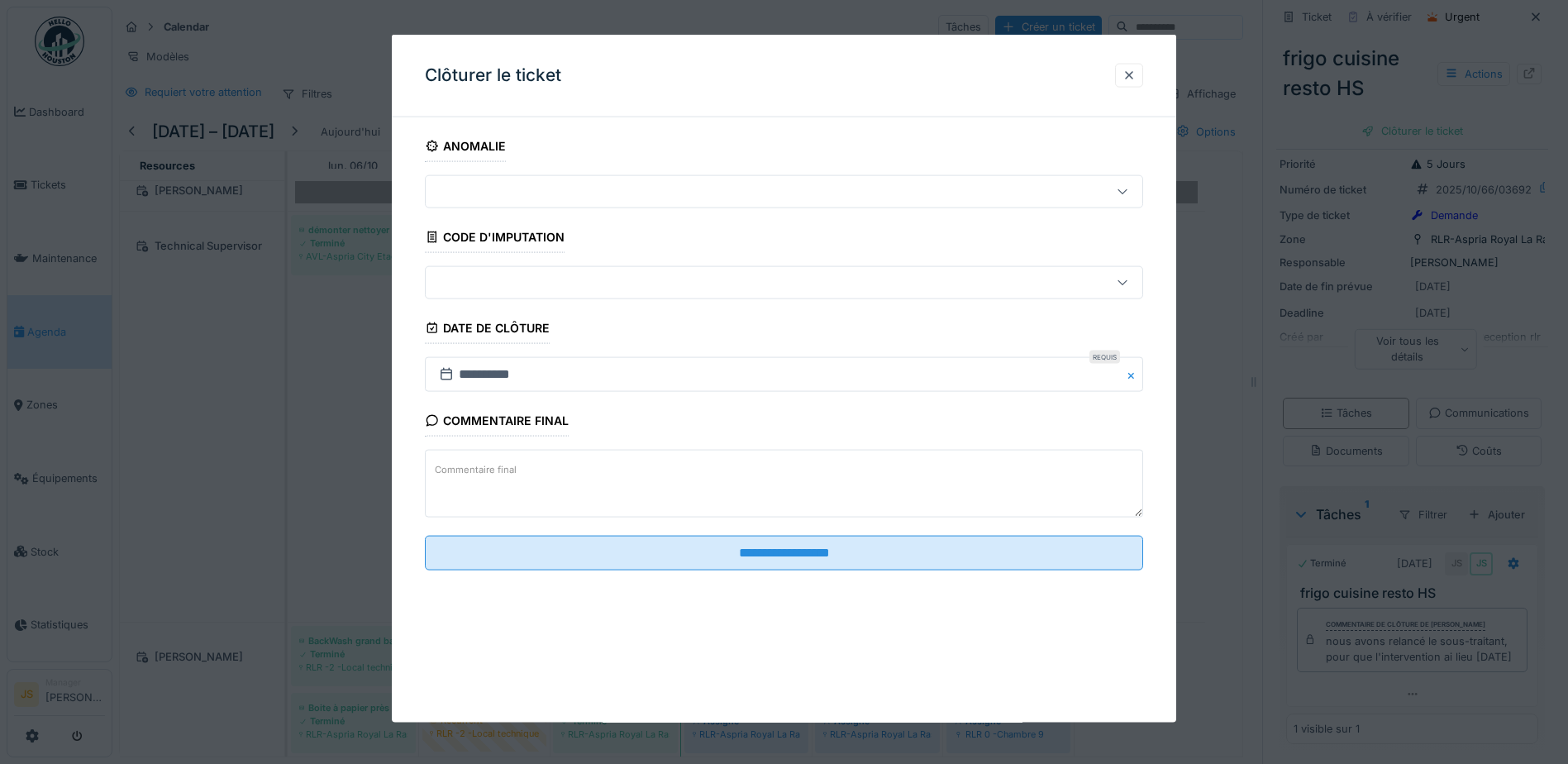
click at [658, 493] on textarea "Commentaire final" at bounding box center [784, 483] width 718 height 67
paste textarea "**********"
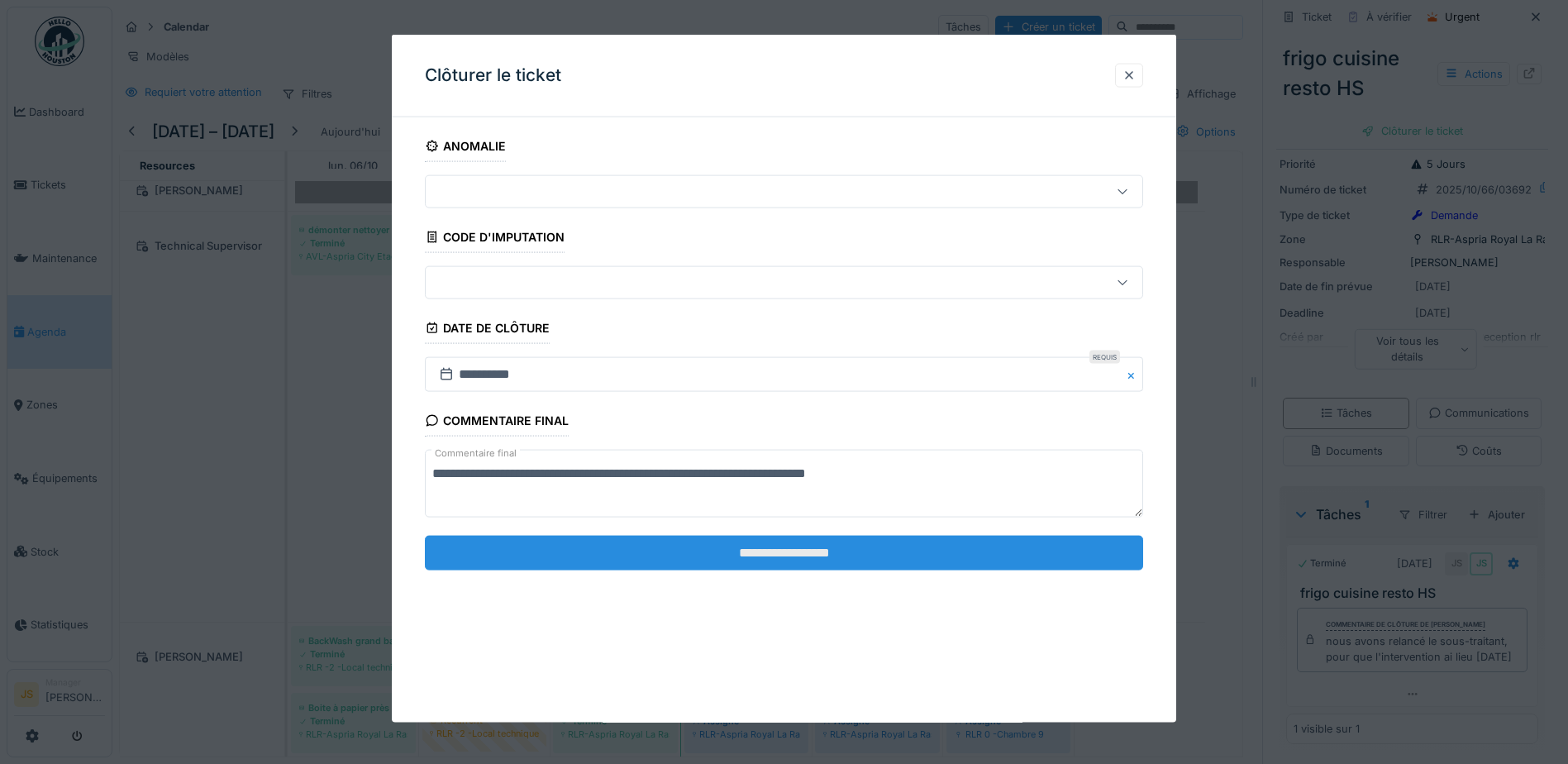
type textarea "**********"
click at [760, 546] on input "**********" at bounding box center [784, 552] width 718 height 35
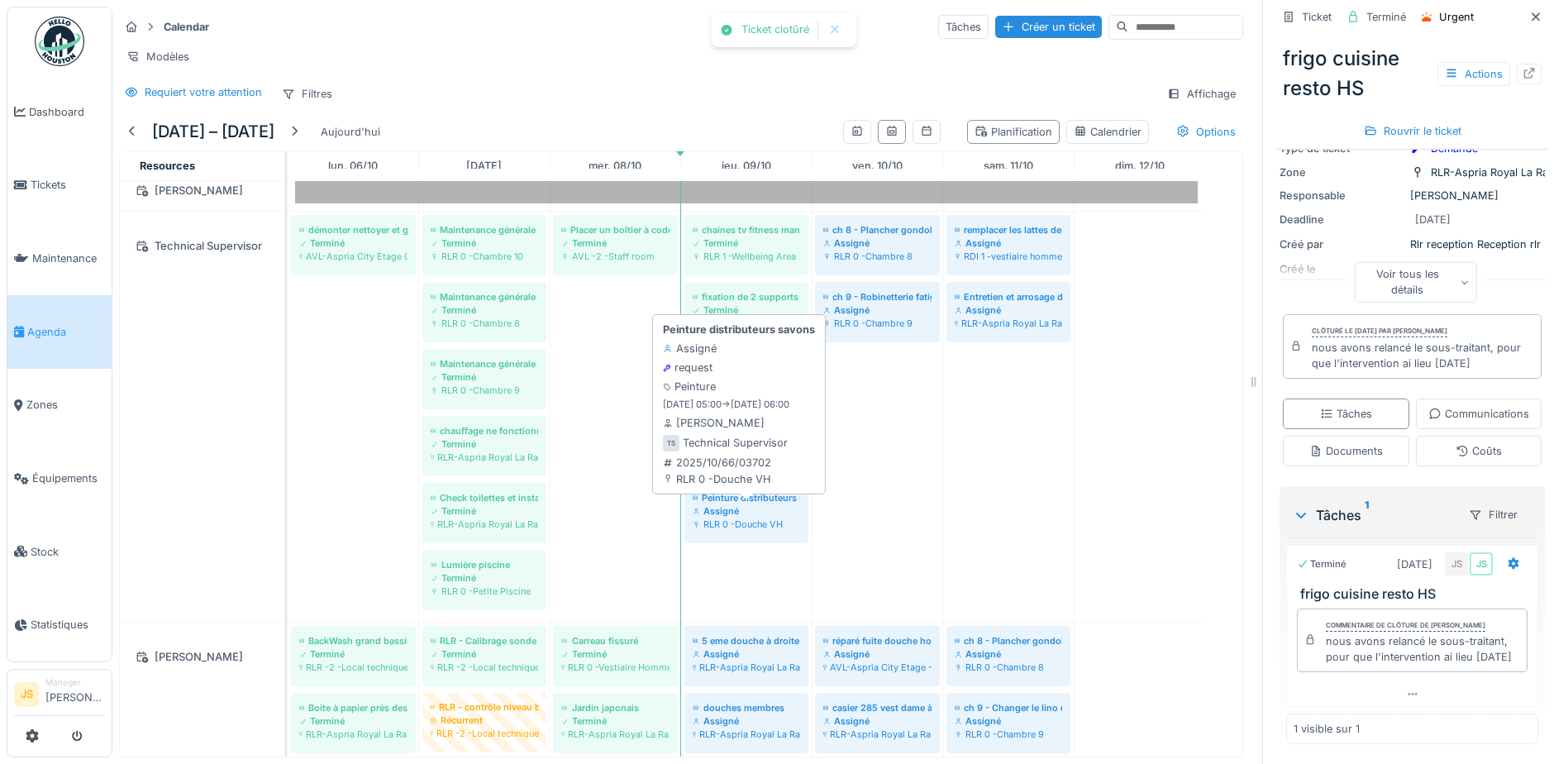
click at [743, 522] on div "RLR 0 -Douche VH" at bounding box center [747, 524] width 108 height 13
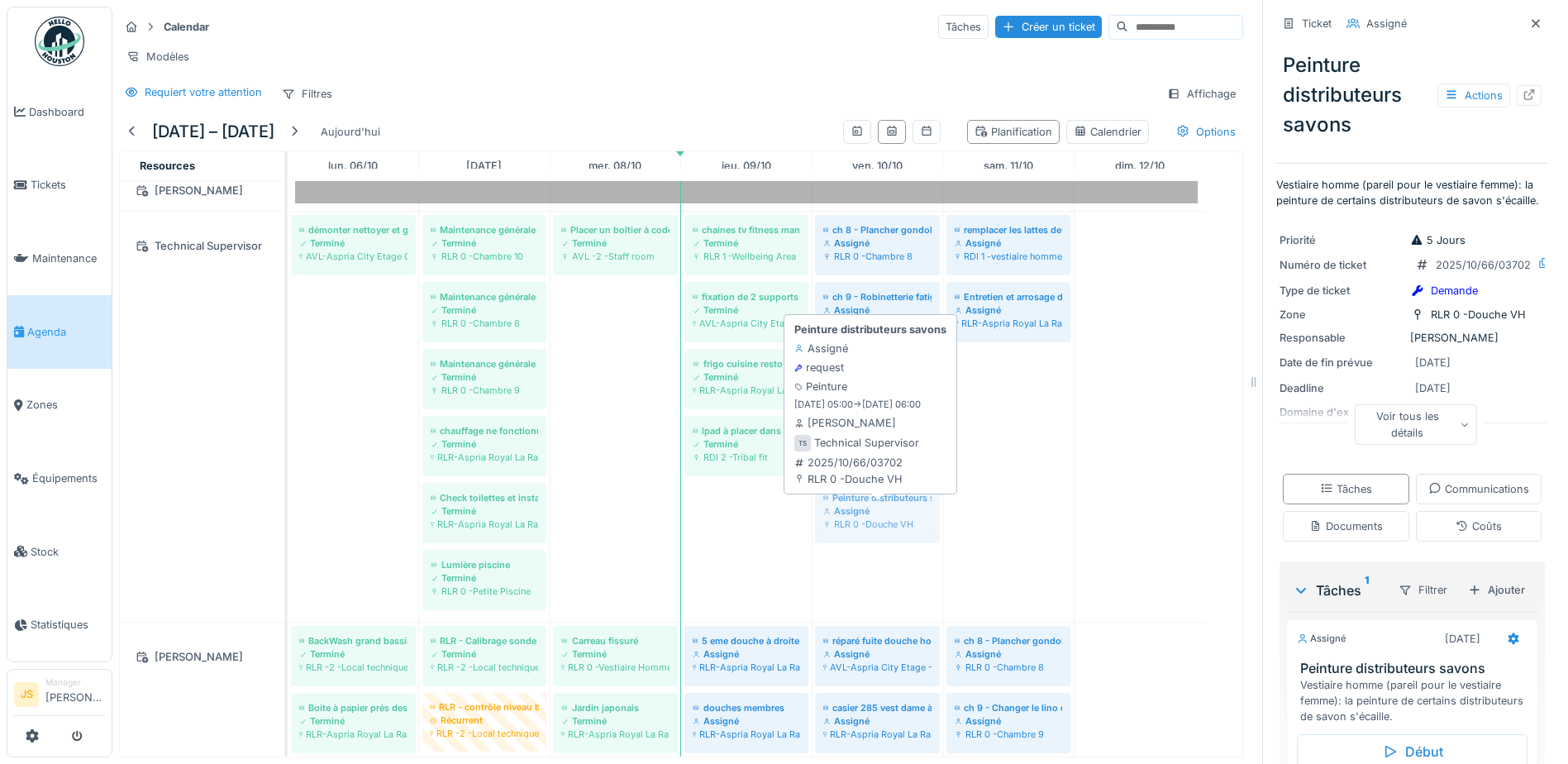
drag, startPoint x: 766, startPoint y: 520, endPoint x: 895, endPoint y: 525, distance: 129.1
click at [288, 525] on div "démonter nettoyer et graisser les roues des chariots à linge HskP Terminé AVL-A…" at bounding box center [288, 416] width 0 height 410
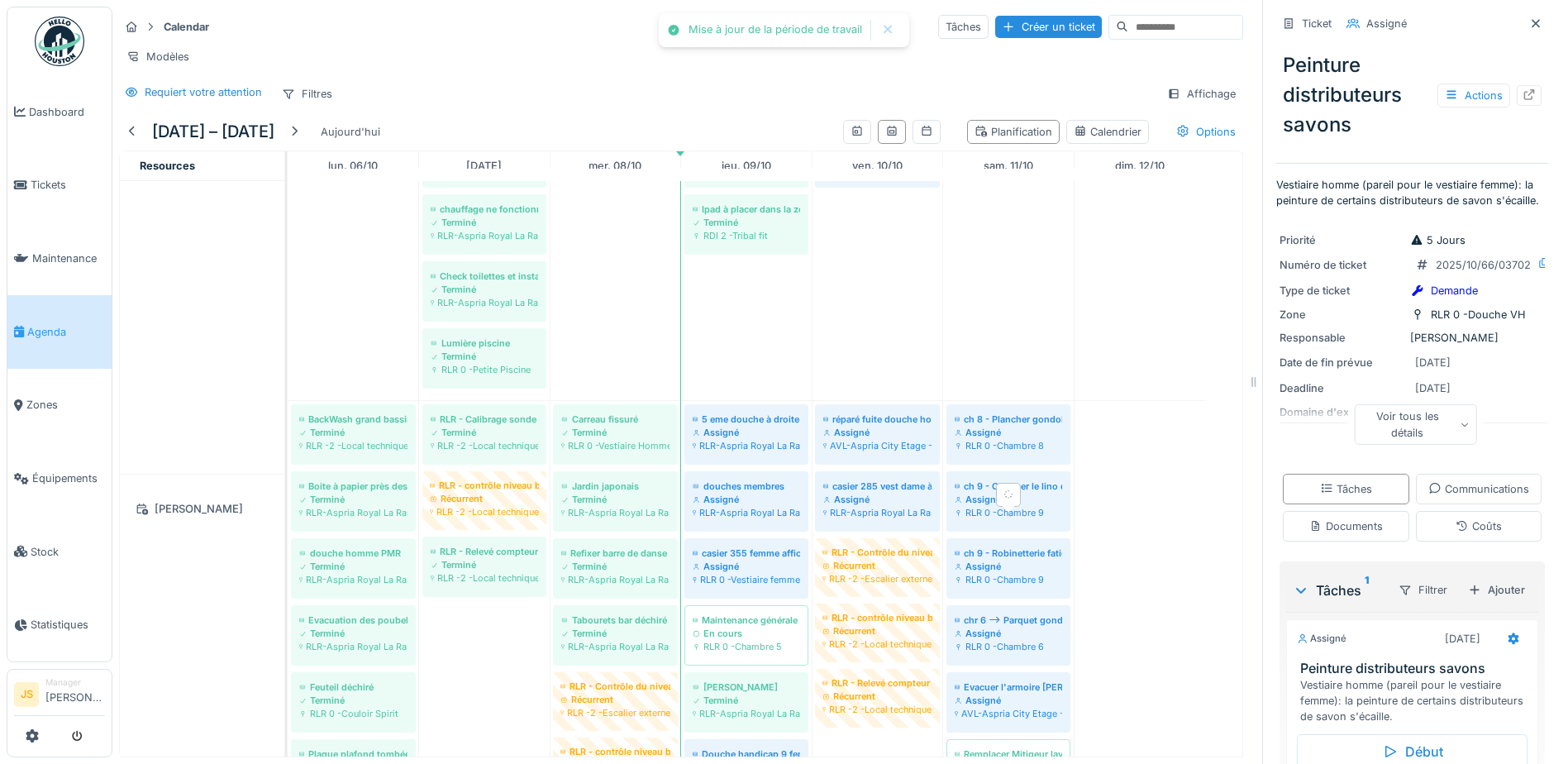
scroll to position [2314, 0]
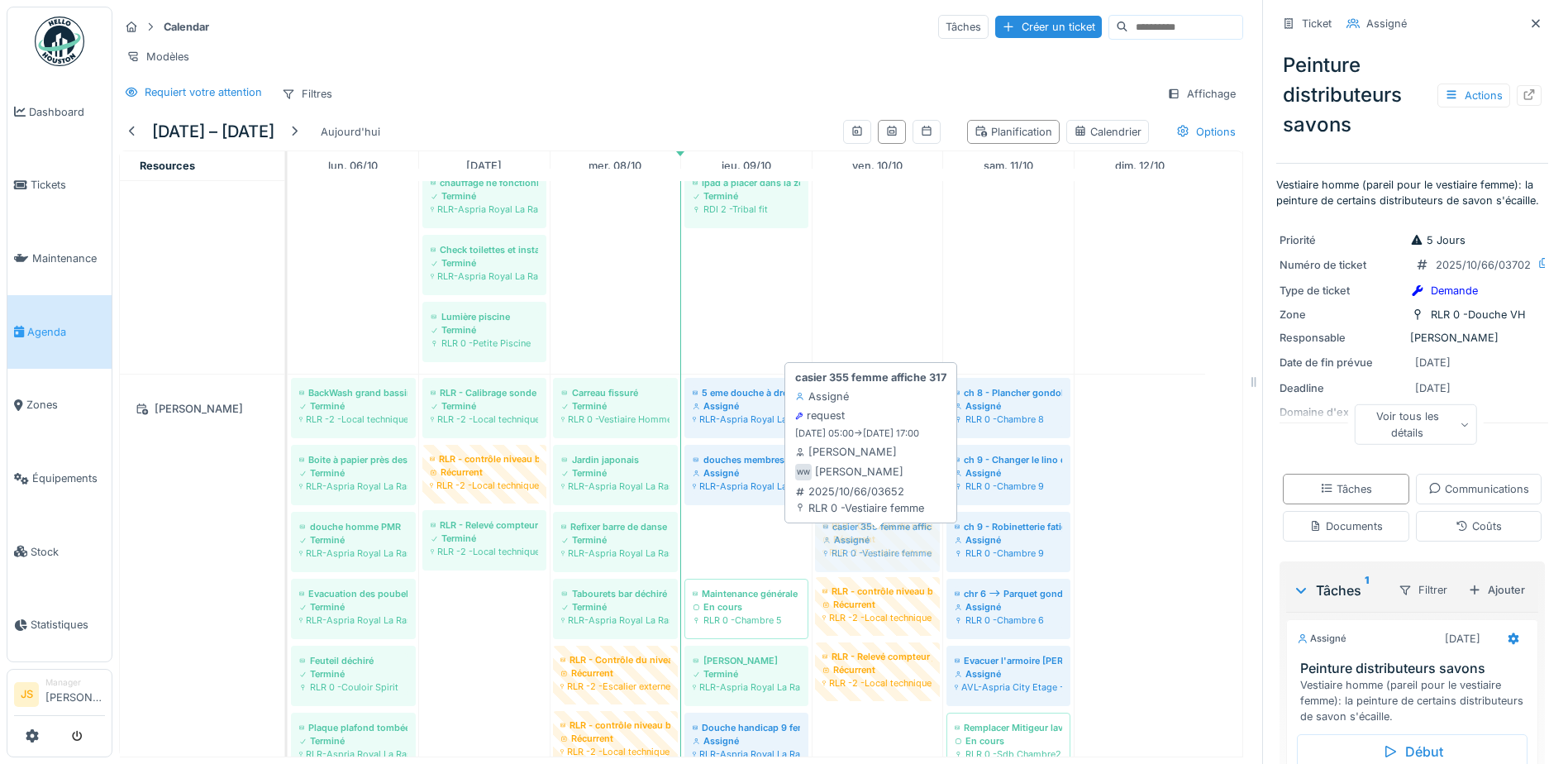
drag, startPoint x: 739, startPoint y: 538, endPoint x: 820, endPoint y: 543, distance: 81.2
click at [288, 545] on div "BackWash grand bassin et petit bassin Terminé RLR -2 -Local technique Piscine H…" at bounding box center [288, 745] width 0 height 742
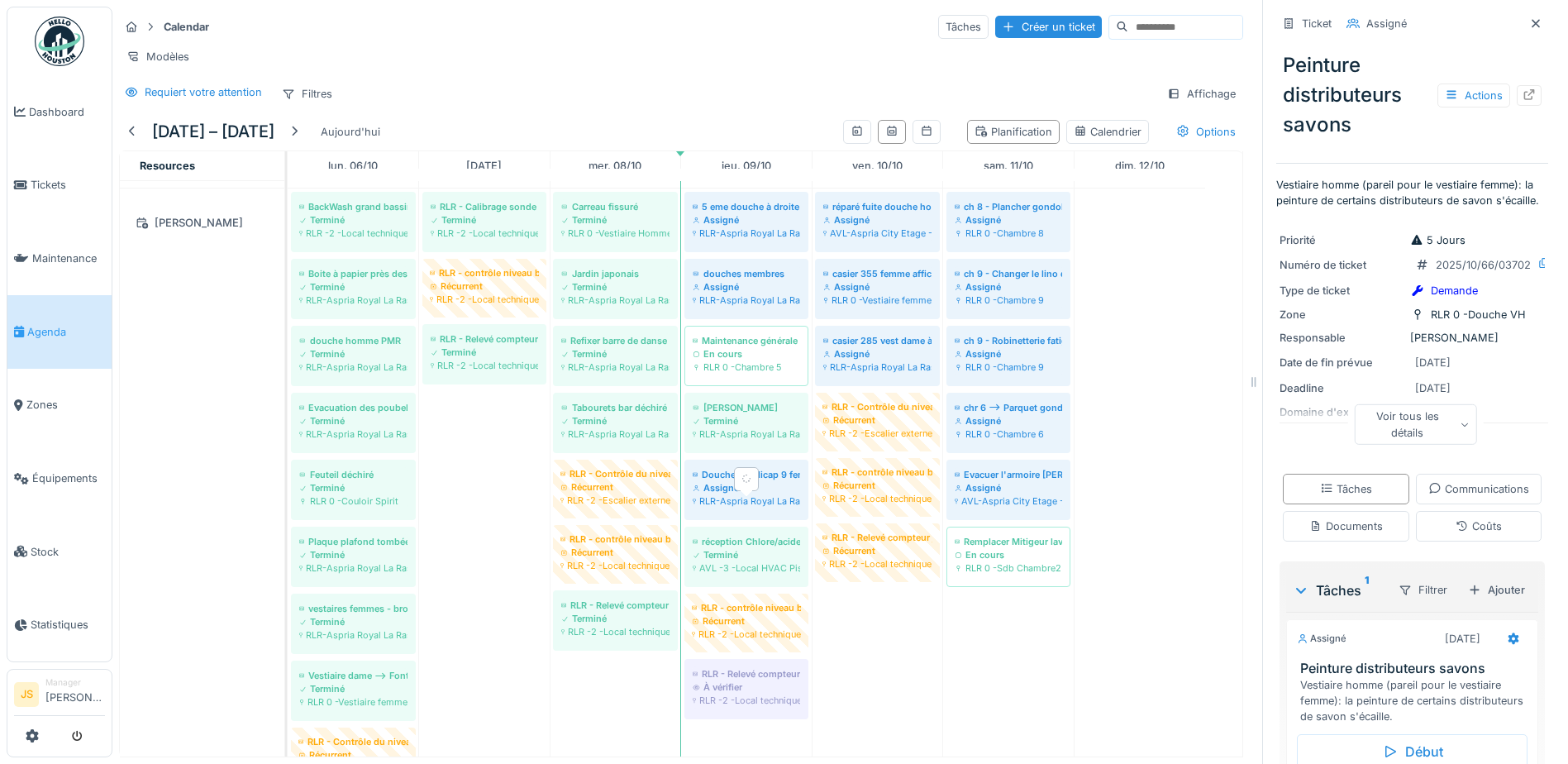
scroll to position [2563, 0]
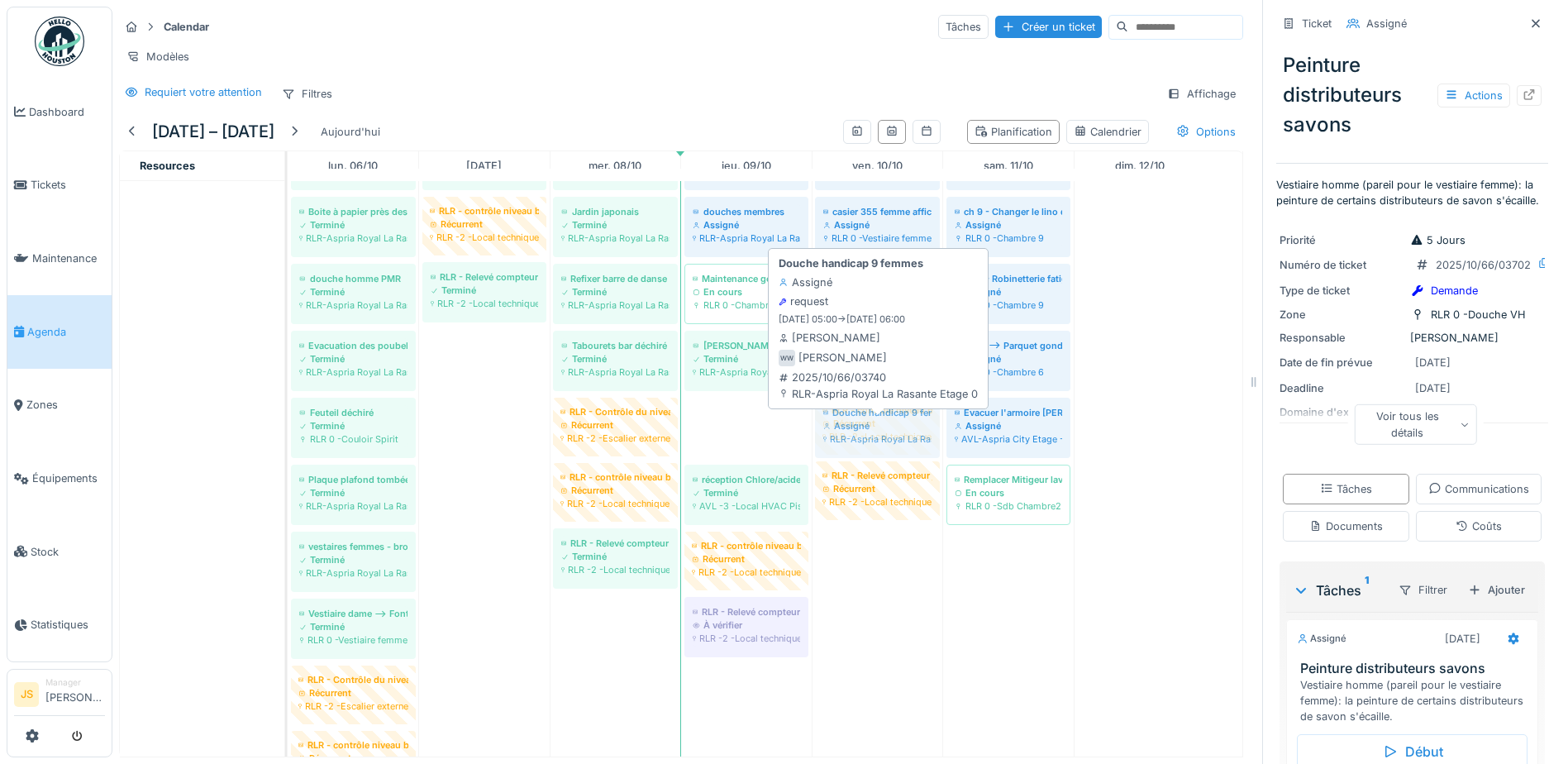
drag, startPoint x: 746, startPoint y: 426, endPoint x: 813, endPoint y: 426, distance: 67.0
click at [288, 426] on div "BackWash grand bassin et petit bassin Terminé RLR -2 -Local technique Piscine H…" at bounding box center [288, 497] width 0 height 742
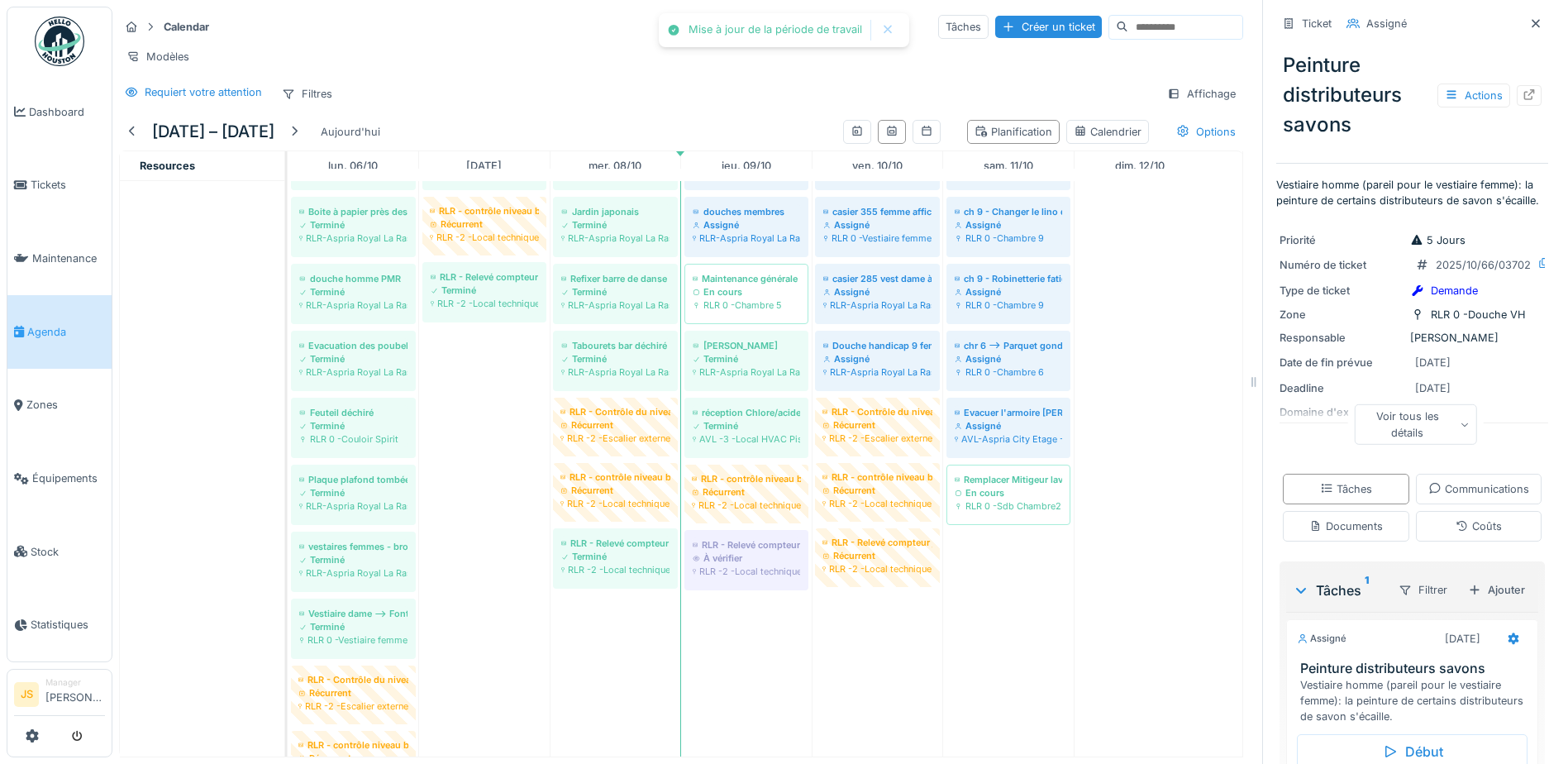
click at [738, 551] on div "À vérifier" at bounding box center [747, 557] width 108 height 13
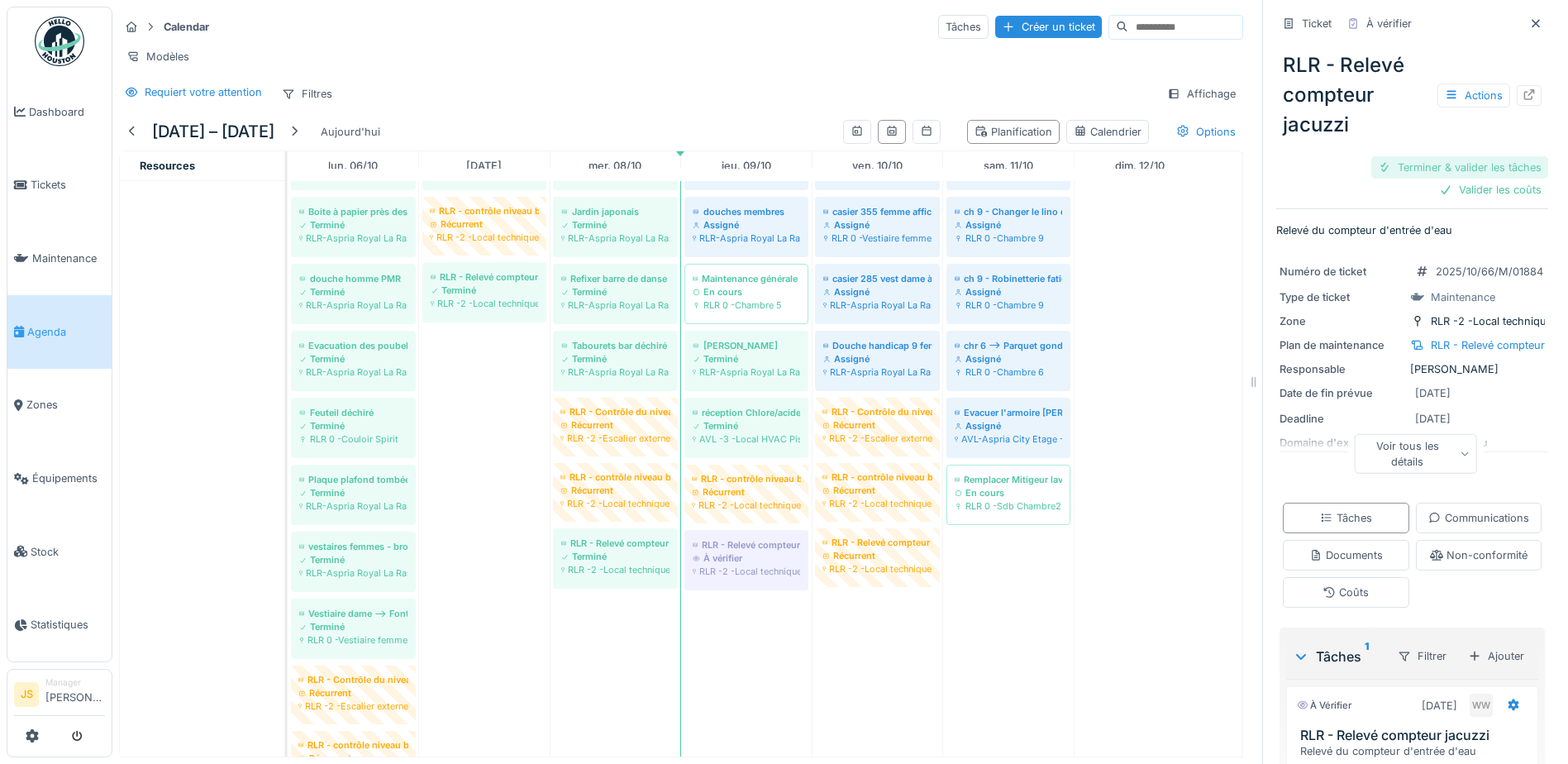
click at [1448, 156] on div "Terminer & valider les tâches" at bounding box center [1460, 167] width 177 height 22
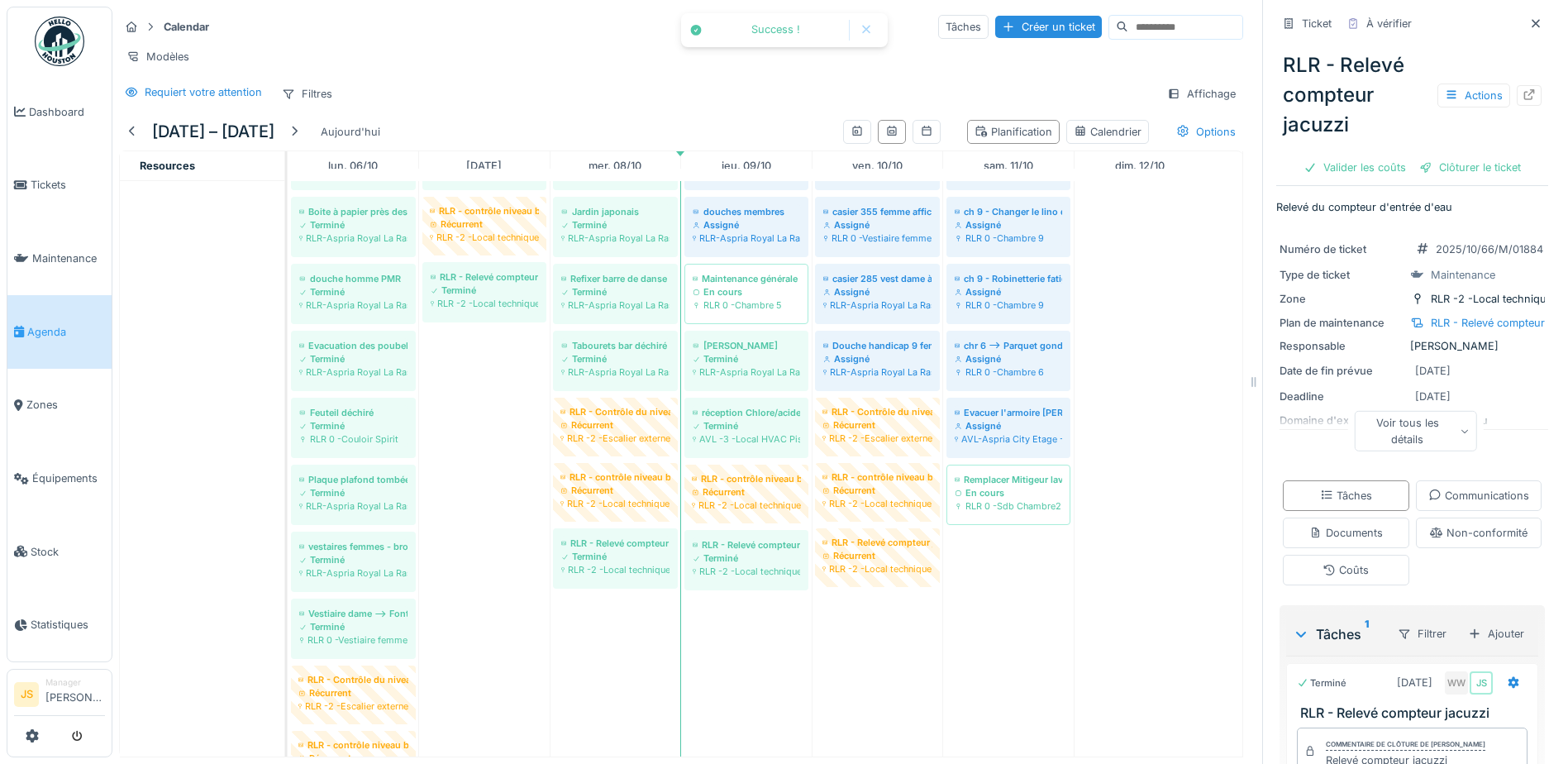
click at [1449, 156] on div "Clôturer le ticket" at bounding box center [1471, 167] width 115 height 22
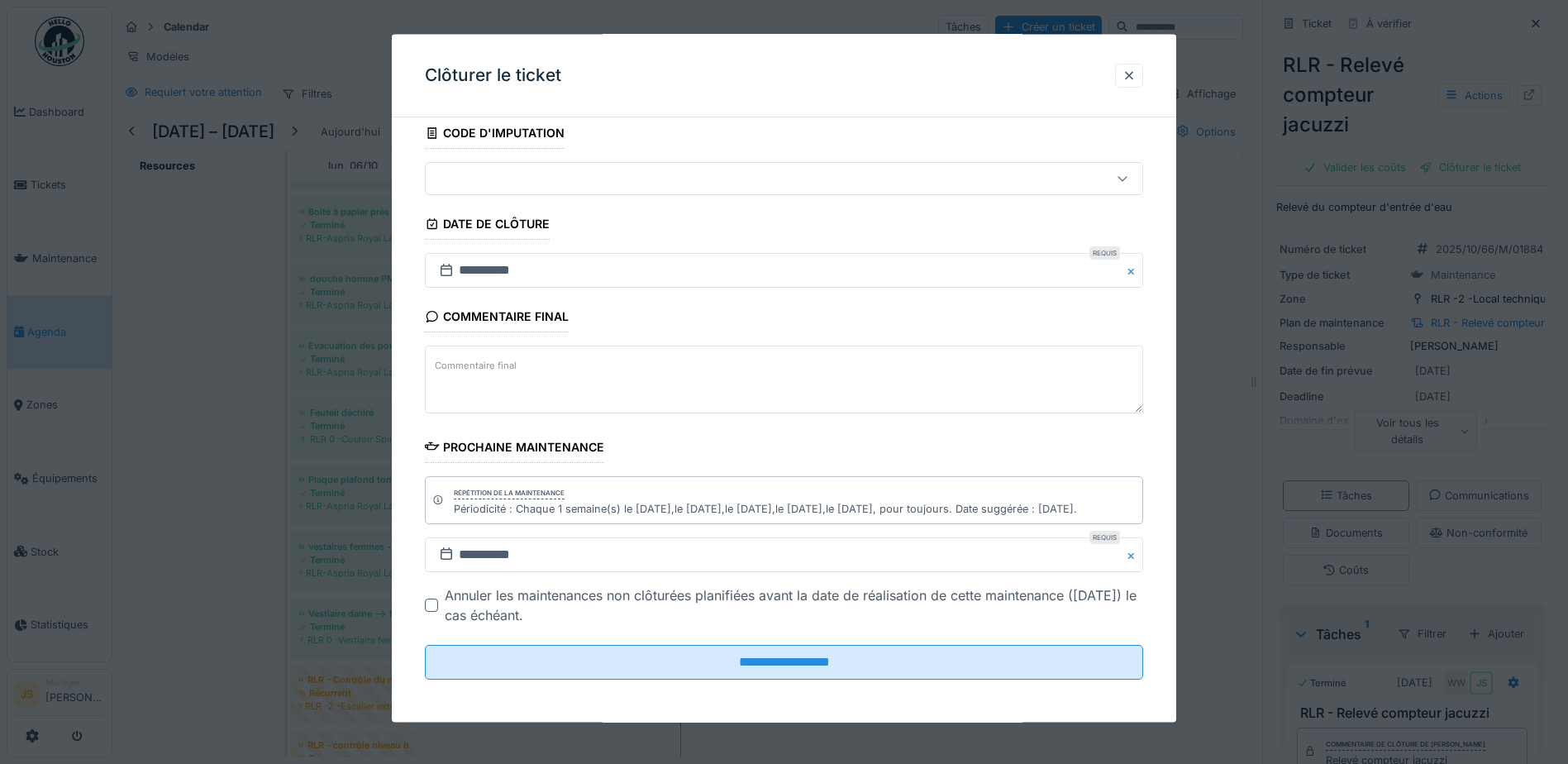
scroll to position [108, 0]
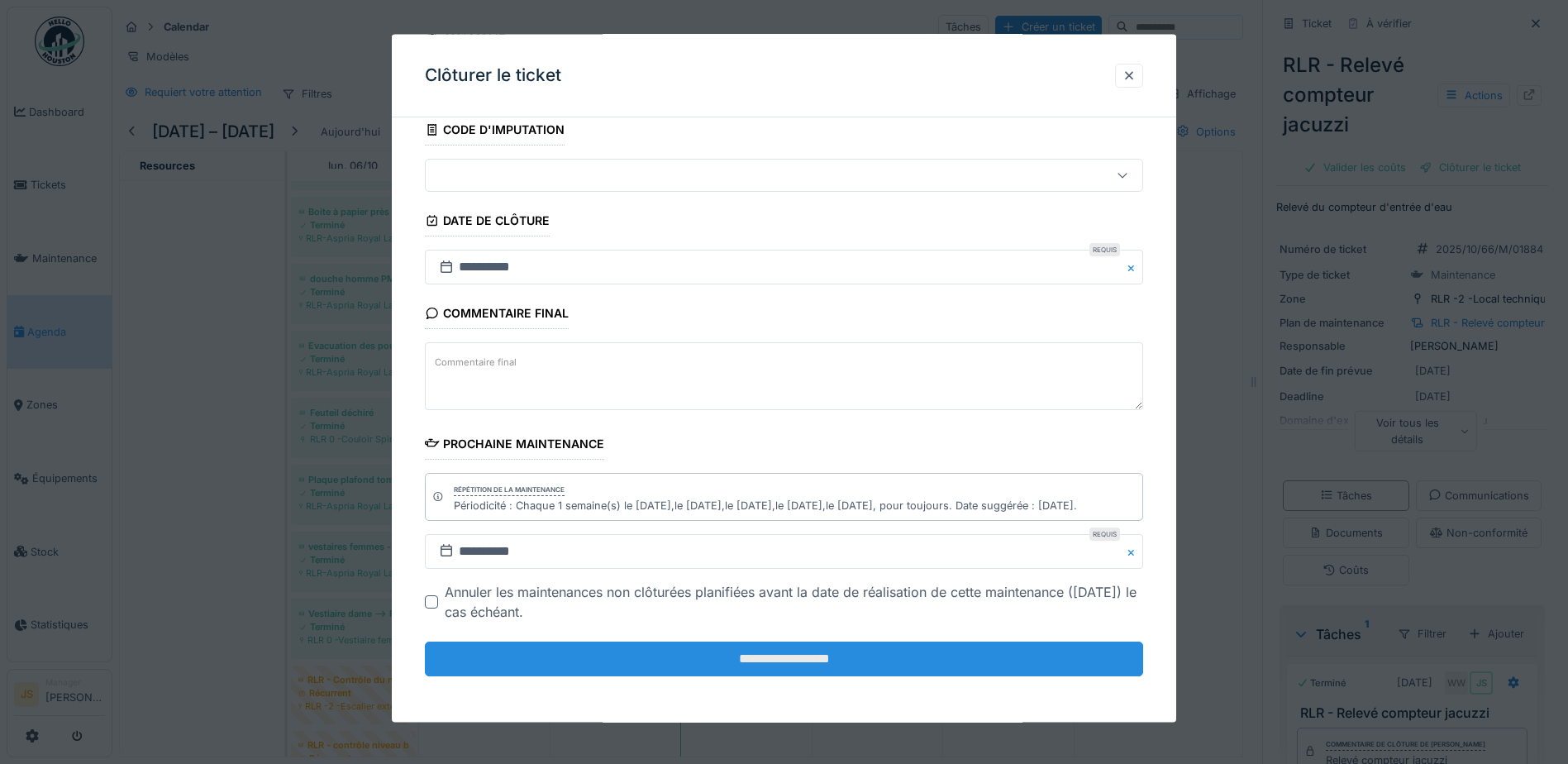
click at [776, 662] on input "**********" at bounding box center [784, 659] width 718 height 35
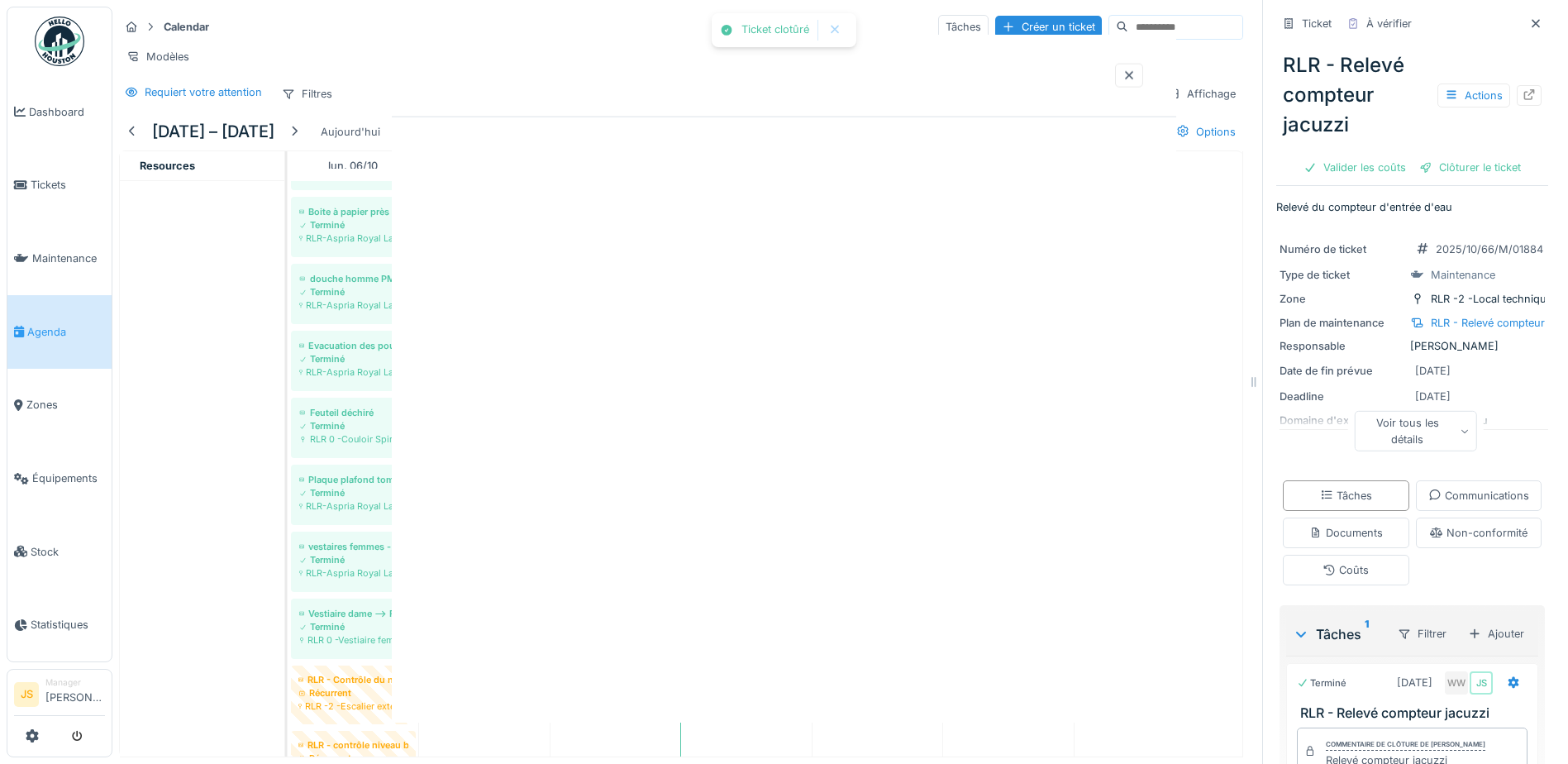
scroll to position [0, 0]
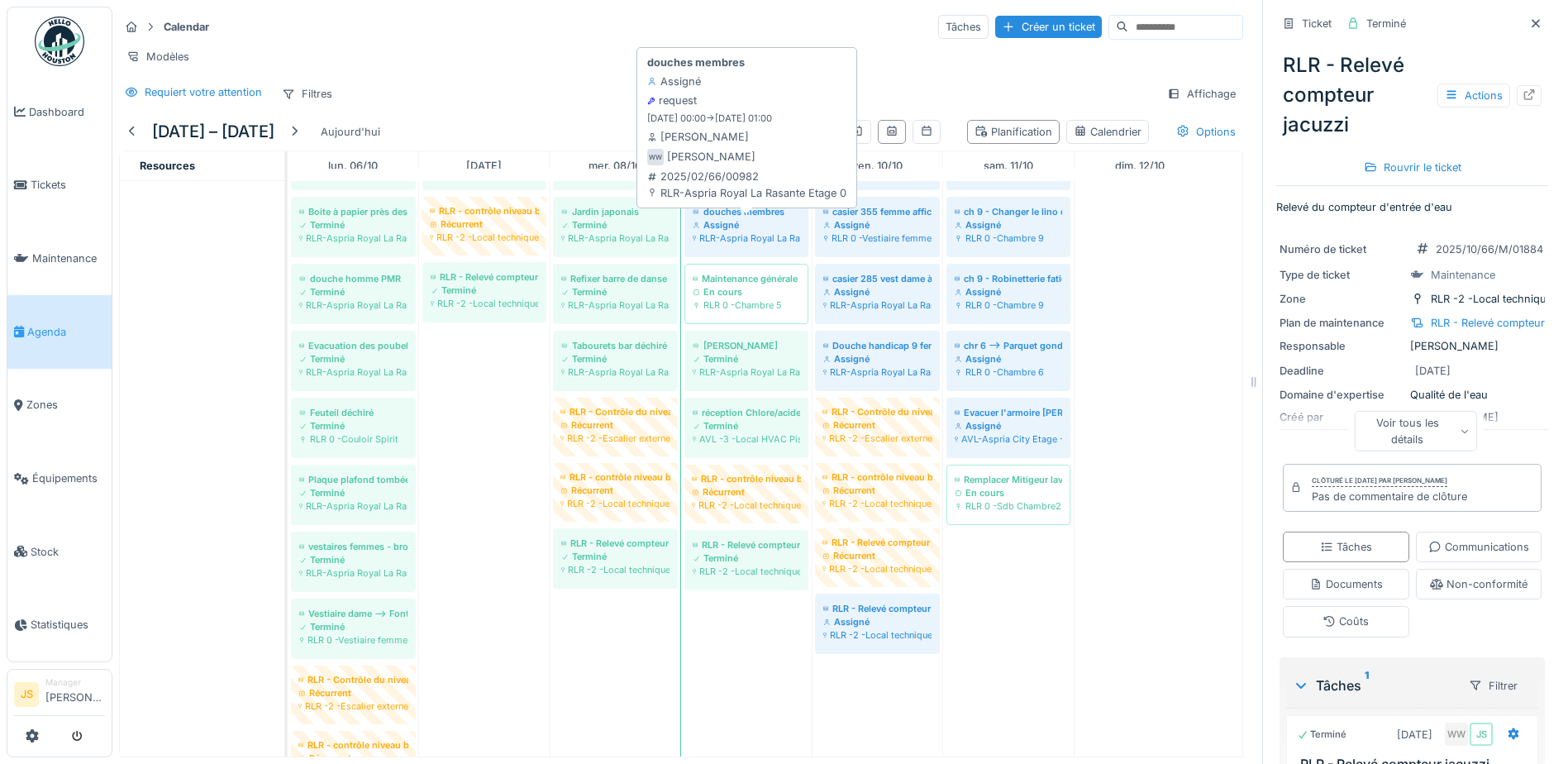
click at [748, 225] on div "Assigné" at bounding box center [747, 225] width 108 height 13
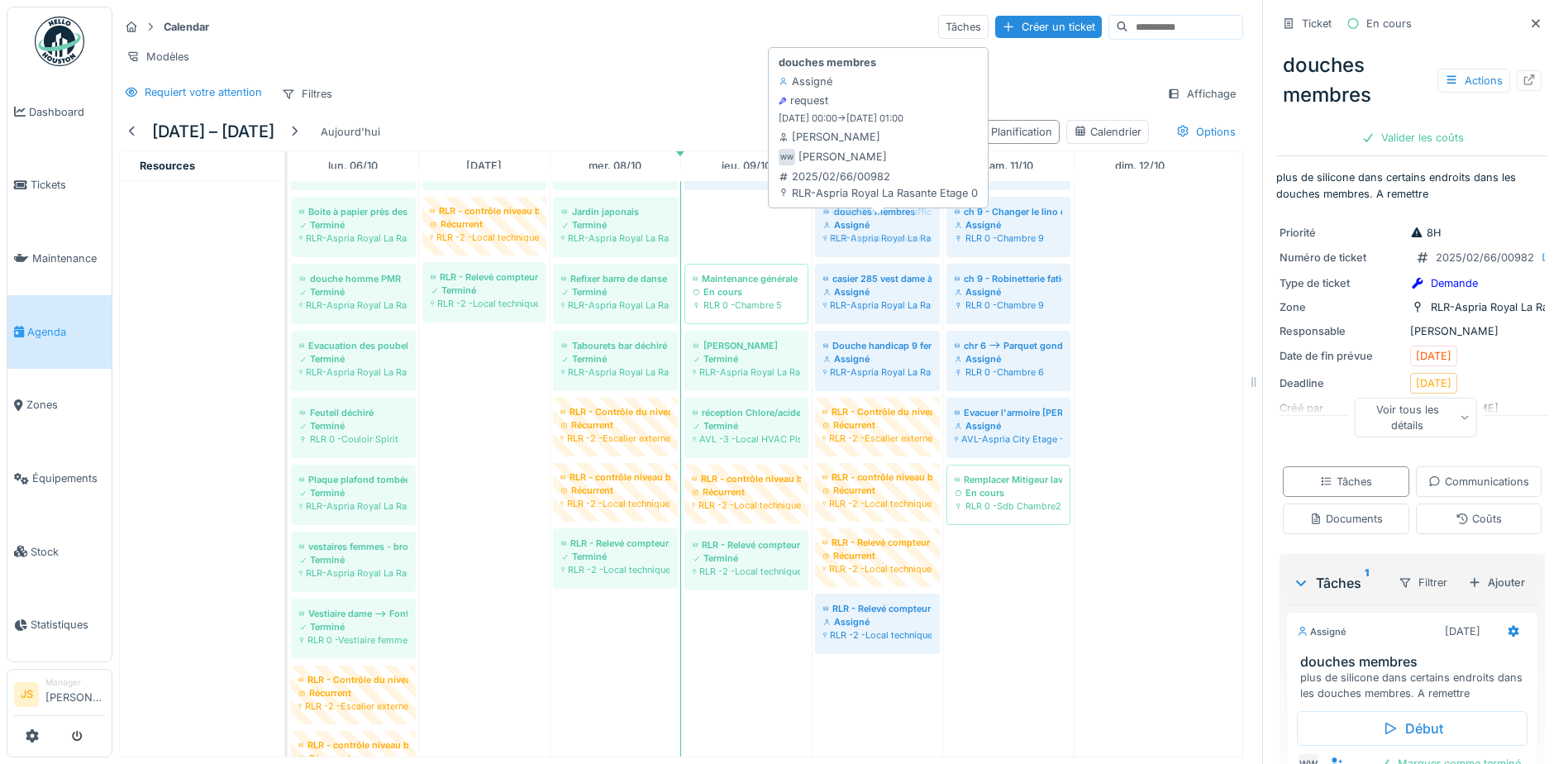
drag, startPoint x: 746, startPoint y: 227, endPoint x: 912, endPoint y: 227, distance: 166.0
click at [288, 227] on div "BackWash grand bassin et petit bassin Terminé RLR -2 -Local technique Piscine H…" at bounding box center [288, 497] width 0 height 742
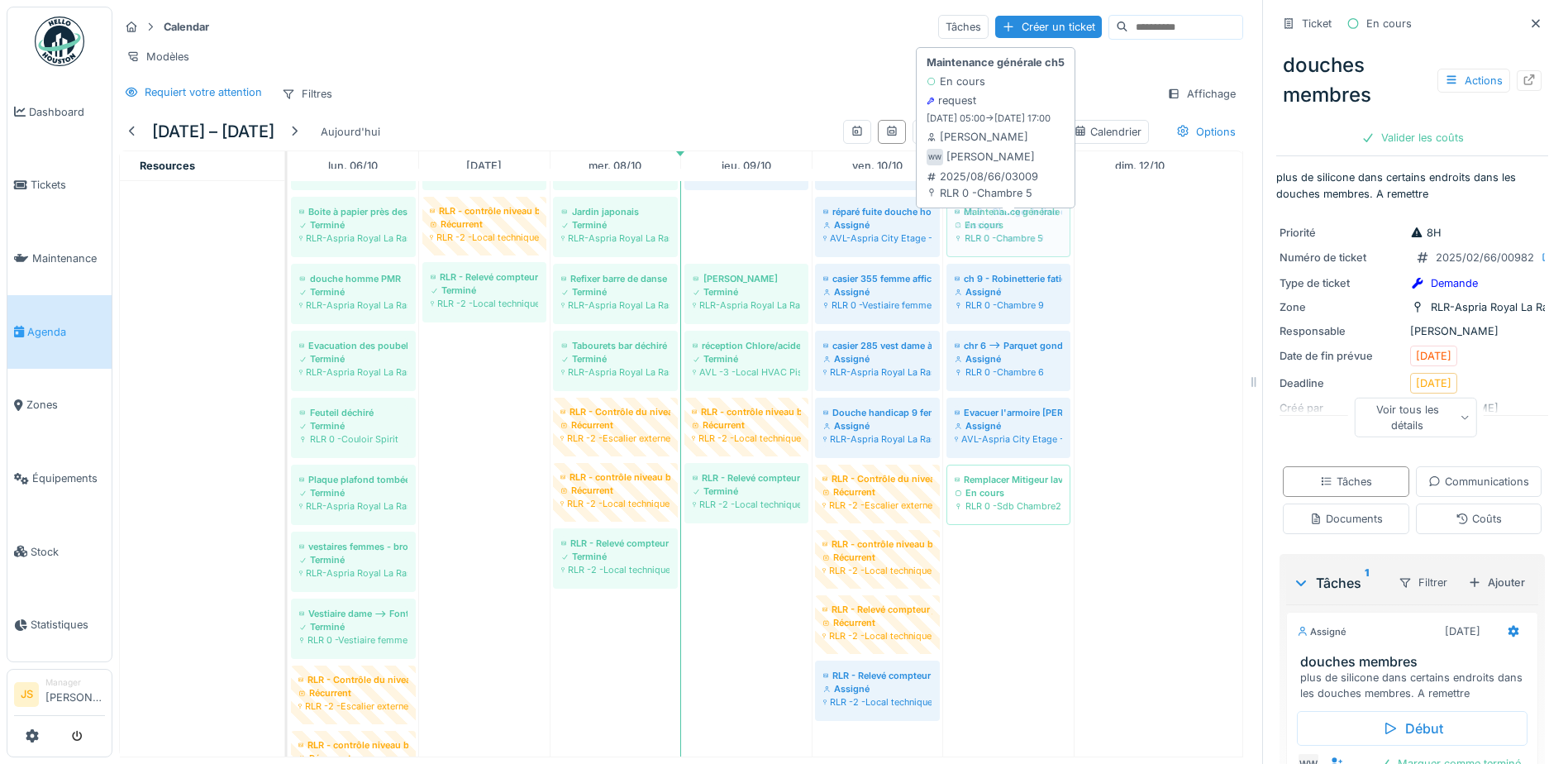
click at [288, 237] on div "BackWash grand bassin et petit bassin Terminé RLR -2 -Local technique Piscine H…" at bounding box center [288, 497] width 0 height 742
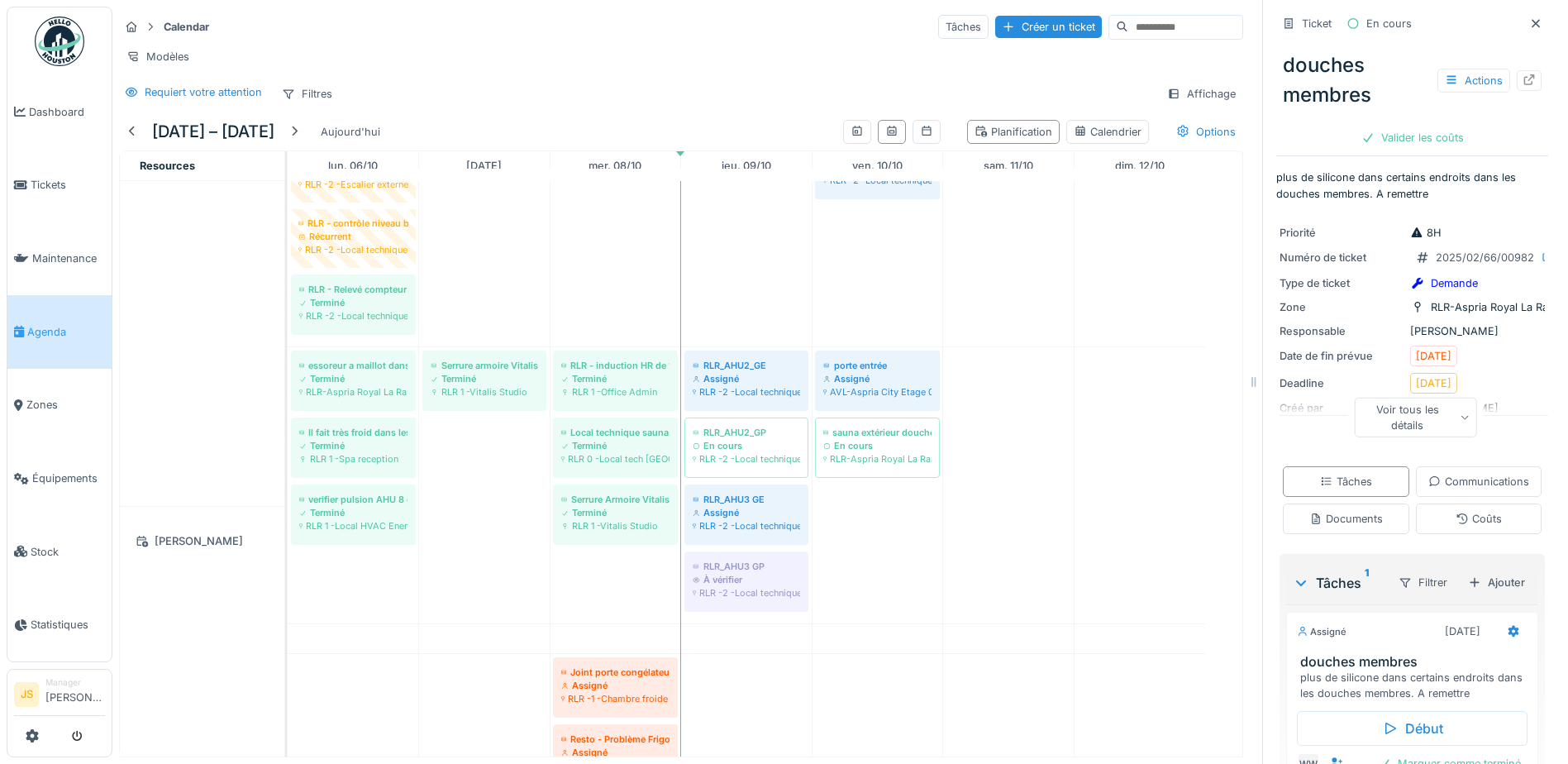
scroll to position [3140, 0]
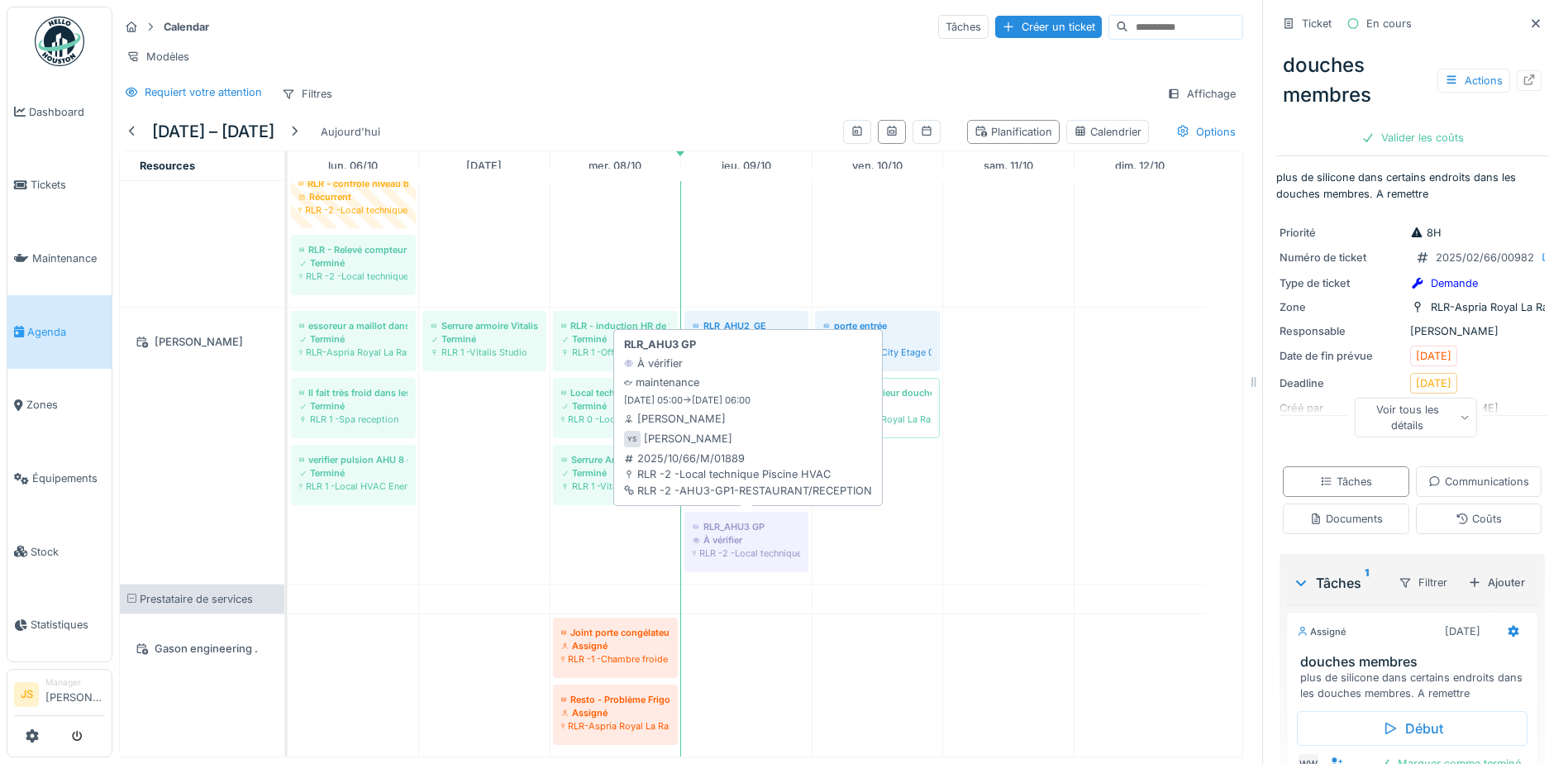
click at [750, 533] on div "À vérifier" at bounding box center [747, 539] width 108 height 13
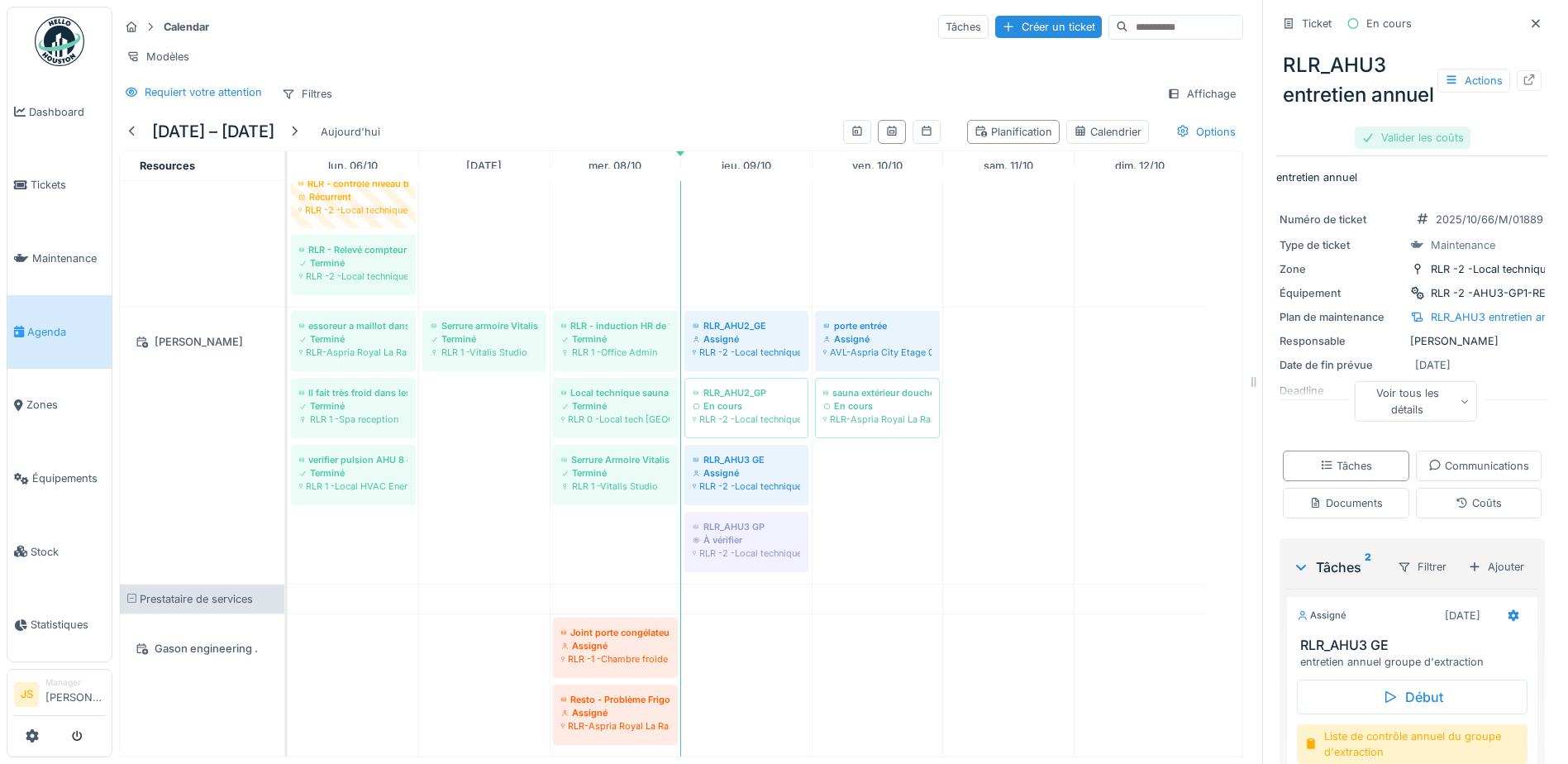
click at [1400, 149] on div "Valider les coûts" at bounding box center [1412, 138] width 116 height 22
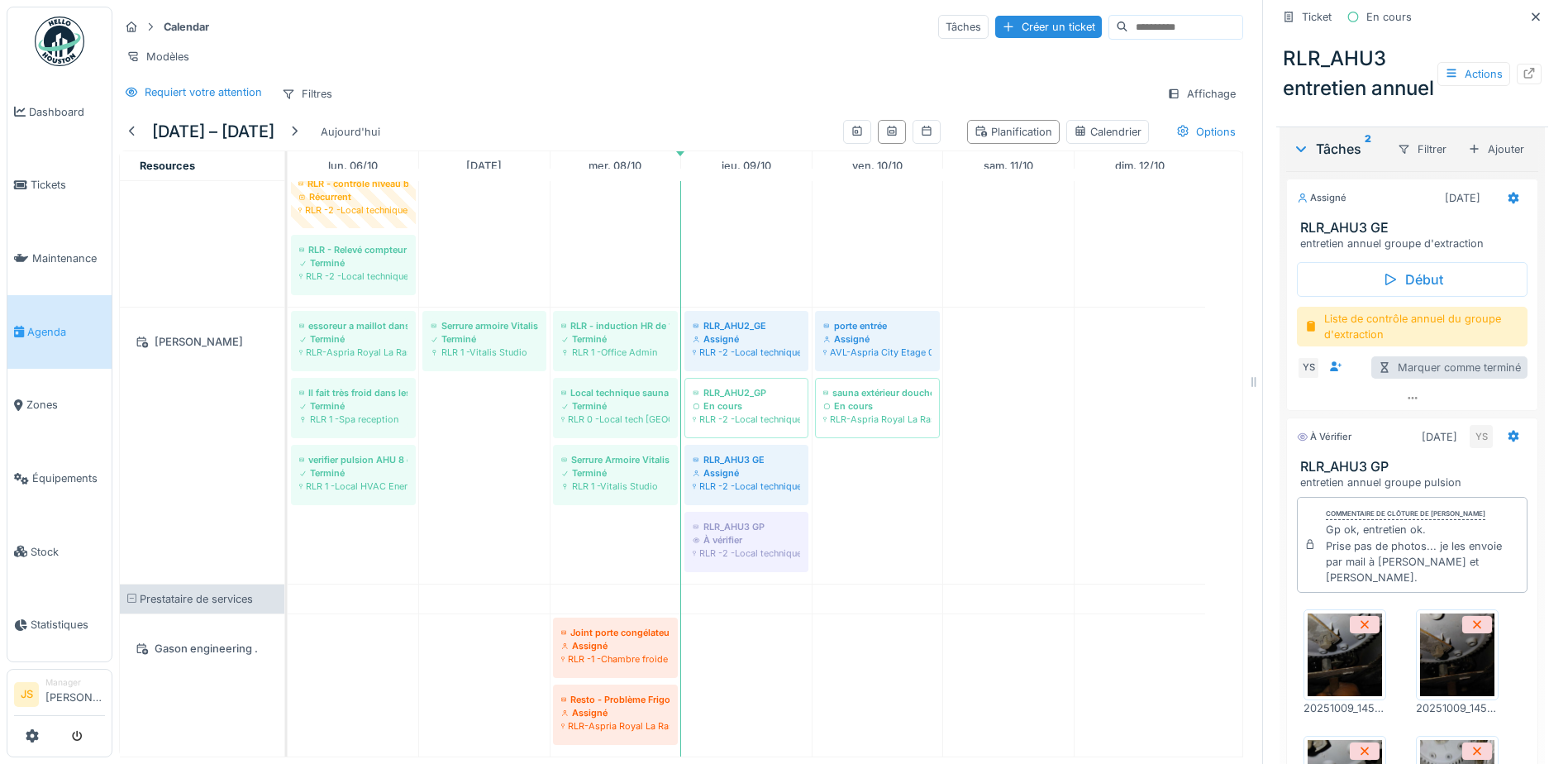
scroll to position [413, 0]
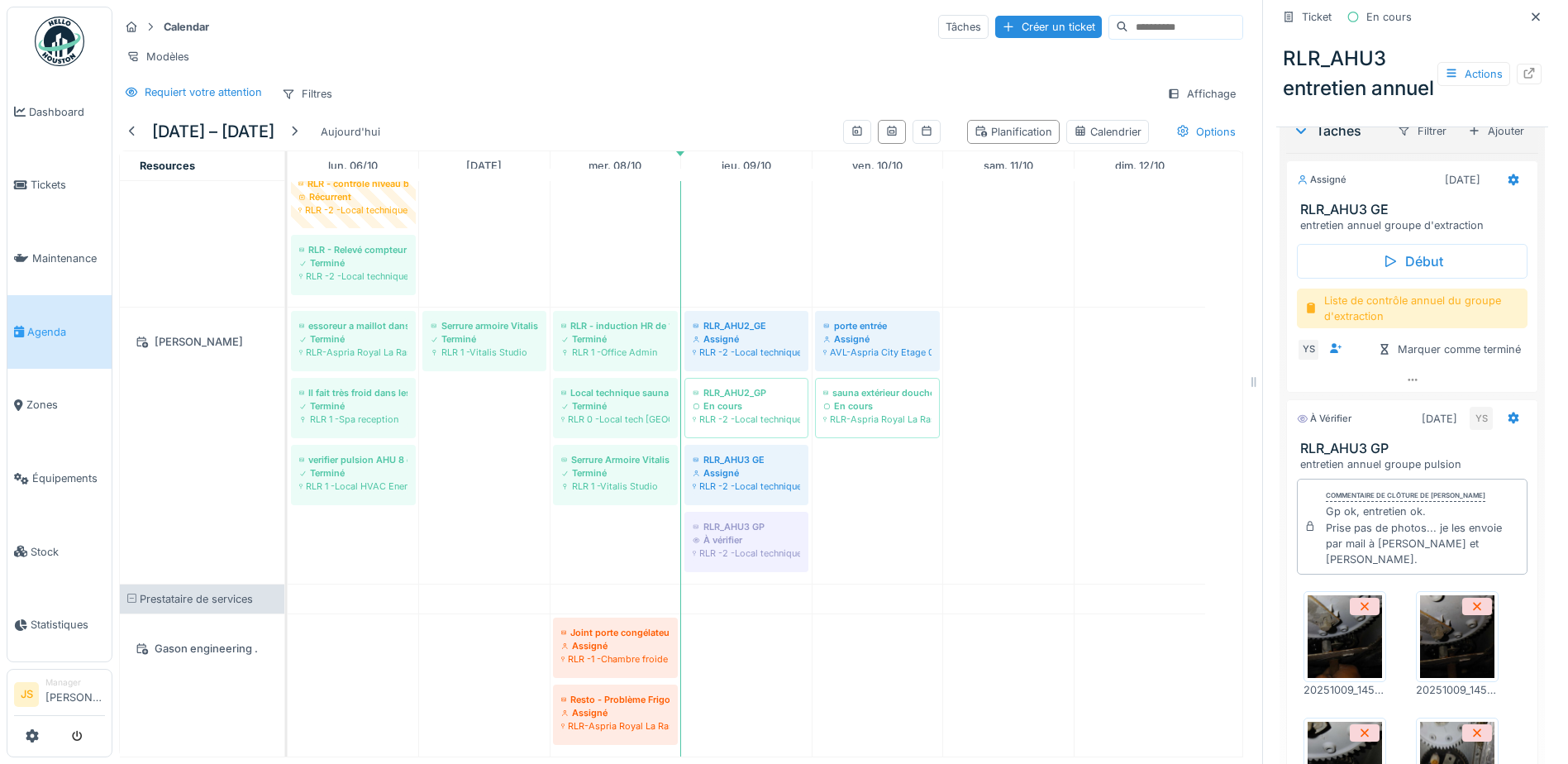
click at [1380, 328] on div "Liste de contrôle annuel du groupe d'extraction" at bounding box center [1412, 308] width 231 height 40
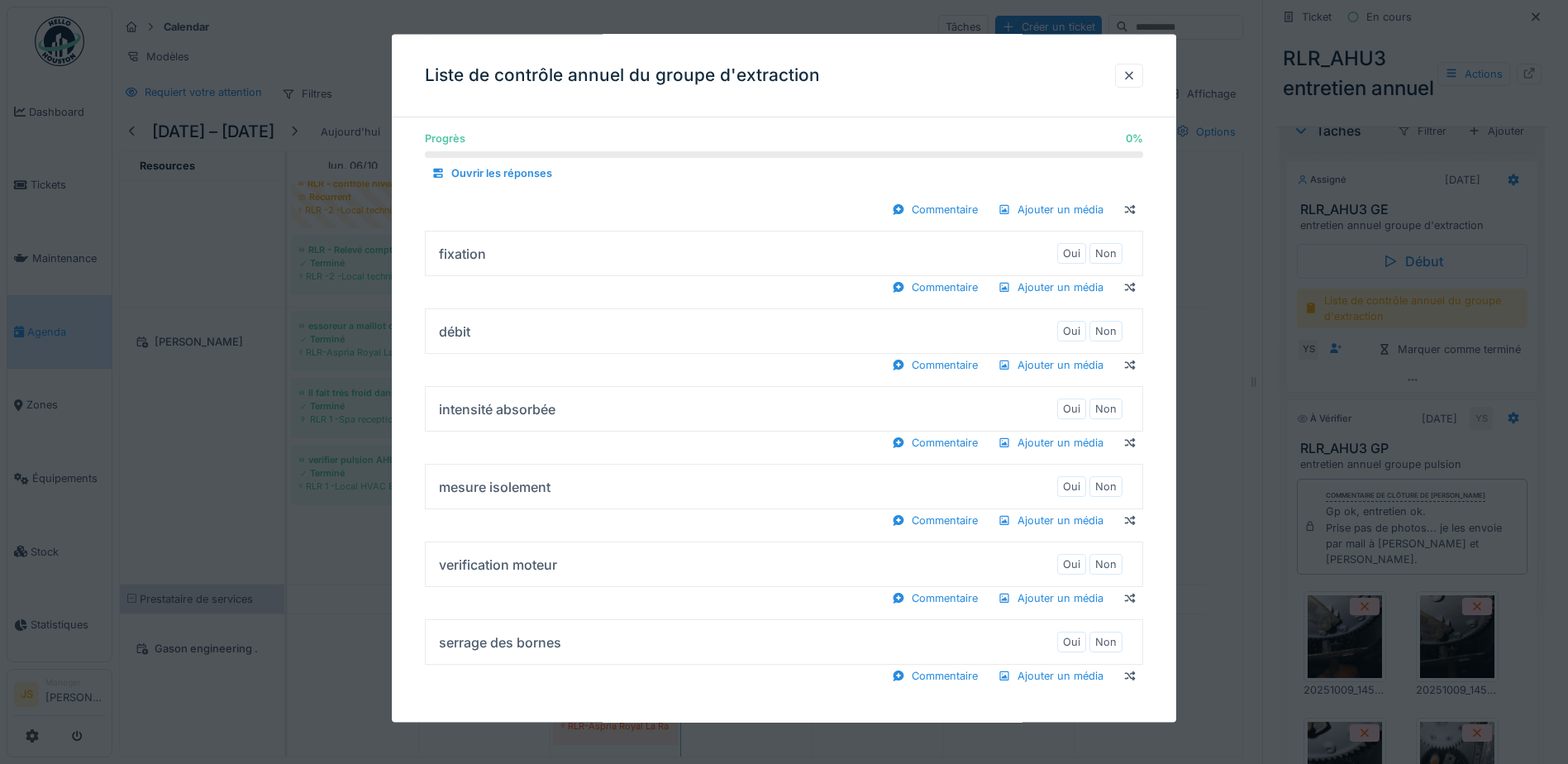
scroll to position [920, 0]
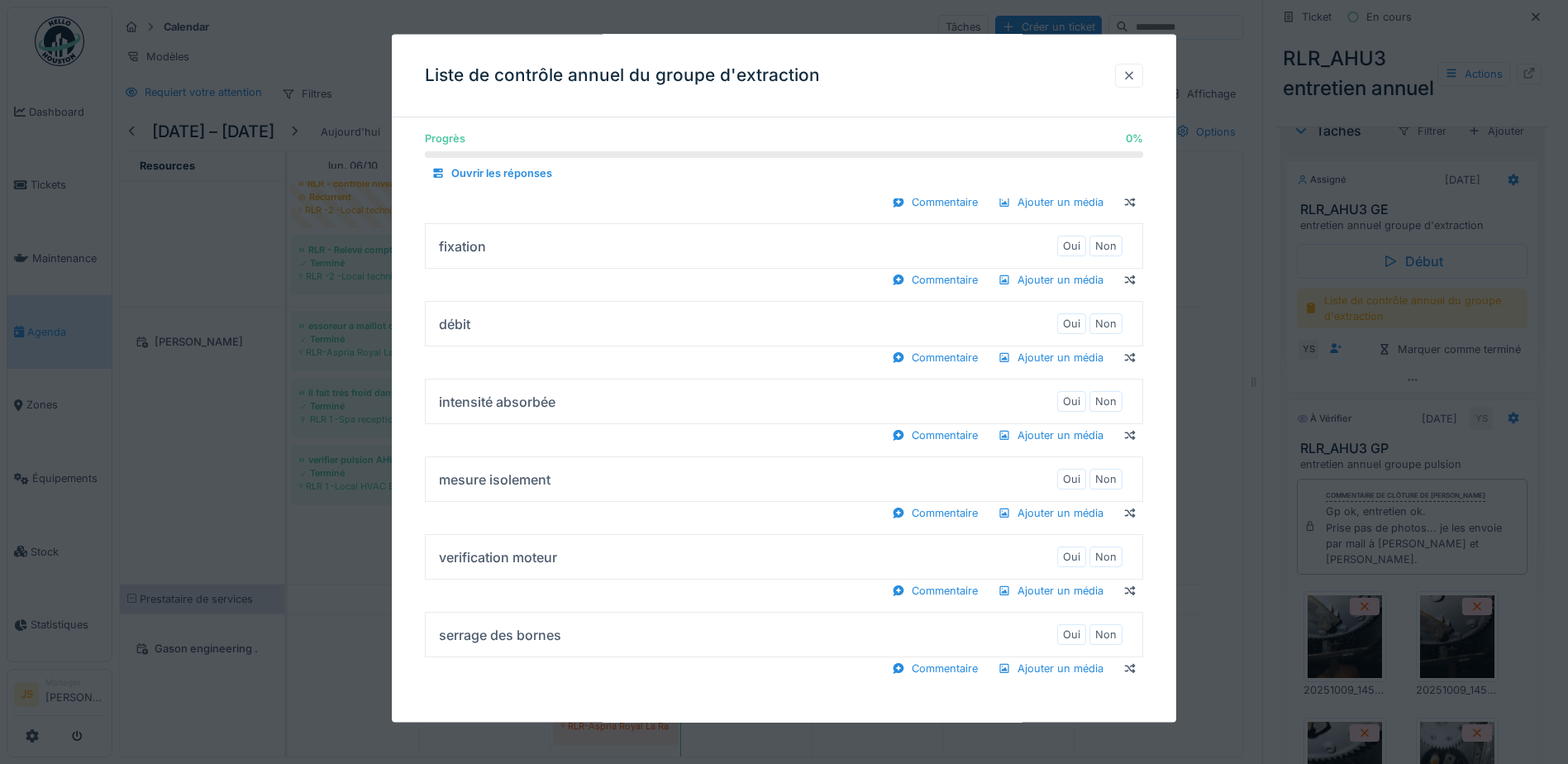
click at [1136, 74] on div at bounding box center [1129, 74] width 13 height 15
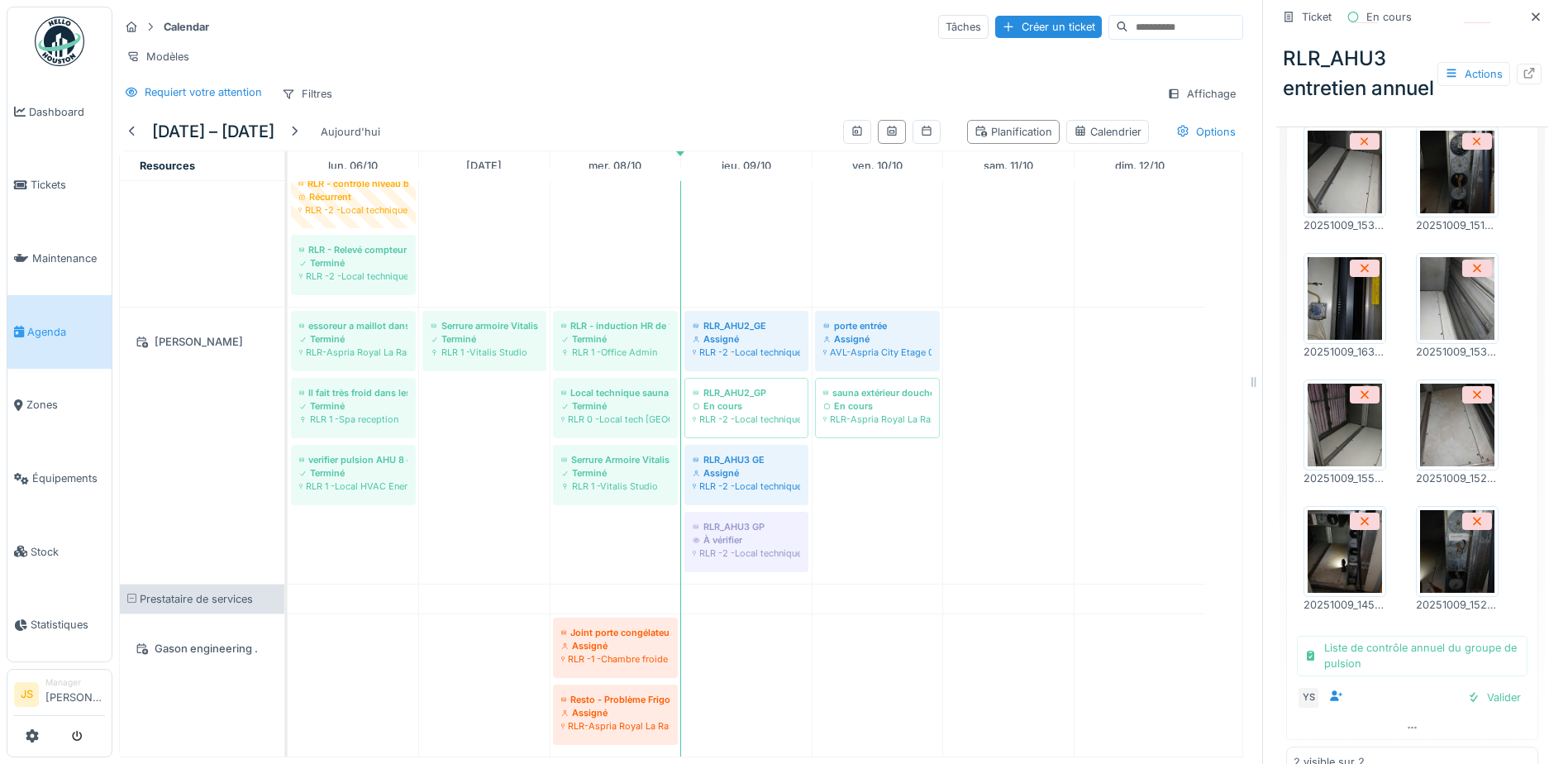
scroll to position [685, 0]
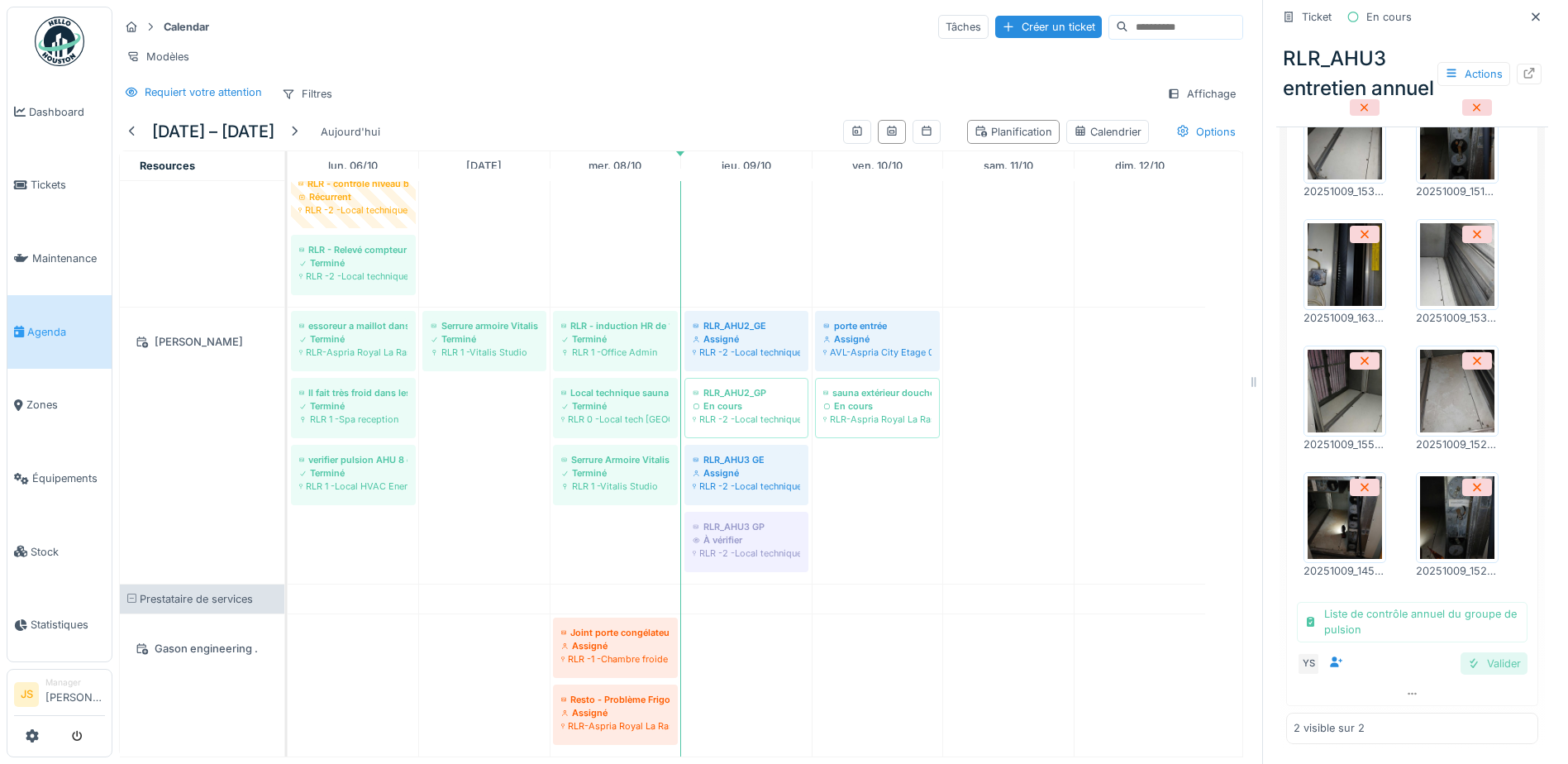
click at [1465, 653] on div "Valider" at bounding box center [1494, 663] width 67 height 22
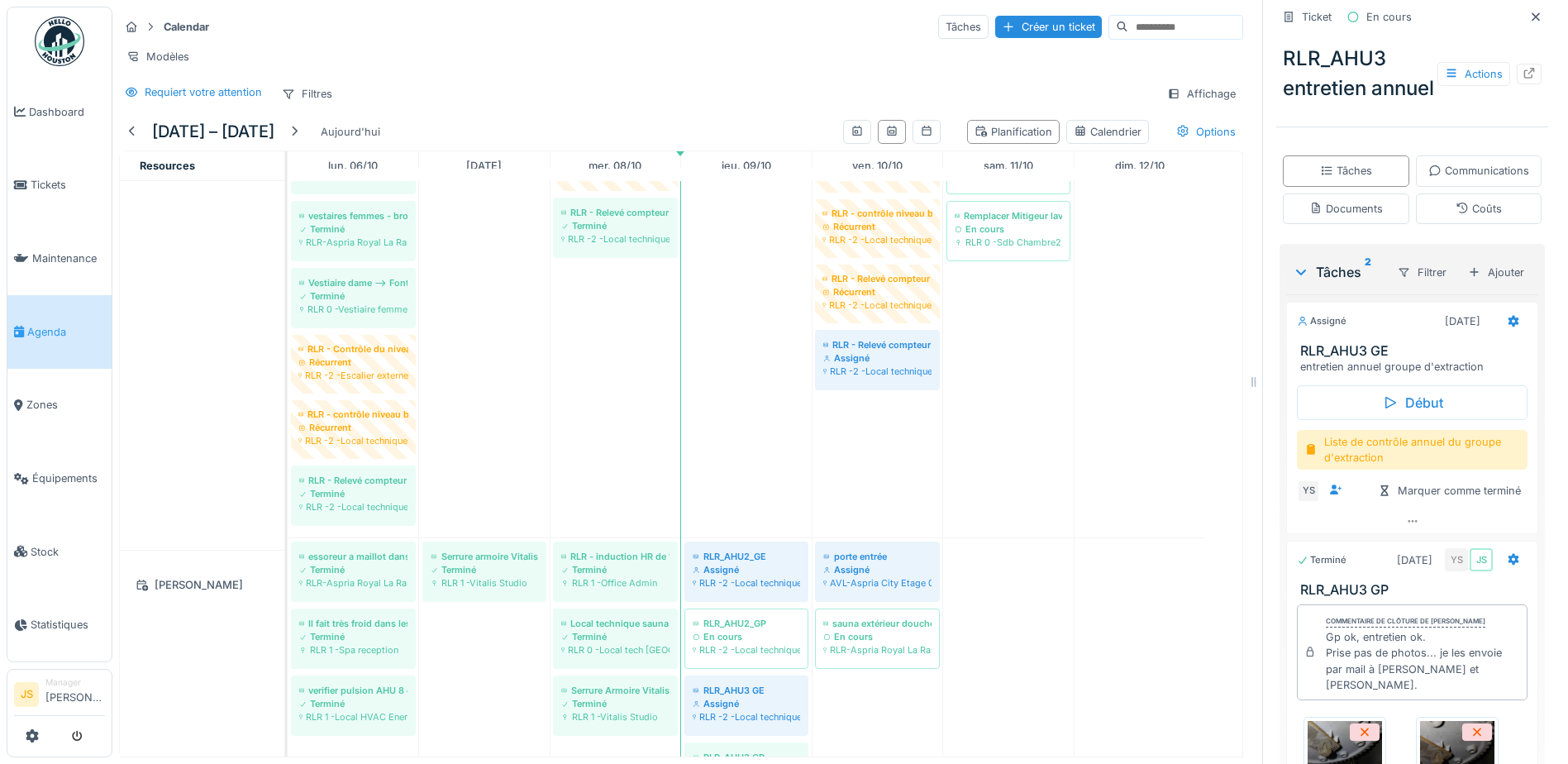
scroll to position [2893, 0]
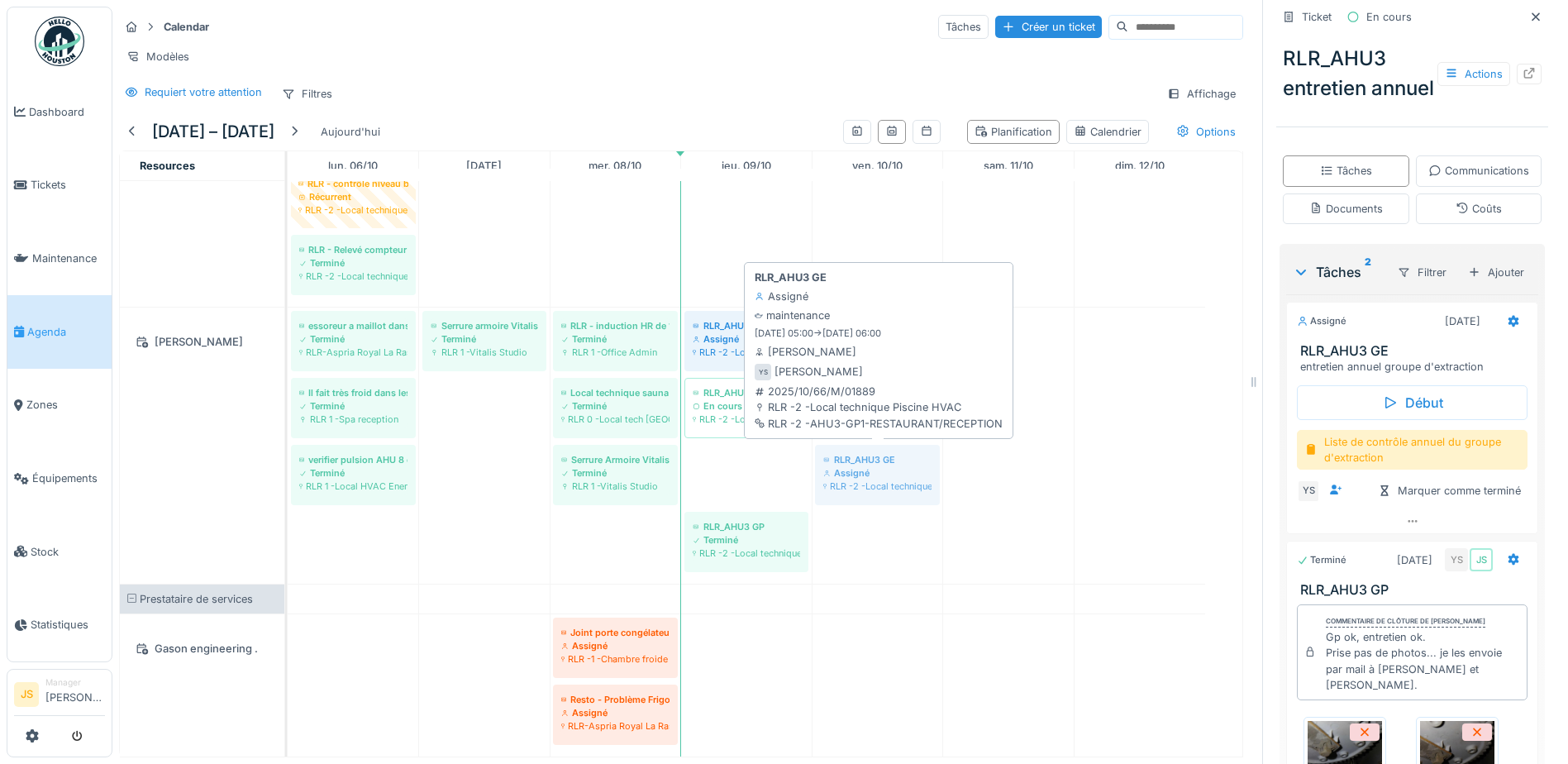
drag, startPoint x: 779, startPoint y: 464, endPoint x: 885, endPoint y: 464, distance: 106.0
click at [288, 464] on div "essoreur a maillot dans les vestiaires hommes Terminé RLR-Aspria Royal La Rasan…" at bounding box center [288, 445] width 0 height 276
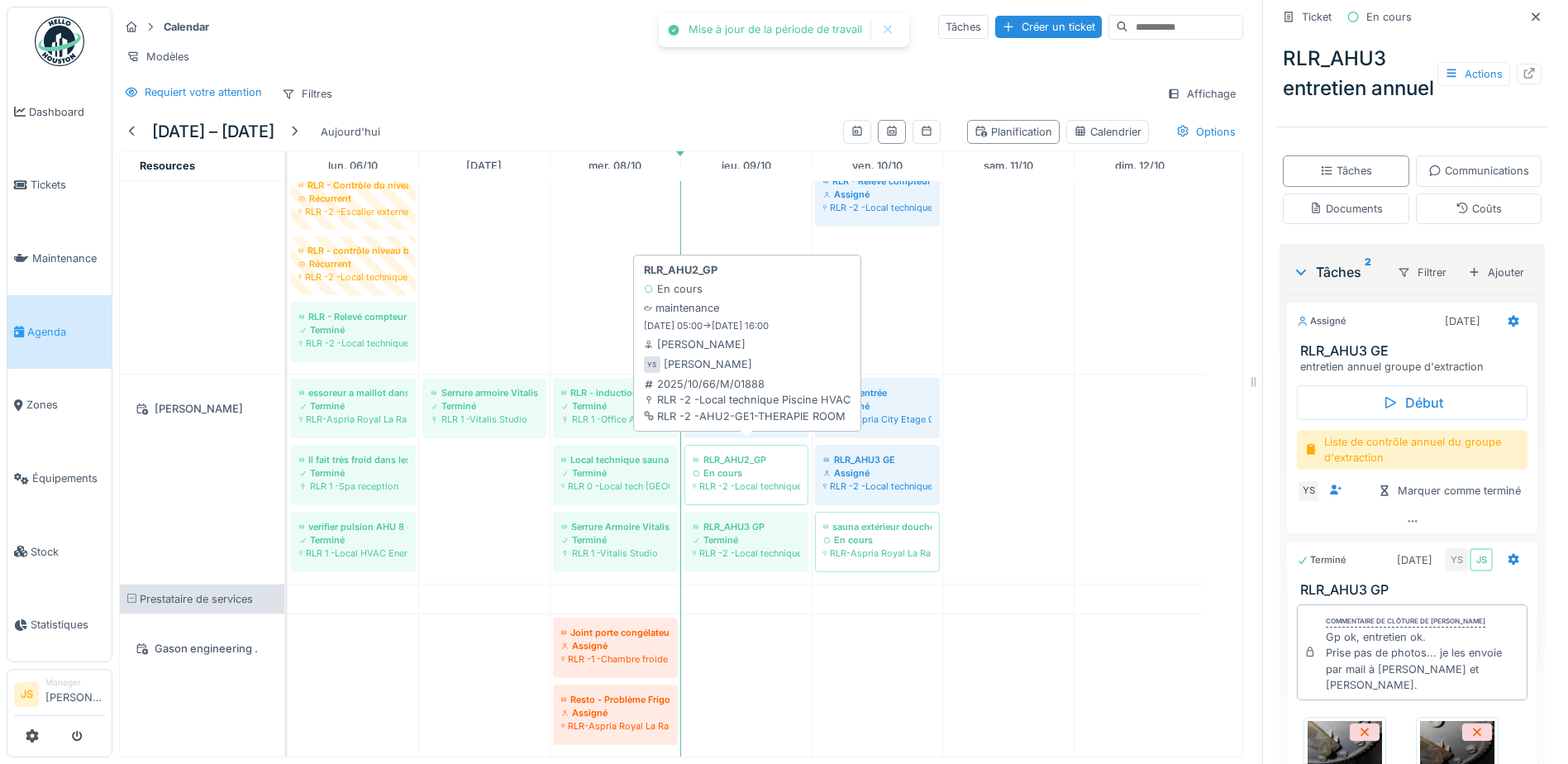
click at [288, 444] on div "essoreur a maillot dans les vestiaires hommes Terminé RLR-Aspria Royal La Rasan…" at bounding box center [288, 479] width 0 height 209
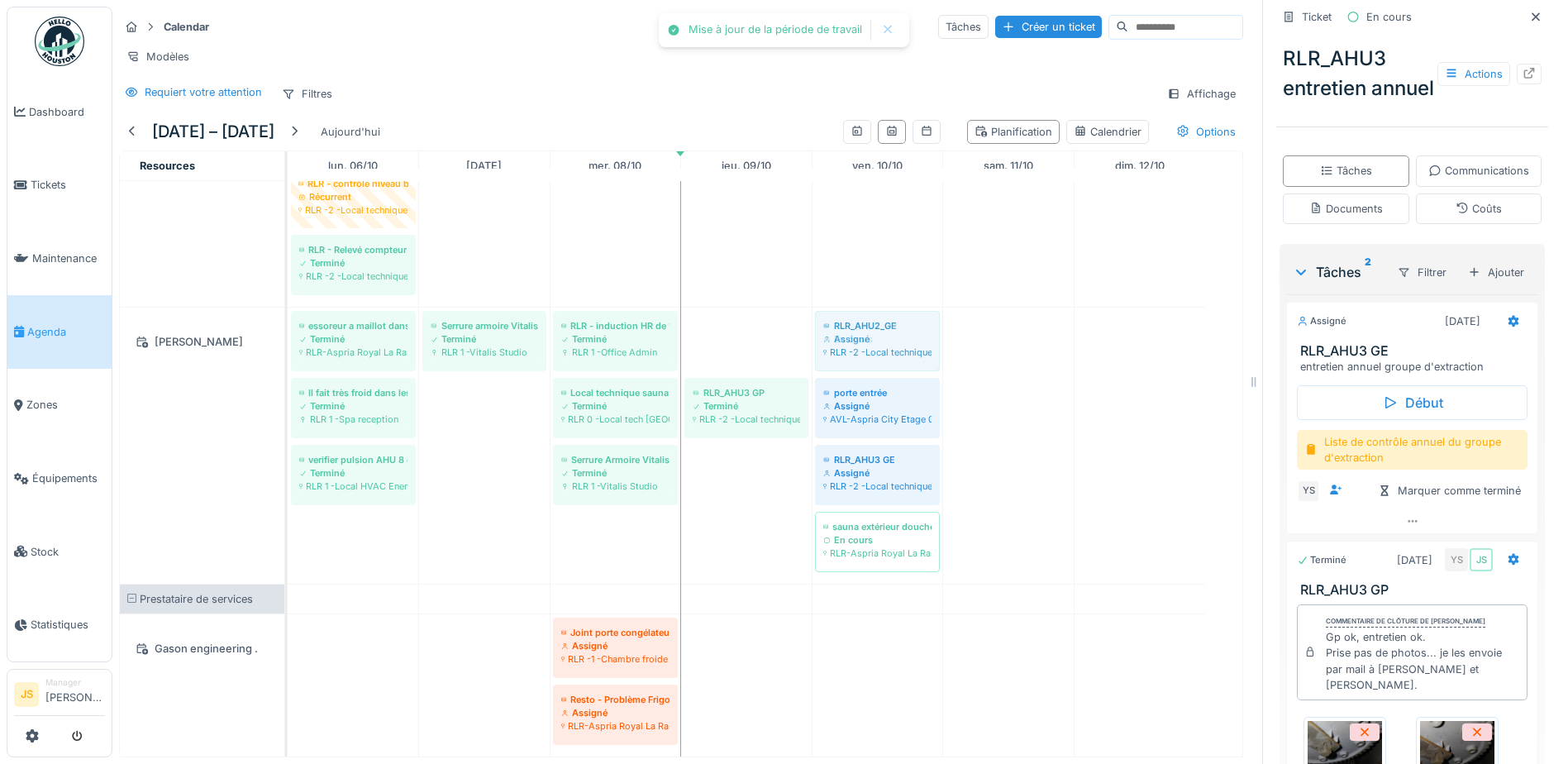
drag, startPoint x: 750, startPoint y: 327, endPoint x: 815, endPoint y: 326, distance: 65.0
click at [288, 326] on div "essoreur a maillot dans les vestiaires hommes Terminé RLR-Aspria Royal La Rasan…" at bounding box center [288, 445] width 0 height 276
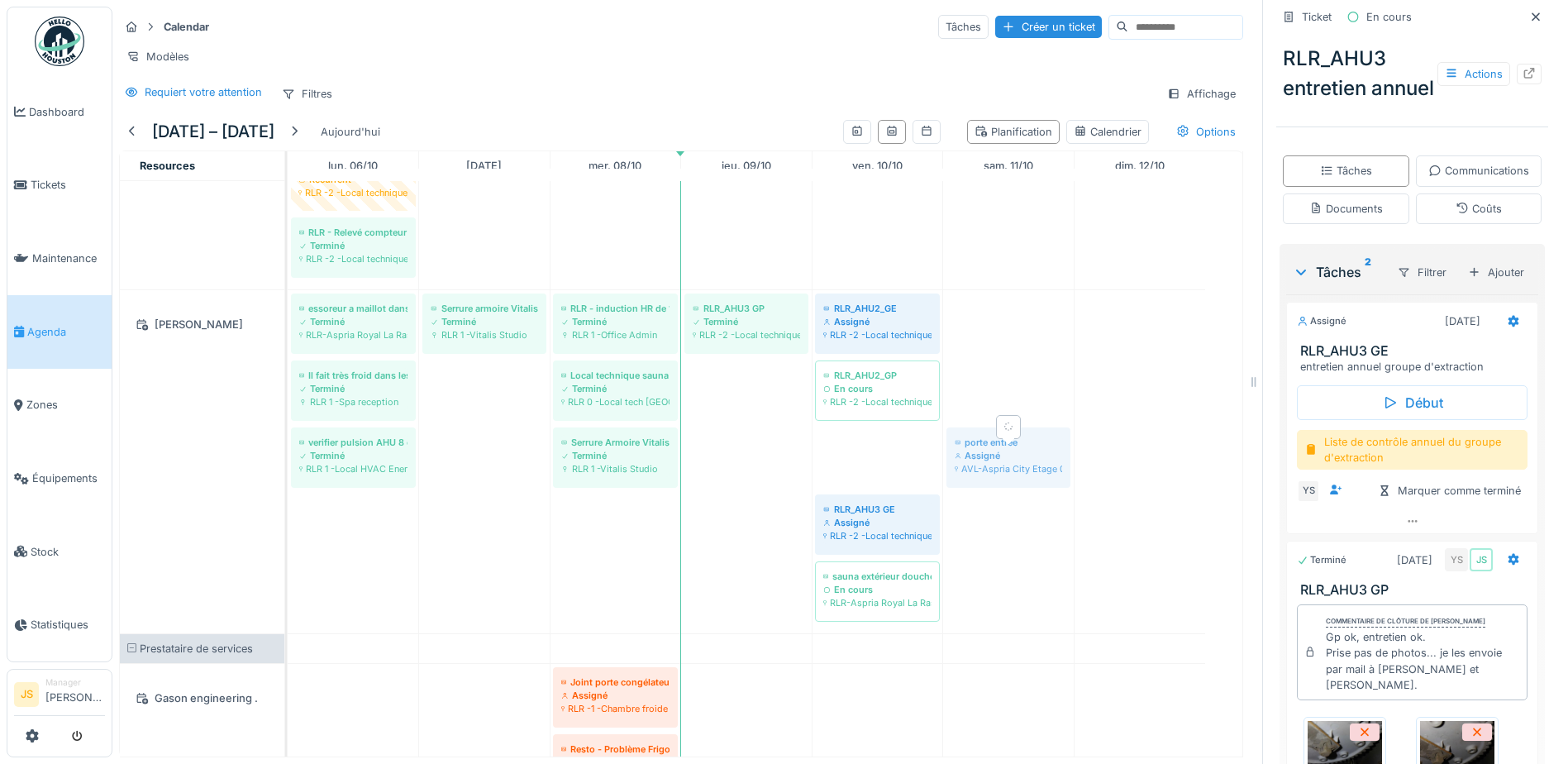
click at [288, 458] on div "essoreur a maillot dans les vestiaires hommes Terminé RLR-Aspria Royal La Rasan…" at bounding box center [288, 462] width 0 height 343
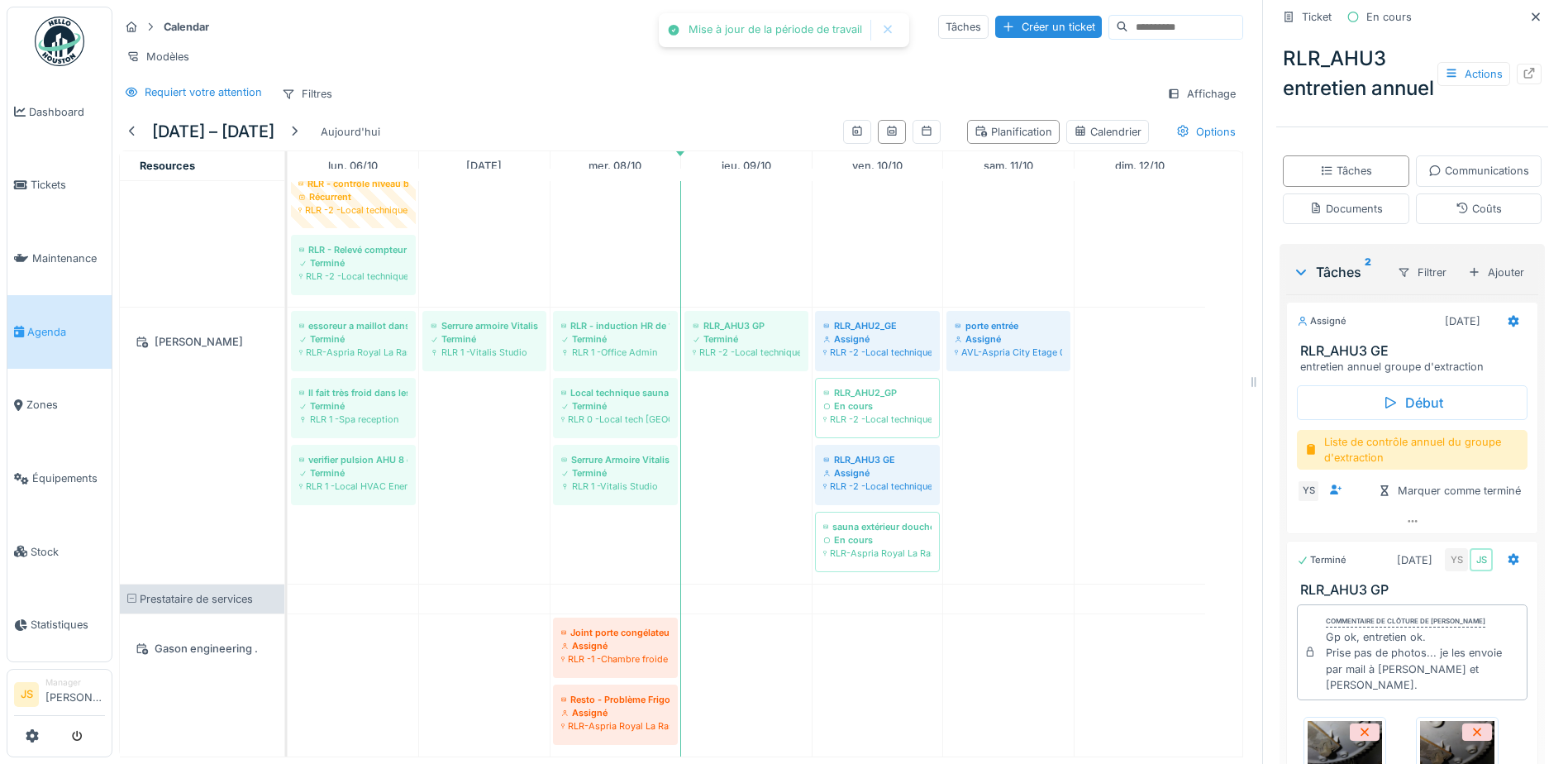
click at [990, 333] on div "Assigné" at bounding box center [1009, 339] width 108 height 13
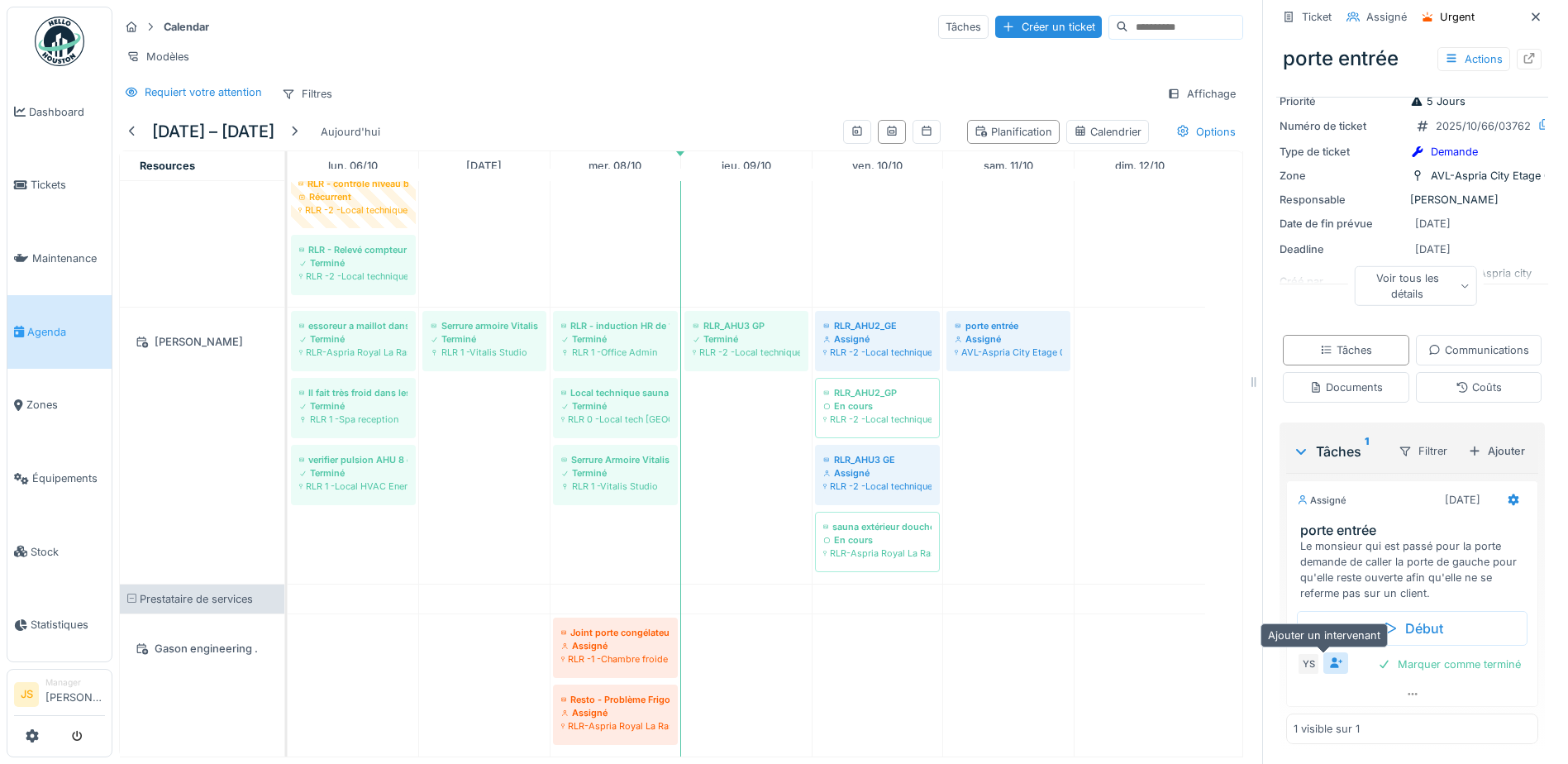
click at [1331, 657] on icon at bounding box center [1337, 662] width 13 height 11
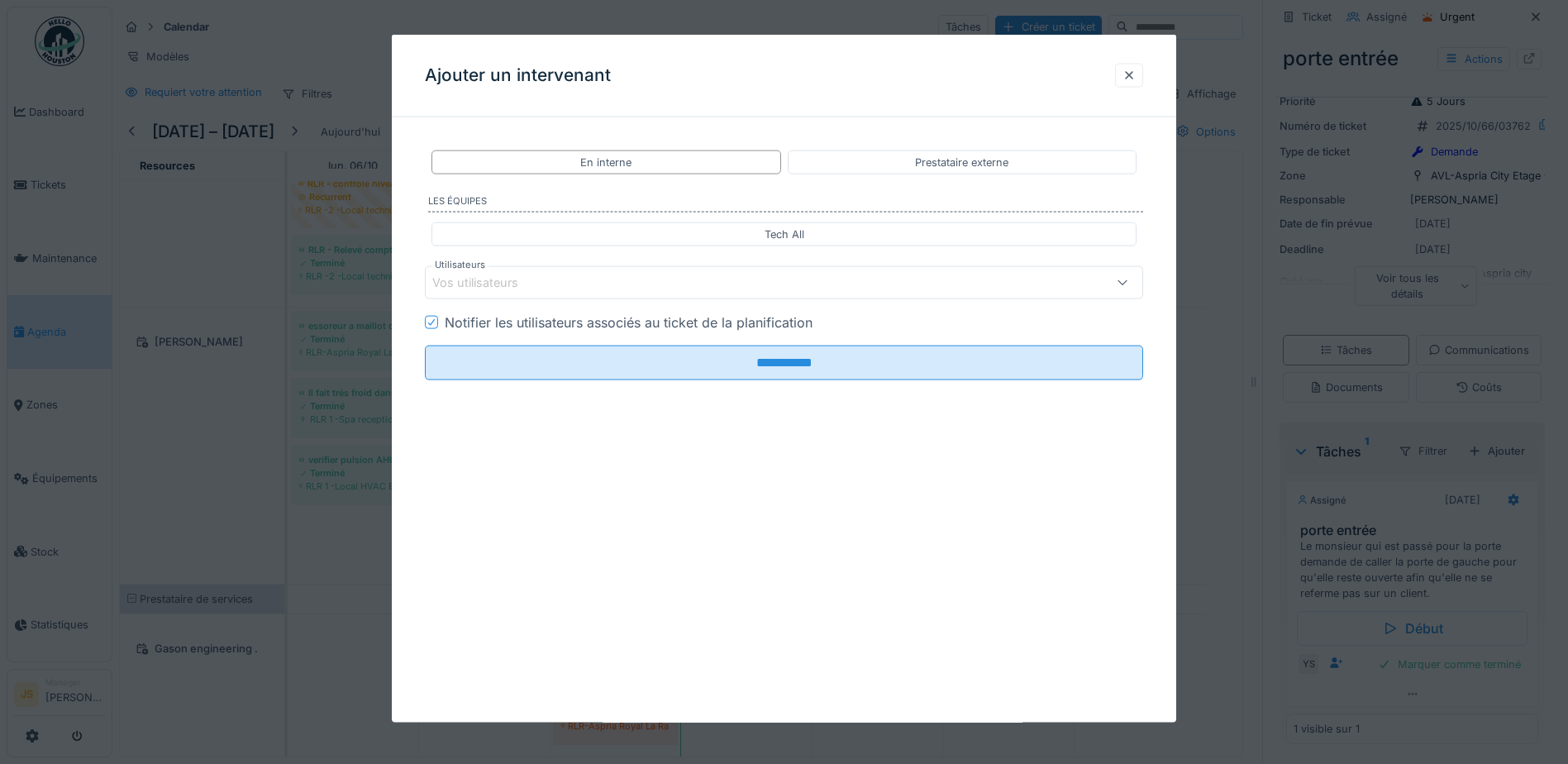
click at [502, 274] on div "Vos utilisateurs" at bounding box center [486, 282] width 109 height 18
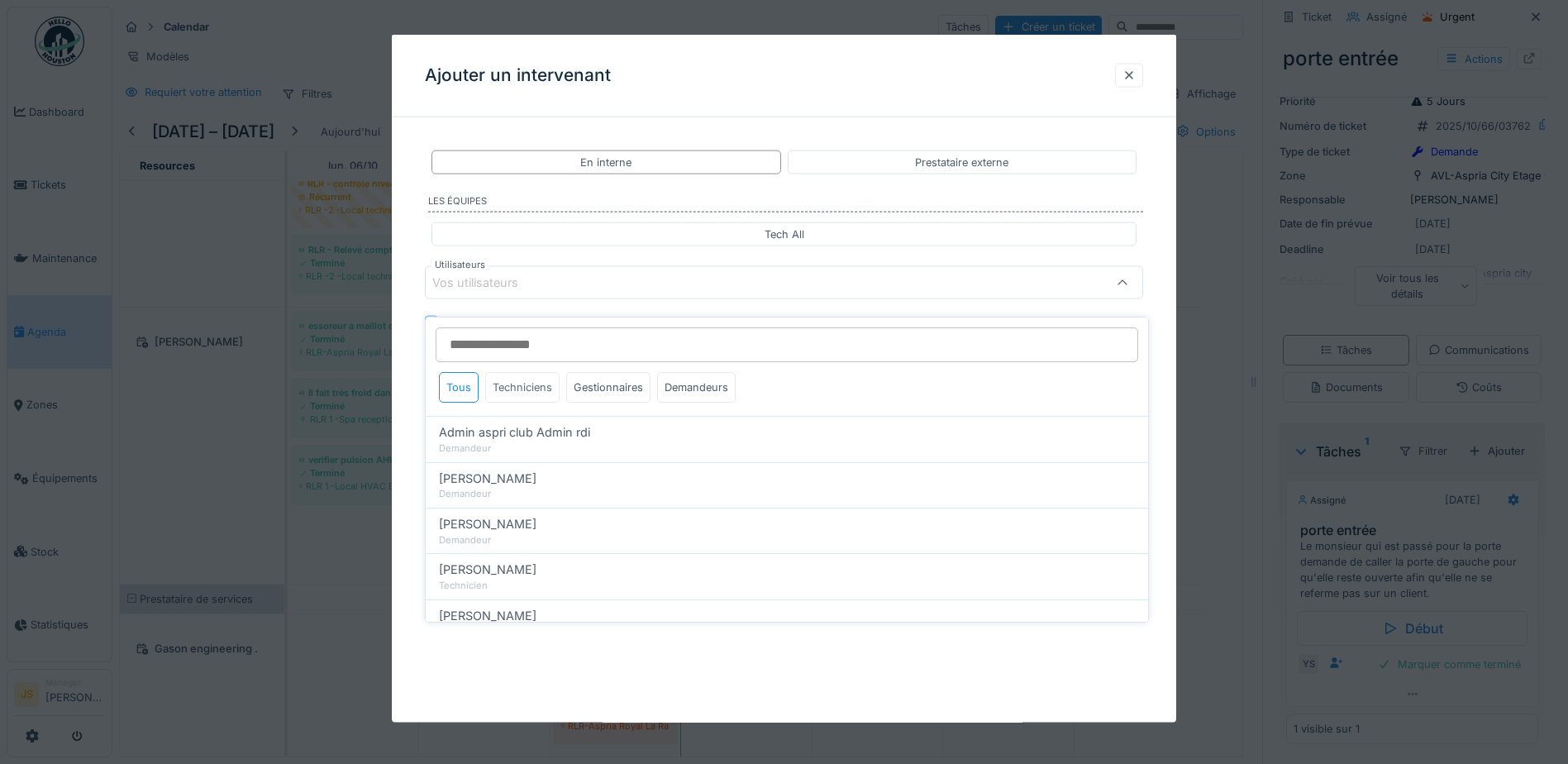
click at [542, 374] on div "Techniciens" at bounding box center [522, 387] width 75 height 31
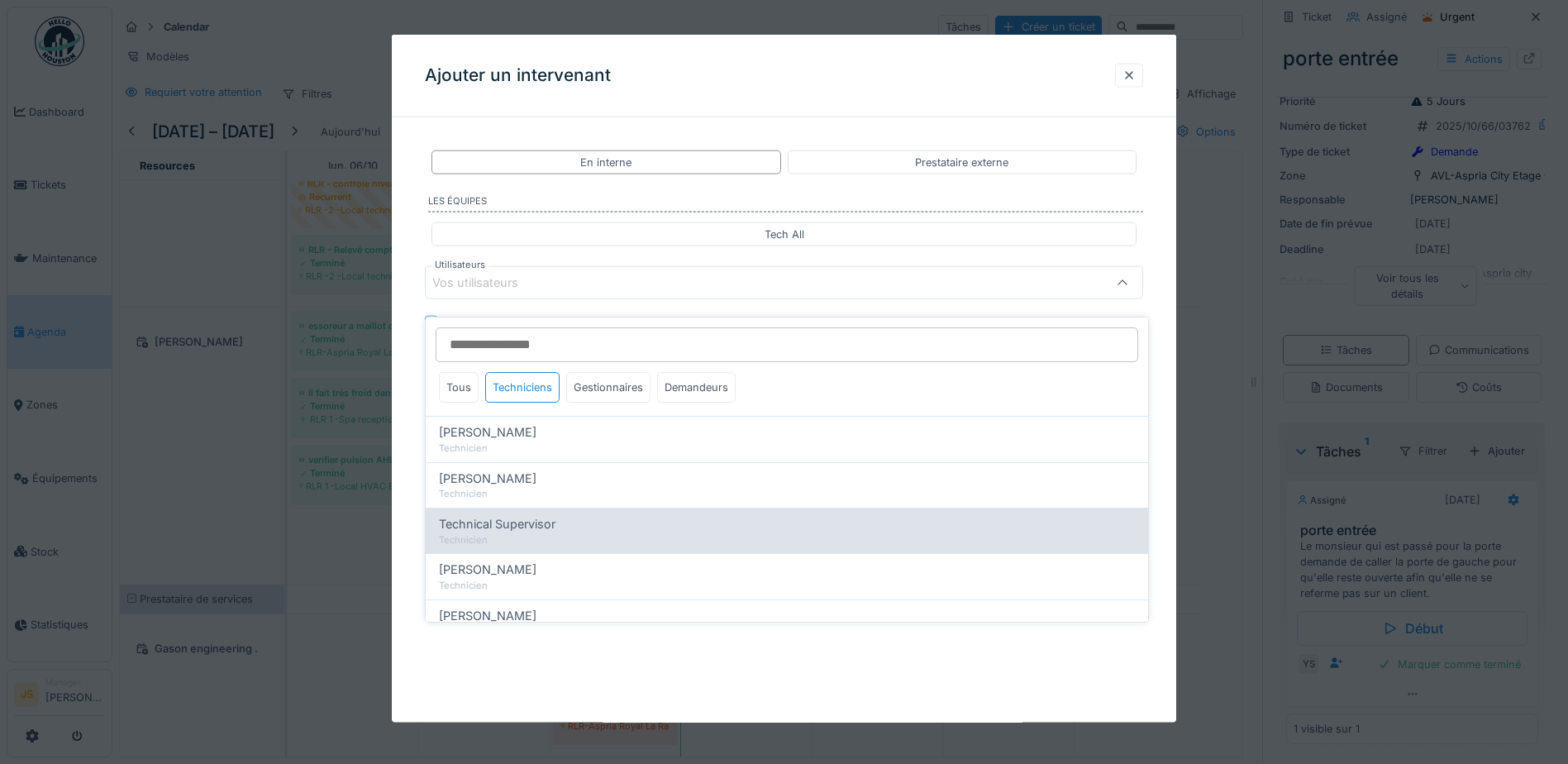
click at [529, 515] on span "Technical Supervisor" at bounding box center [497, 524] width 117 height 18
type input "****"
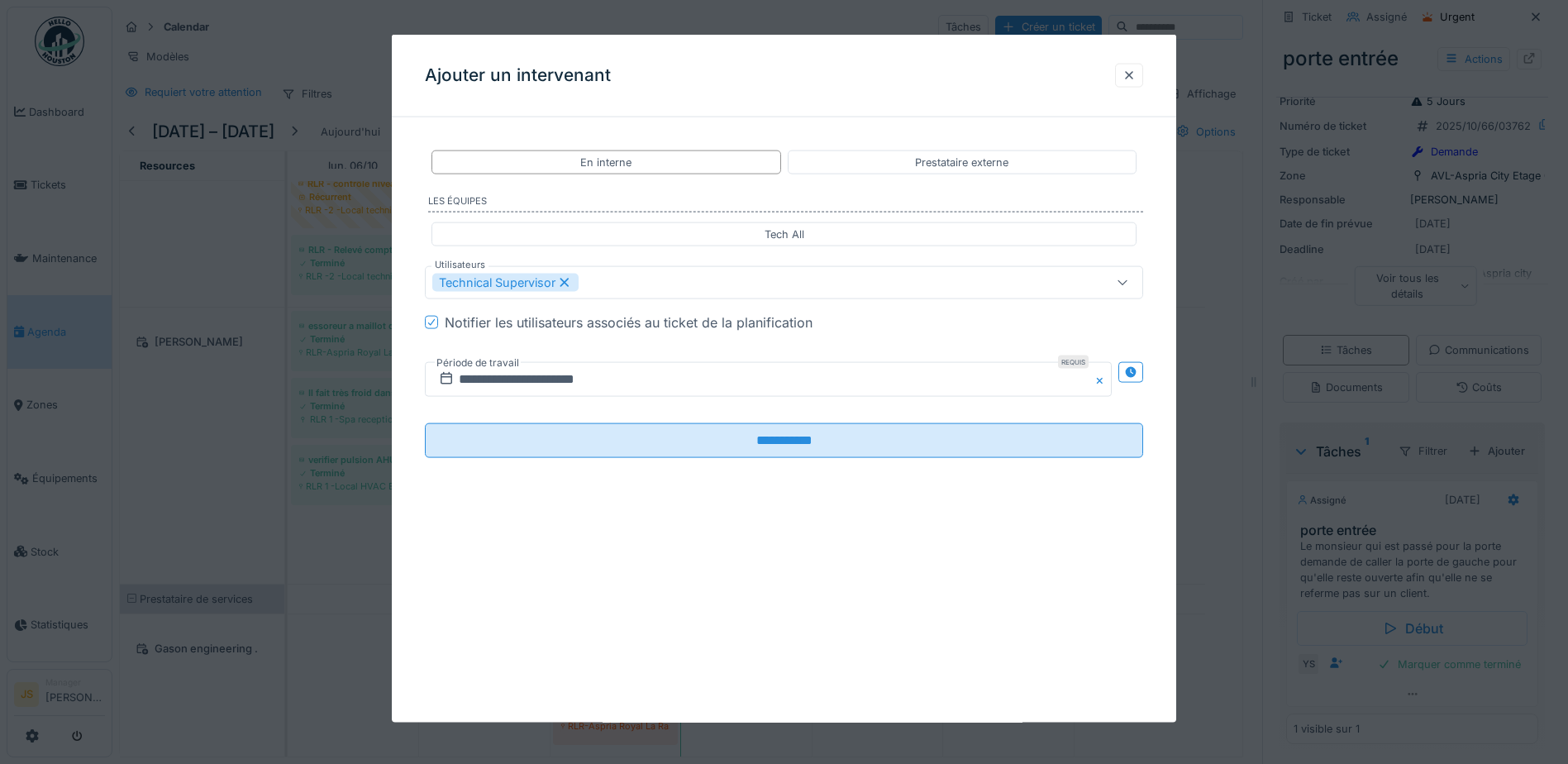
click at [414, 504] on div "**********" at bounding box center [784, 378] width 785 height 688
click at [509, 381] on input "**********" at bounding box center [769, 379] width 687 height 35
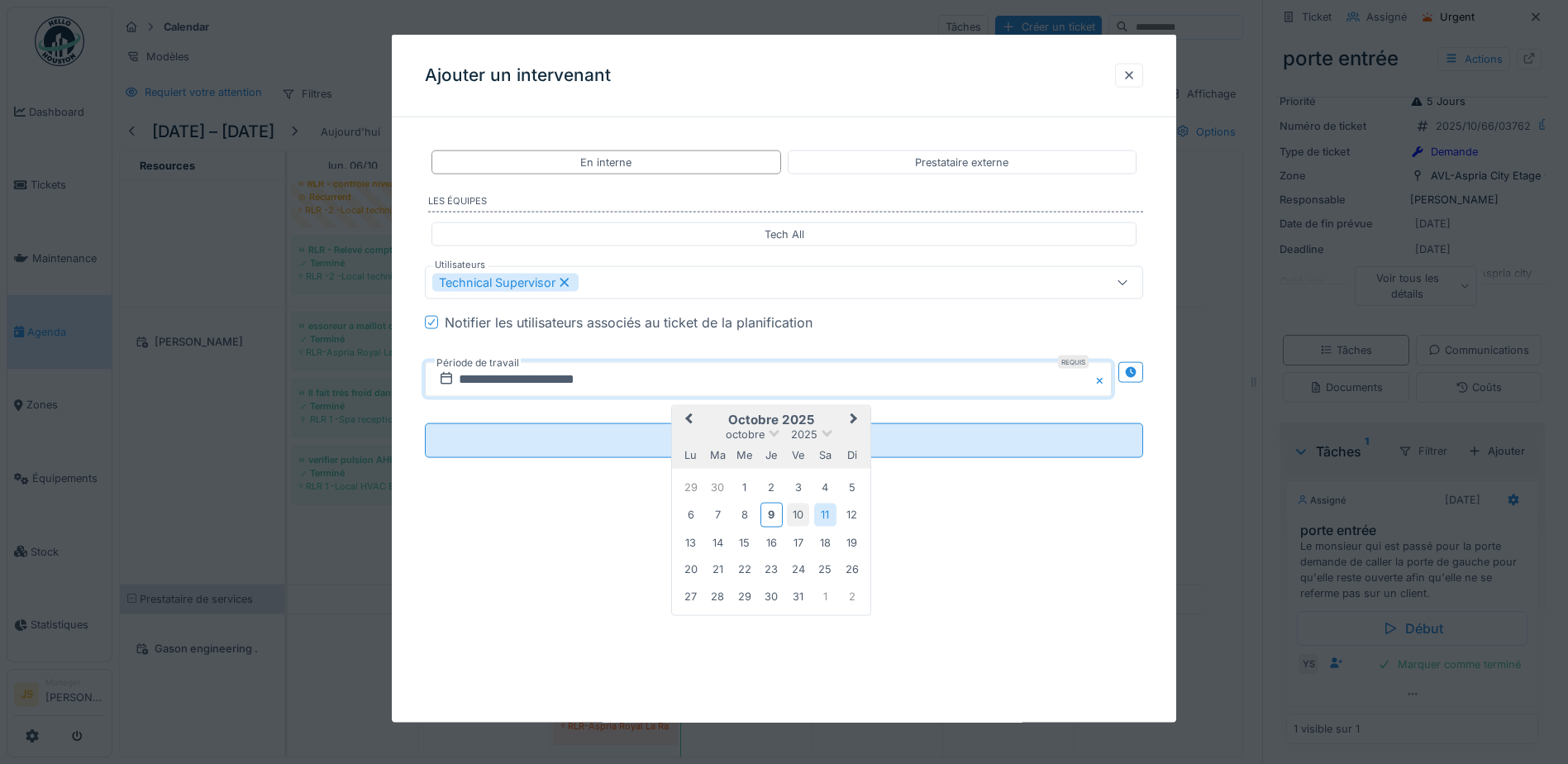
click at [805, 509] on div "10" at bounding box center [797, 514] width 22 height 22
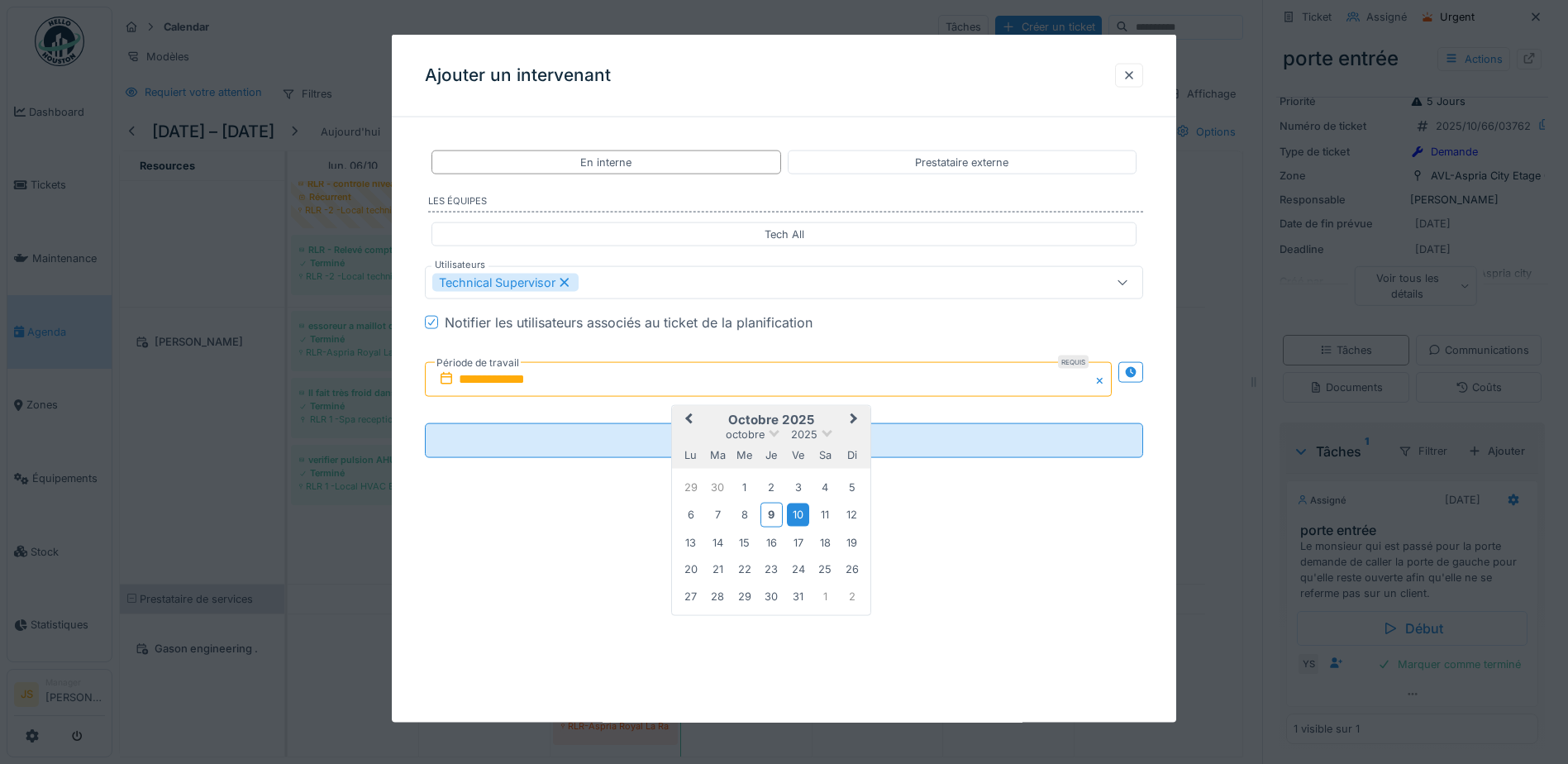
click at [803, 512] on div "10" at bounding box center [797, 514] width 22 height 22
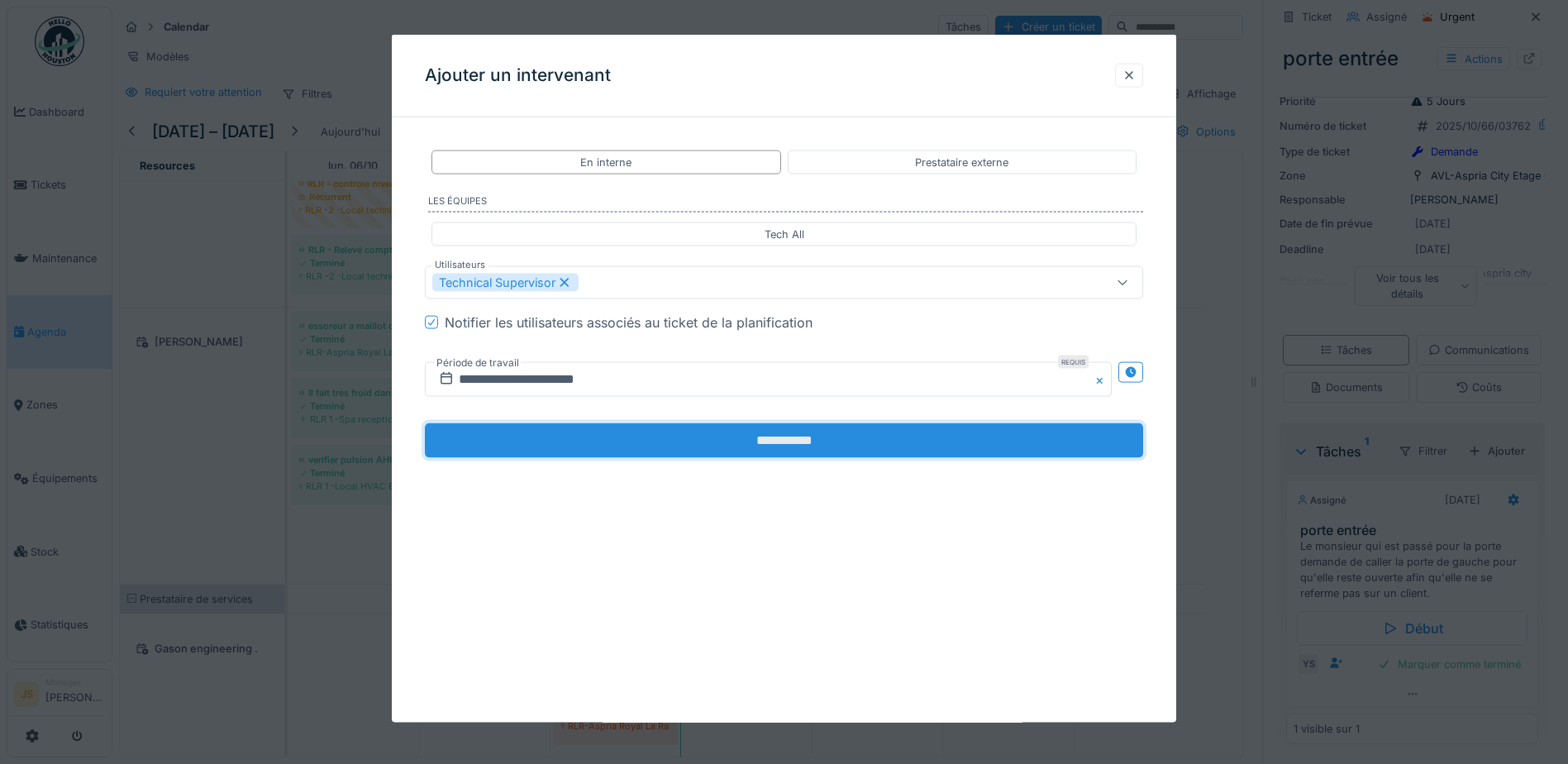
click at [722, 453] on input "**********" at bounding box center [784, 440] width 718 height 35
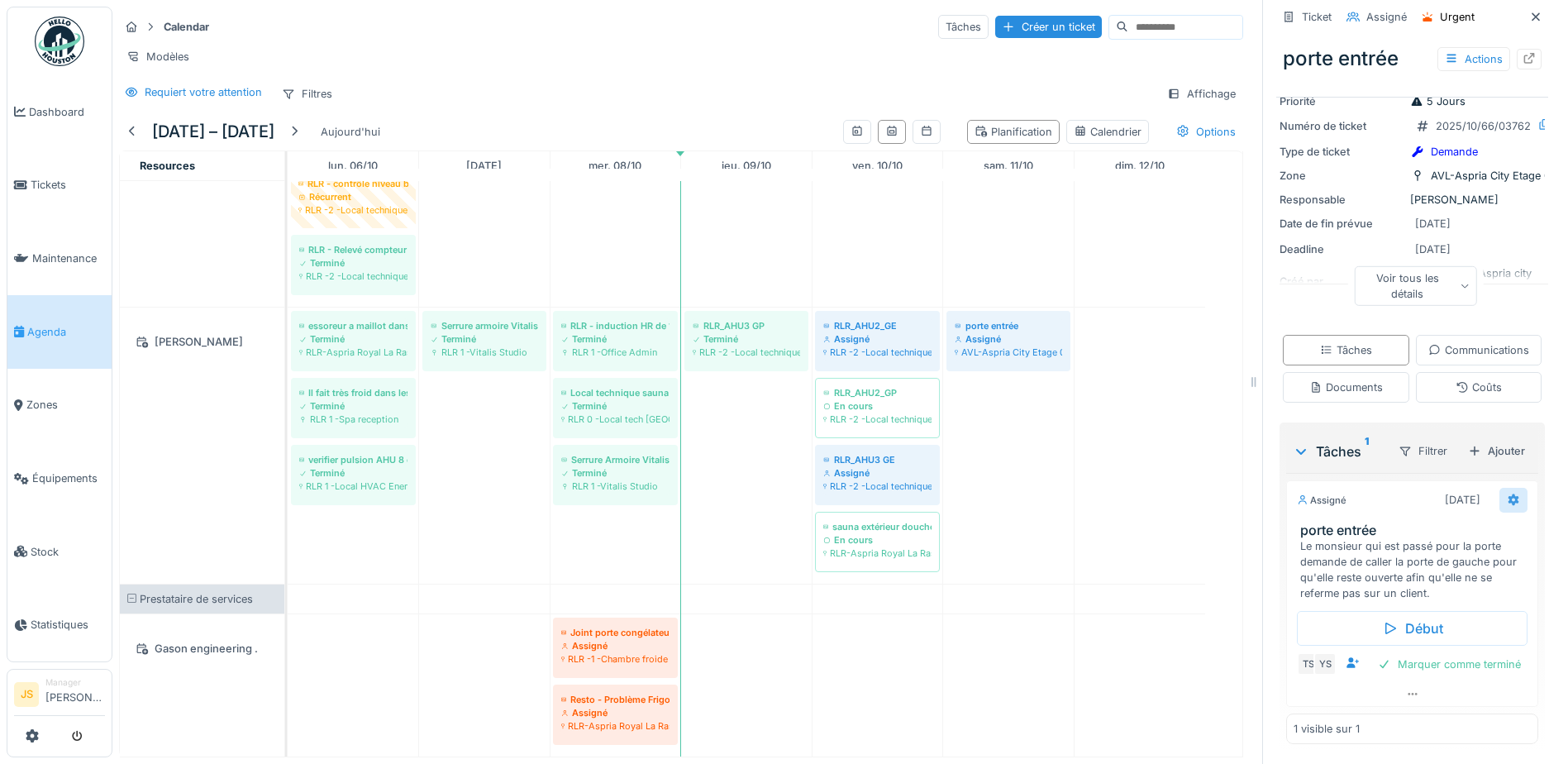
click at [1500, 488] on div at bounding box center [1513, 500] width 28 height 24
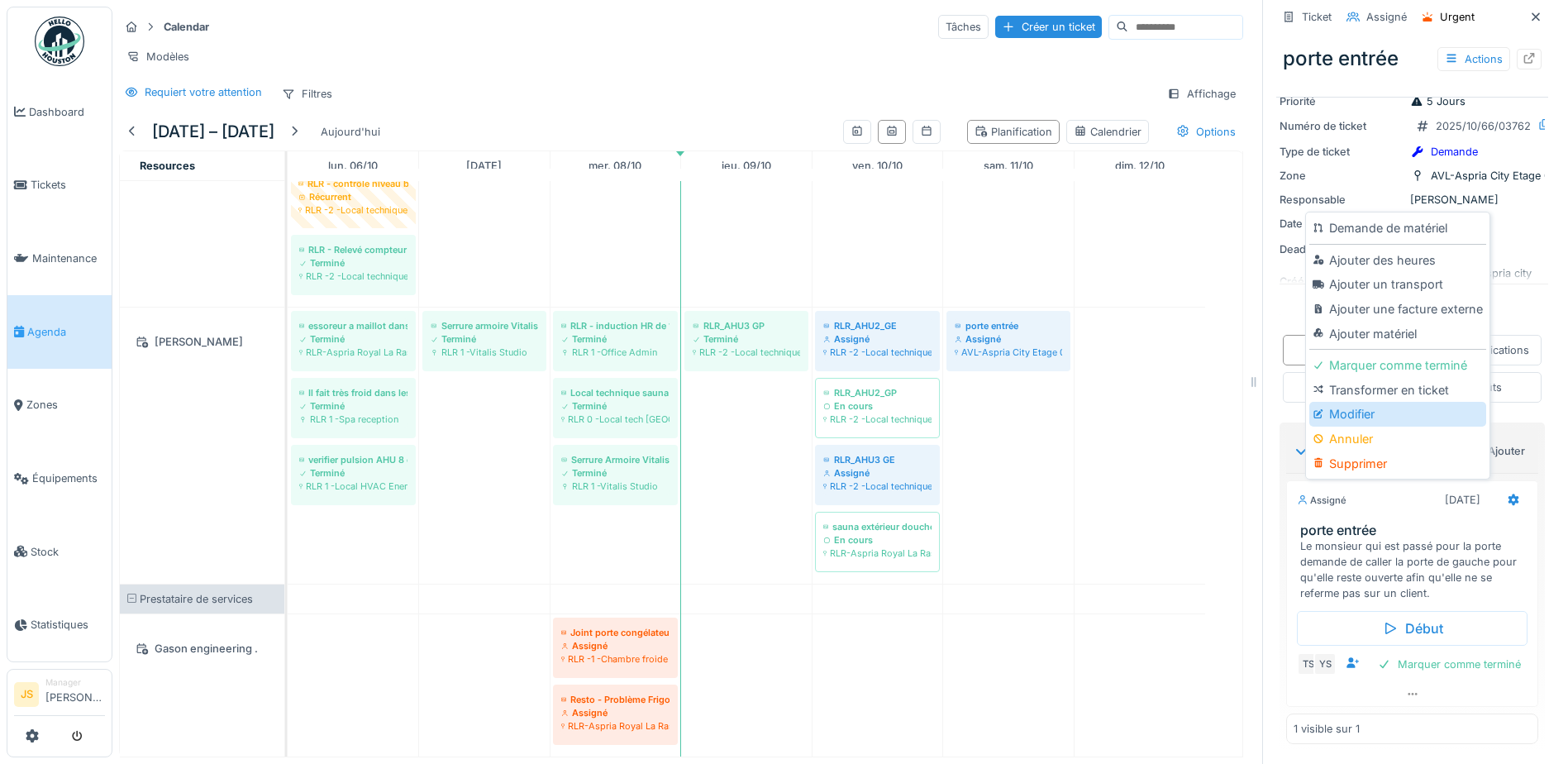
click at [1338, 402] on div "Modifier" at bounding box center [1398, 414] width 176 height 25
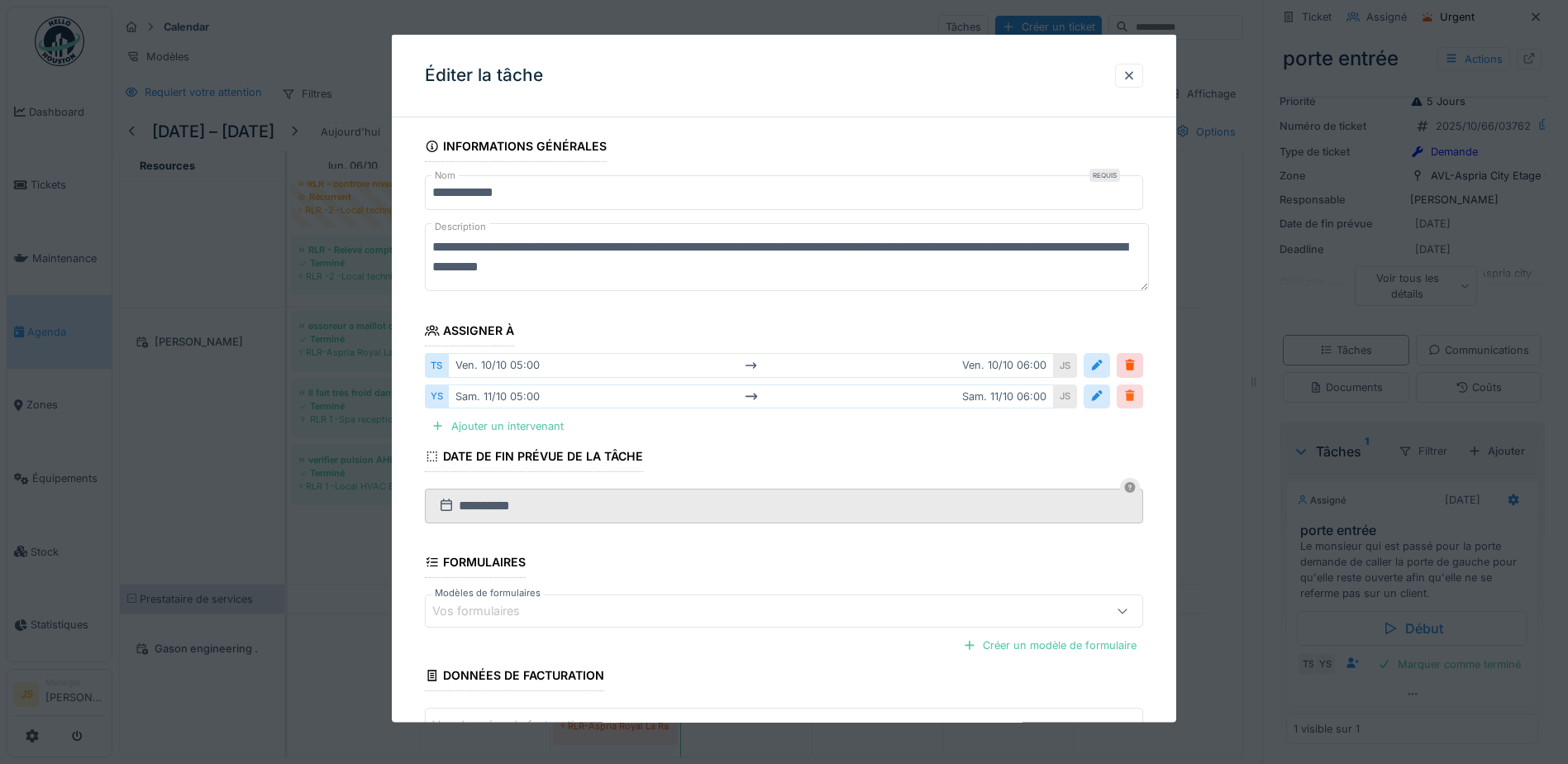
click at [1136, 397] on div at bounding box center [1130, 395] width 13 height 15
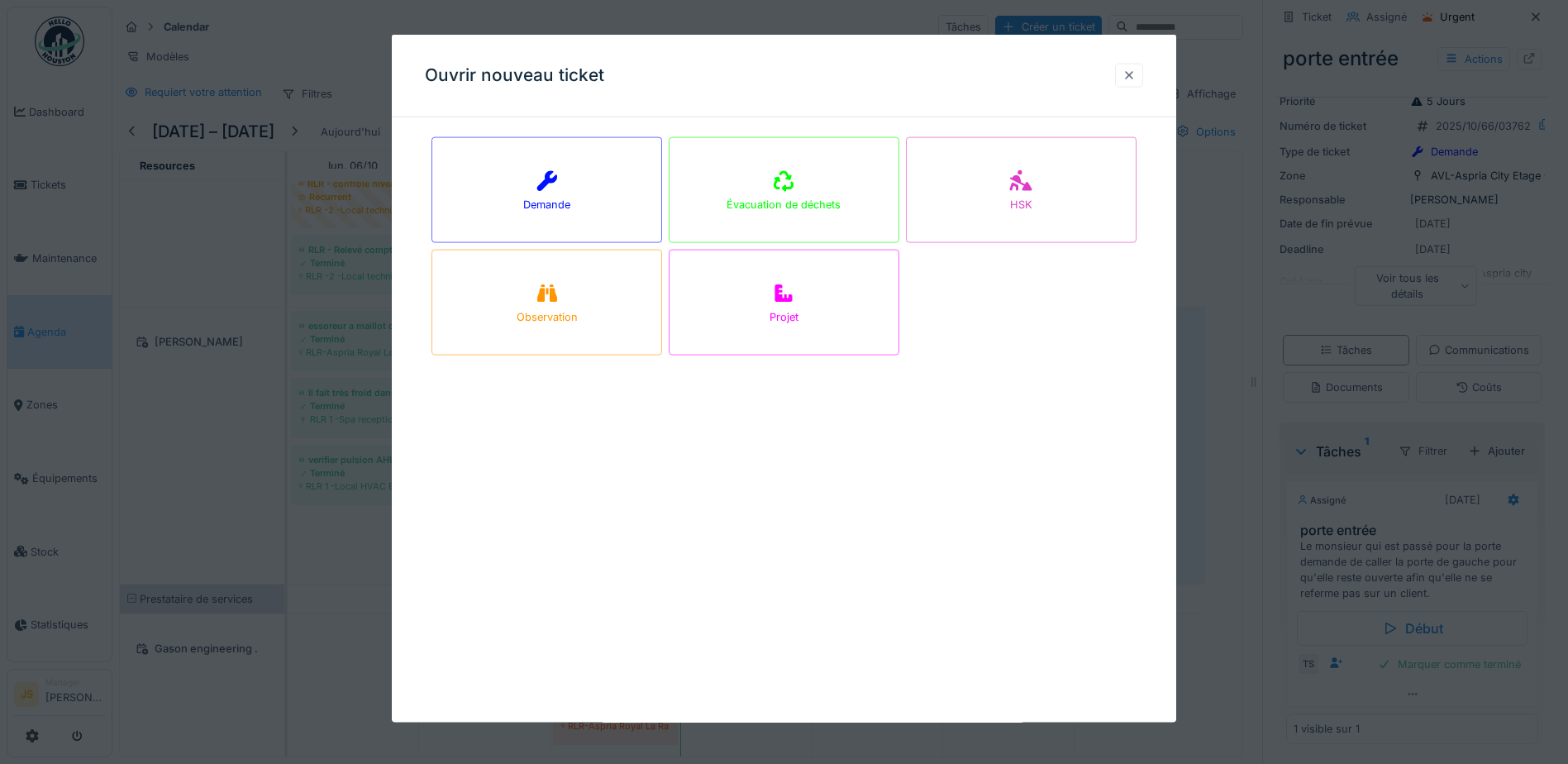
click at [1129, 73] on div at bounding box center [1129, 74] width 13 height 15
